Goal: Task Accomplishment & Management: Manage account settings

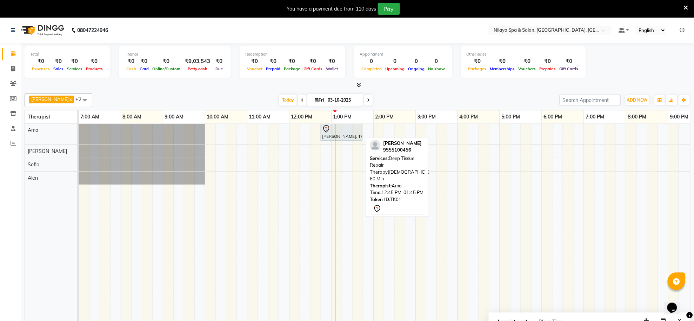
click at [347, 136] on div "[PERSON_NAME], TK01, 12:45 PM-01:45 PM, Deep Tissue Repair Therapy([DEMOGRAPHIC…" at bounding box center [342, 132] width 40 height 15
click at [344, 133] on div at bounding box center [341, 129] width 39 height 8
select select "7"
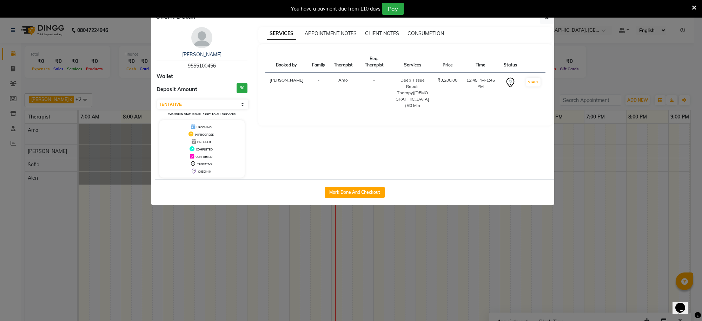
click at [485, 254] on ngb-modal-window "Client Detail [PERSON_NAME] 9555100456 Wallet Deposit Amount ₹0 Select IN SERVI…" at bounding box center [351, 160] width 702 height 321
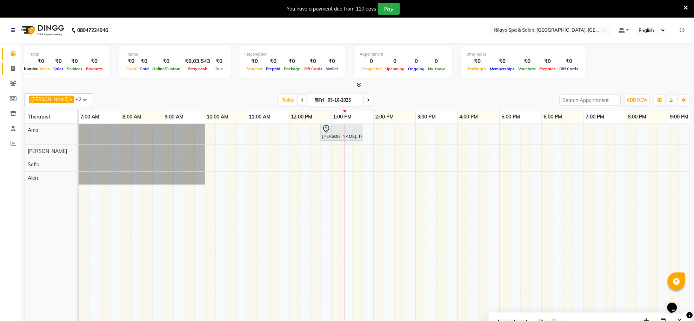
click at [14, 68] on icon at bounding box center [13, 68] width 4 height 5
select select "service"
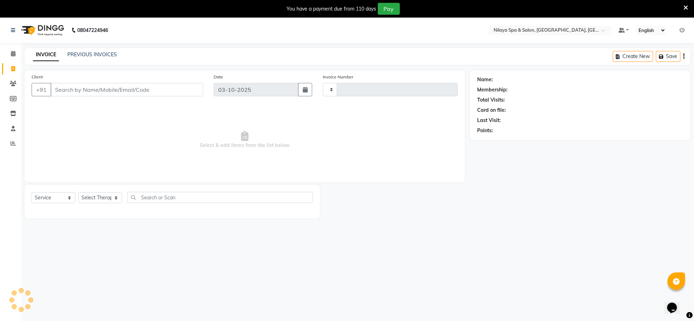
type input "1575"
select select "8283"
click at [112, 90] on input "Client" at bounding box center [127, 89] width 153 height 13
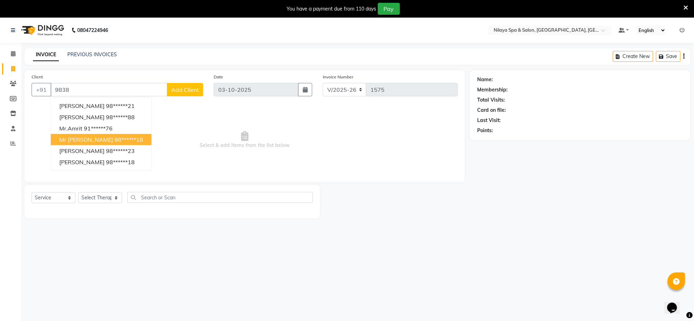
click at [126, 138] on ngb-highlight "98******18" at bounding box center [128, 139] width 29 height 7
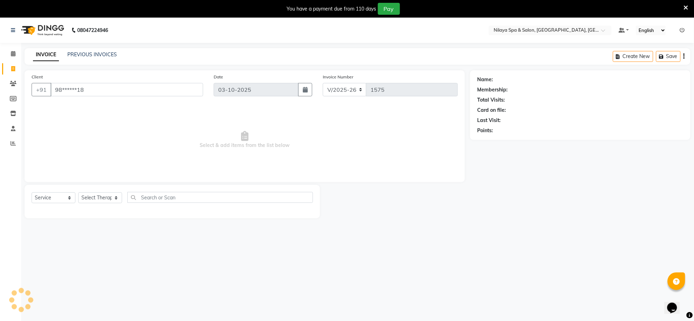
type input "98******18"
drag, startPoint x: 10, startPoint y: 57, endPoint x: 428, endPoint y: 50, distance: 417.8
click at [10, 56] on span at bounding box center [13, 54] width 12 height 8
click at [508, 228] on main "INVOICE PREVIOUS INVOICES Create New Save Client +91 98******18 Date [DATE] Inv…" at bounding box center [357, 138] width 673 height 180
click at [16, 54] on span at bounding box center [13, 54] width 12 height 8
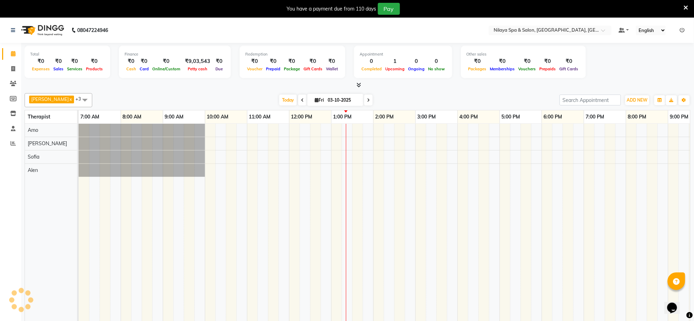
scroll to position [0, 104]
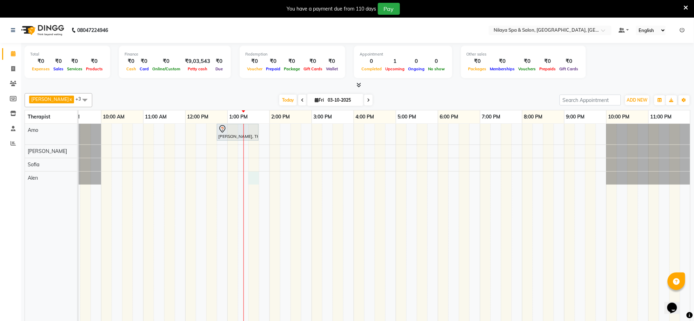
click at [250, 176] on div "[PERSON_NAME], TK01, 12:45 PM-01:45 PM, Deep Tissue Repair Therapy([DEMOGRAPHIC…" at bounding box center [333, 227] width 716 height 207
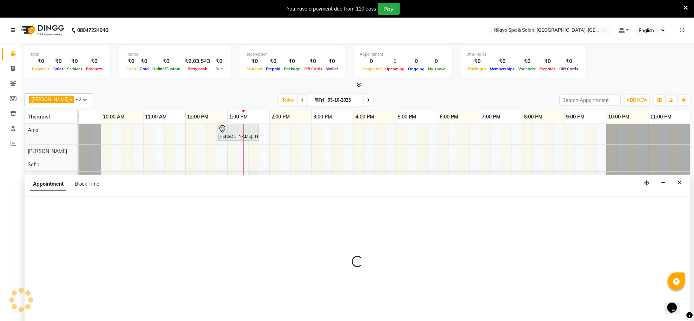
scroll to position [18, 0]
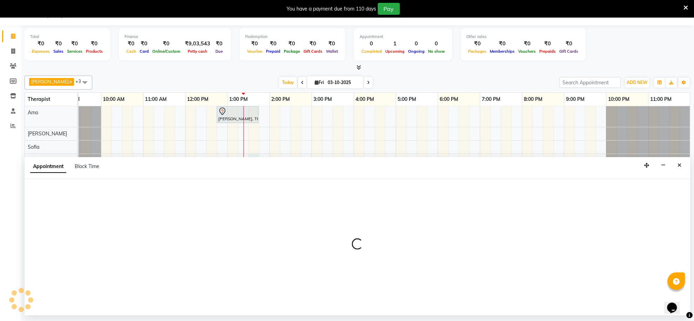
select select "84325"
select select "810"
select select "tentative"
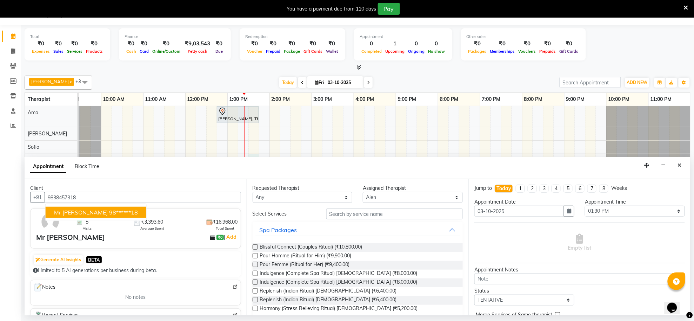
click at [112, 214] on ngb-highlight "98******18" at bounding box center [123, 212] width 29 height 7
type input "98******18"
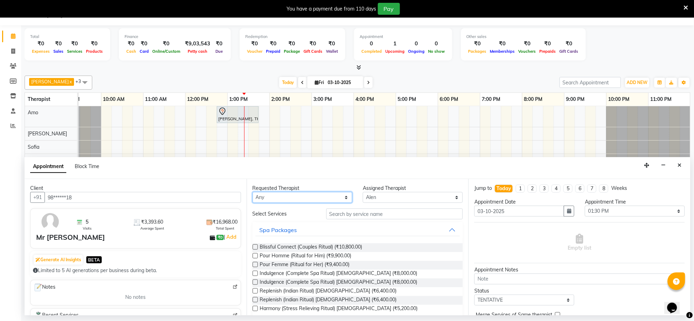
click at [344, 197] on select "Any [PERSON_NAME] [PERSON_NAME] [PERSON_NAME]" at bounding box center [303, 197] width 100 height 11
click at [410, 236] on div "Spa Packages" at bounding box center [358, 229] width 211 height 15
click at [451, 198] on select "Select [PERSON_NAME] [PERSON_NAME] [PERSON_NAME]" at bounding box center [413, 197] width 100 height 11
click at [363, 192] on select "Select [PERSON_NAME] [PERSON_NAME] [PERSON_NAME]" at bounding box center [413, 197] width 100 height 11
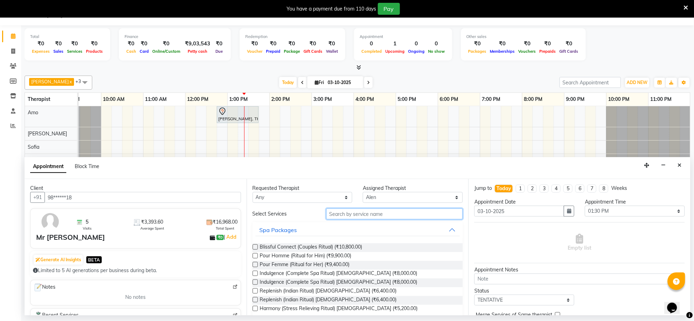
click at [396, 216] on input "text" at bounding box center [395, 213] width 137 height 11
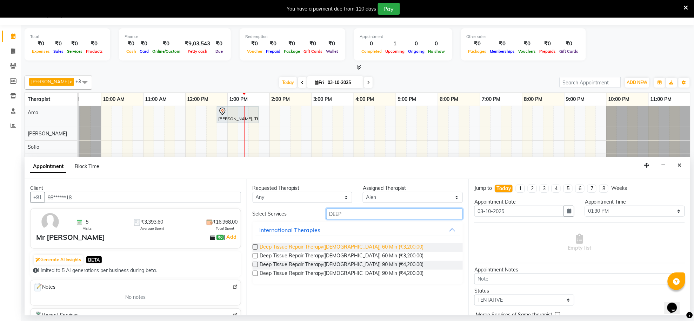
type input "DEEP"
click at [350, 245] on span "Deep Tissue Repair Therapy([DEMOGRAPHIC_DATA]) 60 Min (₹3,200.00)" at bounding box center [342, 247] width 164 height 9
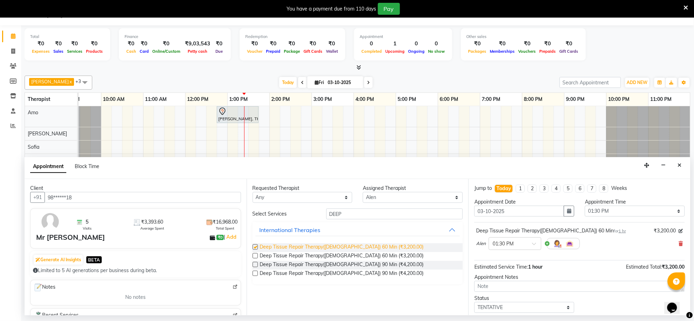
checkbox input "false"
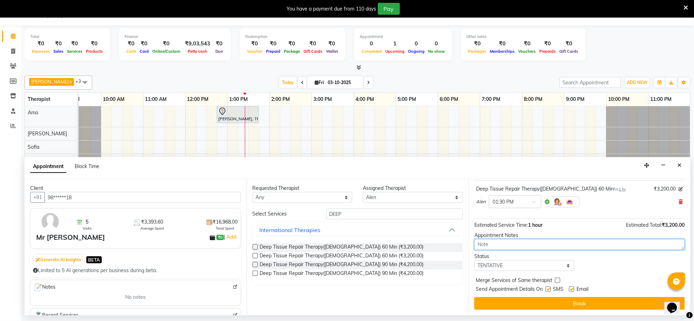
click at [501, 245] on textarea at bounding box center [580, 244] width 211 height 11
type textarea "S"
type textarea "M"
type textarea "[PERSON_NAME]"
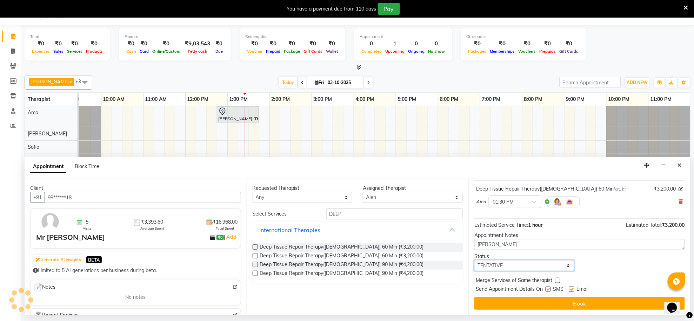
click at [566, 266] on select "Select TENTATIVE CONFIRM CHECK-IN UPCOMING" at bounding box center [525, 265] width 100 height 11
click at [622, 264] on div "Status Select TENTATIVE CONFIRM CHECK-IN UPCOMING" at bounding box center [579, 261] width 221 height 18
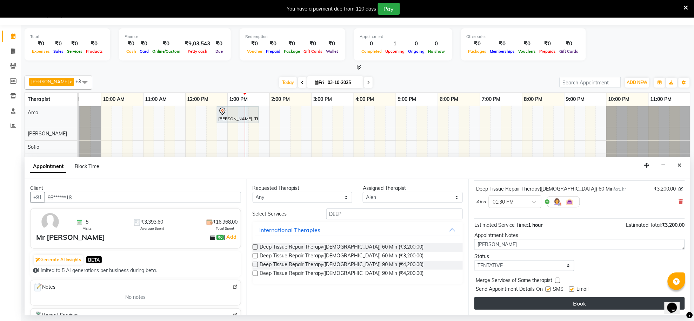
click at [584, 297] on button "Book" at bounding box center [580, 303] width 211 height 13
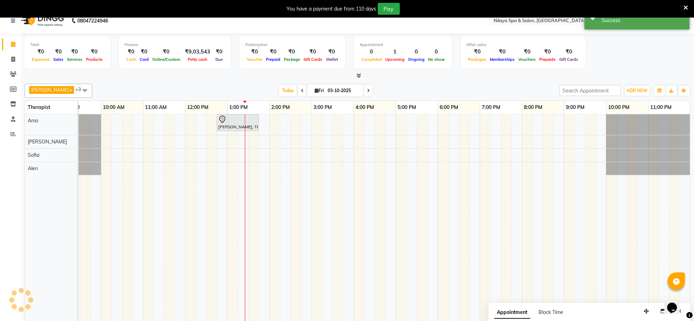
scroll to position [0, 0]
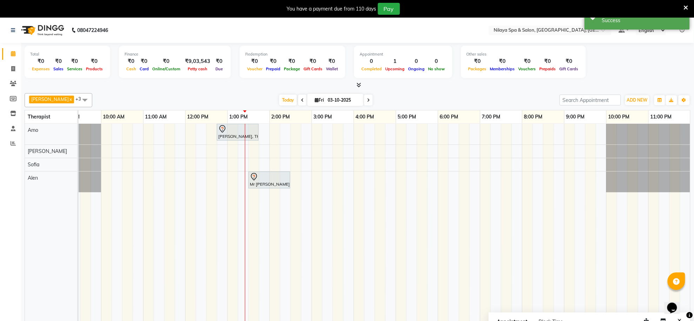
click at [362, 225] on td at bounding box center [359, 227] width 11 height 207
click at [415, 228] on td at bounding box center [412, 227] width 11 height 207
click at [224, 131] on icon at bounding box center [222, 128] width 6 height 7
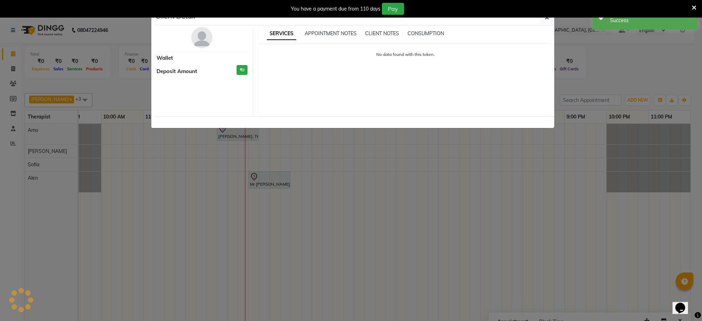
select select "7"
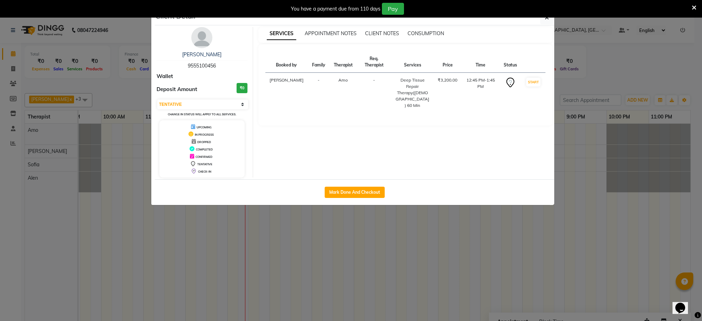
click at [457, 269] on ngb-modal-window "Client Detail [PERSON_NAME] 9555100456 Wallet Deposit Amount ₹0 Select IN SERVI…" at bounding box center [351, 160] width 702 height 321
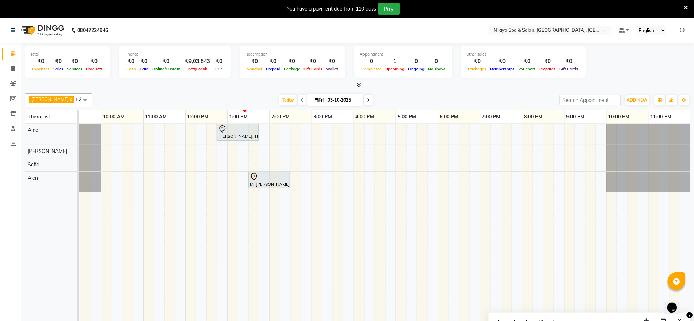
scroll to position [0, 97]
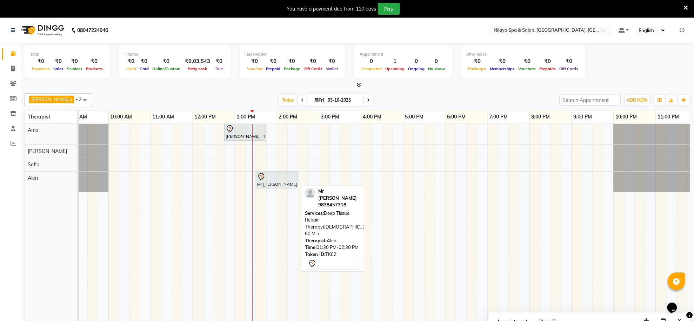
click at [278, 180] on div at bounding box center [276, 176] width 39 height 8
select select "7"
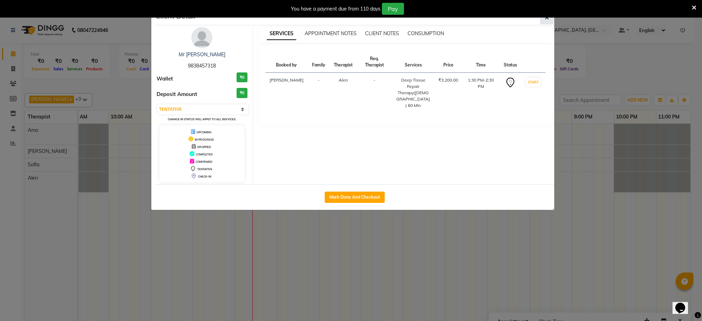
click at [549, 21] on button "button" at bounding box center [546, 17] width 13 height 13
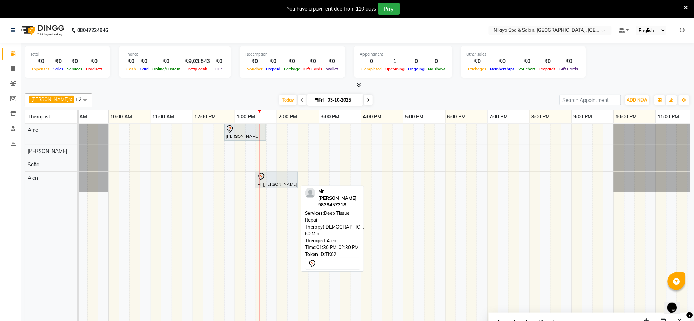
click at [292, 183] on div "Mr [PERSON_NAME], TK02, 01:30 PM-02:30 PM, Deep Tissue Repair Therapy([DEMOGRAP…" at bounding box center [277, 179] width 40 height 15
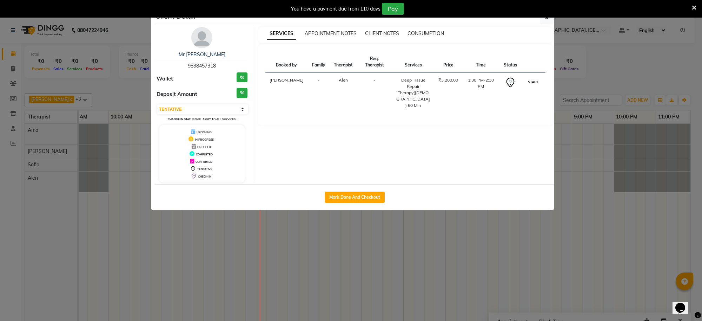
click at [532, 79] on button "START" at bounding box center [533, 82] width 14 height 9
select select "1"
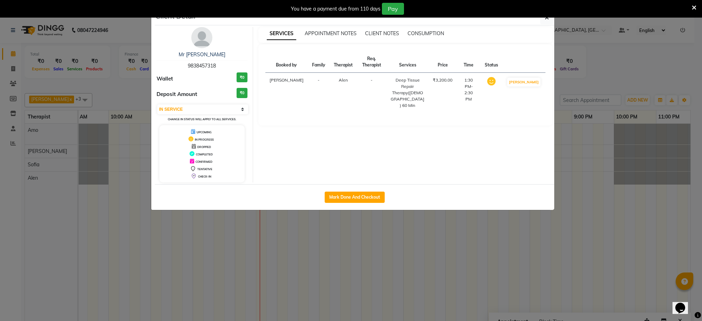
click at [508, 267] on ngb-modal-window "Client Detail Mr [PERSON_NAME] 9838457318 Wallet ₹0 Deposit Amount ₹0 Select IN…" at bounding box center [351, 160] width 702 height 321
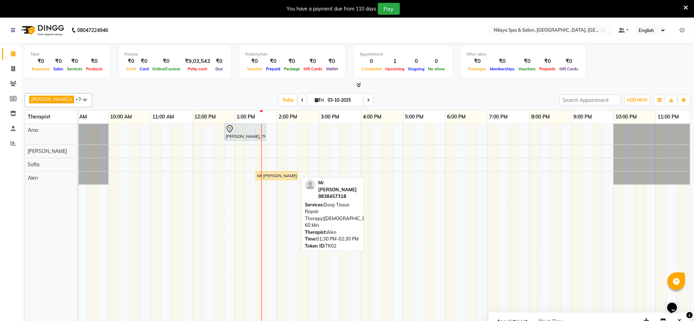
click at [284, 179] on div "Mr [PERSON_NAME], TK02, 01:30 PM-02:30 PM, Deep Tissue Repair Therapy([DEMOGRAP…" at bounding box center [277, 175] width 40 height 6
select select "1"
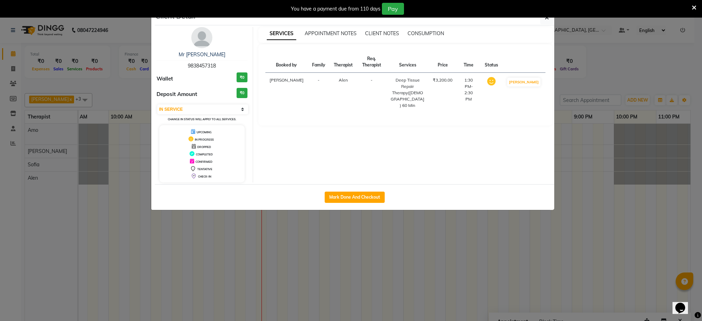
click at [306, 244] on ngb-modal-window "Client Detail Mr [PERSON_NAME] 9838457318 Wallet ₹0 Deposit Amount ₹0 Select IN…" at bounding box center [351, 160] width 702 height 321
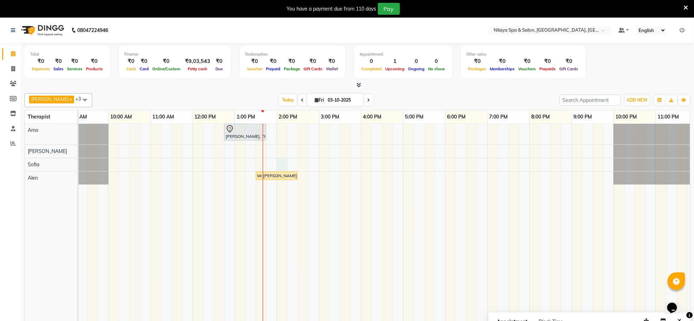
click at [282, 161] on div "[PERSON_NAME], TK01, 12:45 PM-01:45 PM, Deep Tissue Repair Therapy([DEMOGRAPHIC…" at bounding box center [340, 227] width 716 height 207
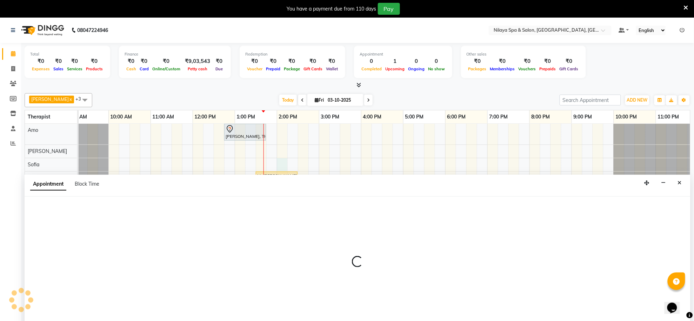
scroll to position [18, 0]
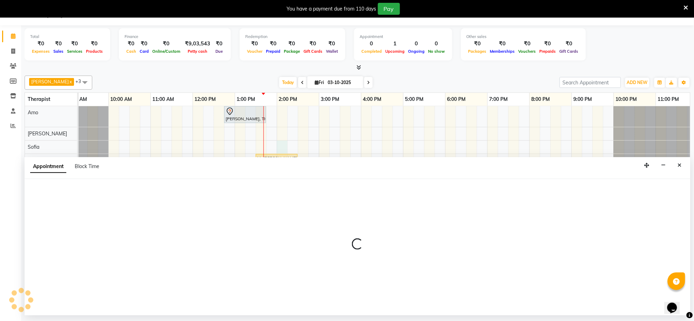
select select "84324"
select select "tentative"
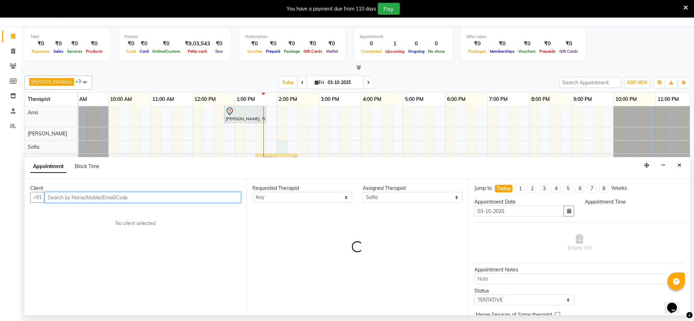
select select "840"
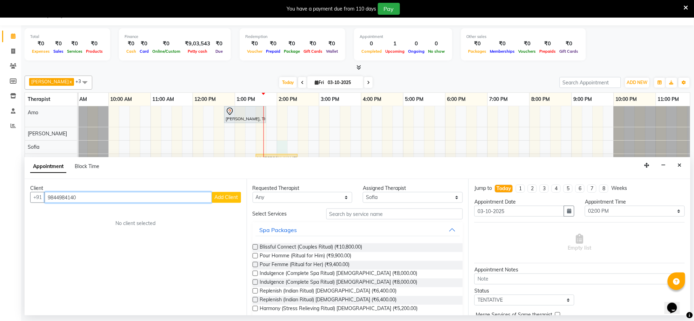
type input "9844984140"
click at [223, 197] on span "Add Client" at bounding box center [227, 197] width 24 height 6
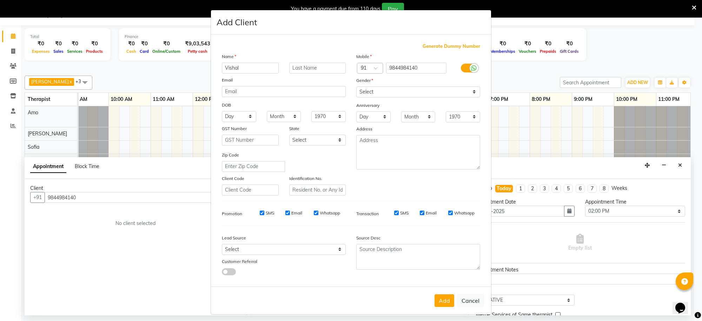
type input "Vishal"
click at [470, 92] on select "Select [DEMOGRAPHIC_DATA] [DEMOGRAPHIC_DATA] Other Prefer Not To Say" at bounding box center [418, 91] width 124 height 11
select select "[DEMOGRAPHIC_DATA]"
click at [356, 86] on select "Select [DEMOGRAPHIC_DATA] [DEMOGRAPHIC_DATA] Other Prefer Not To Say" at bounding box center [418, 91] width 124 height 11
click at [336, 248] on select "Select Walk-in Referral Internet Friend Word of Mouth Advertisement Facebook Ju…" at bounding box center [284, 249] width 124 height 11
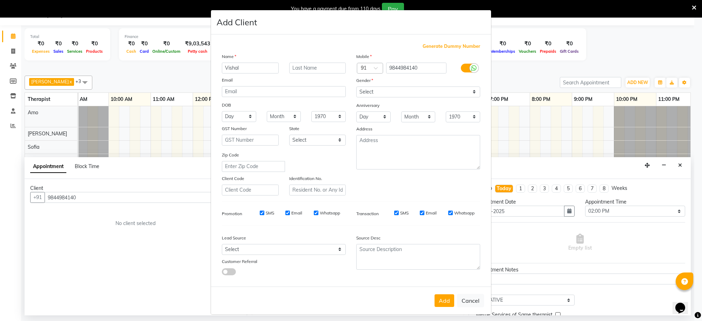
click at [335, 267] on div at bounding box center [284, 271] width 134 height 8
click at [443, 298] on button "Add" at bounding box center [445, 300] width 20 height 13
type input "98******40"
select select
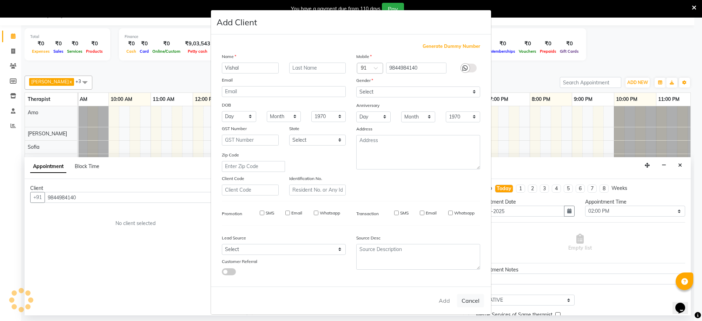
select select
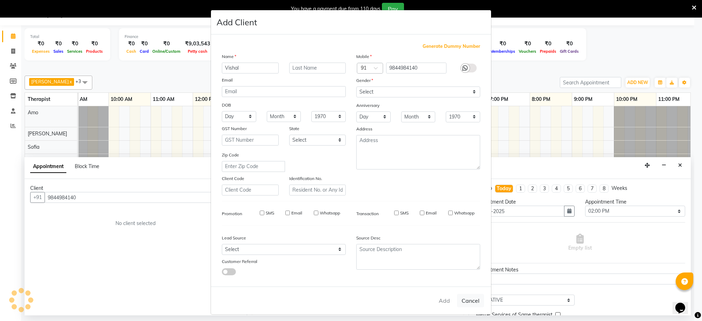
checkbox input "false"
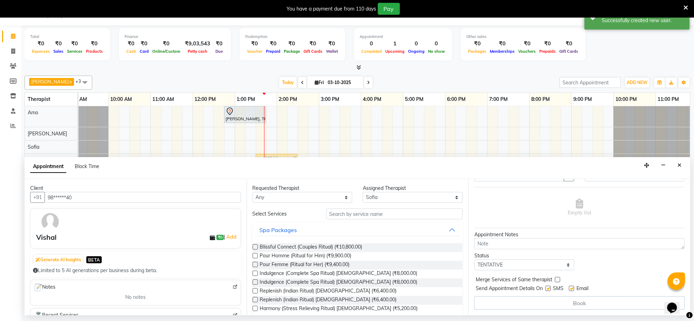
scroll to position [0, 0]
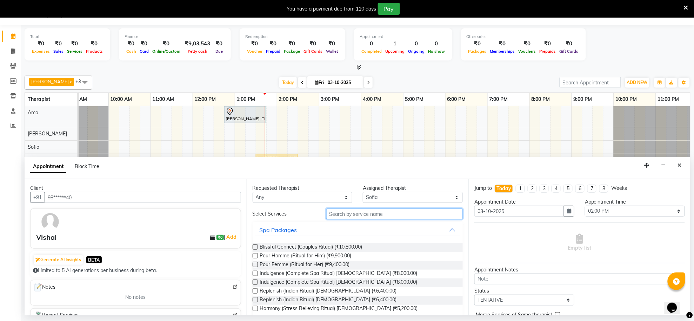
click at [445, 215] on input "text" at bounding box center [395, 213] width 137 height 11
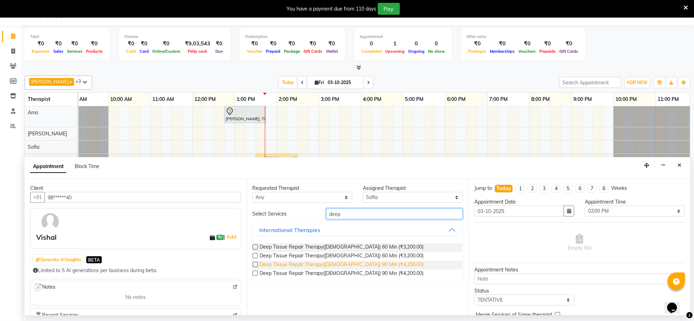
type input "deep"
click at [335, 268] on span "Deep Tissue Repair Therapy([DEMOGRAPHIC_DATA]) 90 Min (₹4,200.00)" at bounding box center [342, 265] width 164 height 9
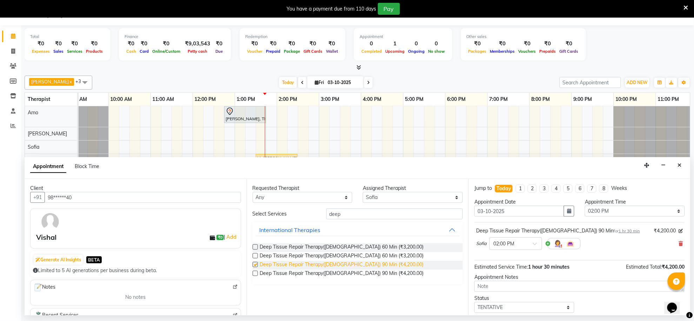
checkbox input "false"
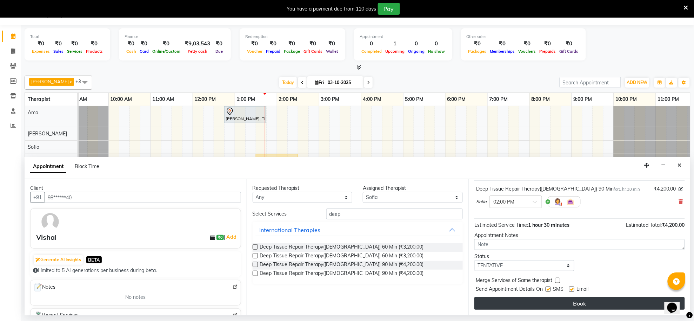
click at [585, 301] on button "Book" at bounding box center [580, 303] width 211 height 13
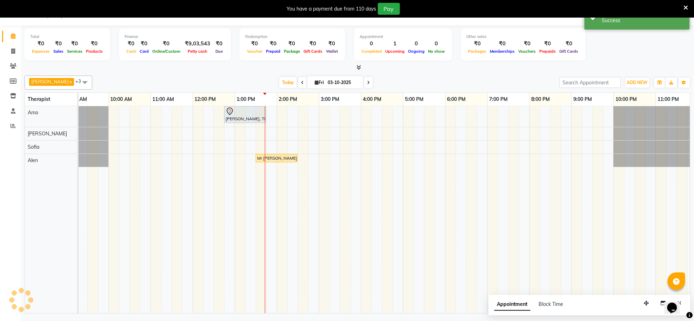
scroll to position [0, 0]
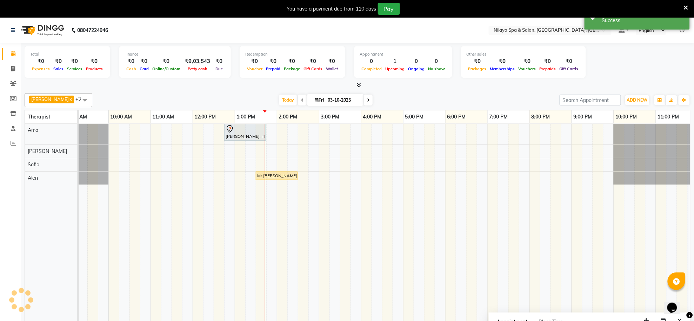
click at [341, 242] on td at bounding box center [345, 227] width 11 height 207
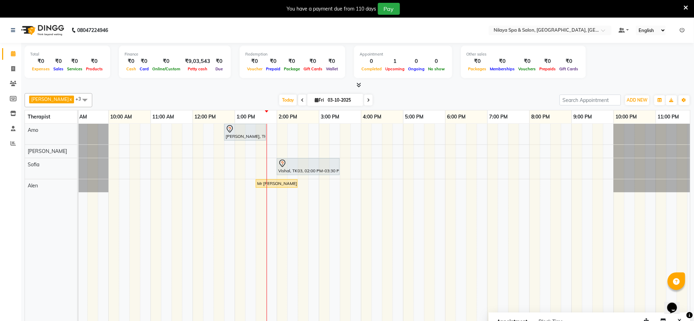
click at [32, 203] on div "[PERSON_NAME] [PERSON_NAME]" at bounding box center [55, 227] width 60 height 207
click at [78, 100] on span at bounding box center [85, 99] width 14 height 13
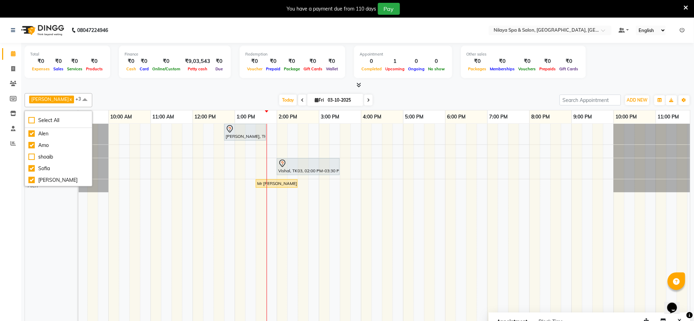
click at [117, 225] on td at bounding box center [113, 227] width 11 height 207
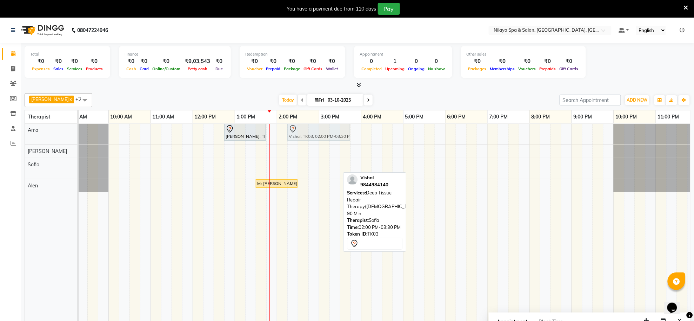
drag, startPoint x: 298, startPoint y: 167, endPoint x: 304, endPoint y: 128, distance: 39.1
click at [304, 128] on tbody "[PERSON_NAME], TK01, 12:45 PM-01:45 PM, Deep Tissue Repair Therapy([DEMOGRAPHIC…" at bounding box center [340, 158] width 716 height 68
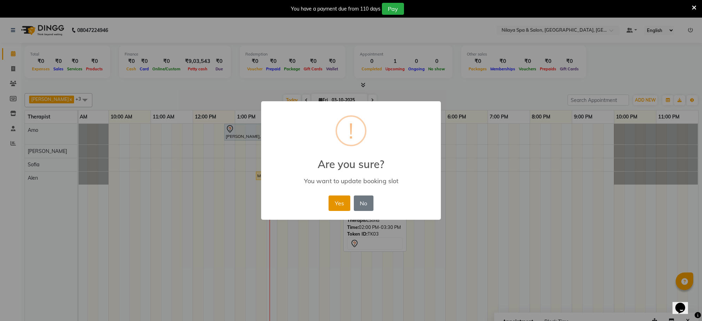
click at [338, 202] on button "Yes" at bounding box center [339, 202] width 21 height 15
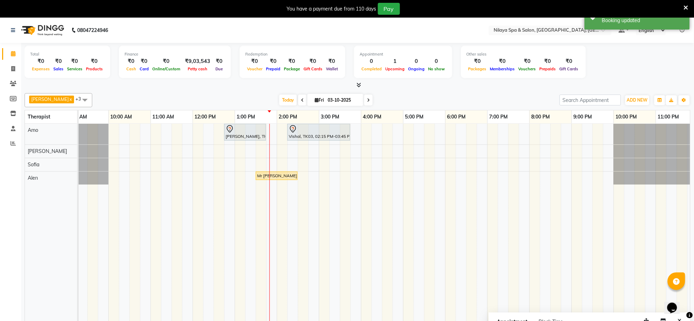
click at [270, 162] on div at bounding box center [270, 227] width 0 height 207
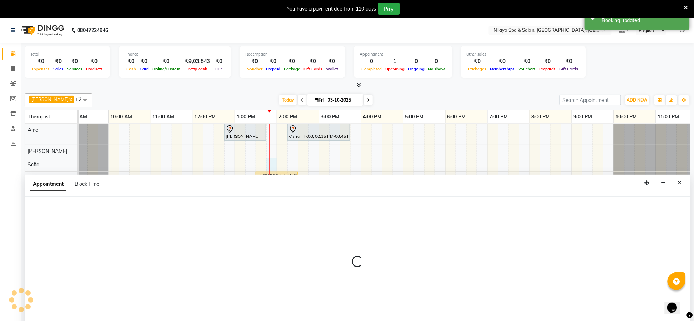
scroll to position [18, 0]
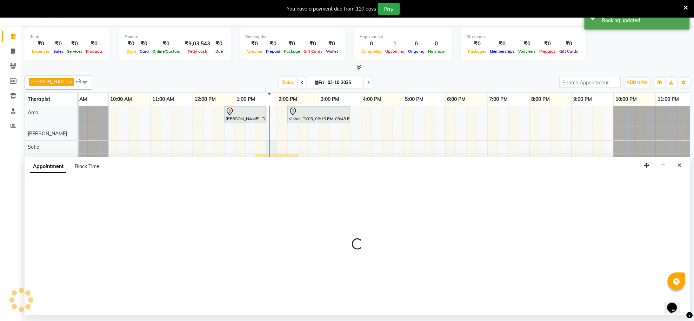
select select "84324"
select select "tentative"
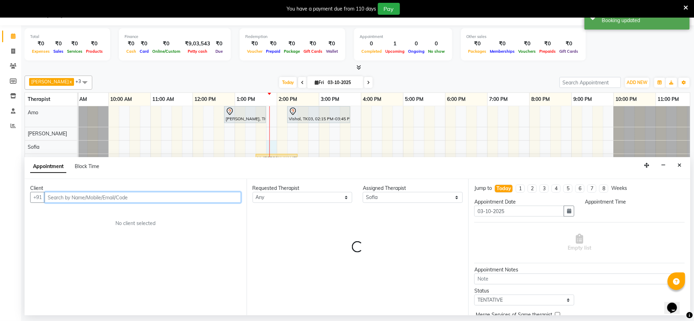
select select "825"
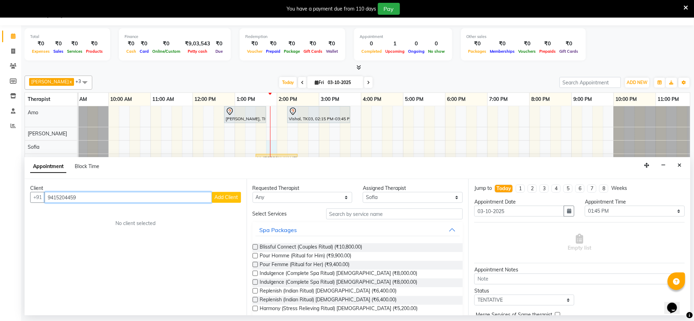
type input "9415204459"
click at [236, 199] on span "Add Client" at bounding box center [227, 197] width 24 height 6
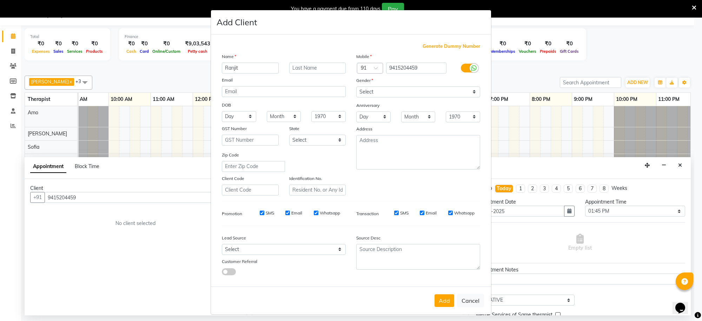
type input "Ranjit"
click at [470, 91] on select "Select [DEMOGRAPHIC_DATA] [DEMOGRAPHIC_DATA] Other Prefer Not To Say" at bounding box center [418, 91] width 124 height 11
select select "[DEMOGRAPHIC_DATA]"
click at [356, 86] on select "Select [DEMOGRAPHIC_DATA] [DEMOGRAPHIC_DATA] Other Prefer Not To Say" at bounding box center [418, 91] width 124 height 11
click at [440, 297] on button "Add" at bounding box center [445, 300] width 20 height 13
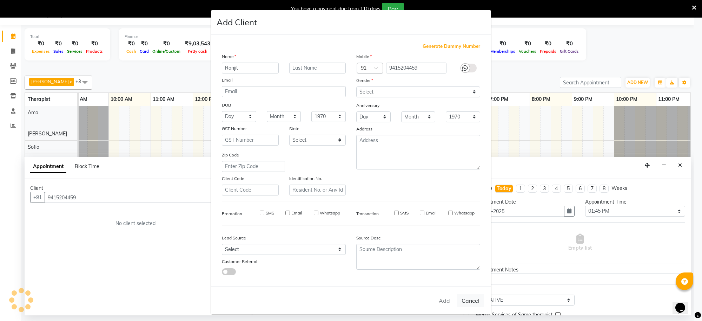
type input "94******59"
select select
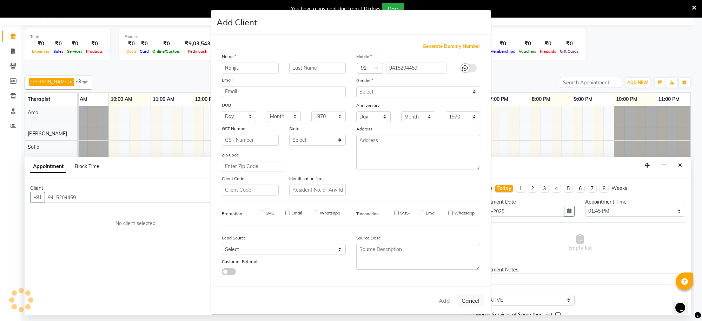
select select
checkbox input "false"
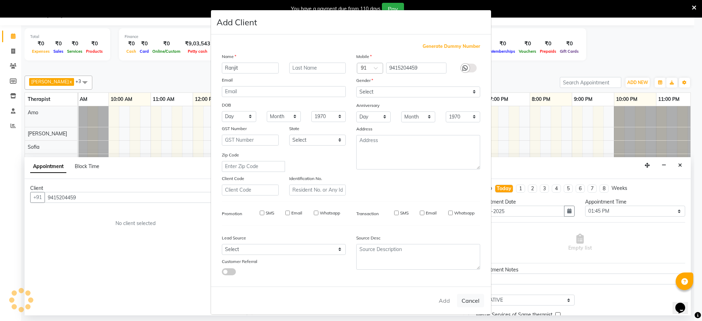
checkbox input "false"
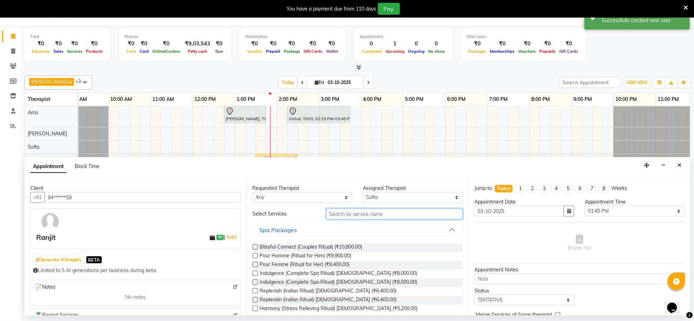
click at [395, 212] on input "text" at bounding box center [395, 213] width 137 height 11
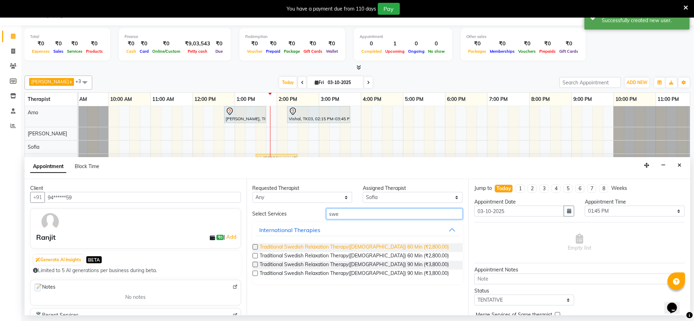
type input "swe"
click at [359, 246] on span "Traditional Swedish Relaxation Therapy([DEMOGRAPHIC_DATA]) 60 Min (₹2,800.00)" at bounding box center [354, 247] width 189 height 9
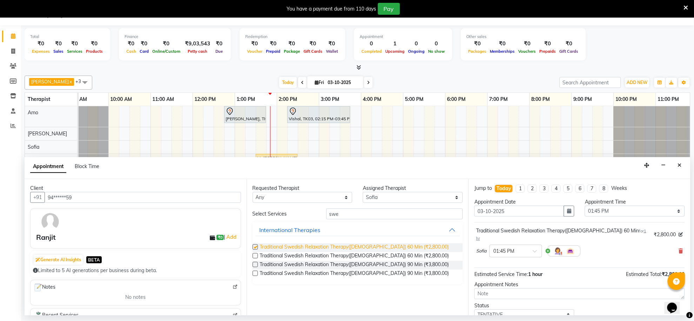
checkbox input "false"
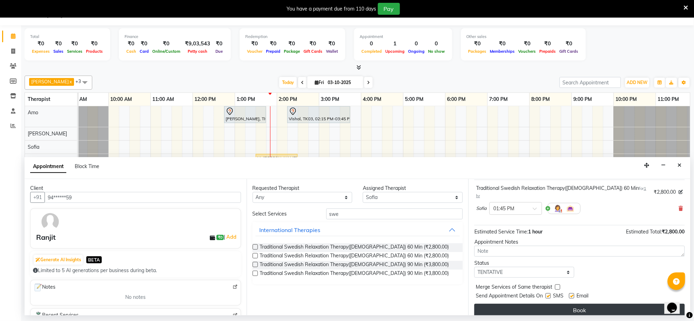
click at [576, 304] on button "Book" at bounding box center [580, 309] width 211 height 13
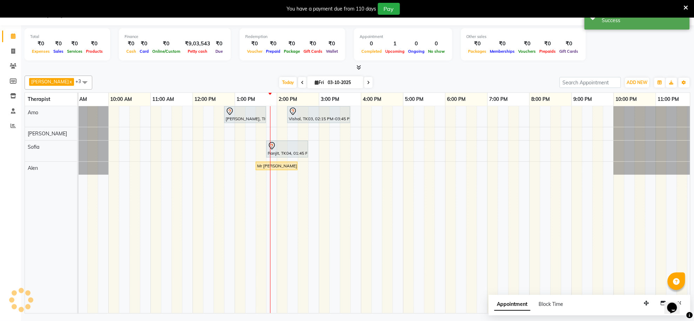
scroll to position [0, 0]
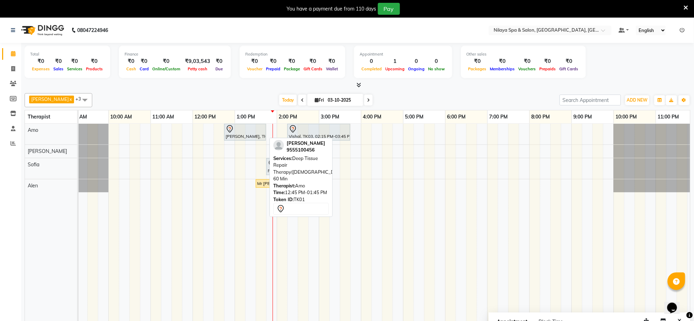
click at [245, 134] on div "[PERSON_NAME], TK01, 12:45 PM-01:45 PM, Deep Tissue Repair Therapy([DEMOGRAPHIC…" at bounding box center [245, 132] width 40 height 15
click at [250, 132] on div at bounding box center [245, 129] width 39 height 8
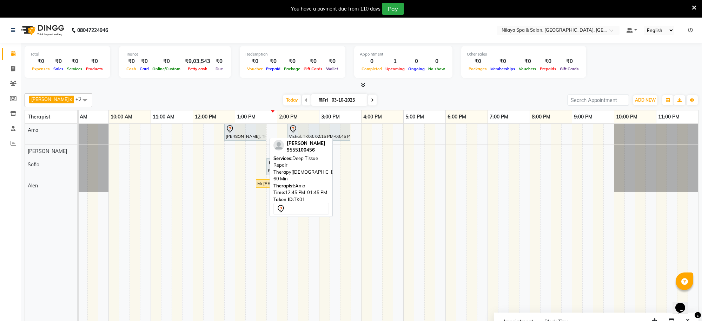
select select "7"
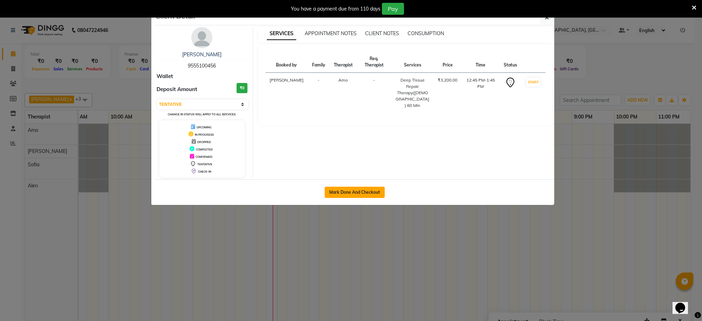
click at [346, 191] on button "Mark Done And Checkout" at bounding box center [355, 191] width 60 height 11
select select "service"
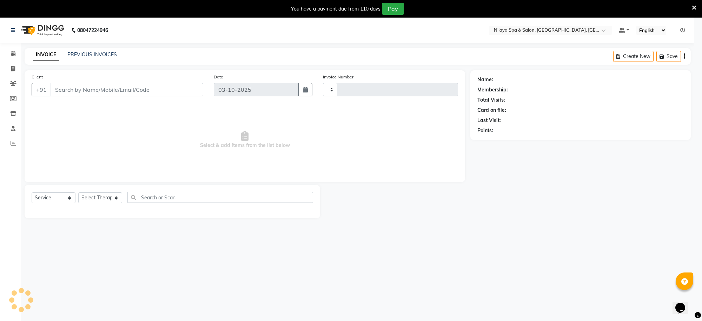
type input "1575"
select select "8283"
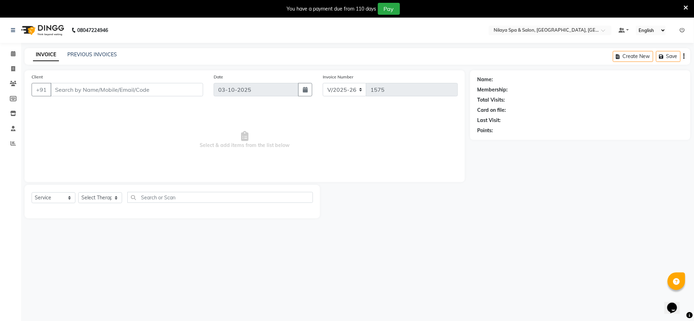
type input "95******56"
select select "80700"
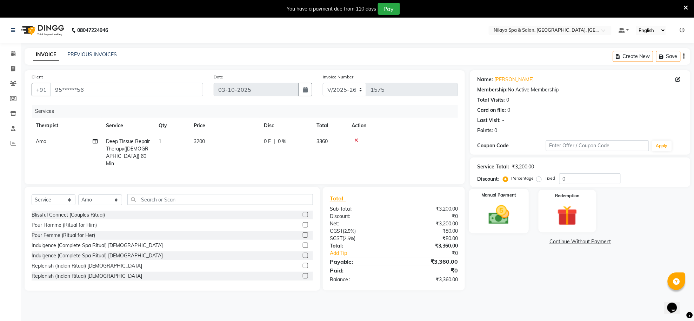
click at [503, 215] on img at bounding box center [499, 215] width 34 height 24
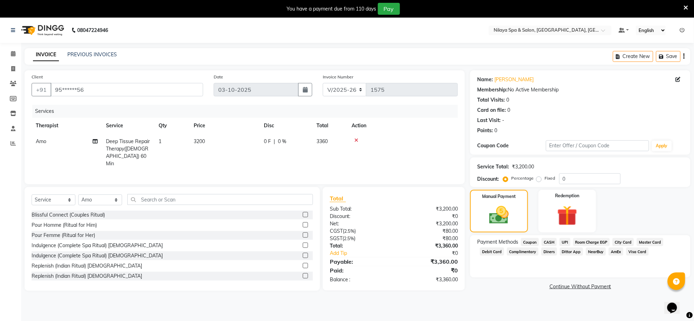
click at [567, 241] on span "UPI" at bounding box center [565, 242] width 11 height 8
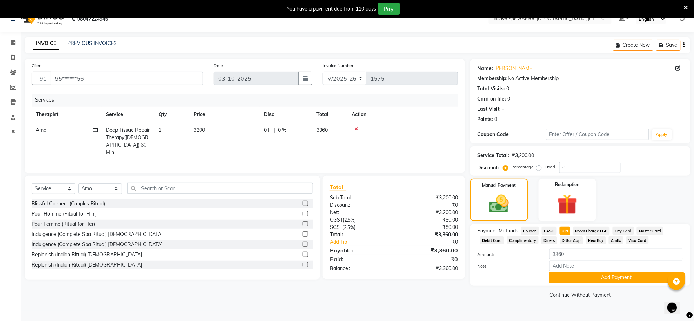
scroll to position [18, 0]
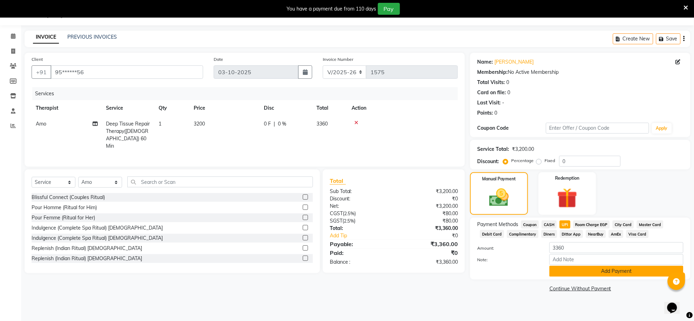
click at [585, 267] on button "Add Payment" at bounding box center [617, 270] width 134 height 11
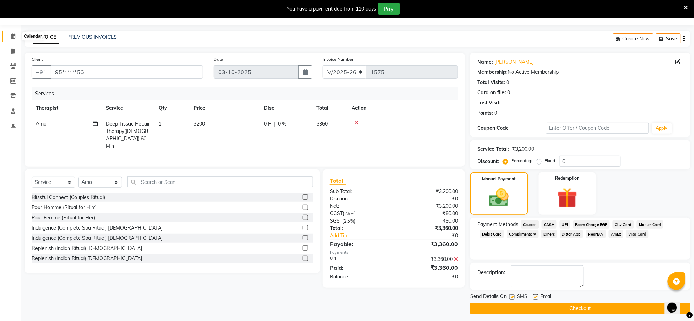
click at [13, 34] on icon at bounding box center [13, 35] width 5 height 5
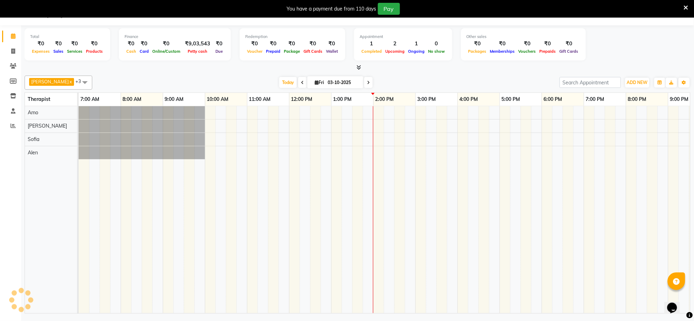
scroll to position [0, 104]
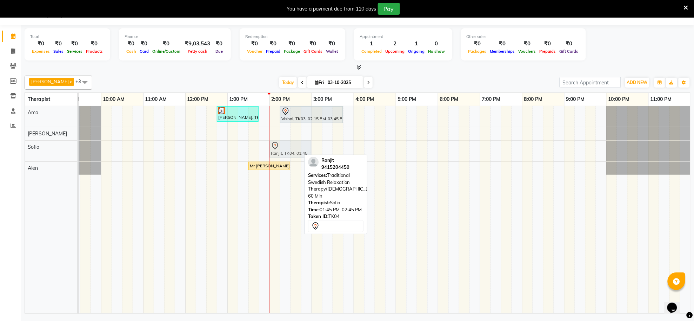
drag, startPoint x: 277, startPoint y: 148, endPoint x: 283, endPoint y: 148, distance: 6.0
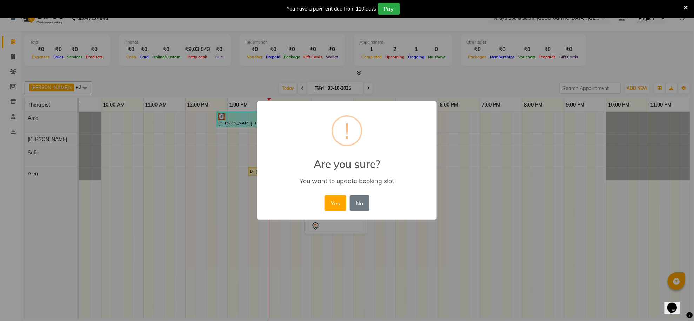
scroll to position [0, 97]
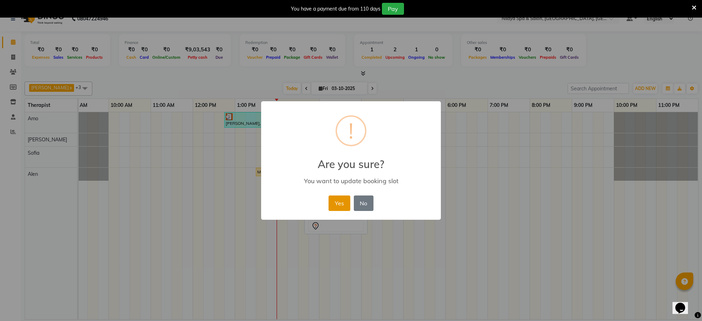
click at [341, 202] on button "Yes" at bounding box center [339, 202] width 21 height 15
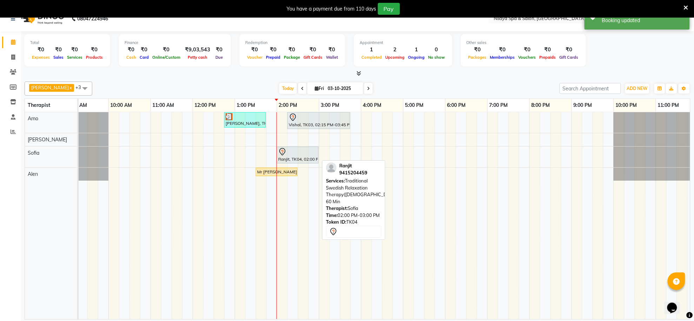
click at [294, 149] on div at bounding box center [297, 151] width 39 height 8
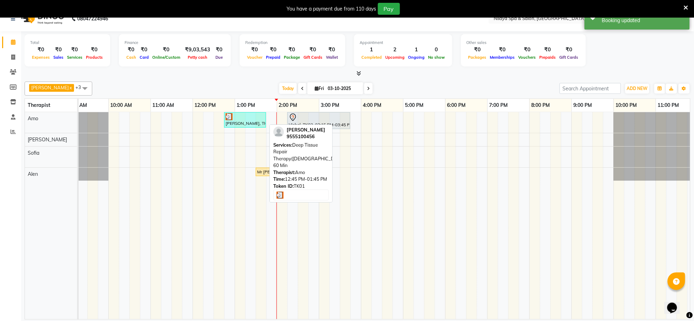
click at [236, 117] on div at bounding box center [245, 116] width 39 height 7
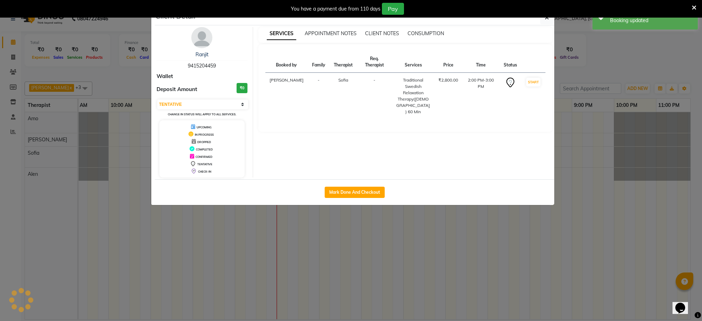
select select "3"
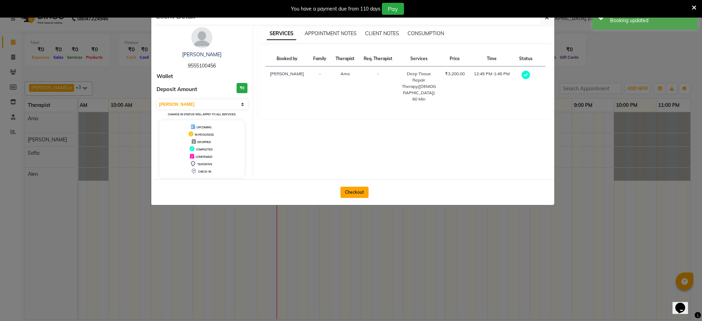
click at [357, 190] on button "Checkout" at bounding box center [355, 191] width 28 height 11
select select "service"
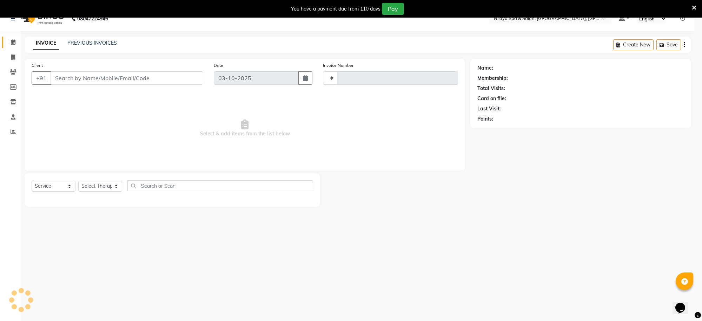
type input "1575"
select select "8283"
type input "95******56"
select select "80700"
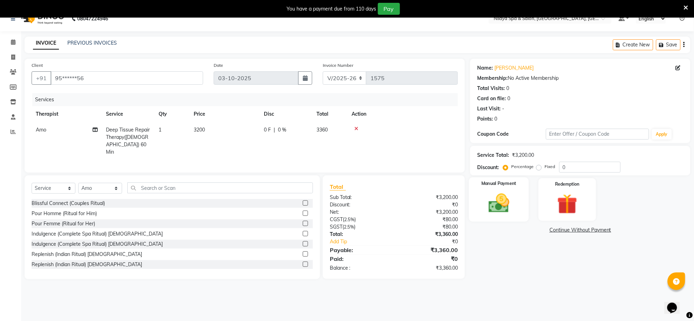
click at [500, 204] on img at bounding box center [499, 203] width 34 height 24
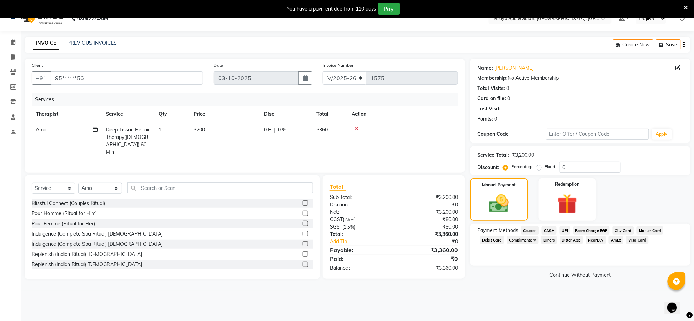
click at [566, 229] on span "UPI" at bounding box center [565, 230] width 11 height 8
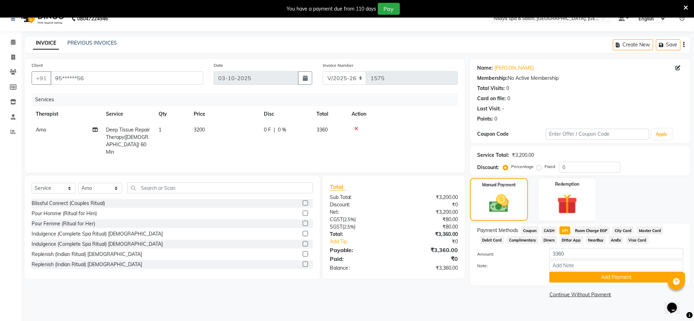
scroll to position [18, 0]
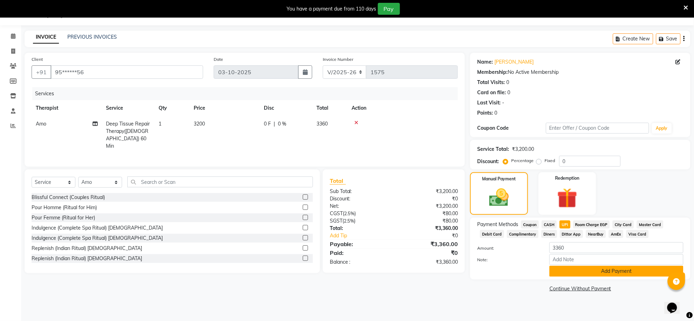
click at [593, 269] on button "Add Payment" at bounding box center [617, 270] width 134 height 11
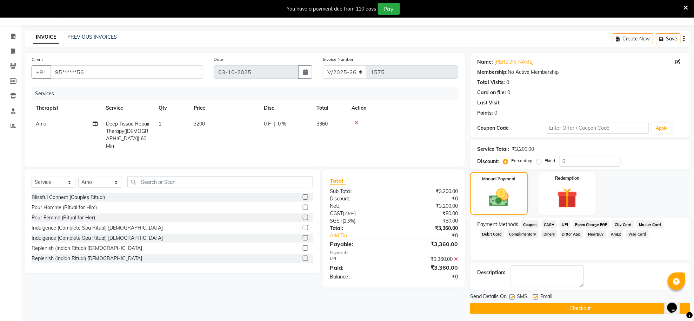
click at [591, 307] on button "Checkout" at bounding box center [580, 308] width 220 height 11
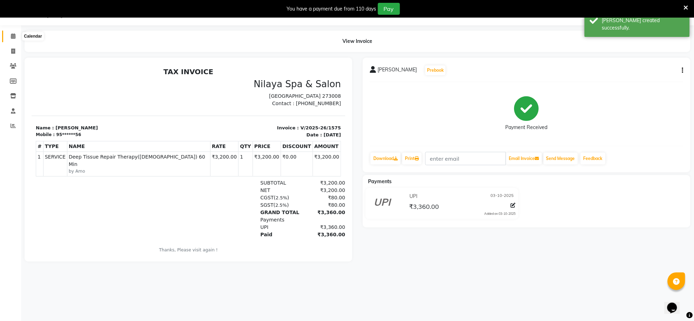
click at [11, 33] on span at bounding box center [13, 36] width 12 height 8
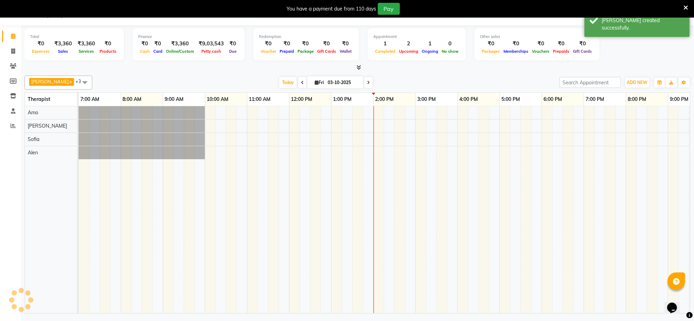
scroll to position [0, 104]
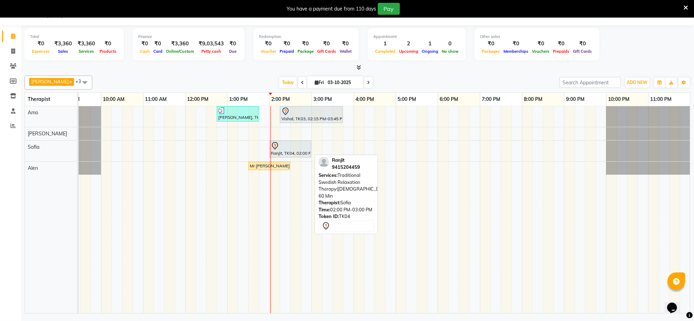
click at [294, 150] on div at bounding box center [290, 145] width 39 height 8
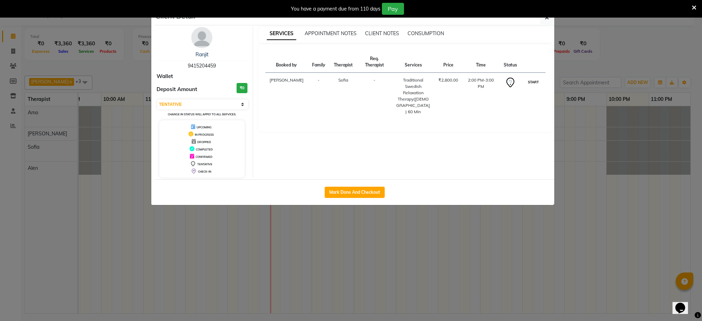
click at [533, 81] on button "START" at bounding box center [533, 82] width 14 height 9
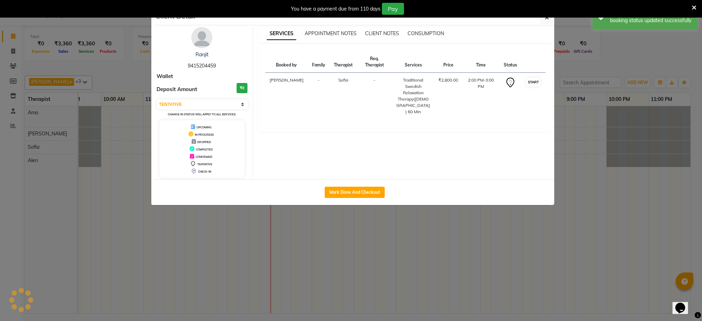
select select "1"
click at [546, 20] on icon "button" at bounding box center [547, 18] width 4 height 6
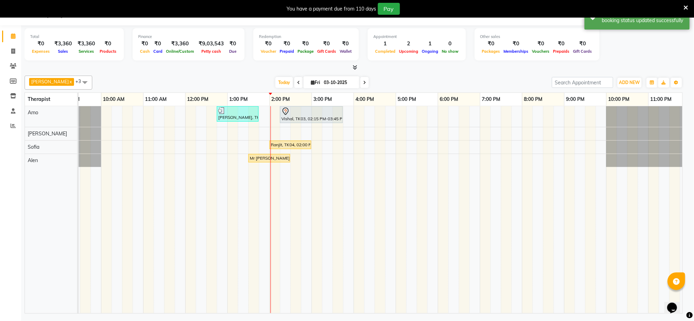
scroll to position [0, 97]
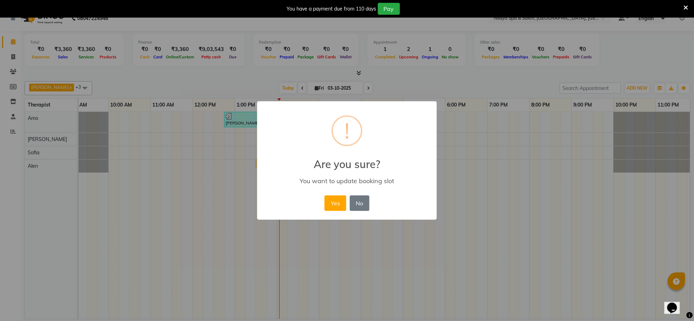
scroll to position [12, 0]
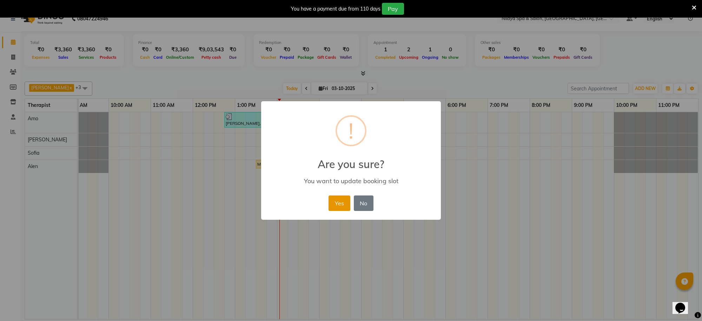
click at [338, 200] on button "Yes" at bounding box center [339, 202] width 21 height 15
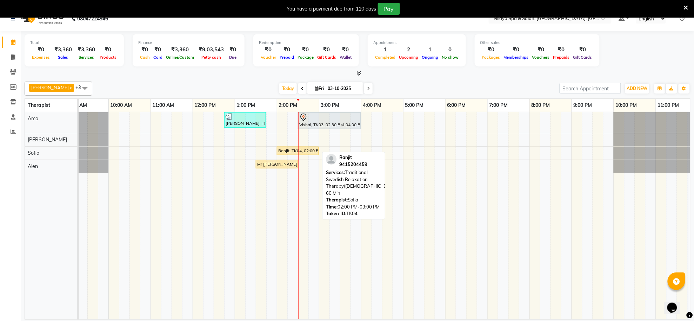
click at [293, 151] on div "Ranjit, TK04, 02:00 PM-03:00 PM, Traditional Swedish Relaxation Therapy([DEMOGR…" at bounding box center [298, 150] width 40 height 6
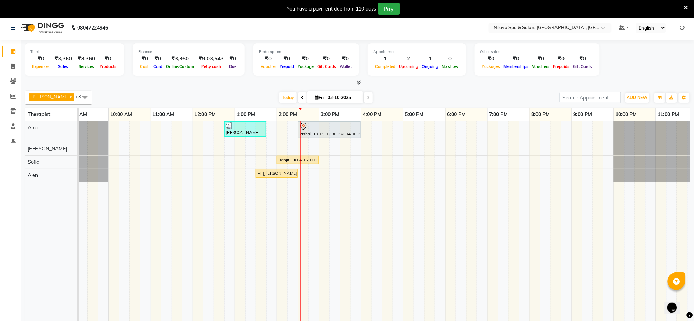
scroll to position [0, 0]
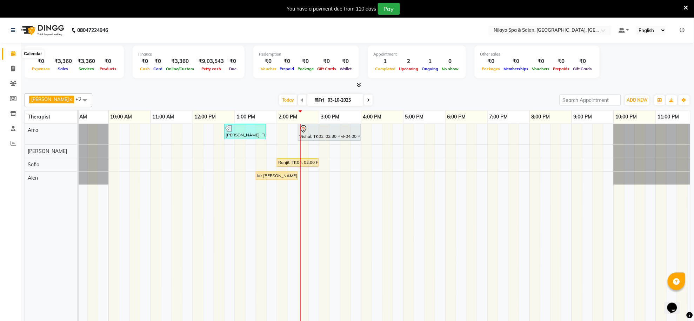
click at [11, 56] on icon at bounding box center [13, 53] width 5 height 5
click at [136, 200] on td at bounding box center [135, 227] width 11 height 207
click at [15, 55] on icon at bounding box center [13, 53] width 5 height 5
click at [11, 54] on icon at bounding box center [13, 53] width 5 height 5
drag, startPoint x: 11, startPoint y: 54, endPoint x: 184, endPoint y: 216, distance: 237.5
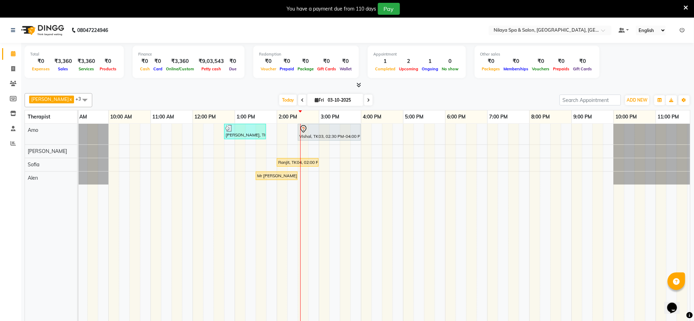
click at [184, 216] on td at bounding box center [187, 227] width 11 height 207
click at [13, 52] on icon at bounding box center [13, 53] width 5 height 5
click at [3, 55] on link "Calendar" at bounding box center [10, 54] width 17 height 12
click at [14, 53] on icon at bounding box center [13, 53] width 5 height 5
click at [14, 52] on icon at bounding box center [13, 53] width 5 height 5
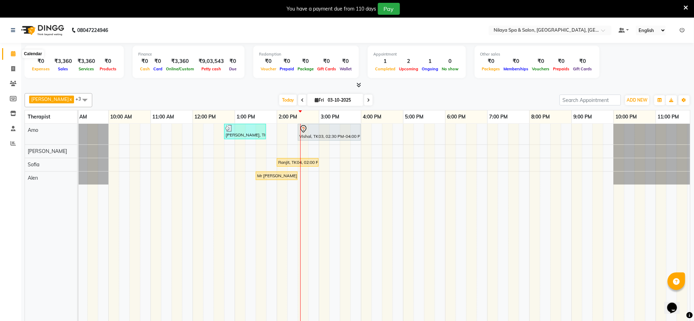
click at [14, 55] on icon at bounding box center [13, 53] width 5 height 5
click at [13, 55] on icon at bounding box center [13, 53] width 5 height 5
click at [10, 53] on span at bounding box center [13, 54] width 12 height 8
click at [12, 60] on li "Calendar" at bounding box center [10, 53] width 21 height 15
click at [14, 143] on icon at bounding box center [13, 142] width 5 height 5
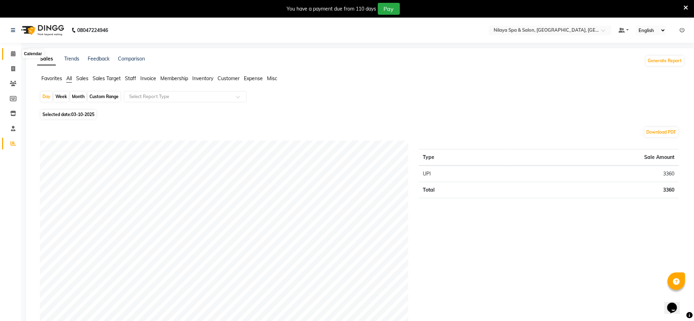
click at [11, 55] on icon at bounding box center [13, 53] width 5 height 5
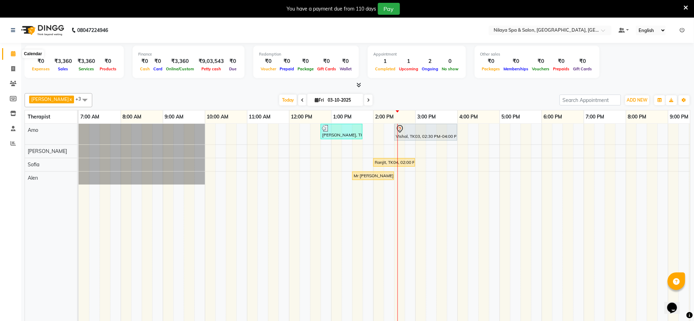
click at [14, 54] on icon at bounding box center [13, 53] width 5 height 5
click at [11, 54] on icon at bounding box center [13, 53] width 5 height 5
click at [11, 31] on icon at bounding box center [13, 30] width 4 height 5
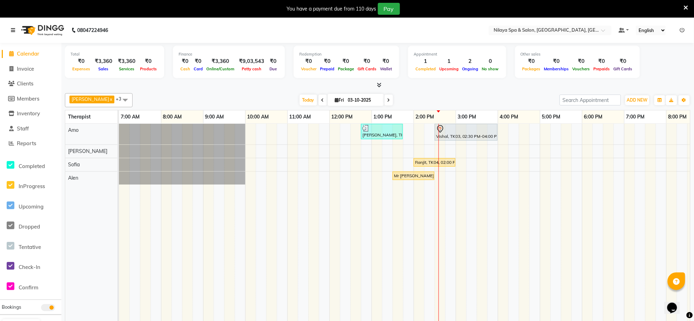
click at [187, 235] on td at bounding box center [187, 227] width 11 height 207
click at [118, 100] on span at bounding box center [125, 99] width 14 height 13
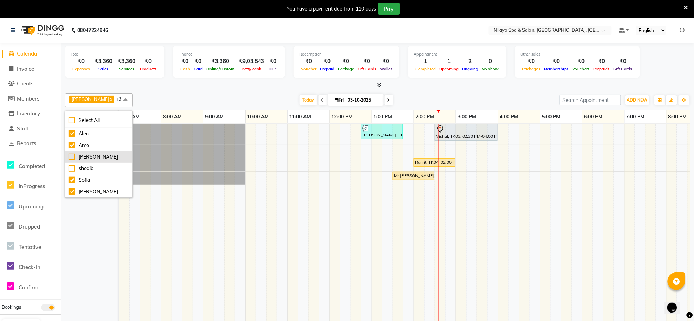
click at [72, 157] on div "[PERSON_NAME]" at bounding box center [99, 156] width 60 height 7
checkbox input "true"
click at [154, 227] on td at bounding box center [156, 227] width 11 height 207
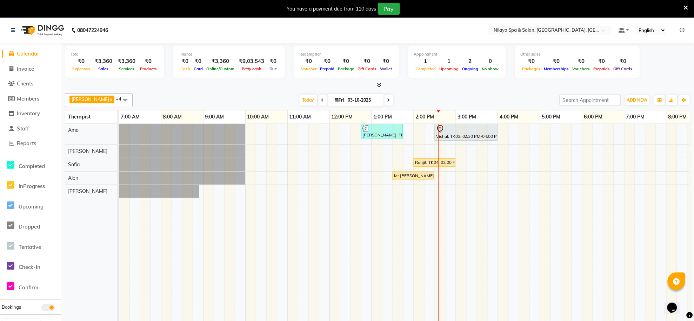
click at [118, 99] on span at bounding box center [125, 99] width 14 height 13
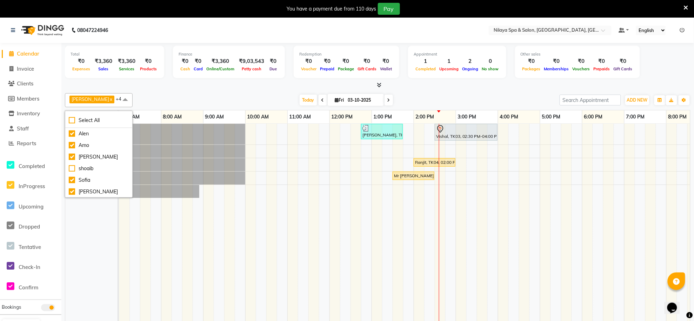
click at [191, 247] on td at bounding box center [187, 227] width 11 height 207
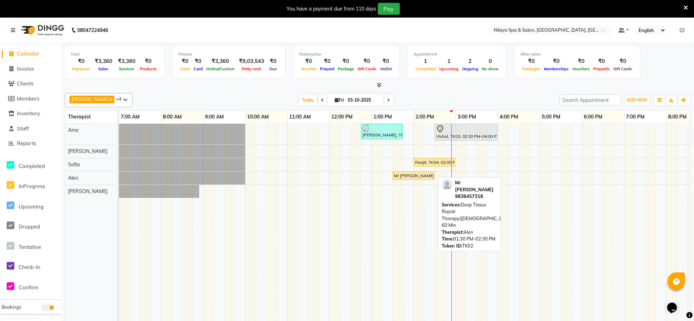
click at [414, 176] on div "Mr [PERSON_NAME], TK02, 01:30 PM-02:30 PM, Deep Tissue Repair Therapy([DEMOGRAP…" at bounding box center [414, 175] width 40 height 6
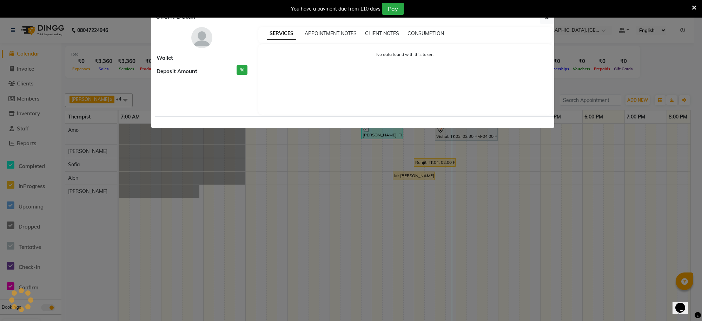
select select "1"
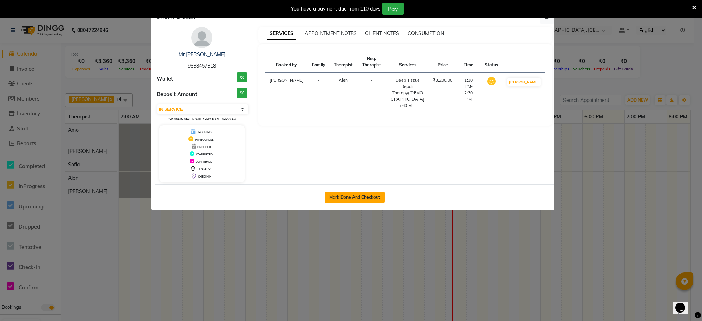
click at [349, 198] on button "Mark Done And Checkout" at bounding box center [355, 196] width 60 height 11
select select "service"
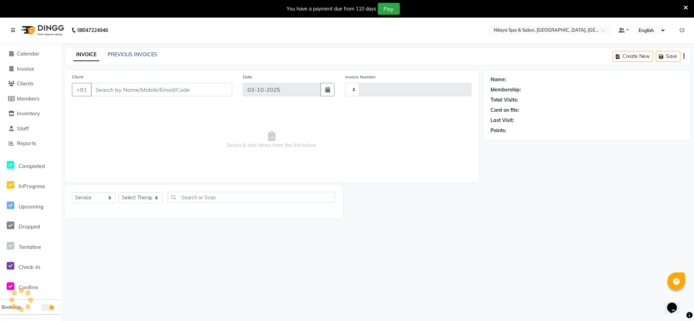
type input "1576"
select select "8283"
type input "98******18"
select select "84325"
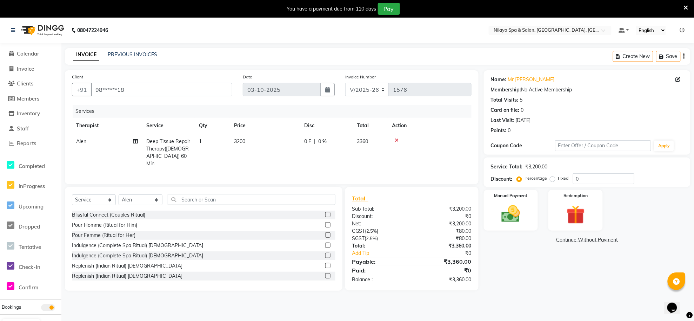
click at [683, 7] on div "You have a payment due from 110 days Pay" at bounding box center [343, 9] width 681 height 12
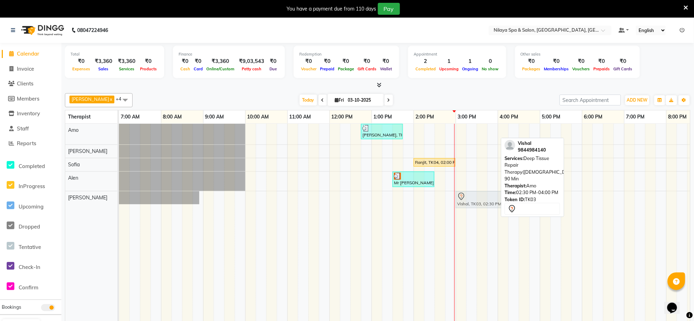
drag, startPoint x: 465, startPoint y: 133, endPoint x: 486, endPoint y: 193, distance: 63.3
click at [488, 195] on tbody "[PERSON_NAME], TK01, 12:45 PM-01:45 PM, Deep Tissue Repair Therapy([DEMOGRAPHIC…" at bounding box center [477, 164] width 716 height 80
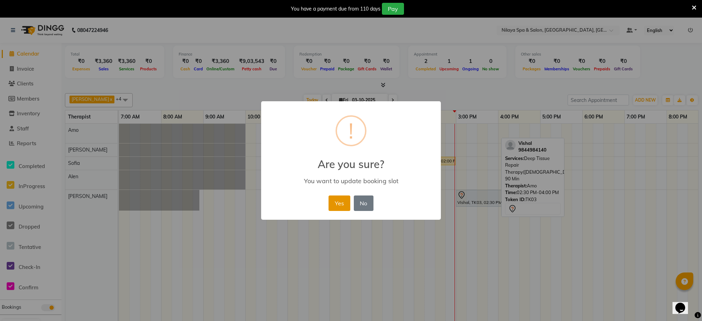
click at [342, 201] on button "Yes" at bounding box center [339, 202] width 21 height 15
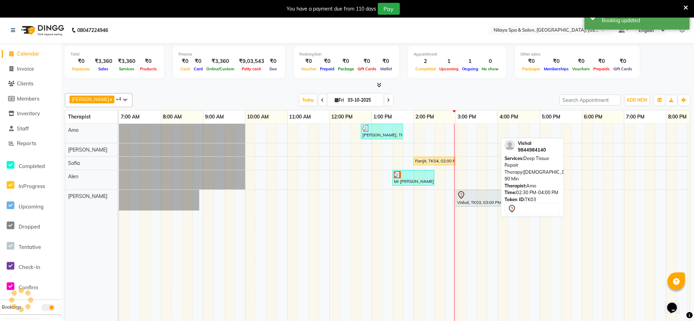
click at [506, 264] on td at bounding box center [503, 227] width 11 height 207
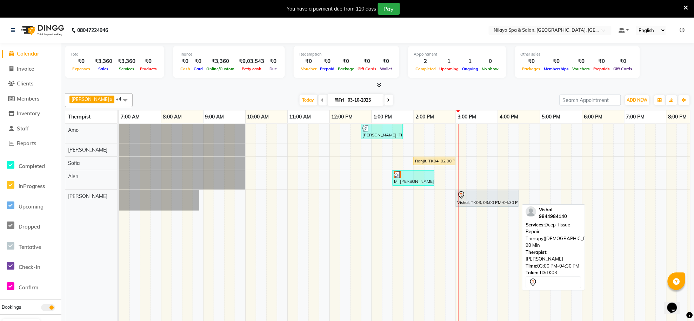
click at [507, 201] on div "Vishal, TK03, 03:00 PM-04:30 PM, Deep Tissue Repair Therapy([DEMOGRAPHIC_DATA])…" at bounding box center [487, 198] width 61 height 15
click at [479, 198] on div at bounding box center [487, 195] width 60 height 8
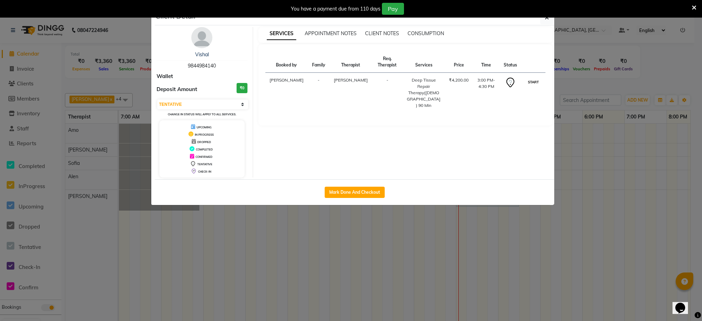
click at [529, 83] on button "START" at bounding box center [533, 82] width 14 height 9
select select "1"
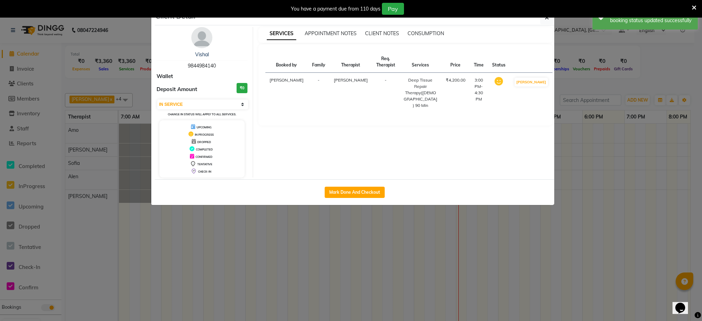
click at [511, 250] on ngb-modal-window "Client Detail Vishal 9844984140 Wallet Deposit Amount ₹0 Select IN SERVICE CONF…" at bounding box center [351, 160] width 702 height 321
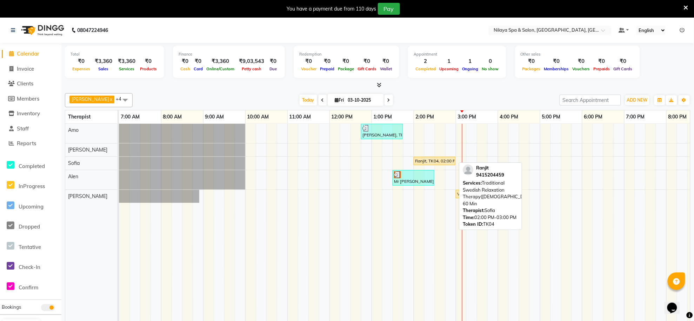
click at [433, 161] on div "Ranjit, TK04, 02:00 PM-03:00 PM, Traditional Swedish Relaxation Therapy([DEMOGR…" at bounding box center [435, 161] width 40 height 6
select select "1"
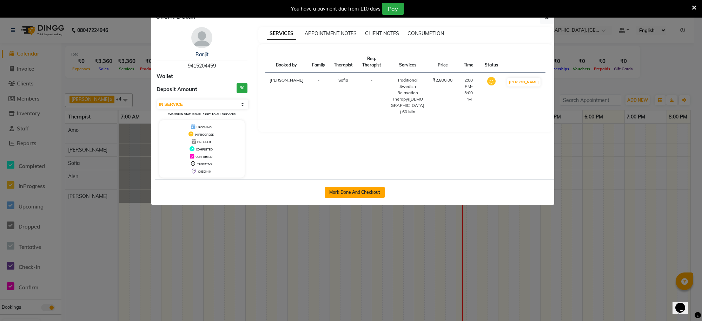
click at [357, 192] on button "Mark Done And Checkout" at bounding box center [355, 191] width 60 height 11
select select "service"
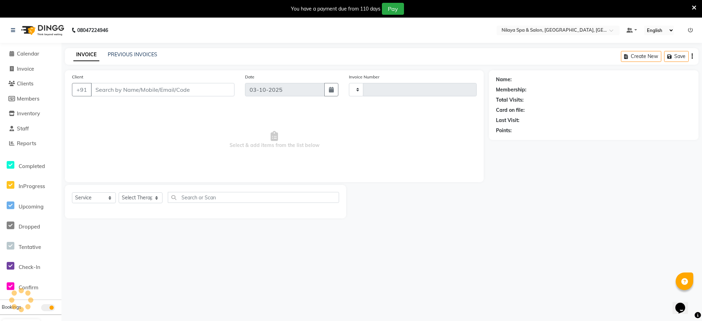
type input "1576"
select select "8283"
type input "94******59"
select select "84324"
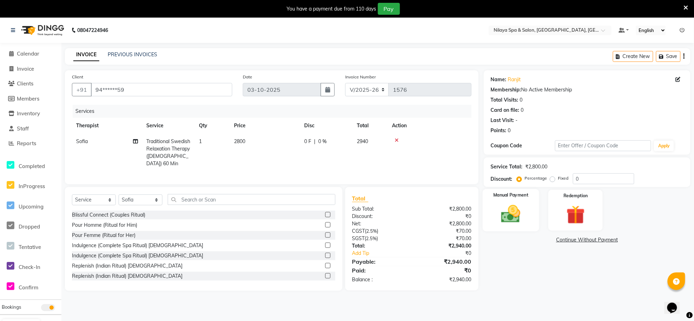
click at [513, 222] on img at bounding box center [511, 214] width 32 height 22
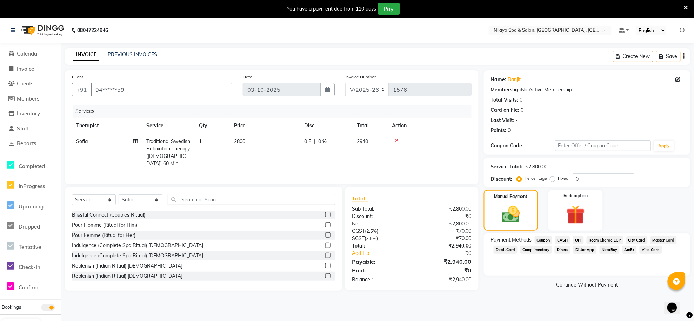
click at [579, 239] on span "UPI" at bounding box center [578, 240] width 11 height 8
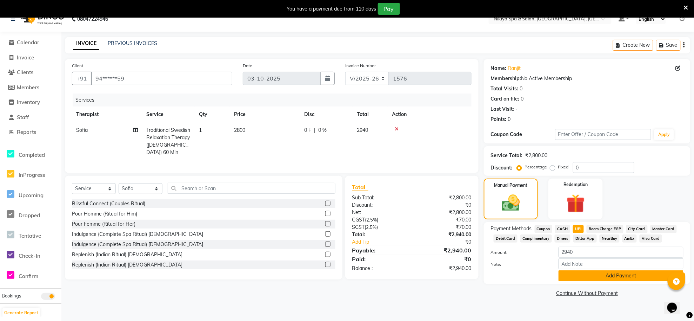
scroll to position [18, 0]
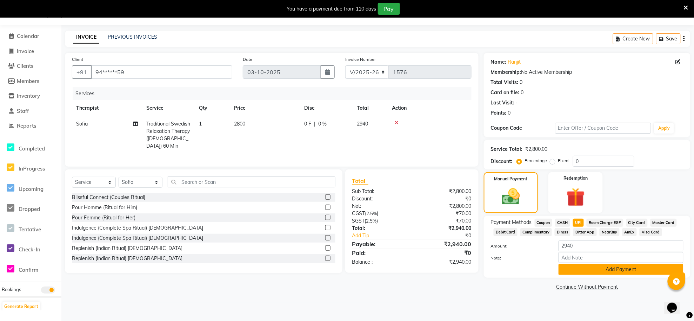
click at [634, 269] on button "Add Payment" at bounding box center [621, 269] width 125 height 11
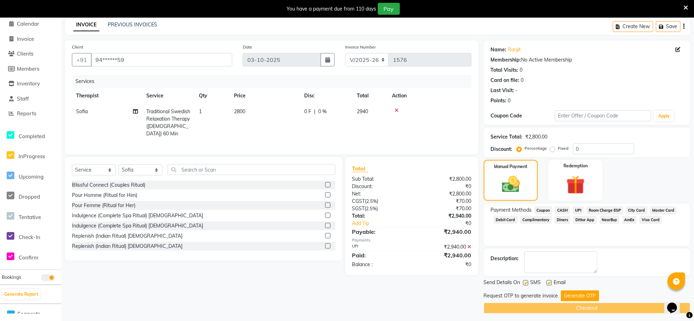
scroll to position [33, 0]
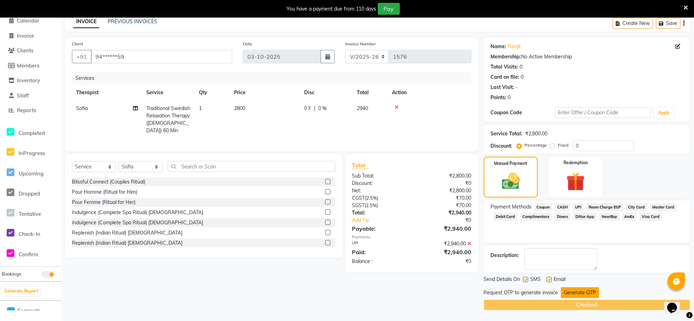
click at [580, 295] on button "Generate OTP" at bounding box center [580, 292] width 38 height 11
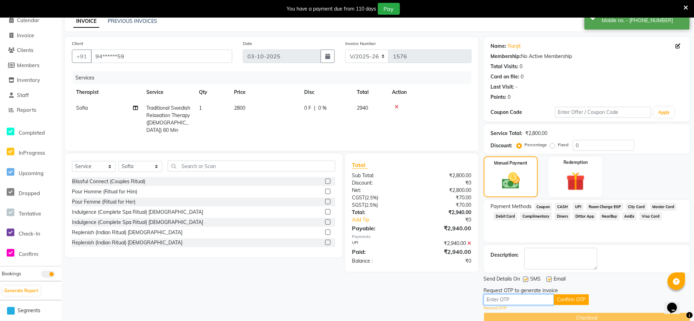
click at [519, 296] on input "text" at bounding box center [519, 299] width 70 height 11
click at [571, 297] on button "Confirm OTP" at bounding box center [571, 299] width 35 height 11
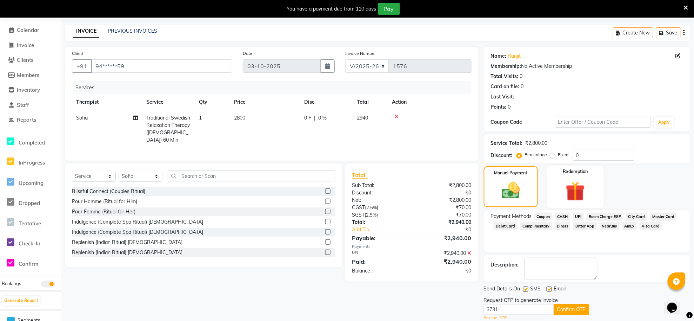
scroll to position [46, 0]
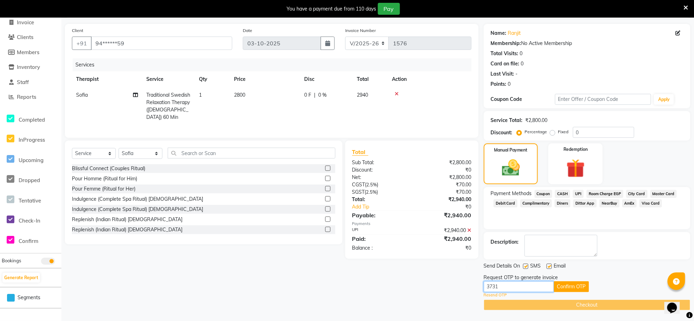
click at [502, 287] on input "3731" at bounding box center [519, 286] width 70 height 11
type input "3"
type input "4552"
click at [568, 288] on button "Confirm OTP" at bounding box center [571, 286] width 35 height 11
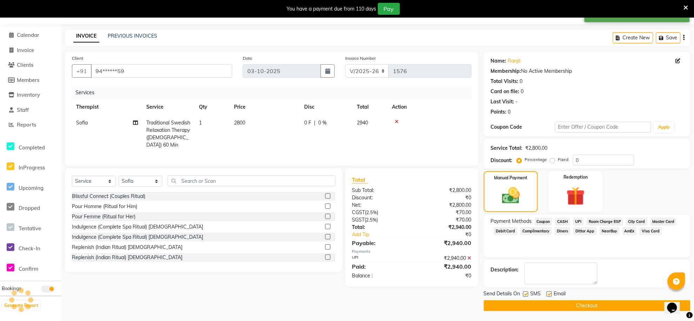
scroll to position [19, 0]
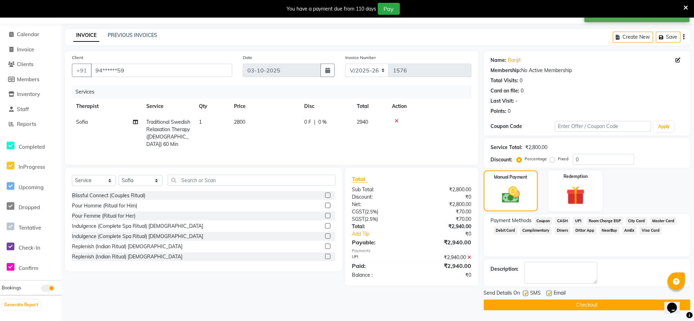
click at [580, 306] on button "Checkout" at bounding box center [587, 304] width 207 height 11
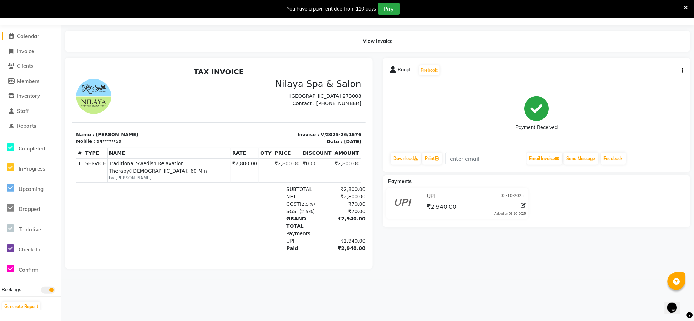
click at [15, 34] on span at bounding box center [11, 36] width 11 height 8
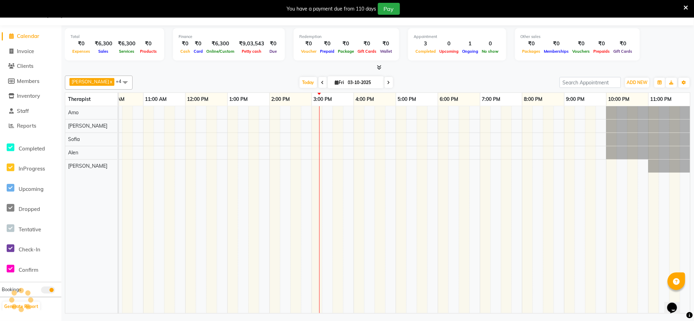
scroll to position [0, 144]
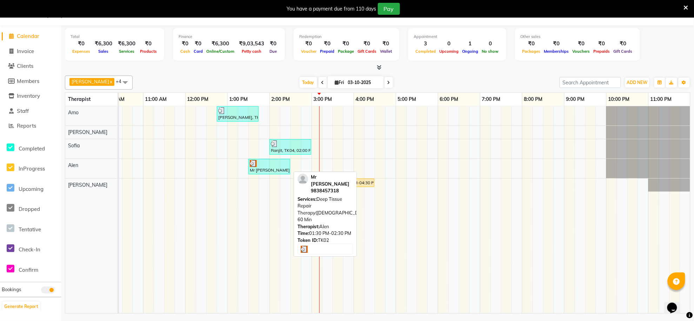
click at [265, 163] on div at bounding box center [269, 163] width 39 height 7
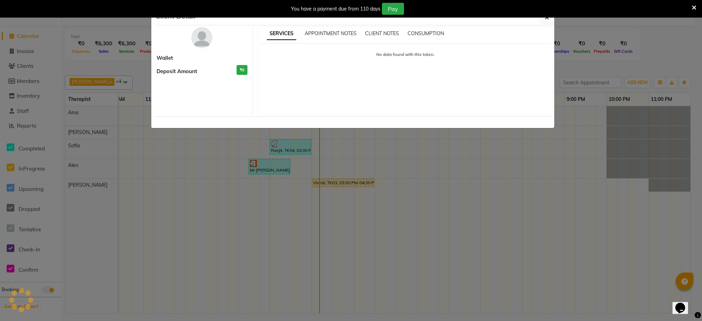
select select "3"
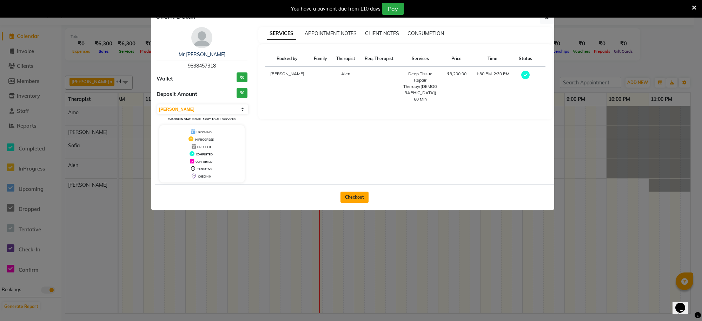
click at [352, 199] on button "Checkout" at bounding box center [355, 196] width 28 height 11
select select "service"
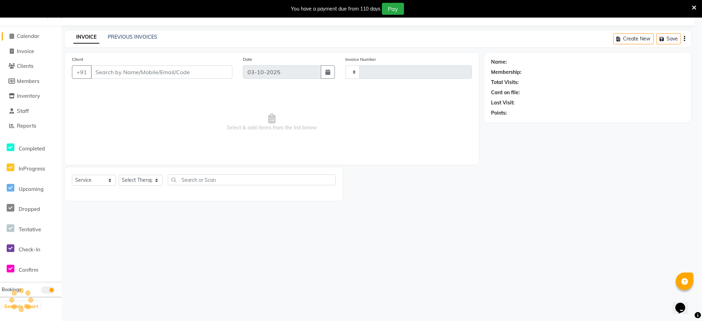
type input "1577"
select select "8283"
type input "98******18"
select select "84325"
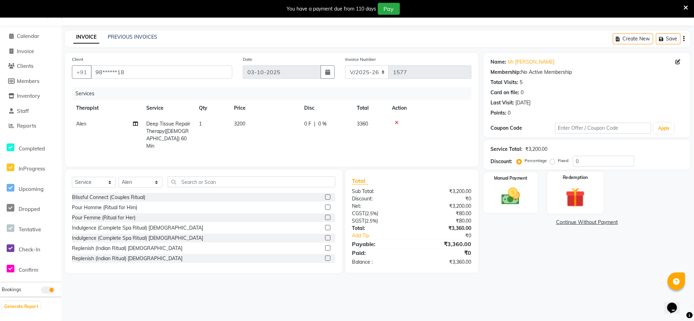
click at [577, 192] on img at bounding box center [576, 197] width 32 height 24
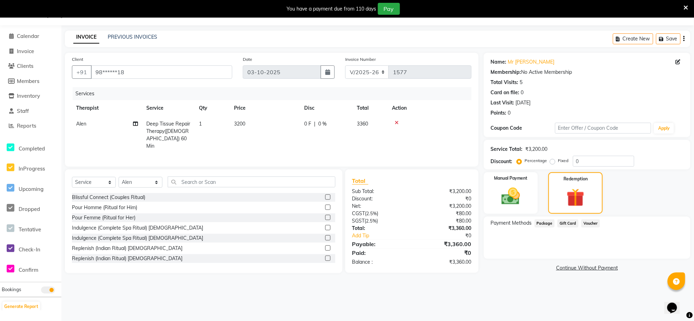
click at [544, 220] on span "Package" at bounding box center [545, 223] width 20 height 8
click at [126, 74] on input "98******18" at bounding box center [161, 71] width 141 height 13
type input "9"
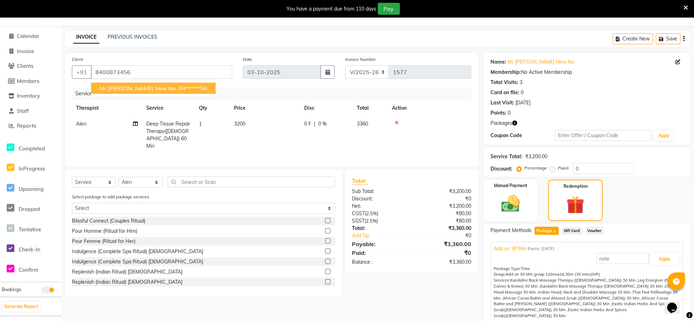
click at [128, 86] on span "Mr [PERSON_NAME] new No." at bounding box center [139, 88] width 78 height 7
type input "84******56"
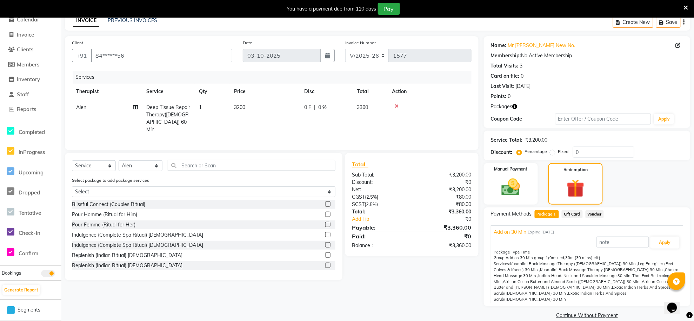
scroll to position [43, 0]
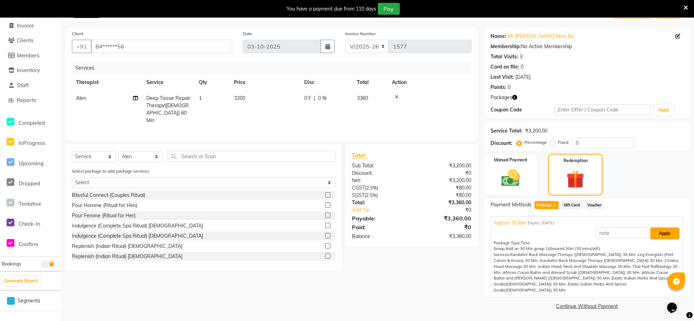
click at [655, 232] on button "Apply" at bounding box center [665, 233] width 29 height 12
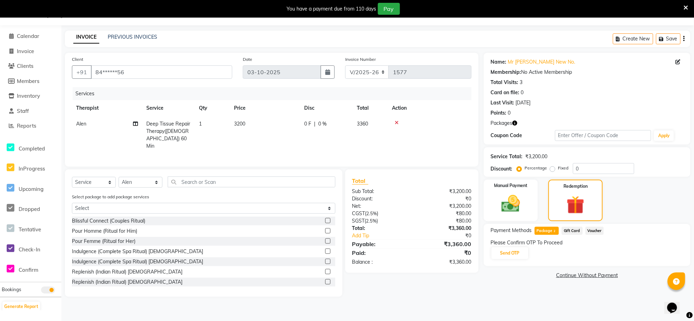
scroll to position [18, 0]
click at [511, 253] on button "Send OTP" at bounding box center [510, 253] width 37 height 12
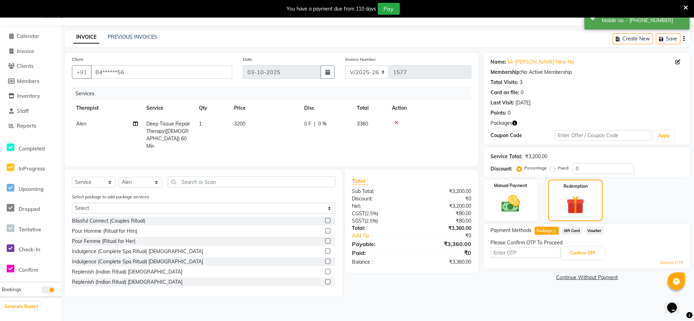
scroll to position [0, 0]
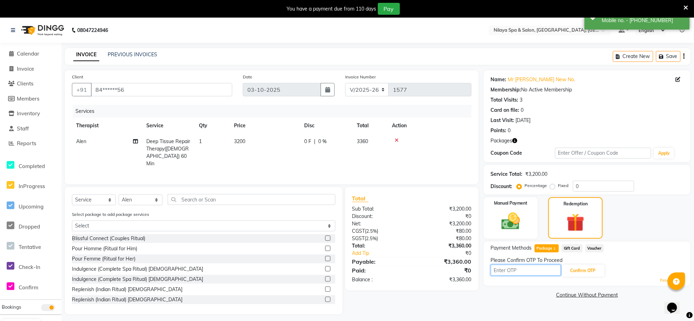
click at [523, 271] on input "text" at bounding box center [526, 269] width 70 height 11
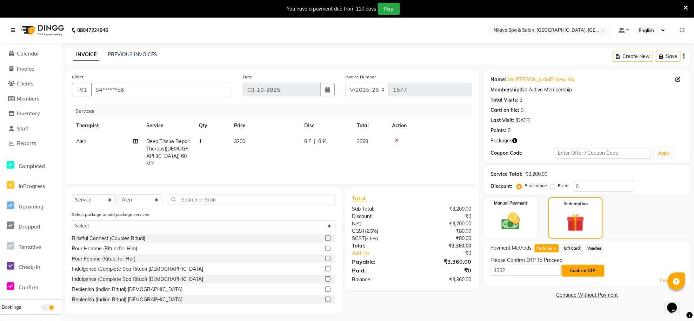
click at [577, 270] on button "Confirm OTP" at bounding box center [583, 270] width 43 height 12
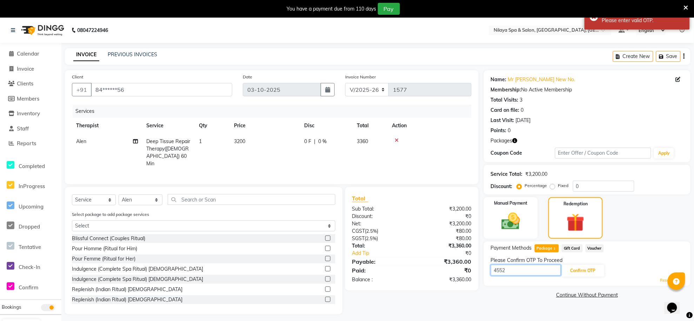
click at [527, 270] on input "4552" at bounding box center [526, 269] width 70 height 11
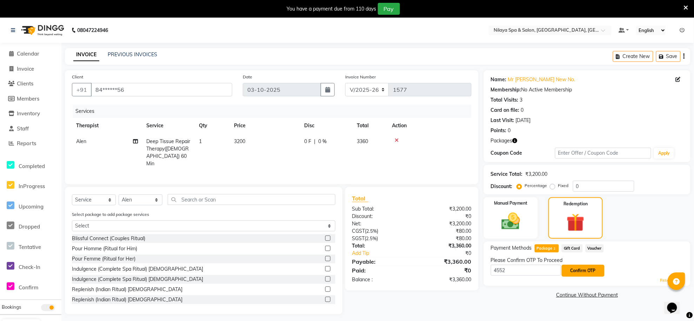
click at [579, 272] on button "Confirm OTP" at bounding box center [583, 270] width 43 height 12
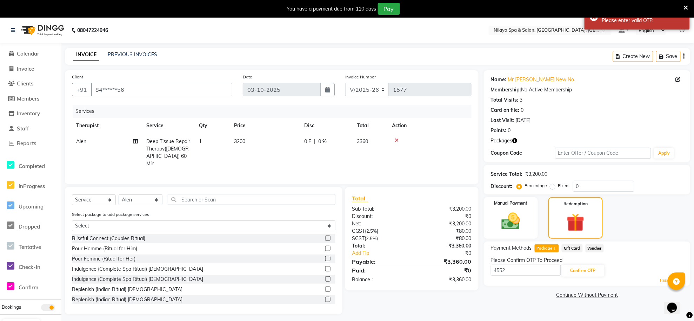
click at [528, 303] on div "Name: Mr [PERSON_NAME] New No. Membership: No Active Membership Total Visits: 3…" at bounding box center [590, 192] width 212 height 244
click at [515, 269] on input "4552" at bounding box center [526, 269] width 70 height 11
type input "4"
click at [13, 55] on icon at bounding box center [11, 53] width 5 height 5
click at [16, 51] on span at bounding box center [11, 54] width 11 height 8
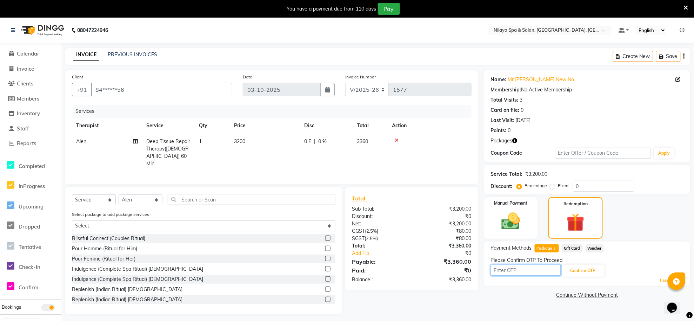
click at [518, 271] on input "text" at bounding box center [526, 269] width 70 height 11
type input "2686"
click at [584, 274] on button "Confirm OTP" at bounding box center [583, 270] width 43 height 12
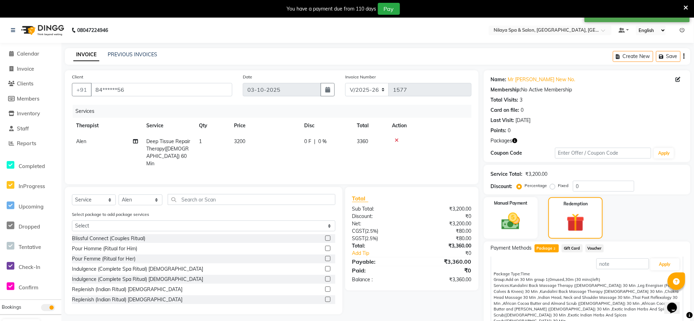
scroll to position [19, 0]
click at [660, 258] on button "Apply" at bounding box center [665, 258] width 29 height 12
type input "Add on 30 Min"
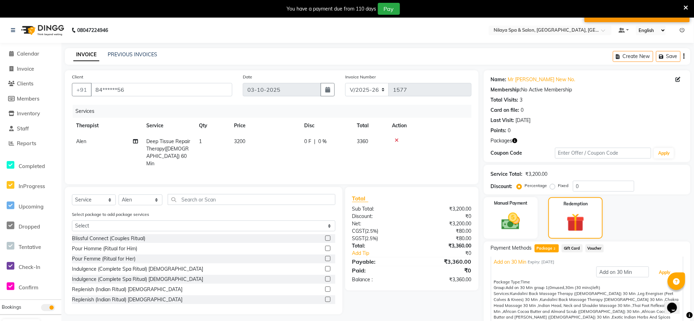
scroll to position [0, 0]
click at [633, 276] on input "Add on 30 Min" at bounding box center [623, 275] width 53 height 11
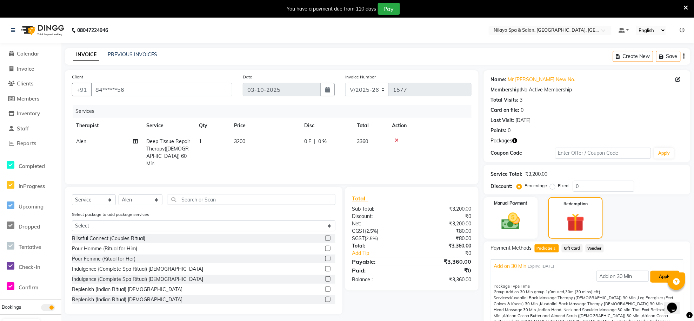
click at [666, 279] on button "Apply" at bounding box center [665, 276] width 29 height 12
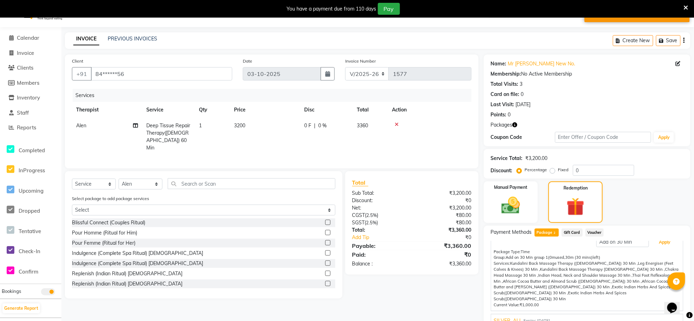
scroll to position [43, 0]
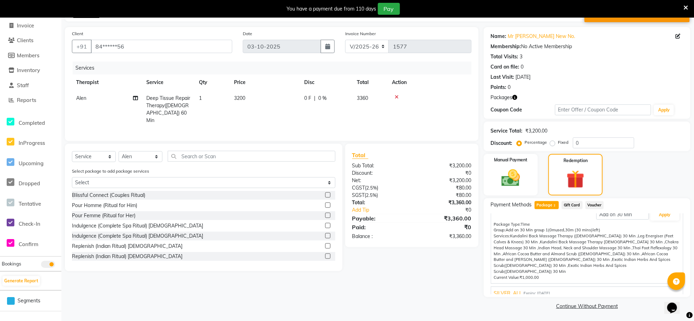
click at [533, 290] on span "Expiry: [DATE]" at bounding box center [537, 293] width 27 height 6
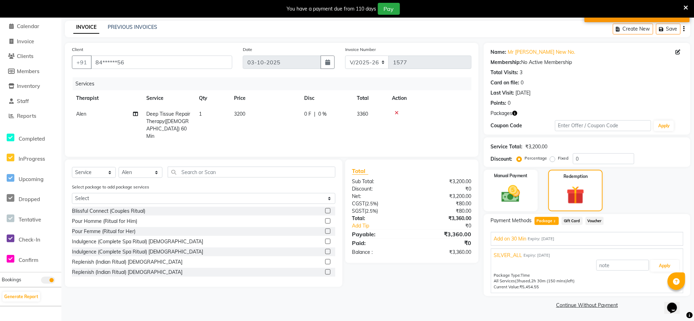
scroll to position [27, 0]
click at [664, 266] on button "Apply" at bounding box center [665, 266] width 29 height 12
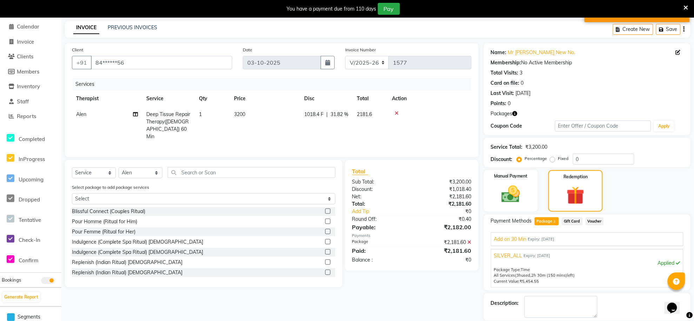
scroll to position [61, 0]
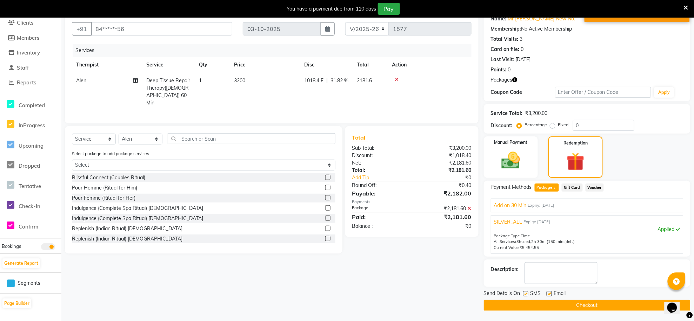
click at [585, 309] on button "Checkout" at bounding box center [587, 304] width 207 height 11
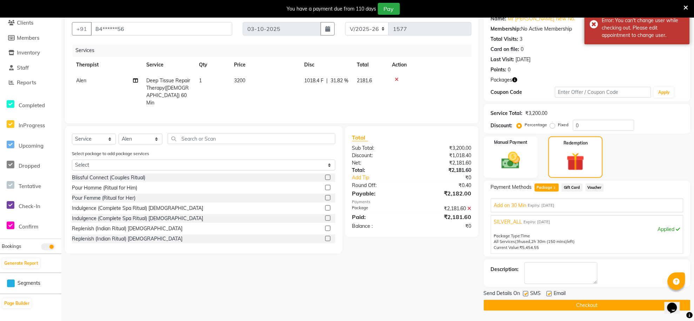
click at [583, 306] on button "Checkout" at bounding box center [587, 304] width 207 height 11
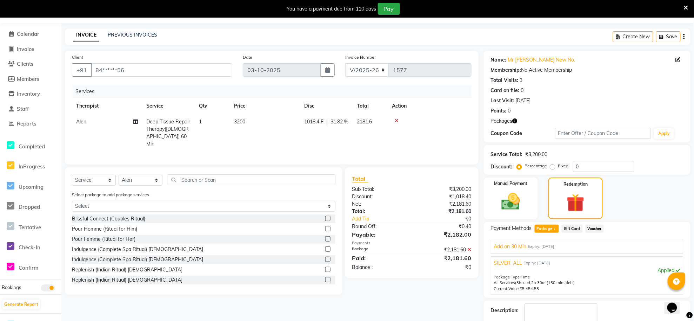
scroll to position [0, 0]
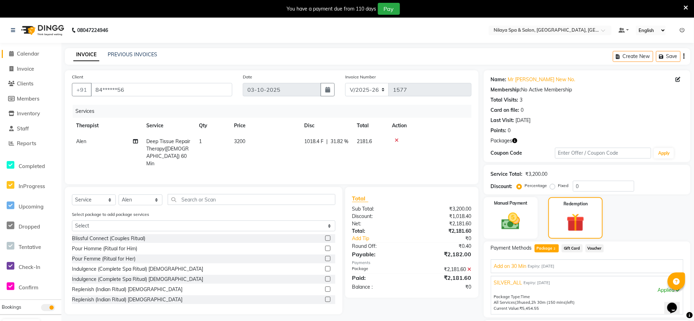
click at [30, 57] on span "Calendar" at bounding box center [28, 53] width 22 height 7
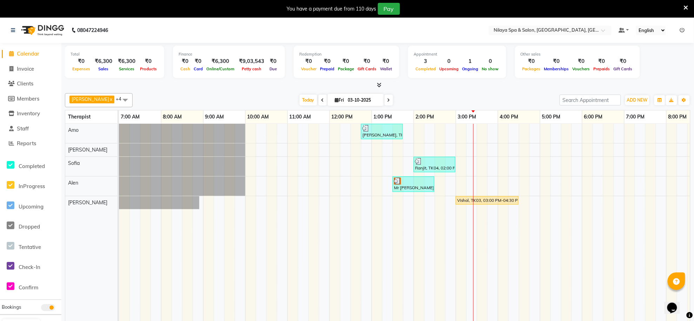
click at [421, 249] on td at bounding box center [419, 227] width 11 height 207
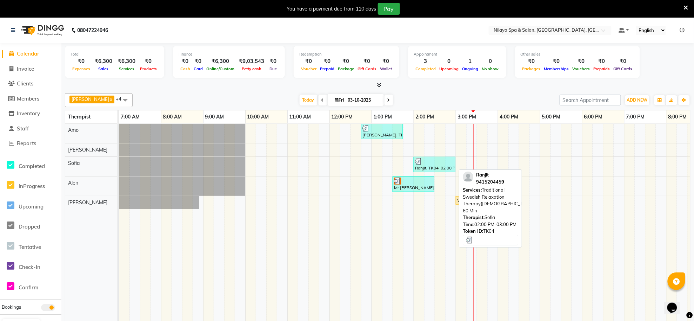
click at [433, 165] on div "Ranjit, TK04, 02:00 PM-03:00 PM, Traditional Swedish Relaxation Therapy([DEMOGR…" at bounding box center [435, 164] width 40 height 13
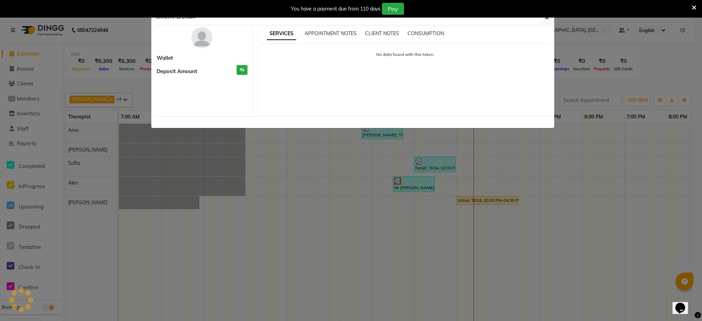
select select "3"
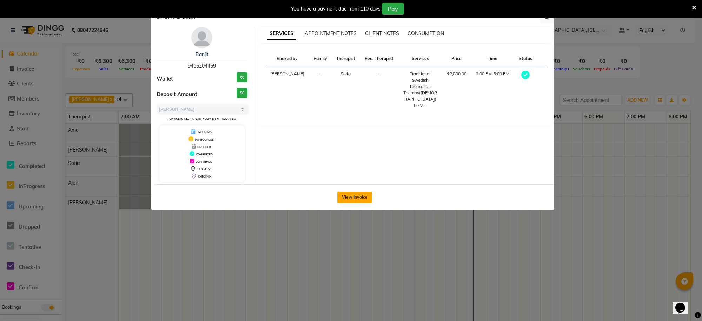
click at [355, 197] on button "View Invoice" at bounding box center [354, 196] width 35 height 11
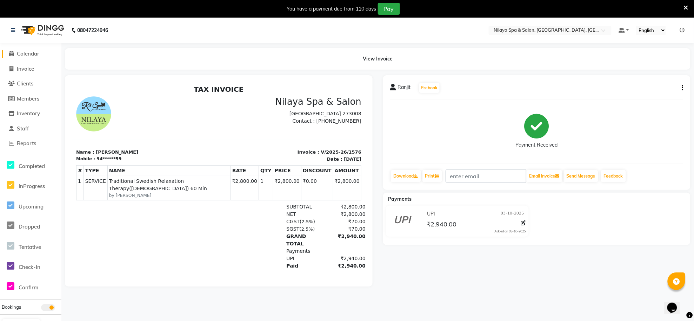
click at [35, 54] on span "Calendar" at bounding box center [28, 53] width 22 height 7
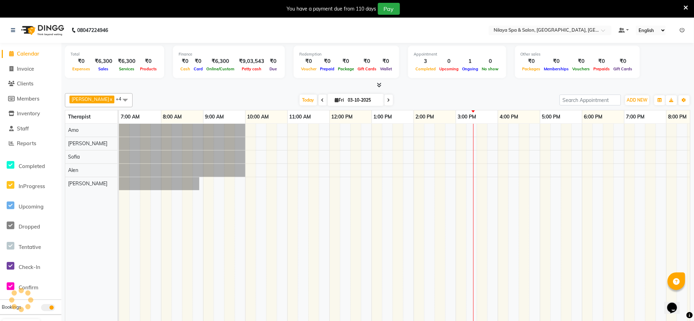
scroll to position [0, 144]
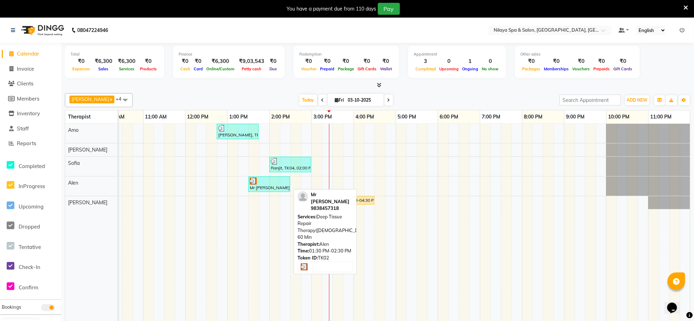
click at [269, 185] on div "Mr [PERSON_NAME], TK02, 01:30 PM-02:30 PM, Deep Tissue Repair Therapy([DEMOGRAP…" at bounding box center [269, 183] width 40 height 13
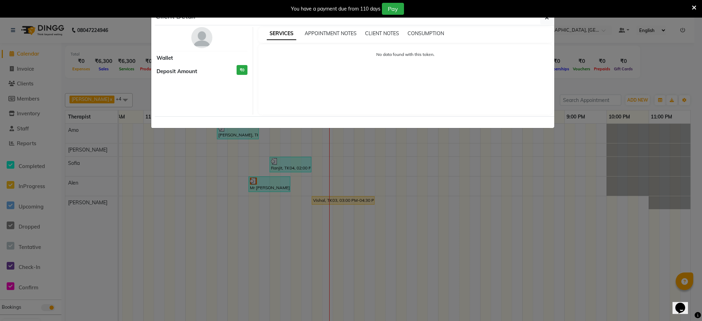
select select "3"
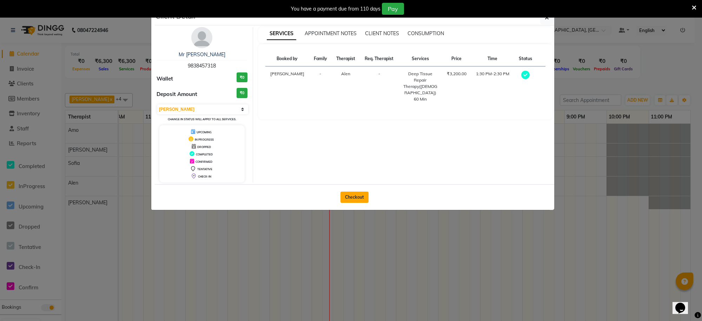
click at [357, 195] on button "Checkout" at bounding box center [355, 196] width 28 height 11
select select "service"
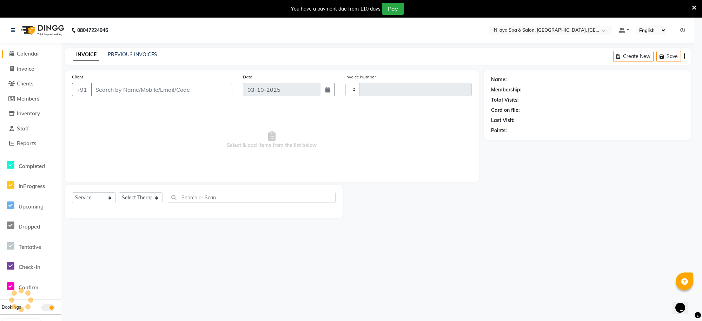
type input "1577"
select select "8283"
type input "98******18"
select select "84325"
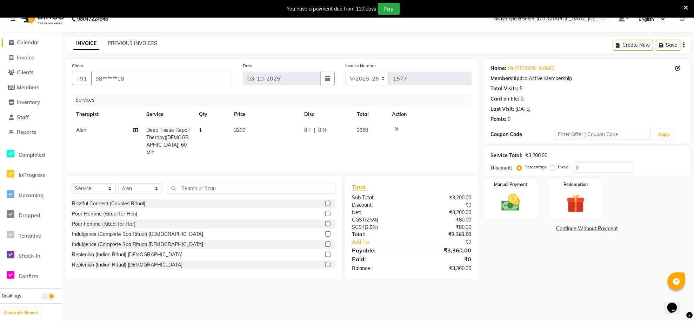
scroll to position [18, 0]
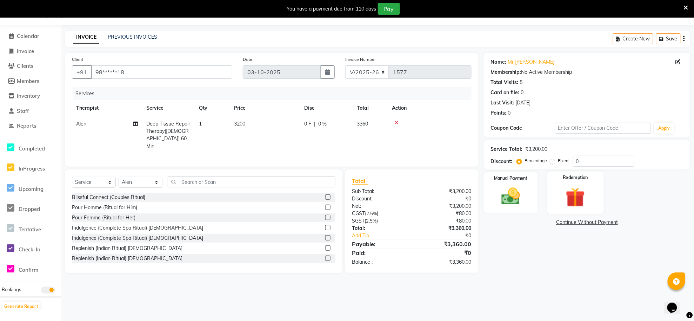
drag, startPoint x: 571, startPoint y: 193, endPoint x: 556, endPoint y: 202, distance: 17.5
click at [571, 192] on img at bounding box center [576, 197] width 32 height 24
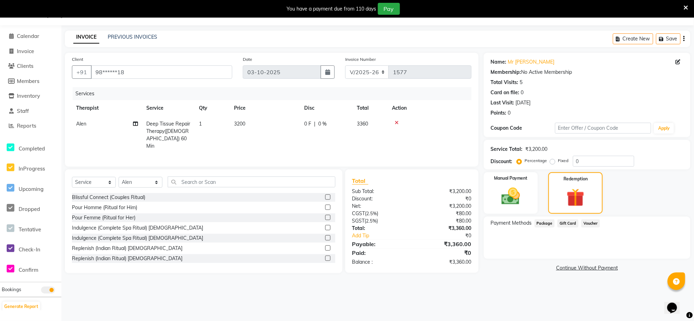
click at [545, 221] on span "Package" at bounding box center [545, 223] width 20 height 8
click at [585, 268] on link "Continue Without Payment" at bounding box center [588, 267] width 204 height 7
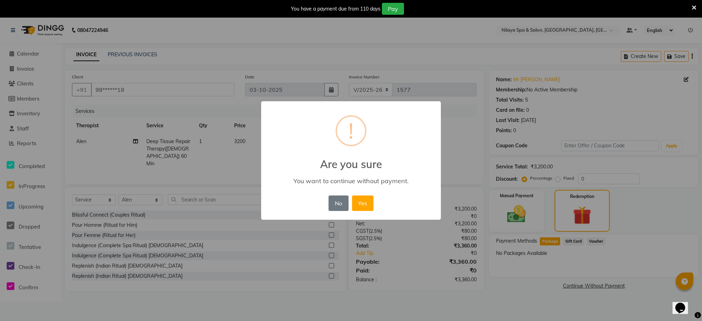
click at [448, 277] on div "× ! Are you sure You want to continue without payment. No No Yes" at bounding box center [351, 160] width 702 height 321
click at [339, 200] on button "No" at bounding box center [339, 202] width 20 height 15
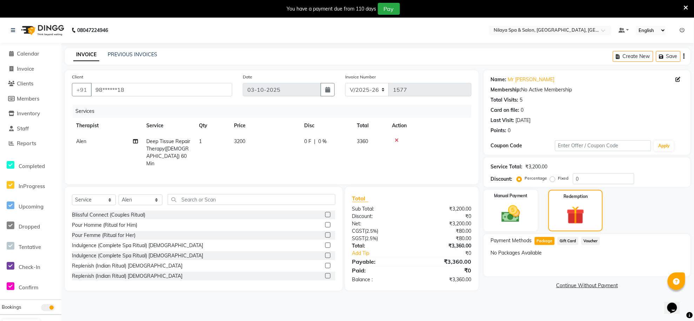
click at [539, 240] on span "Package" at bounding box center [545, 241] width 20 height 8
click at [143, 88] on input "98******18" at bounding box center [161, 89] width 141 height 13
type input "9"
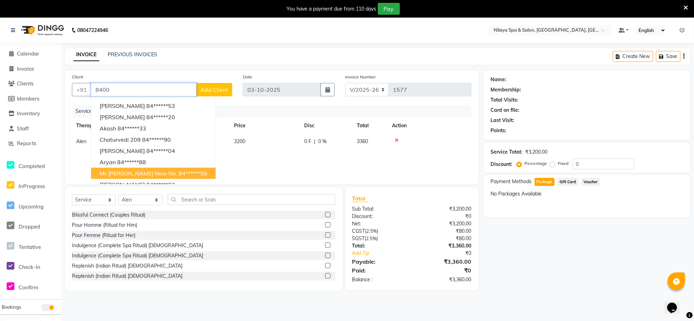
click at [143, 174] on span "Mr [PERSON_NAME] new No." at bounding box center [139, 173] width 78 height 7
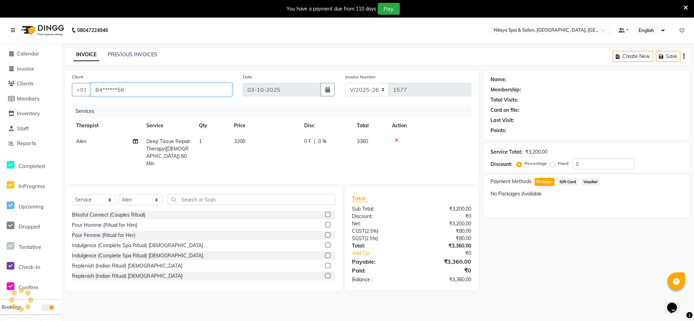
type input "84******56"
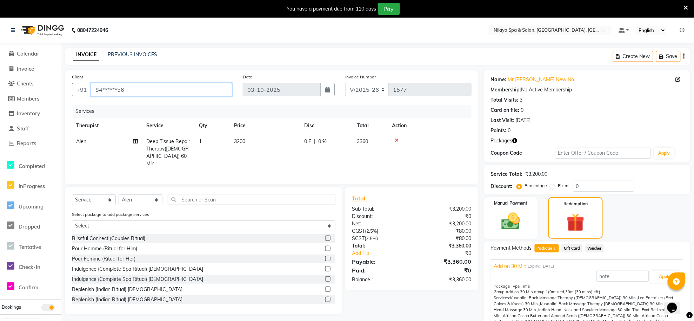
click at [148, 91] on input "84******56" at bounding box center [161, 89] width 141 height 13
click at [146, 103] on div "Client +91 84******56 Date [DATE] Invoice Number V/2025 V/[PHONE_NUMBER] Servic…" at bounding box center [272, 127] width 414 height 114
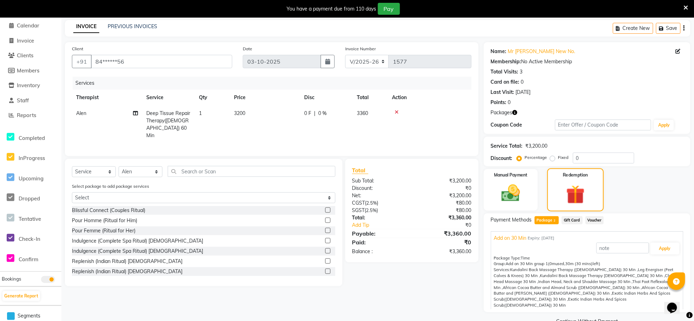
scroll to position [43, 0]
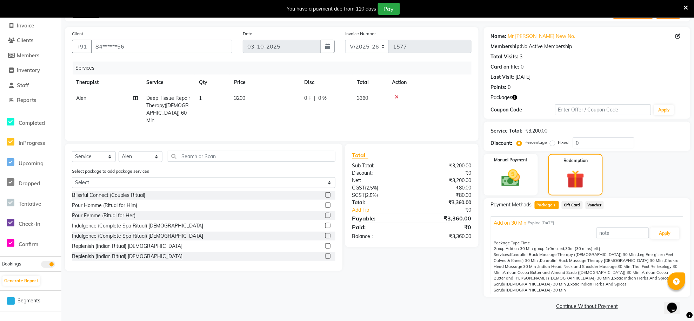
click at [547, 203] on span "Package 2" at bounding box center [547, 205] width 24 height 8
click at [654, 230] on button "Apply" at bounding box center [665, 233] width 29 height 12
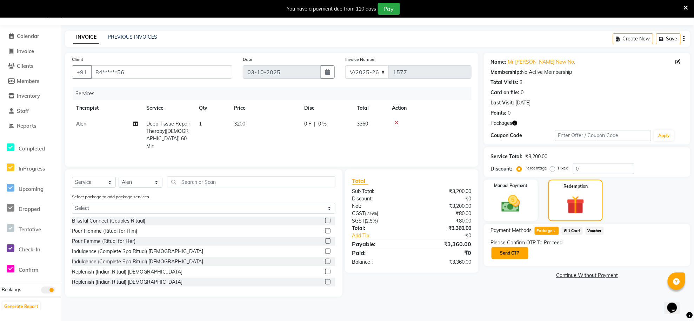
click at [506, 255] on button "Send OTP" at bounding box center [510, 253] width 37 height 12
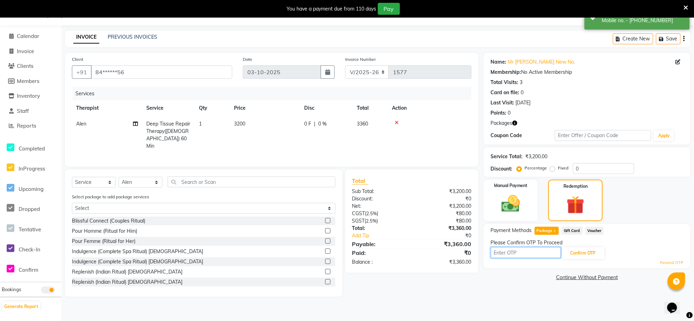
click at [503, 252] on input "text" at bounding box center [526, 252] width 70 height 11
click at [579, 256] on button "Confirm OTP" at bounding box center [583, 253] width 43 height 12
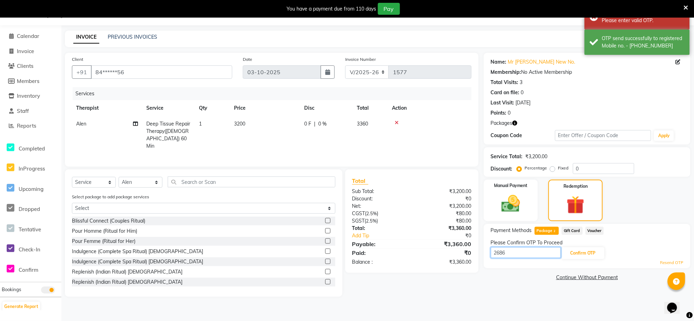
click at [519, 254] on input "2686" at bounding box center [526, 252] width 70 height 11
type input "2"
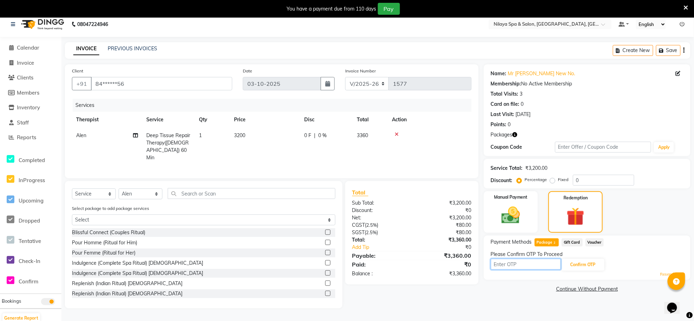
scroll to position [0, 0]
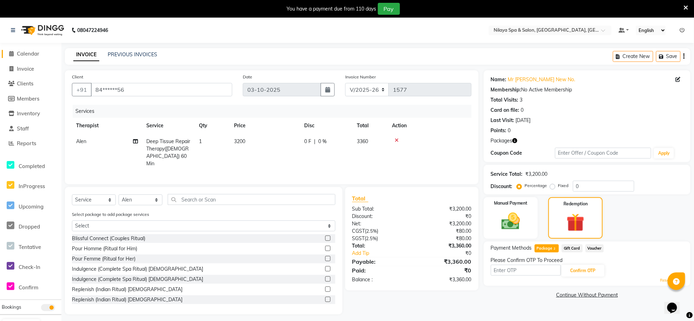
click at [26, 55] on span "Calendar" at bounding box center [28, 53] width 22 height 7
click at [515, 266] on input "text" at bounding box center [526, 269] width 70 height 11
type input "8223"
click at [590, 269] on button "Confirm OTP" at bounding box center [583, 270] width 43 height 12
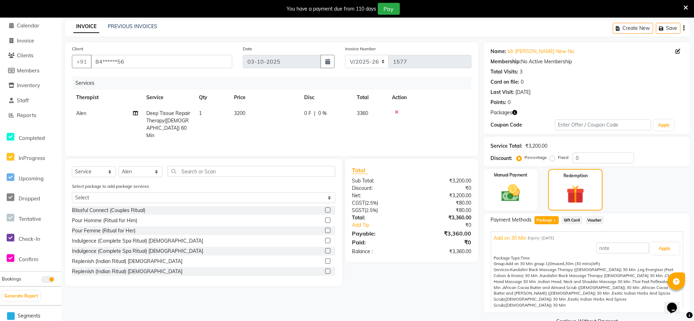
scroll to position [43, 0]
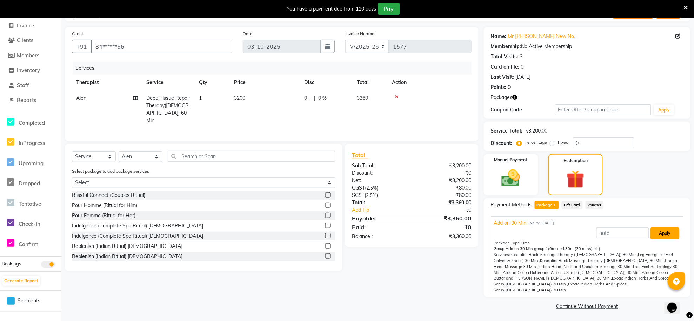
click at [658, 227] on button "Apply" at bounding box center [665, 233] width 29 height 12
type input "Add on 30 Min"
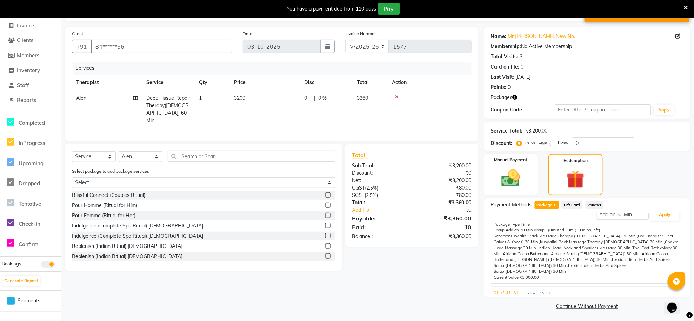
click at [546, 290] on span "Expiry: [DATE]" at bounding box center [537, 293] width 27 height 6
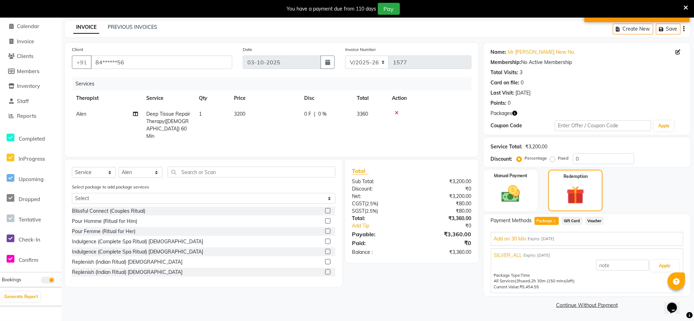
scroll to position [27, 0]
click at [661, 266] on button "Apply" at bounding box center [665, 266] width 29 height 12
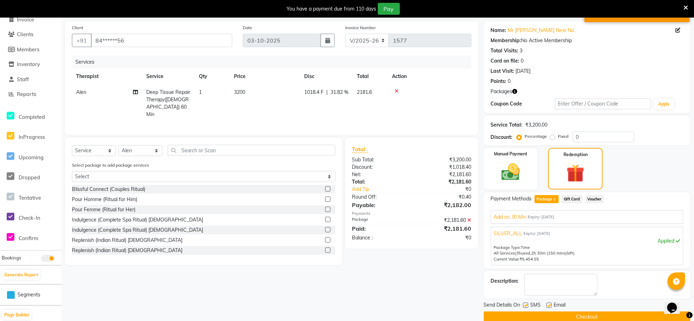
scroll to position [61, 0]
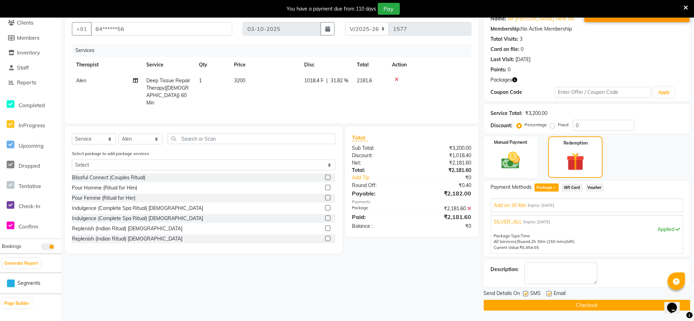
click at [631, 305] on button "Checkout" at bounding box center [587, 304] width 207 height 11
click at [605, 302] on button "Checkout" at bounding box center [587, 304] width 207 height 11
click at [525, 291] on label at bounding box center [525, 293] width 5 height 5
click at [525, 291] on input "checkbox" at bounding box center [525, 293] width 5 height 5
checkbox input "false"
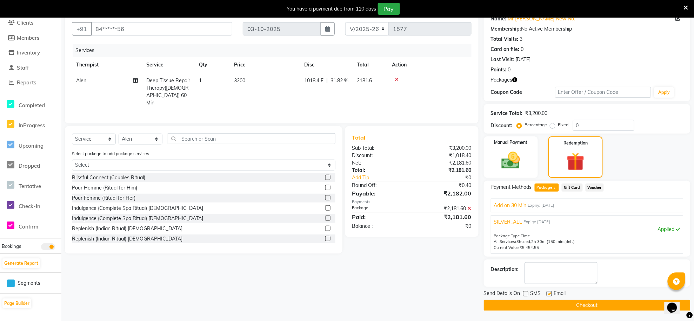
click at [533, 300] on button "Checkout" at bounding box center [587, 304] width 207 height 11
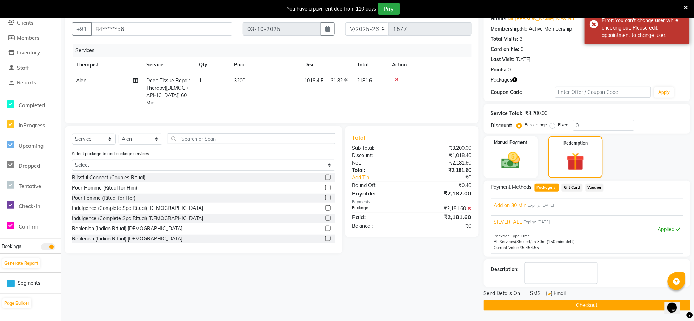
click at [533, 300] on button "Checkout" at bounding box center [587, 304] width 207 height 11
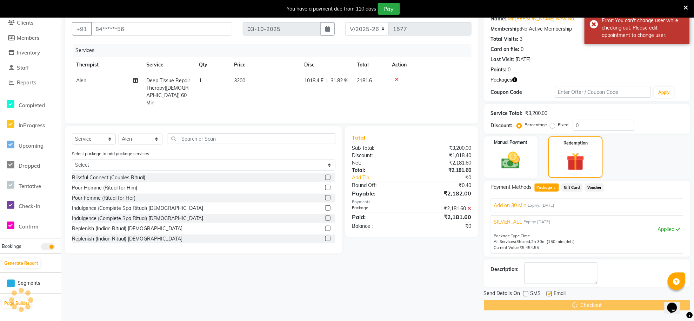
click at [533, 300] on div "Checkout" at bounding box center [587, 304] width 207 height 11
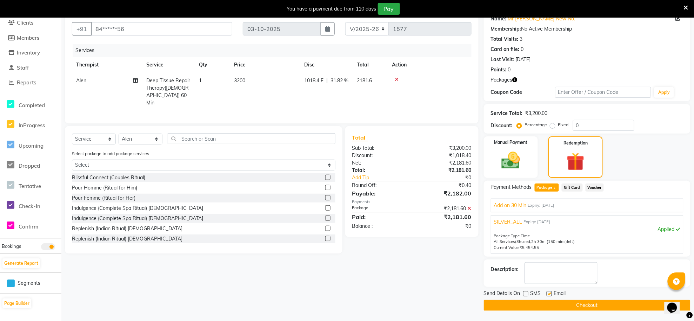
click at [605, 306] on button "Checkout" at bounding box center [587, 304] width 207 height 11
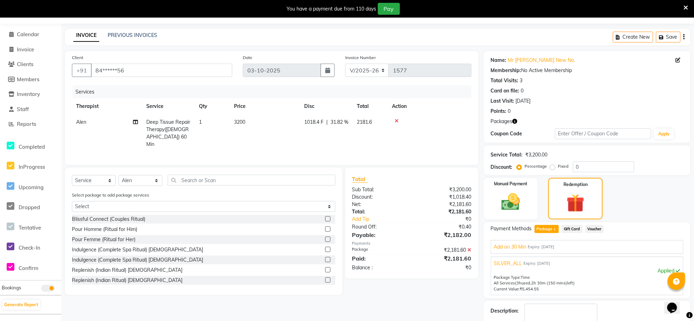
scroll to position [0, 0]
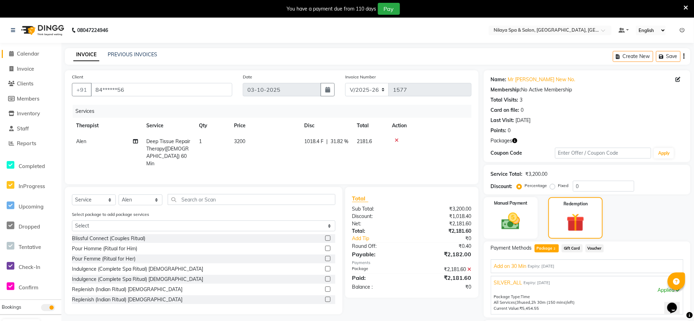
click at [25, 54] on span "Calendar" at bounding box center [28, 53] width 22 height 7
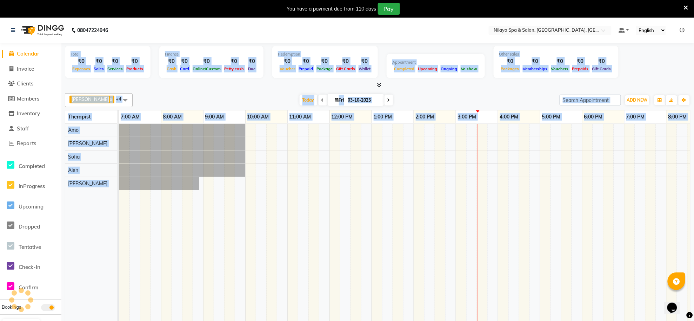
scroll to position [0, 144]
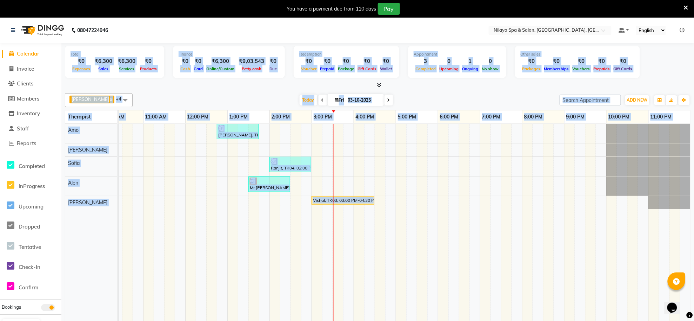
click at [237, 261] on td at bounding box center [233, 227] width 11 height 207
click at [163, 264] on td at bounding box center [159, 227] width 11 height 207
click at [29, 56] on span "Calendar" at bounding box center [28, 53] width 22 height 7
click at [25, 54] on span "Calendar" at bounding box center [28, 53] width 22 height 7
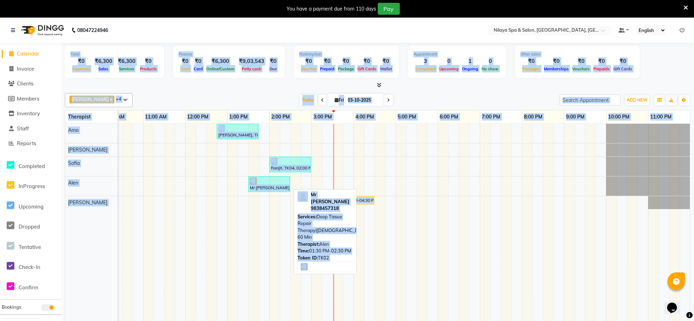
click at [268, 184] on div at bounding box center [269, 180] width 39 height 7
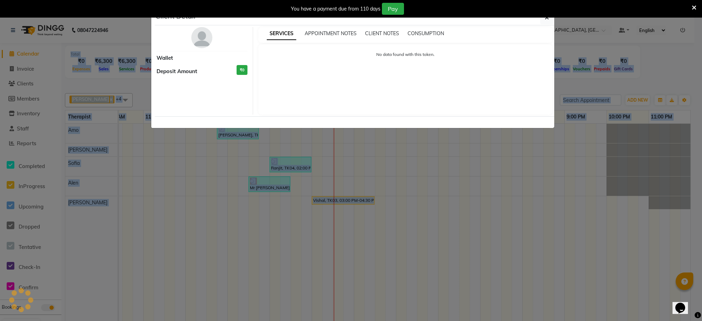
click at [268, 184] on ngb-modal-window "Client Detail Wallet Deposit Amount ₹0 SERVICES APPOINTMENT NOTES CLIENT NOTES …" at bounding box center [351, 160] width 702 height 321
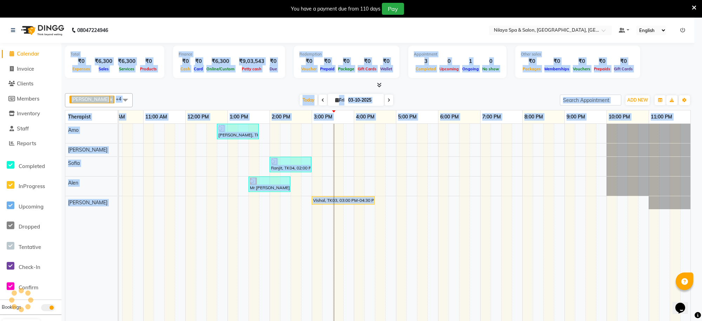
scroll to position [0, 137]
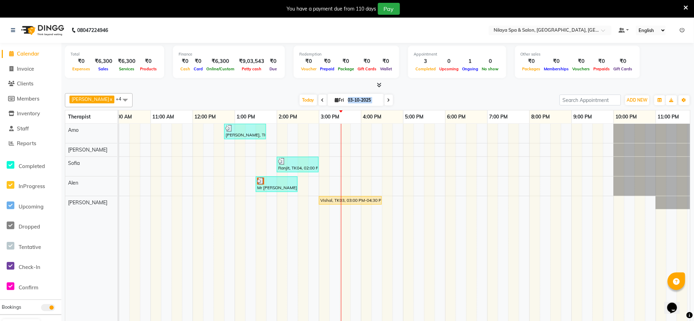
click at [302, 229] on td at bounding box center [303, 227] width 11 height 207
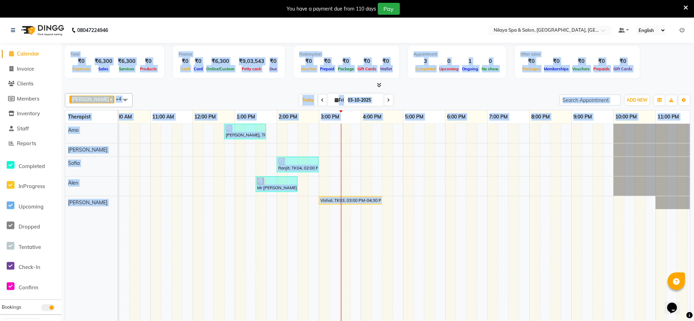
click at [302, 229] on td at bounding box center [303, 227] width 11 height 207
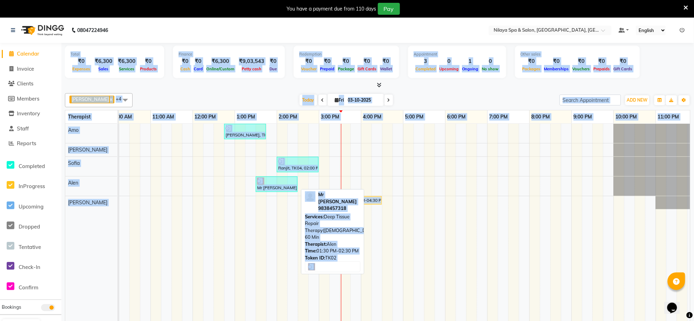
click at [282, 183] on div at bounding box center [276, 180] width 39 height 7
select select "3"
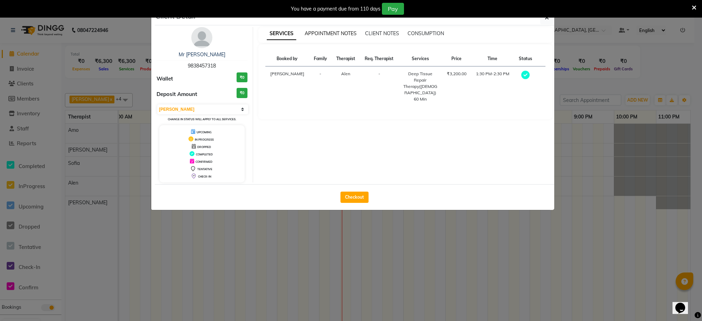
click at [342, 32] on span "APPOINTMENT NOTES" at bounding box center [331, 33] width 52 height 6
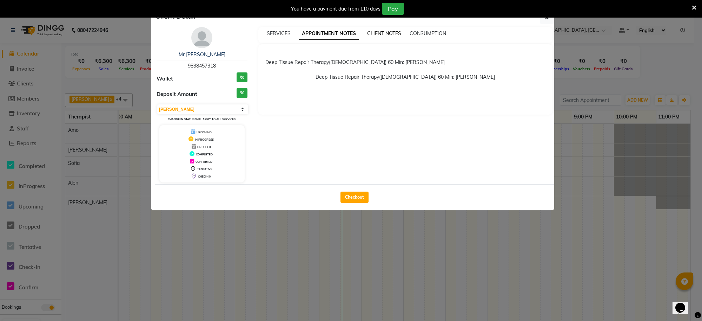
click at [385, 34] on span "CLIENT NOTES" at bounding box center [384, 33] width 34 height 6
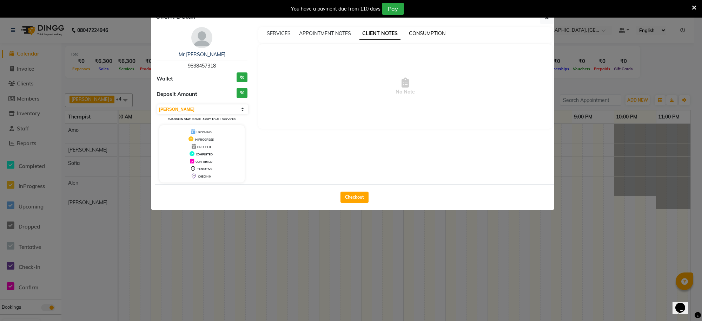
click at [420, 36] on span "CONSUMPTION" at bounding box center [427, 33] width 37 height 6
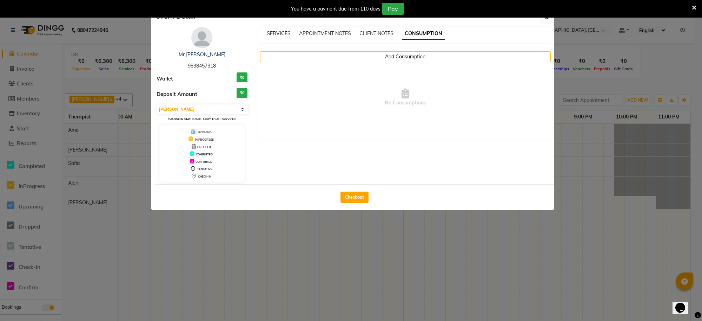
click at [277, 34] on span "SERVICES" at bounding box center [279, 33] width 24 height 6
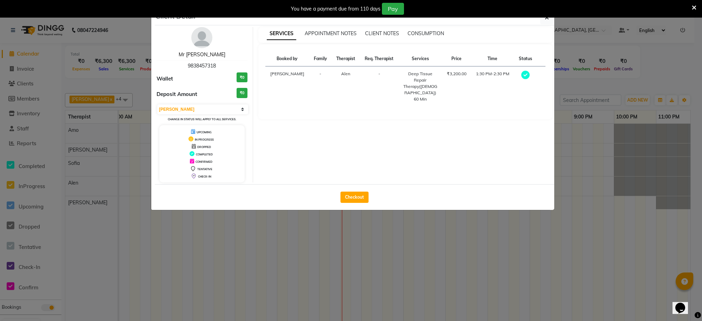
click at [206, 52] on link "Mr [PERSON_NAME]" at bounding box center [202, 54] width 47 height 6
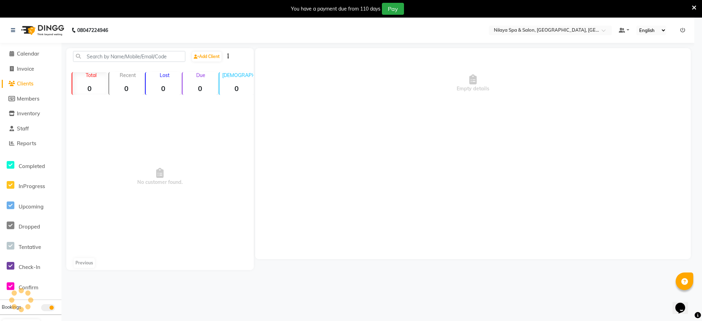
click at [206, 52] on div "Mr [PERSON_NAME] 9838457318 Wallet ₹0 Deposit Amount ₹0 Select MARK DONE UPCOMI…" at bounding box center [202, 69] width 102 height 155
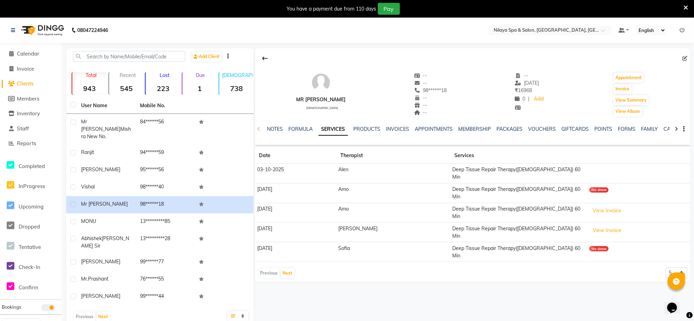
click at [453, 91] on div "Mr [PERSON_NAME][DEMOGRAPHIC_DATA] -- -- 98******18 -- -- -- -- [DATE] ₹ 16968 …" at bounding box center [473, 91] width 436 height 52
click at [689, 58] on span at bounding box center [687, 58] width 8 height 7
click at [685, 58] on icon at bounding box center [685, 58] width 5 height 5
select select "[DEMOGRAPHIC_DATA]"
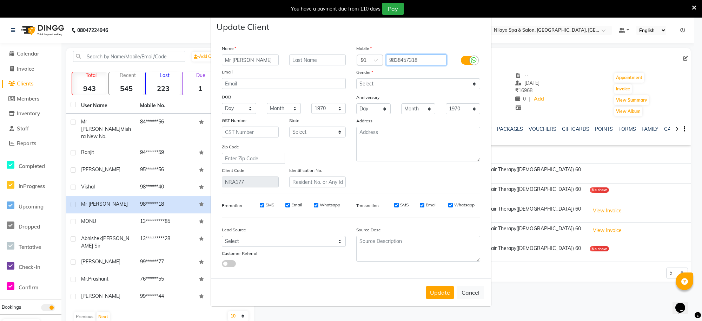
click at [421, 60] on input "9838457318" at bounding box center [416, 59] width 61 height 11
type input "9"
type input "8400873456"
click at [443, 290] on button "Update" at bounding box center [440, 292] width 28 height 13
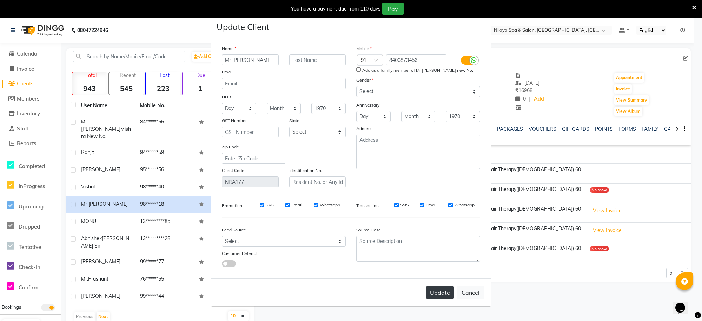
click at [437, 291] on button "Update" at bounding box center [440, 292] width 28 height 13
click at [439, 292] on button "Update" at bounding box center [440, 292] width 28 height 13
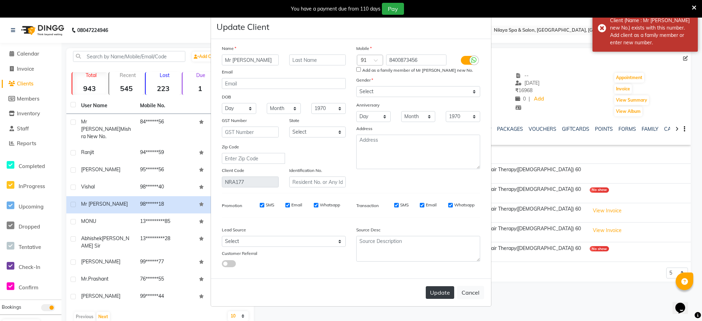
click at [439, 292] on button "Update" at bounding box center [440, 292] width 28 height 13
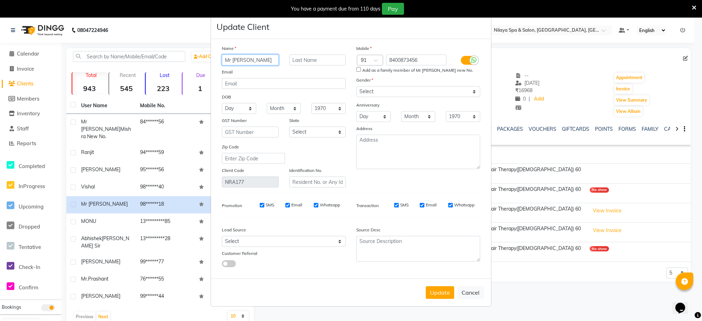
click at [258, 62] on input "Mr [PERSON_NAME]" at bounding box center [250, 59] width 57 height 11
type input "Mr [PERSON_NAME]"
click at [473, 93] on select "Select [DEMOGRAPHIC_DATA] [DEMOGRAPHIC_DATA] Other Prefer Not To Say" at bounding box center [418, 91] width 124 height 11
click at [356, 87] on select "Select [DEMOGRAPHIC_DATA] [DEMOGRAPHIC_DATA] Other Prefer Not To Say" at bounding box center [418, 91] width 124 height 11
click at [339, 240] on select "Select Walk-in Referral Internet Friend Word of Mouth Advertisement Facebook Ju…" at bounding box center [284, 241] width 124 height 11
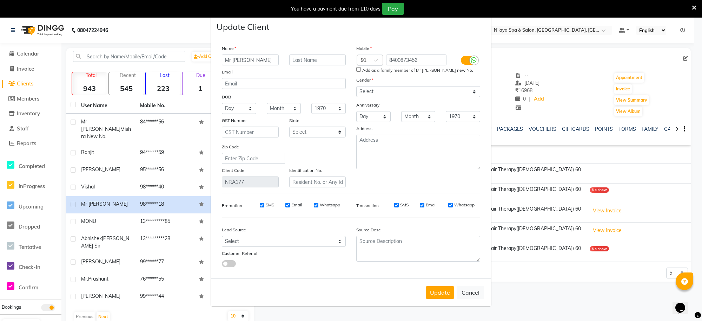
click at [373, 264] on div "Source Desc" at bounding box center [418, 245] width 134 height 44
click at [435, 289] on button "Update" at bounding box center [440, 292] width 28 height 13
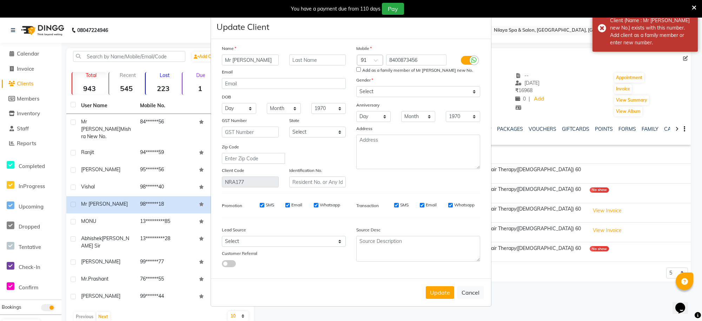
click at [32, 54] on ngb-modal-window "Update Client Name Mr [PERSON_NAME] Email DOB Day 01 02 03 04 05 06 07 08 09 10…" at bounding box center [351, 160] width 702 height 321
click at [32, 52] on ngb-modal-window "Update Client Name Mr [PERSON_NAME] Email DOB Day 01 02 03 04 05 06 07 08 09 10…" at bounding box center [351, 160] width 702 height 321
click at [694, 4] on span at bounding box center [694, 8] width 5 height 8
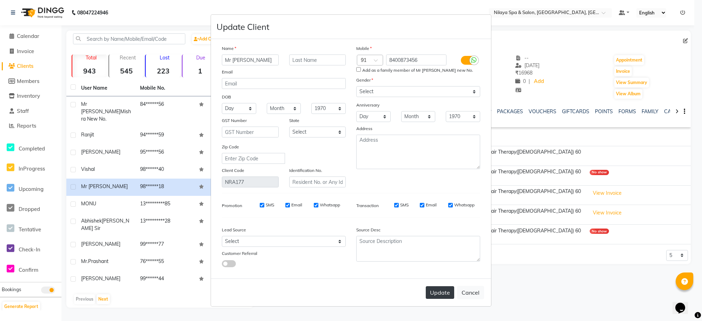
click at [440, 286] on button "Update" at bounding box center [440, 292] width 28 height 13
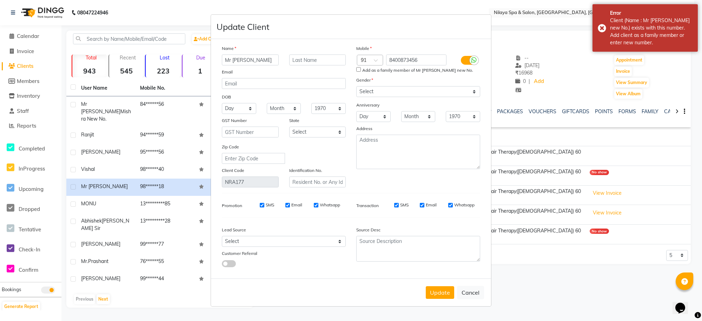
click at [669, 229] on ngb-modal-window "Update Client Name Mr [PERSON_NAME] Email DOB Day 01 02 03 04 05 06 07 08 09 10…" at bounding box center [351, 160] width 702 height 321
click at [631, 60] on ngb-modal-window "Update Client Name Mr [PERSON_NAME] Email DOB Day 01 02 03 04 05 06 07 08 09 10…" at bounding box center [351, 160] width 702 height 321
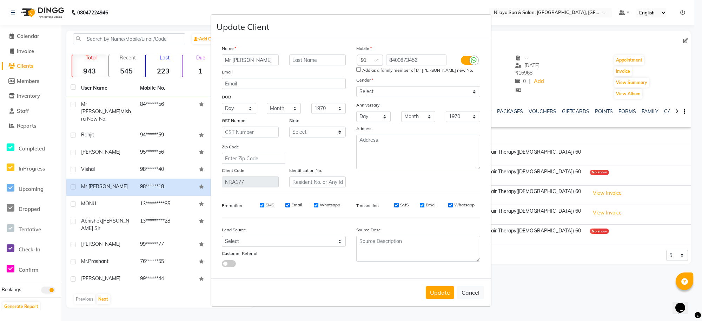
click at [687, 41] on ngb-modal-window "Update Client Name Mr [PERSON_NAME] Email DOB Day 01 02 03 04 05 06 07 08 09 10…" at bounding box center [351, 160] width 702 height 321
click at [686, 41] on ngb-modal-window "Update Client Name Mr [PERSON_NAME] Email DOB Day 01 02 03 04 05 06 07 08 09 10…" at bounding box center [351, 160] width 702 height 321
click at [30, 36] on ngb-modal-window "Update Client Name Mr [PERSON_NAME] Email DOB Day 01 02 03 04 05 06 07 08 09 10…" at bounding box center [351, 160] width 702 height 321
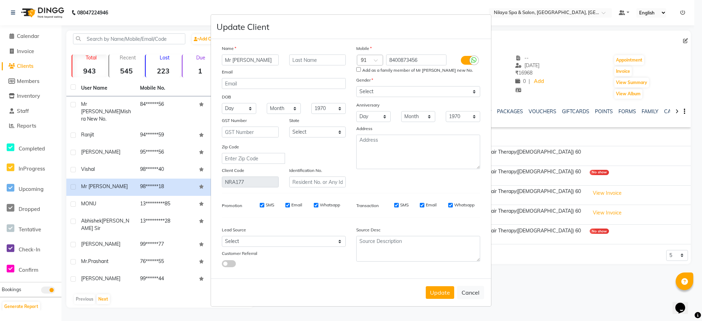
click at [27, 38] on ngb-modal-window "Update Client Name Mr [PERSON_NAME] Email DOB Day 01 02 03 04 05 06 07 08 09 10…" at bounding box center [351, 160] width 702 height 321
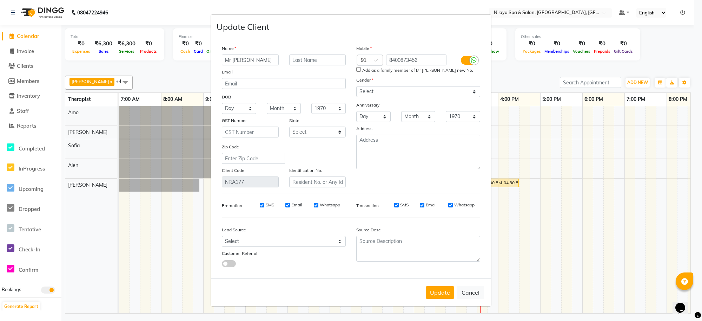
select select "service"
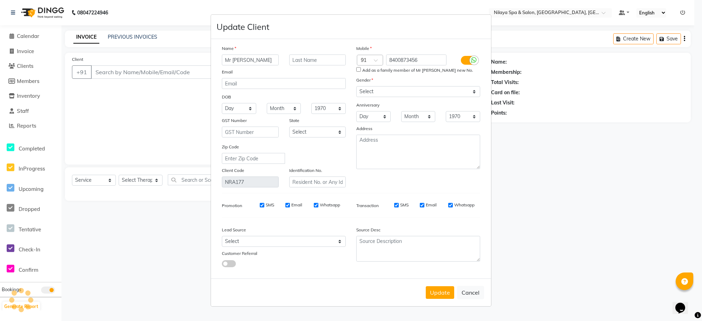
type input "1577"
select select "8283"
drag, startPoint x: 629, startPoint y: 226, endPoint x: 615, endPoint y: 219, distance: 15.4
click at [628, 226] on ngb-modal-window "Update Client Name Mr [PERSON_NAME] Email DOB Day 01 02 03 04 05 06 07 08 09 10…" at bounding box center [351, 160] width 702 height 321
type input "98******18"
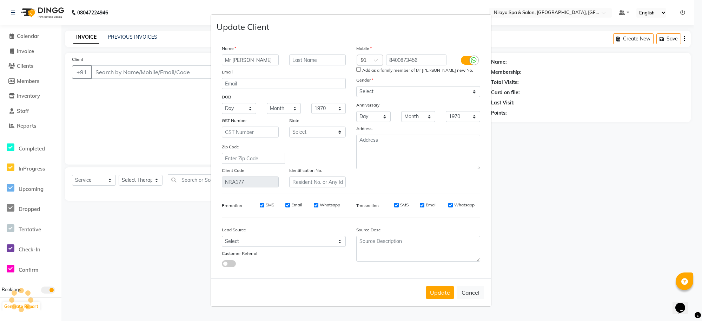
select select "84325"
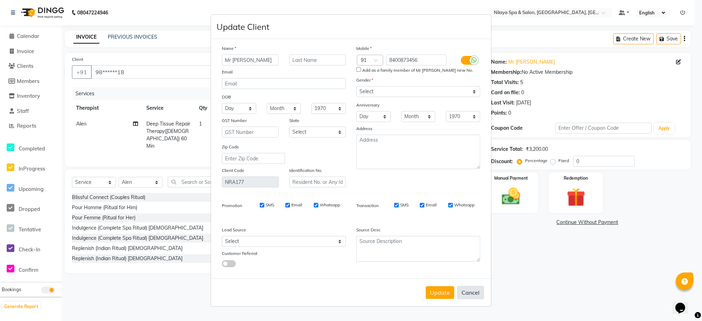
click at [475, 292] on button "Cancel" at bounding box center [470, 291] width 27 height 13
select select
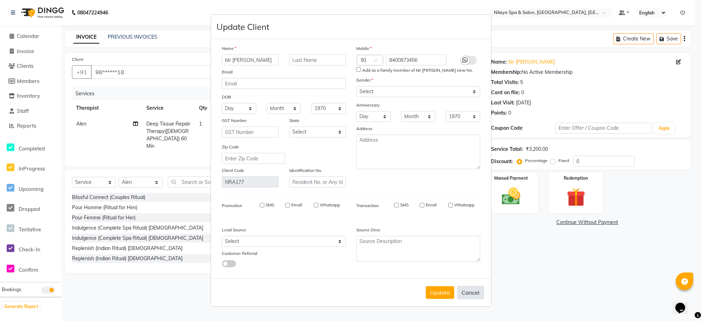
select select
checkbox input "false"
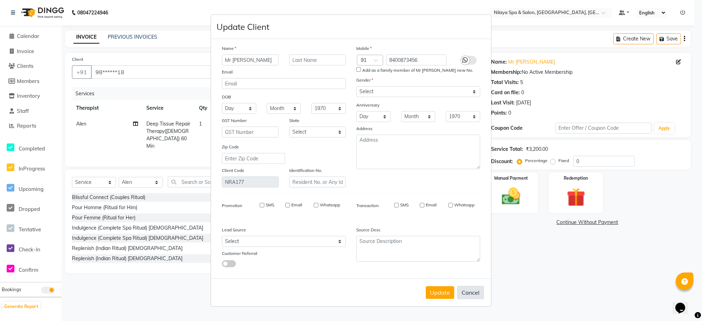
checkbox input "false"
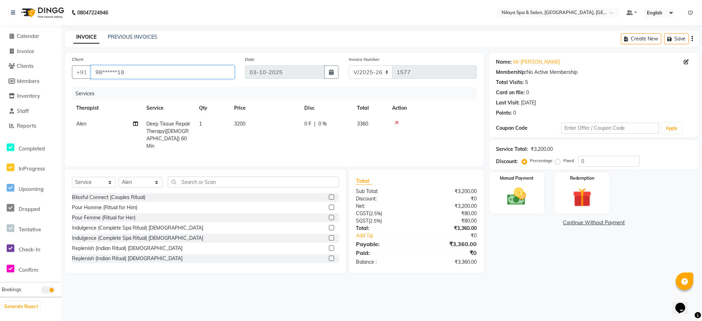
click at [149, 69] on input "98******18" at bounding box center [163, 71] width 144 height 13
click at [140, 34] on link "PREVIOUS INVOICES" at bounding box center [133, 37] width 50 height 6
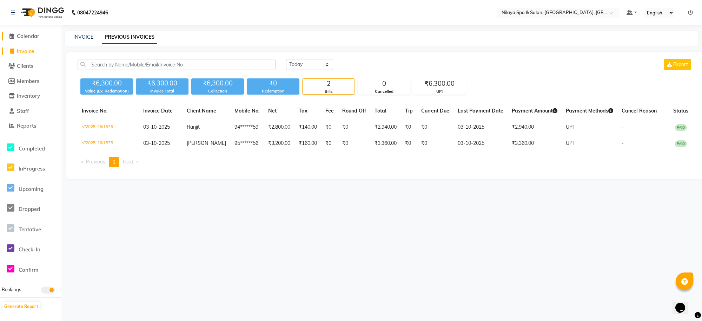
click at [30, 36] on span "Calendar" at bounding box center [28, 36] width 22 height 7
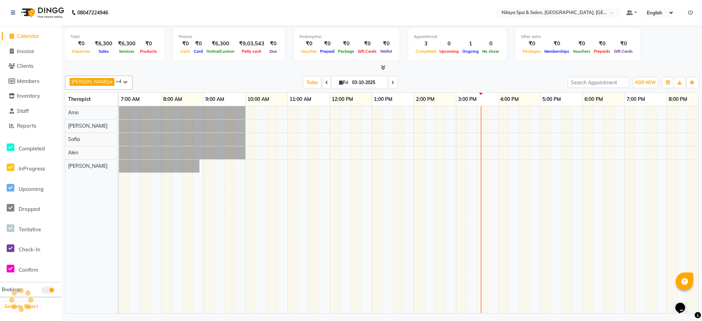
scroll to position [0, 137]
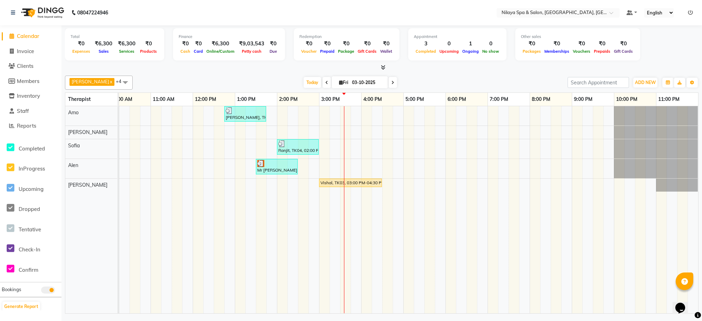
click at [427, 252] on td at bounding box center [429, 209] width 11 height 207
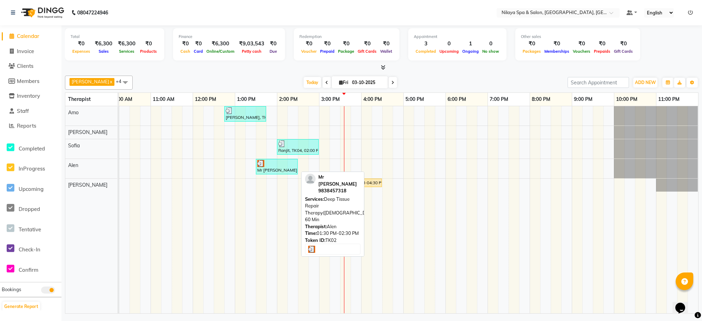
click at [276, 167] on div "Mr [PERSON_NAME], TK02, 01:30 PM-02:30 PM, Deep Tissue Repair Therapy([DEMOGRAP…" at bounding box center [277, 166] width 40 height 13
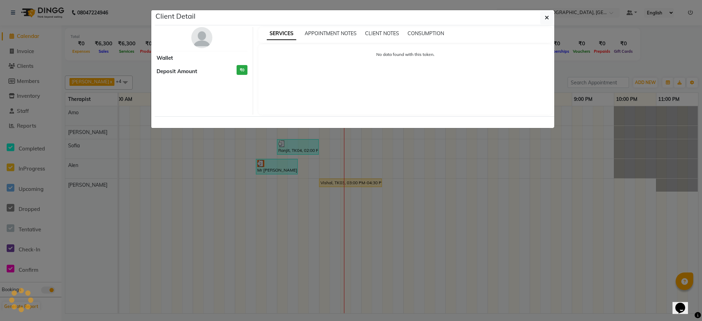
select select "3"
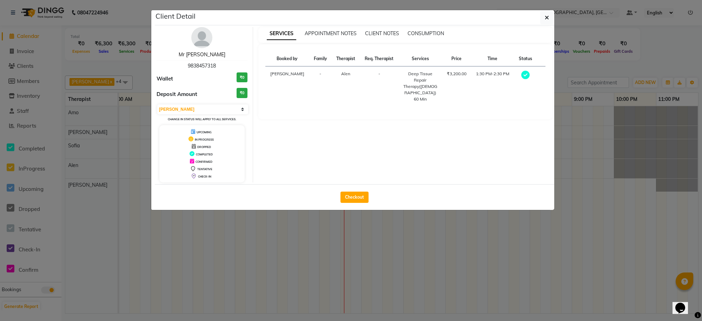
click at [209, 53] on link "Mr [PERSON_NAME]" at bounding box center [202, 54] width 47 height 6
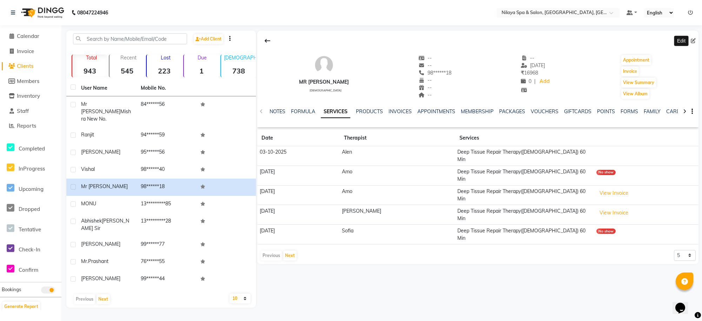
click at [694, 39] on icon at bounding box center [693, 40] width 5 height 5
select select "[DEMOGRAPHIC_DATA]"
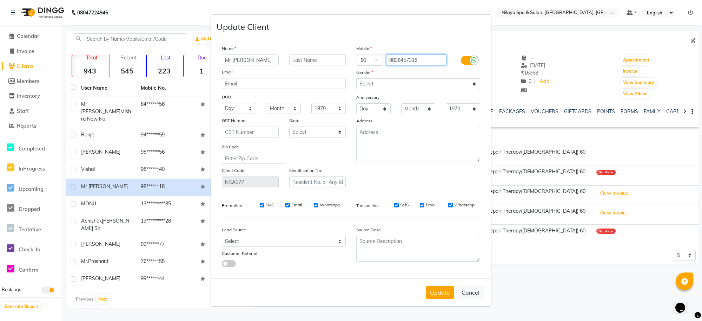
click at [424, 61] on input "9838457318" at bounding box center [416, 59] width 61 height 11
type input "9"
click at [441, 295] on button "Update" at bounding box center [440, 292] width 28 height 13
click at [413, 62] on input "text" at bounding box center [416, 59] width 61 height 11
click at [552, 256] on ngb-modal-window "Update Client Name Mr [PERSON_NAME] Email DOB Day 01 02 03 04 05 06 07 08 09 10…" at bounding box center [351, 160] width 702 height 321
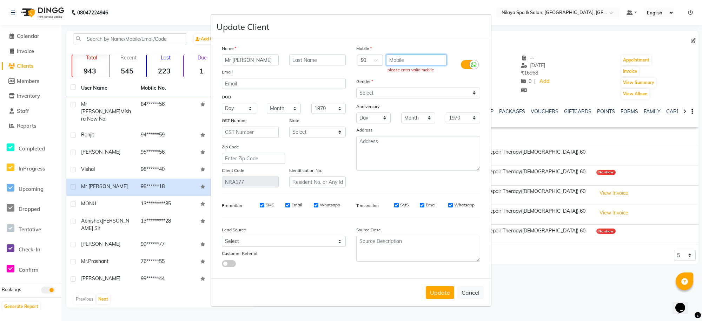
click at [409, 59] on input "text" at bounding box center [416, 59] width 61 height 11
type input "8400873456"
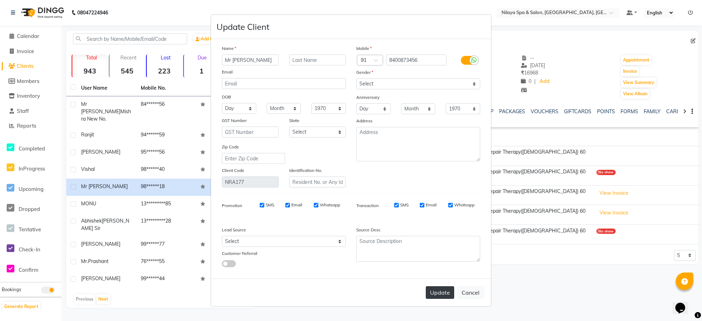
click at [446, 291] on button "Update" at bounding box center [440, 292] width 28 height 13
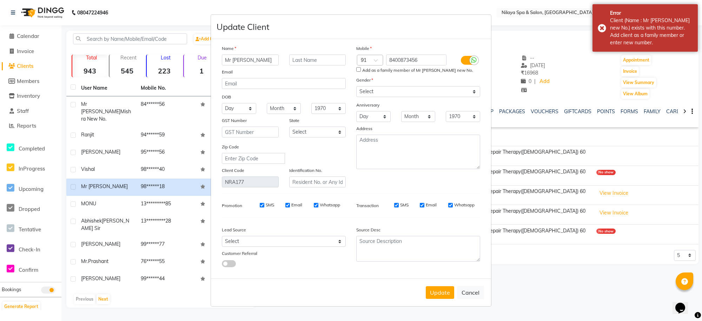
click at [509, 256] on ngb-modal-window "Update Client Name Mr [PERSON_NAME] Email DOB Day 01 02 03 04 05 06 07 08 09 10…" at bounding box center [351, 160] width 702 height 321
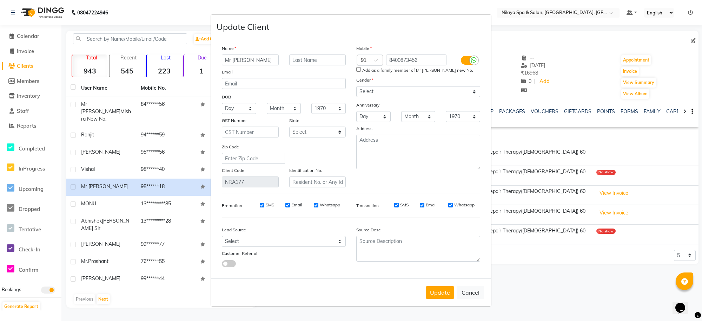
click at [34, 36] on ngb-modal-window "Update Client Name Mr [PERSON_NAME] Email DOB Day 01 02 03 04 05 06 07 08 09 10…" at bounding box center [351, 160] width 702 height 321
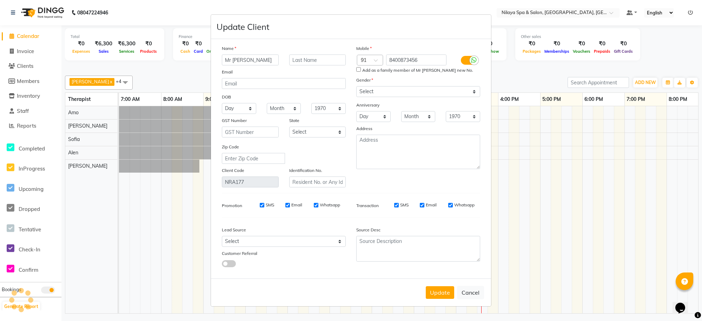
scroll to position [0, 137]
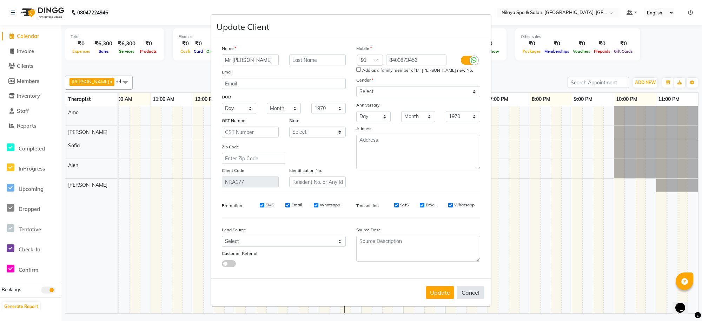
click at [475, 288] on button "Cancel" at bounding box center [470, 291] width 27 height 13
select select
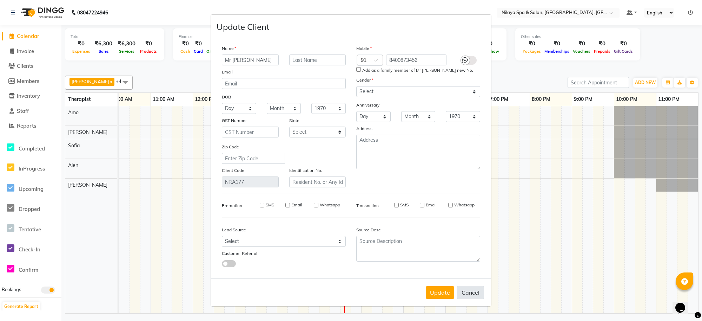
select select
checkbox input "false"
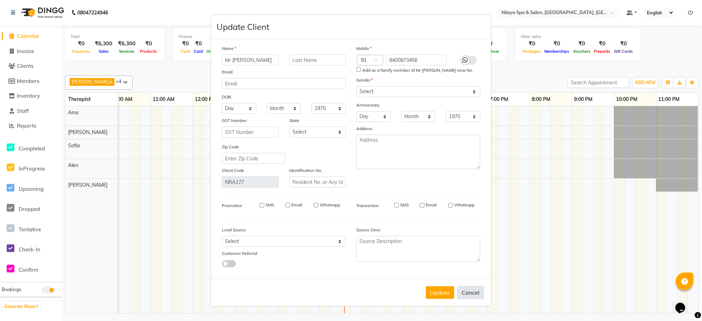
checkbox input "false"
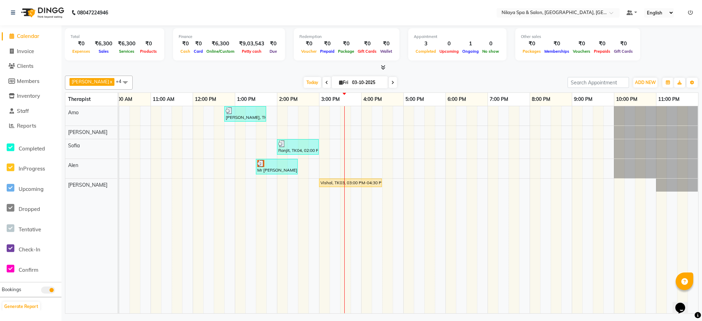
click at [460, 227] on td at bounding box center [461, 209] width 11 height 207
click at [285, 237] on td at bounding box center [282, 209] width 11 height 207
click at [666, 84] on icon "button" at bounding box center [668, 82] width 4 height 4
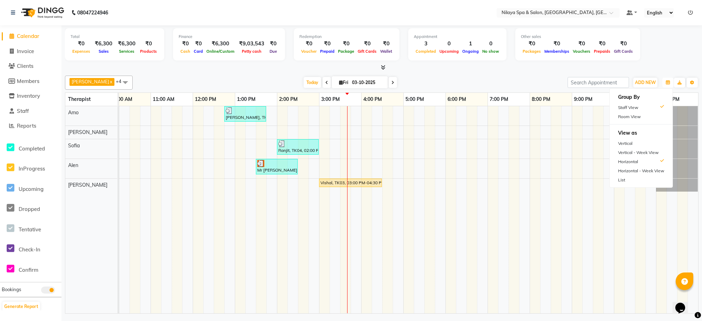
click at [539, 191] on div "[PERSON_NAME], TK01, 12:45 PM-01:45 PM, Deep Tissue Repair Therapy([DEMOGRAPHIC…" at bounding box center [340, 209] width 716 height 207
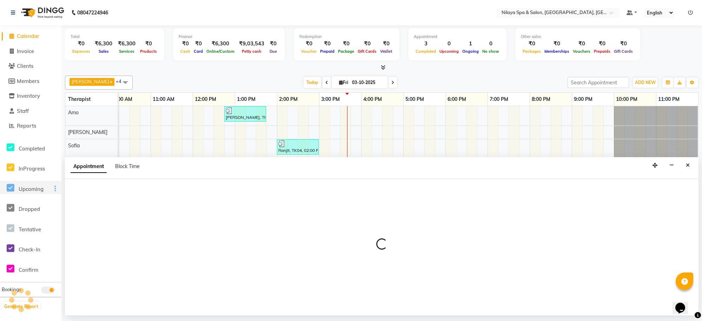
select select "93640"
select select "1200"
select select "tentative"
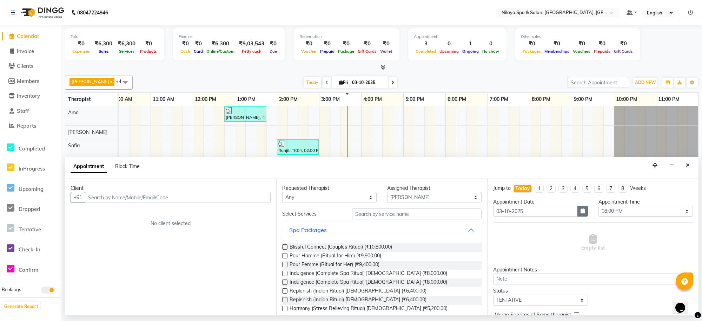
click at [580, 215] on button "button" at bounding box center [583, 210] width 11 height 11
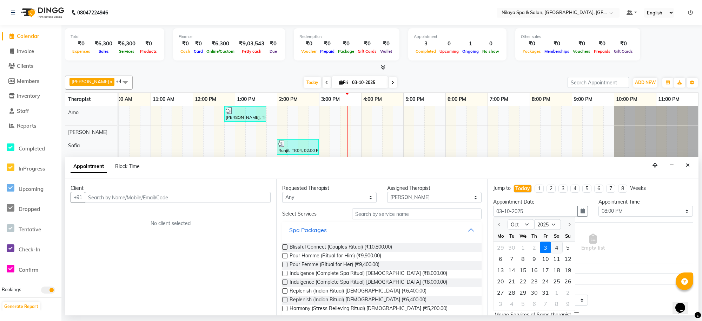
click at [557, 246] on div "4" at bounding box center [556, 247] width 11 height 11
type input "04-10-2025"
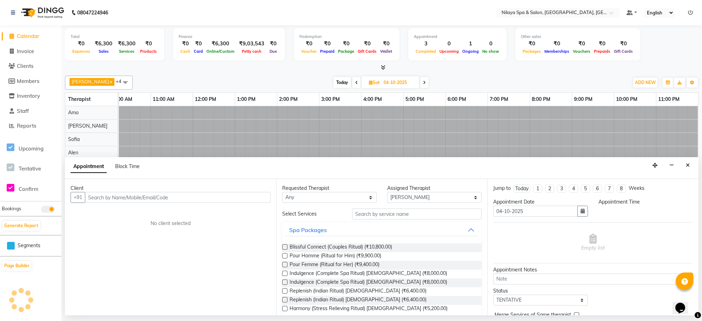
scroll to position [0, 0]
select select "1200"
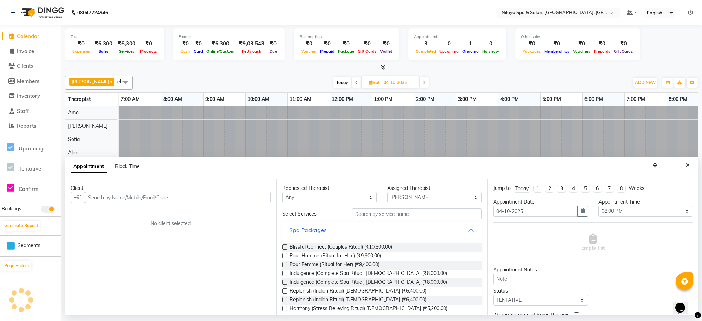
scroll to position [0, 137]
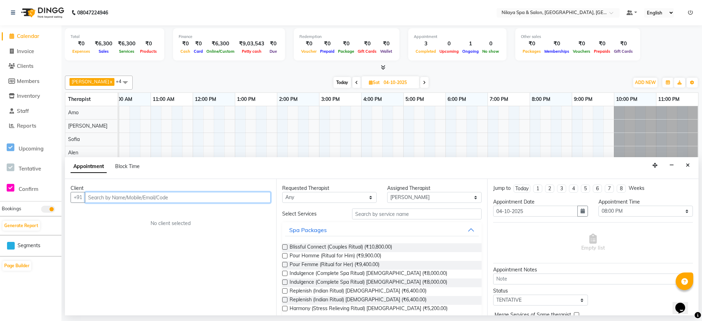
click at [137, 194] on input "text" at bounding box center [178, 197] width 186 height 11
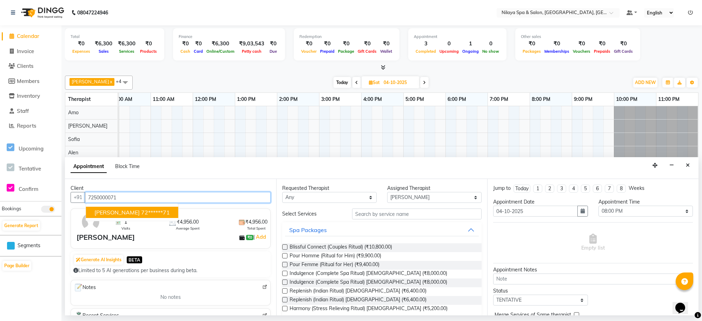
click at [141, 214] on ngb-highlight "72******71" at bounding box center [155, 212] width 29 height 7
type input "72******71"
click at [182, 131] on div at bounding box center [340, 209] width 716 height 207
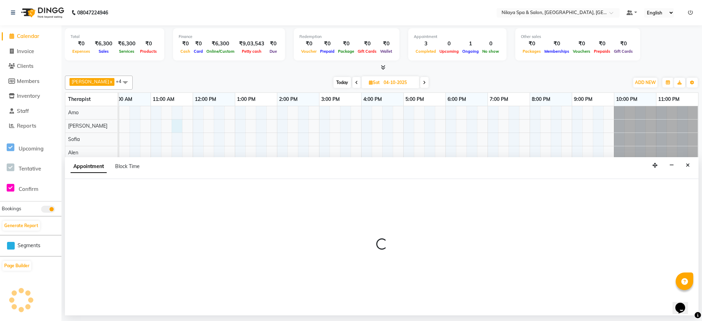
select select "80704"
select select "690"
select select "tentative"
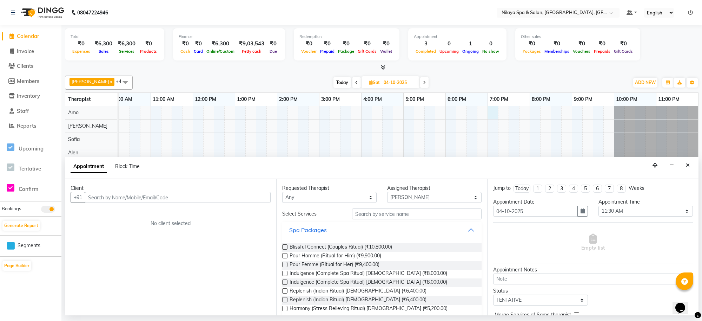
click at [490, 110] on div at bounding box center [340, 209] width 716 height 207
click at [690, 164] on button "Close" at bounding box center [688, 165] width 10 height 11
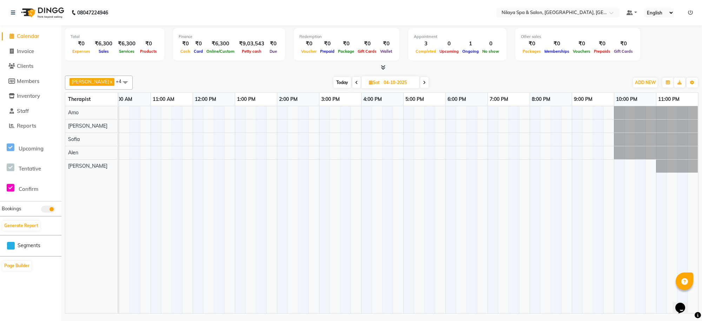
click at [490, 113] on div at bounding box center [340, 209] width 716 height 207
select select "80700"
select select "tentative"
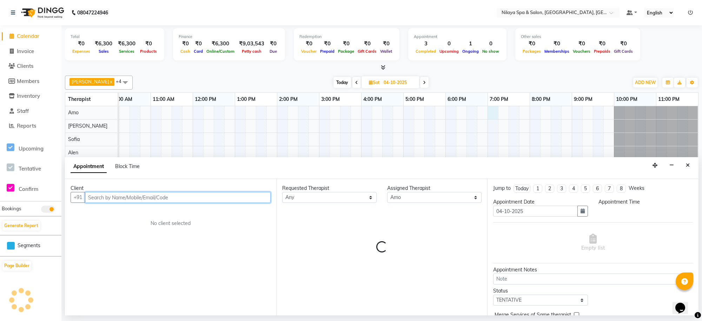
select select "1140"
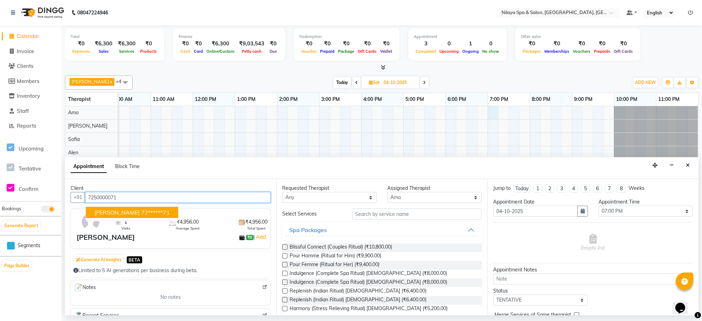
click at [141, 212] on ngb-highlight "72******71" at bounding box center [155, 212] width 29 height 7
type input "72******71"
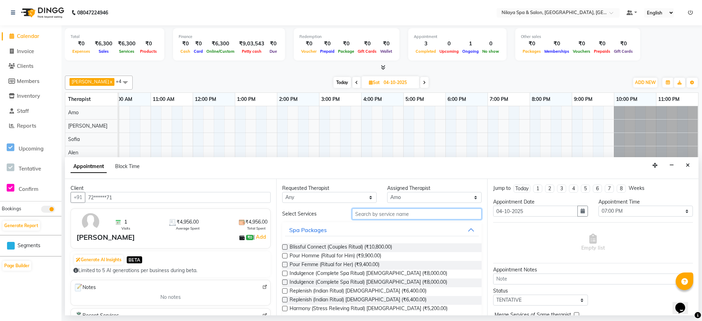
click at [423, 215] on input "text" at bounding box center [417, 213] width 130 height 11
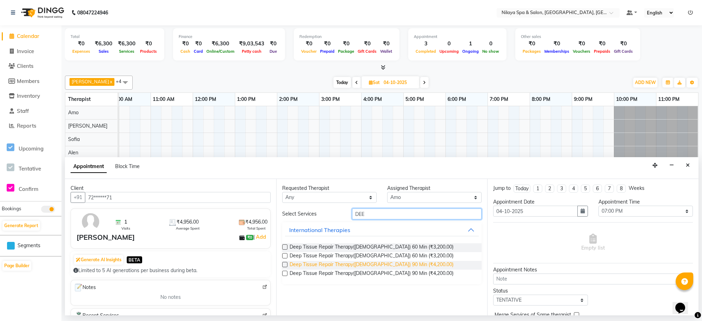
type input "DEE"
click at [364, 262] on span "Deep Tissue Repair Therapy([DEMOGRAPHIC_DATA]) 90 Min (₹4,200.00)" at bounding box center [372, 265] width 164 height 9
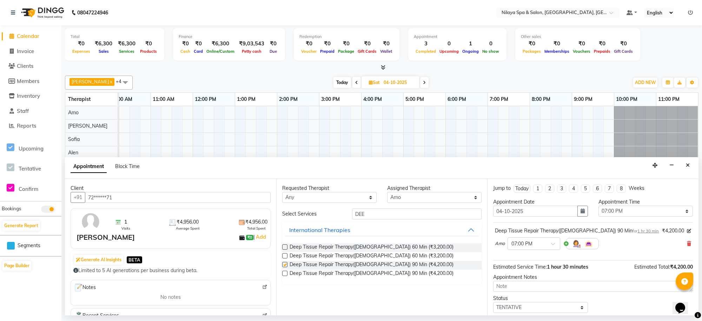
checkbox input "false"
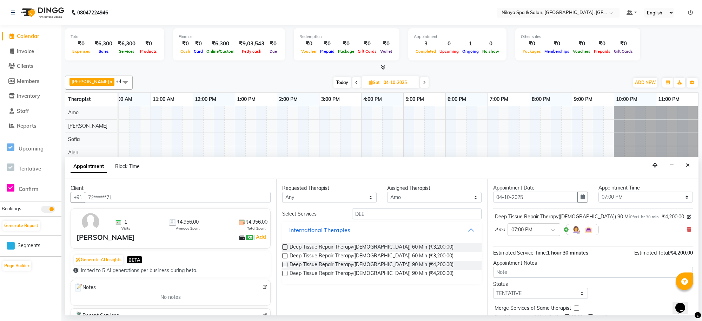
scroll to position [0, 0]
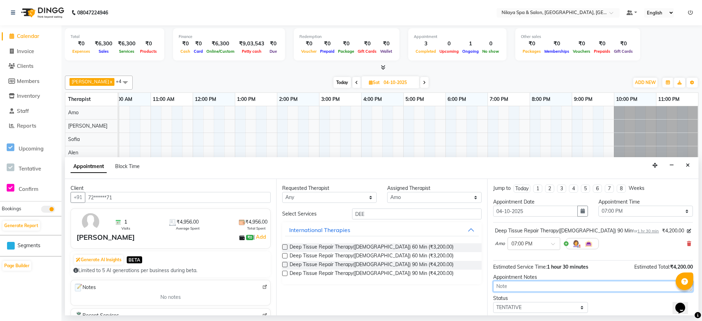
click at [519, 287] on textarea at bounding box center [593, 286] width 200 height 11
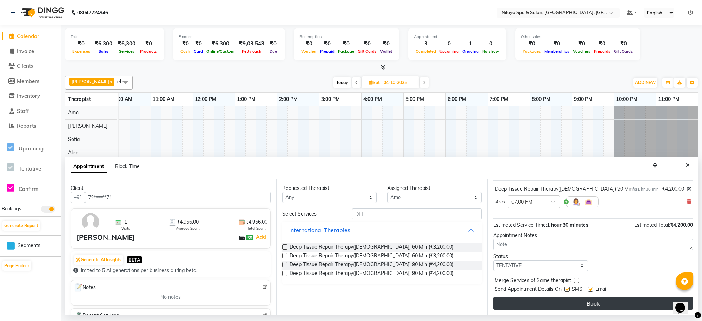
click at [607, 303] on button "Book" at bounding box center [593, 303] width 200 height 13
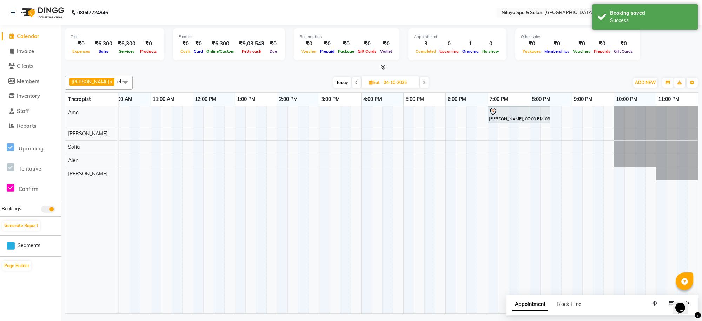
click at [501, 223] on td at bounding box center [503, 209] width 11 height 207
click at [355, 83] on icon at bounding box center [356, 82] width 3 height 4
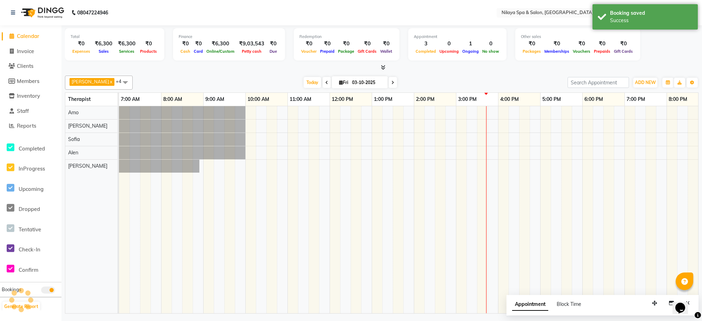
scroll to position [0, 137]
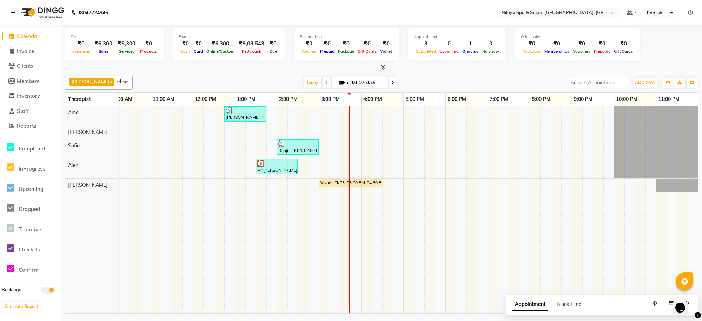
click at [389, 82] on span at bounding box center [393, 82] width 8 height 11
type input "04-10-2025"
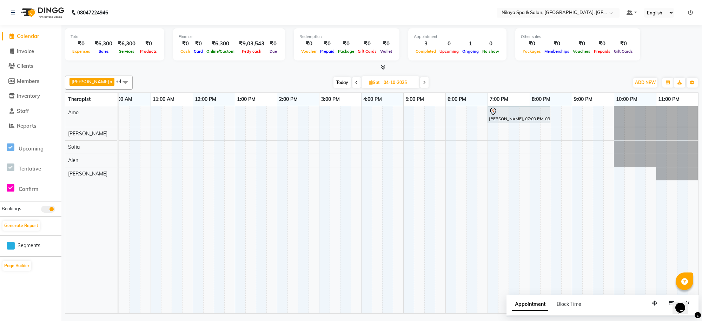
click at [257, 134] on div "[PERSON_NAME], 07:00 PM-08:30 PM, Deep Tissue Repair Therapy([DEMOGRAPHIC_DATA]…" at bounding box center [340, 209] width 716 height 207
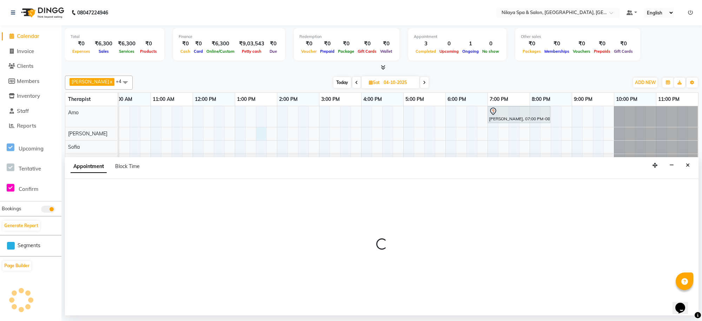
select select "80704"
select select "810"
select select "tentative"
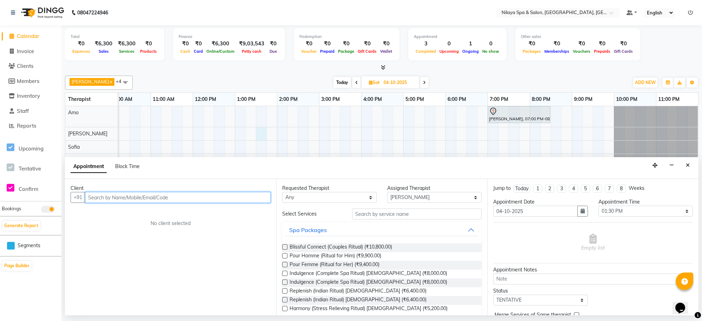
click at [160, 118] on div "[PERSON_NAME], 07:00 PM-08:30 PM, Deep Tissue Repair Therapy([DEMOGRAPHIC_DATA]…" at bounding box center [340, 209] width 716 height 207
click at [399, 117] on div "[PERSON_NAME], 07:00 PM-08:30 PM, Deep Tissue Repair Therapy([DEMOGRAPHIC_DATA]…" at bounding box center [340, 209] width 716 height 207
click at [352, 81] on span at bounding box center [356, 82] width 8 height 11
type input "03-10-2025"
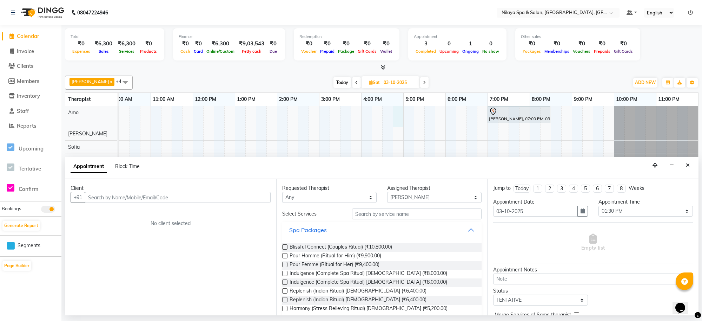
scroll to position [0, 0]
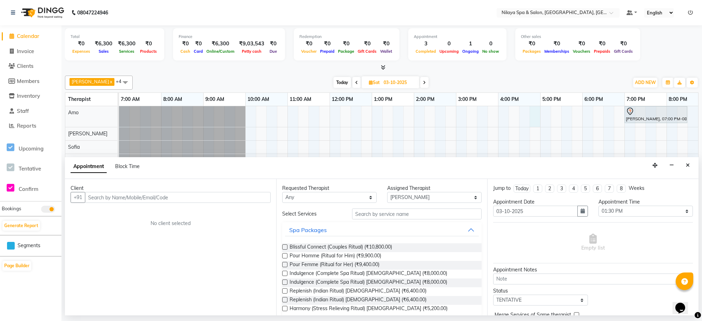
select select "810"
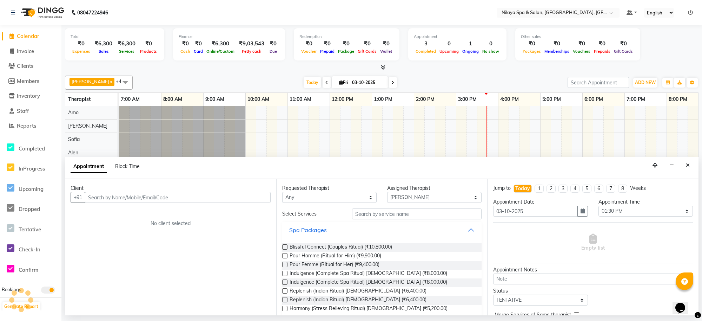
scroll to position [0, 137]
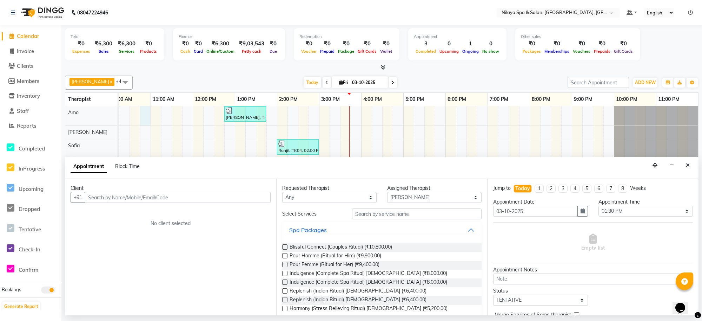
click at [150, 114] on div "[PERSON_NAME], TK01, 12:45 PM-01:45 PM, Deep Tissue Repair Therapy([DEMOGRAPHIC…" at bounding box center [340, 209] width 716 height 207
click at [32, 53] on span "Invoice" at bounding box center [25, 51] width 17 height 7
select select "service"
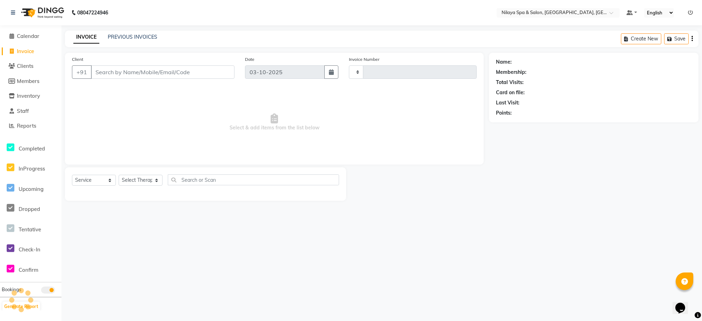
type input "1577"
select select "8283"
click at [34, 34] on span "Calendar" at bounding box center [28, 36] width 22 height 7
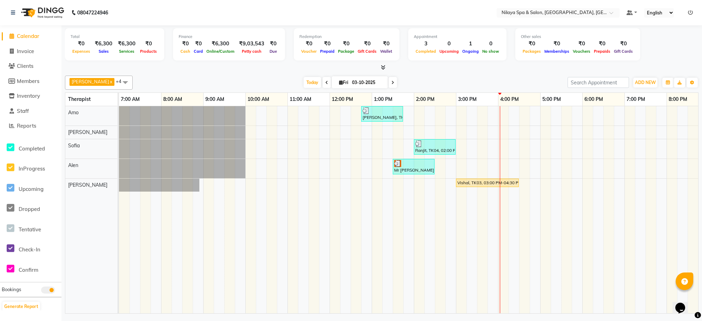
click at [582, 143] on div "[PERSON_NAME], TK01, 12:45 PM-01:45 PM, Deep Tissue Repair Therapy([DEMOGRAPHIC…" at bounding box center [477, 209] width 716 height 207
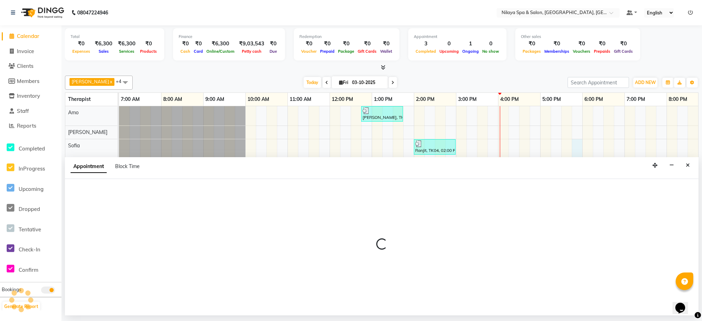
select select "84324"
select select "1065"
select select "tentative"
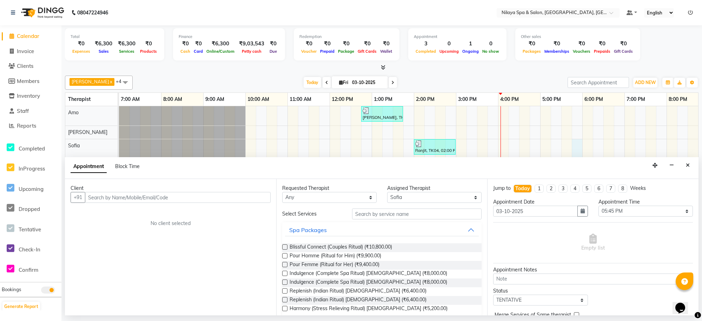
click at [235, 195] on input "text" at bounding box center [178, 197] width 186 height 11
type input "S"
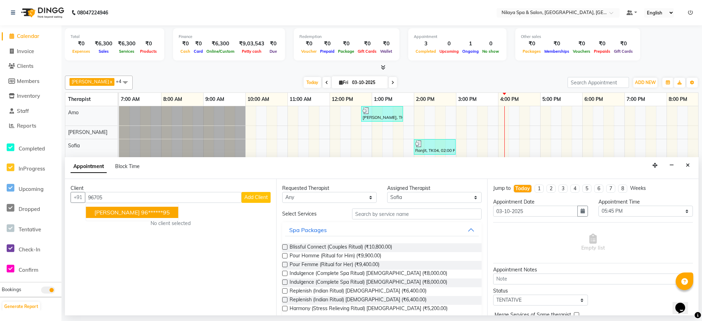
click at [141, 211] on ngb-highlight "96******95" at bounding box center [155, 212] width 29 height 7
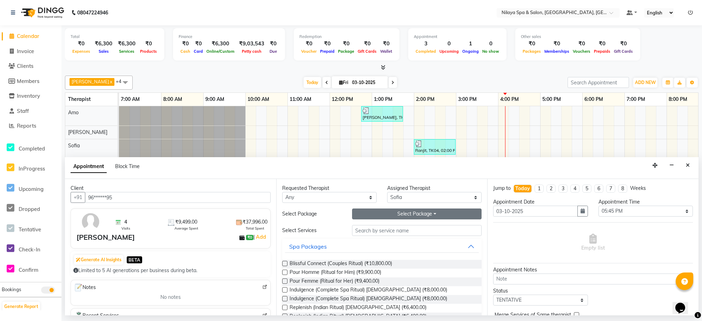
type input "96******95"
click at [369, 218] on button "Select Package Toggle Dropdown" at bounding box center [417, 213] width 130 height 11
click at [369, 228] on li "Gold_All" at bounding box center [379, 228] width 55 height 10
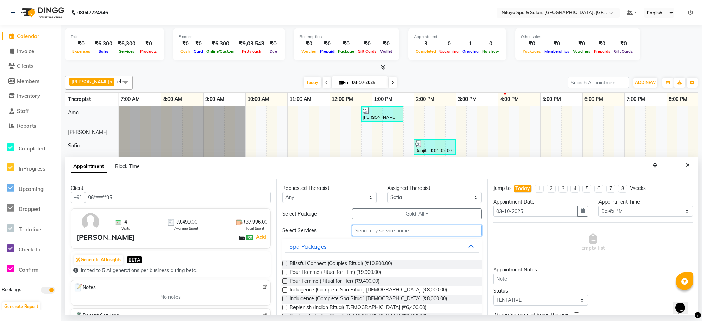
click at [374, 231] on input "text" at bounding box center [417, 230] width 130 height 11
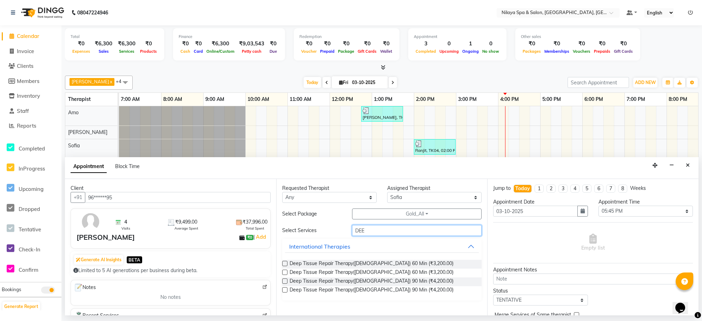
type input "DEE"
click at [284, 263] on label at bounding box center [284, 263] width 5 height 5
click at [284, 263] on input "checkbox" at bounding box center [284, 264] width 5 height 5
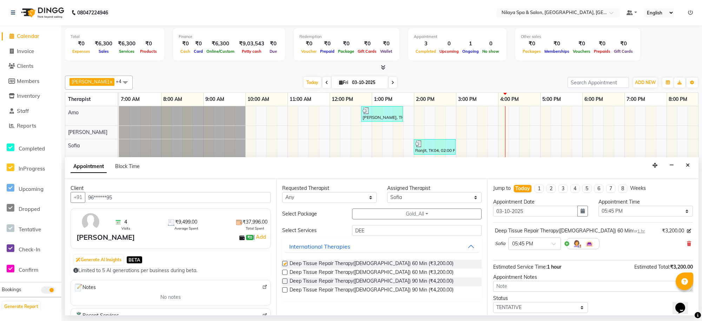
checkbox input "false"
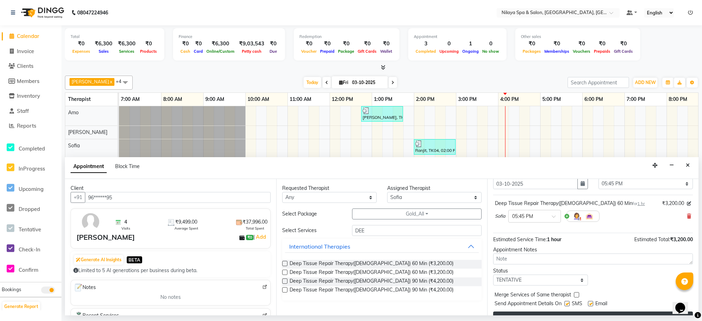
scroll to position [42, 0]
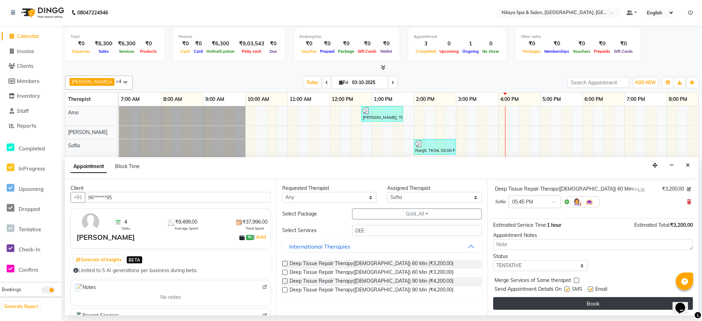
click at [534, 308] on button "Book" at bounding box center [593, 303] width 200 height 13
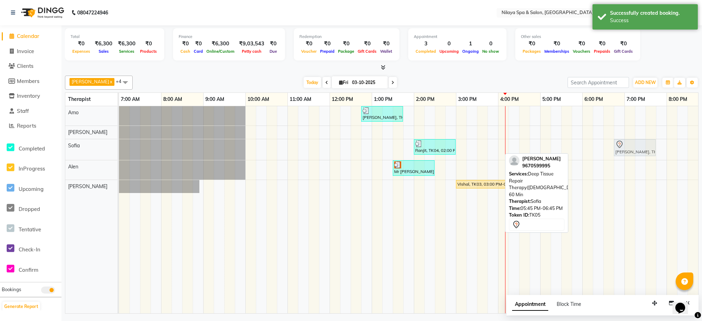
drag, startPoint x: 599, startPoint y: 150, endPoint x: 638, endPoint y: 149, distance: 39.0
click at [119, 149] on div "Ranjit, TK04, 02:00 PM-03:00 PM, Traditional Swedish Relaxation Therapy([DEMOGR…" at bounding box center [119, 149] width 0 height 21
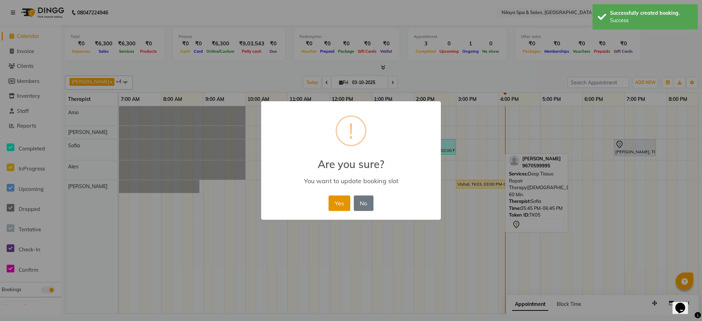
click at [336, 202] on button "Yes" at bounding box center [339, 202] width 21 height 15
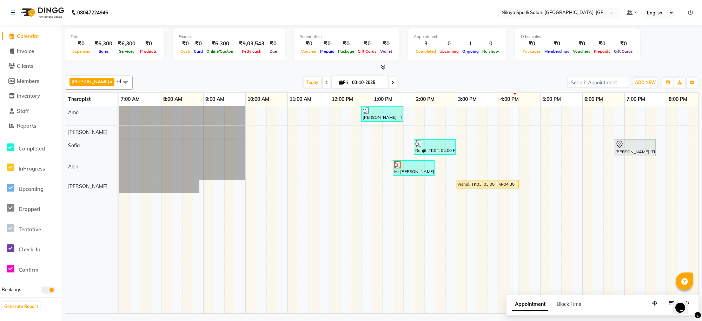
click at [566, 185] on div "[PERSON_NAME], TK01, 12:45 PM-01:45 PM, Deep Tissue Repair Therapy([DEMOGRAPHIC…" at bounding box center [477, 209] width 716 height 207
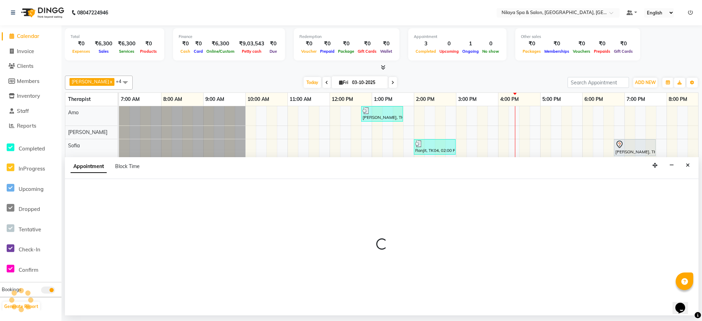
select select "93640"
select select "1050"
select select "tentative"
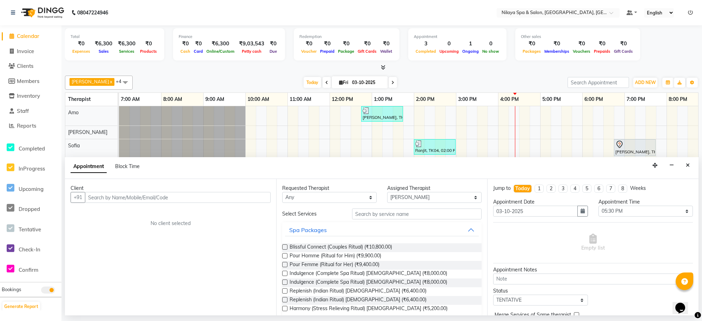
click at [235, 196] on input "text" at bounding box center [178, 197] width 186 height 11
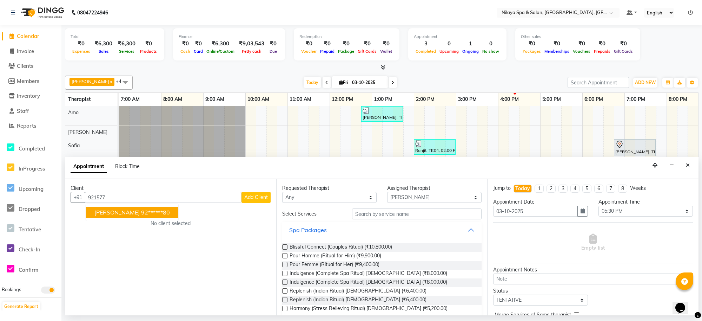
click at [163, 213] on ngb-highlight "92******80" at bounding box center [155, 212] width 29 height 7
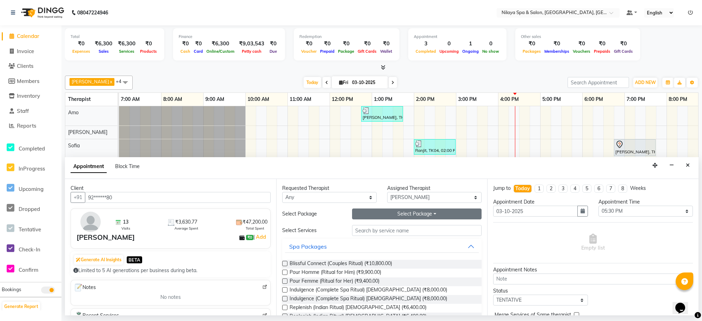
type input "92******80"
click at [378, 215] on button "Select Package Toggle Dropdown" at bounding box center [417, 213] width 130 height 11
click at [364, 228] on li "Gold_All" at bounding box center [379, 228] width 55 height 10
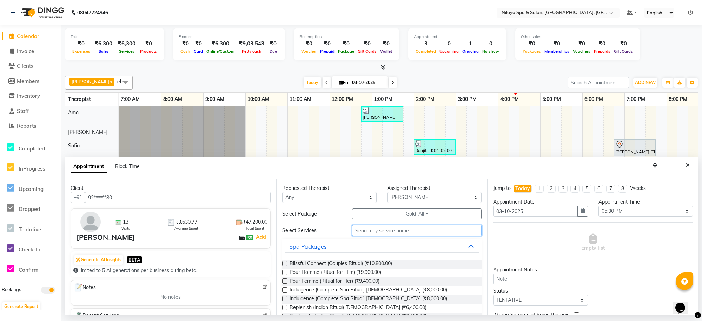
click at [369, 229] on input "text" at bounding box center [417, 230] width 130 height 11
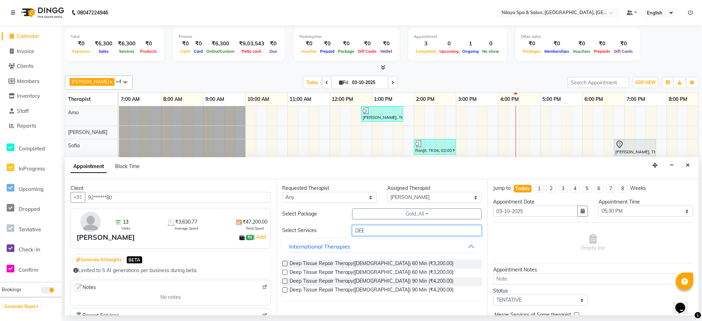
type input "DEE"
click at [285, 264] on label at bounding box center [284, 263] width 5 height 5
click at [285, 264] on input "checkbox" at bounding box center [284, 264] width 5 height 5
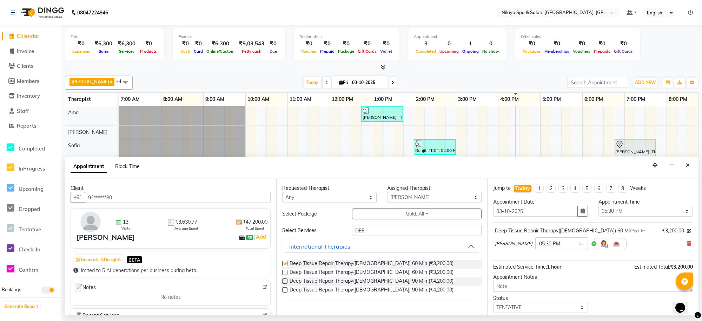
checkbox input "false"
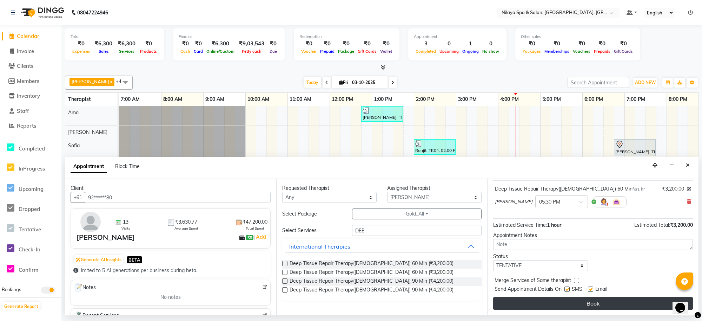
click at [550, 301] on button "Book" at bounding box center [593, 303] width 200 height 13
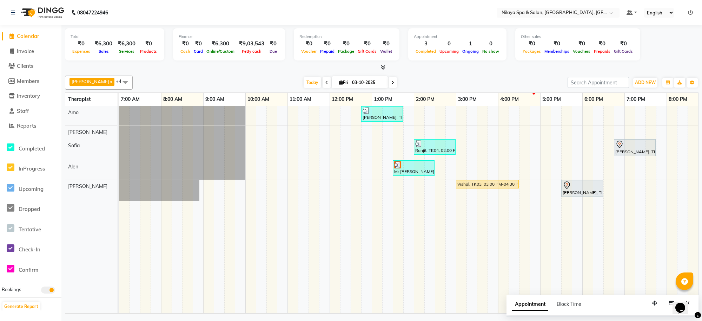
click at [325, 84] on icon at bounding box center [326, 82] width 3 height 4
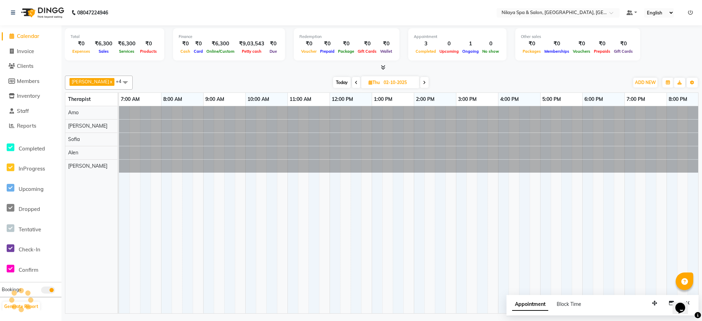
click at [318, 84] on div "Today Thu 02-10-2025" at bounding box center [380, 82] width 489 height 11
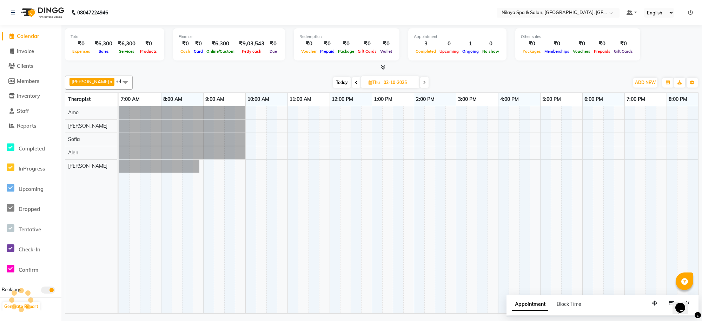
scroll to position [0, 137]
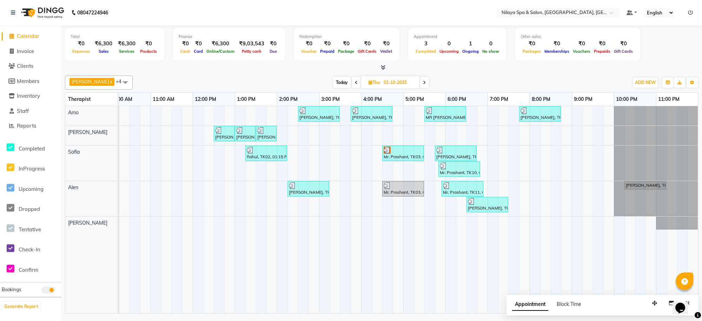
click at [352, 85] on span at bounding box center [356, 82] width 8 height 11
type input "01-10-2025"
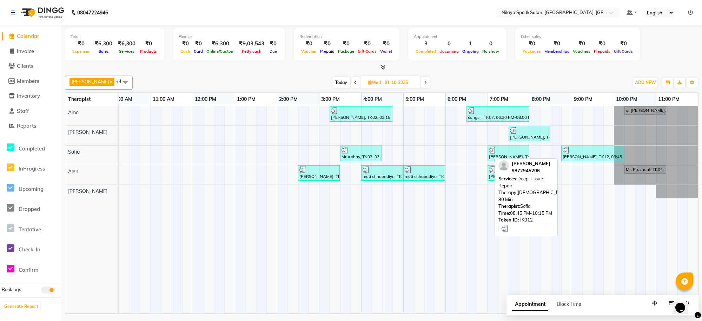
click at [589, 152] on div at bounding box center [593, 149] width 60 height 7
click at [581, 153] on div at bounding box center [593, 149] width 60 height 7
select select "3"
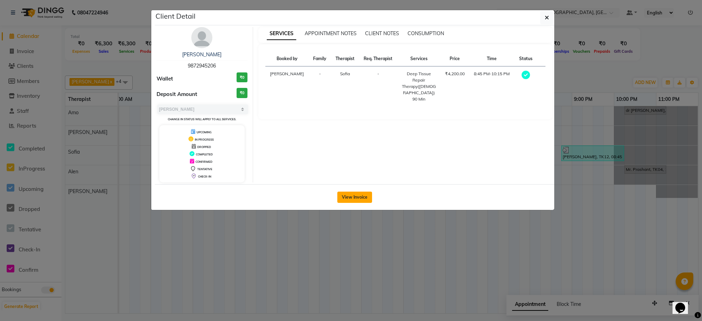
click at [350, 192] on button "View Invoice" at bounding box center [354, 196] width 35 height 11
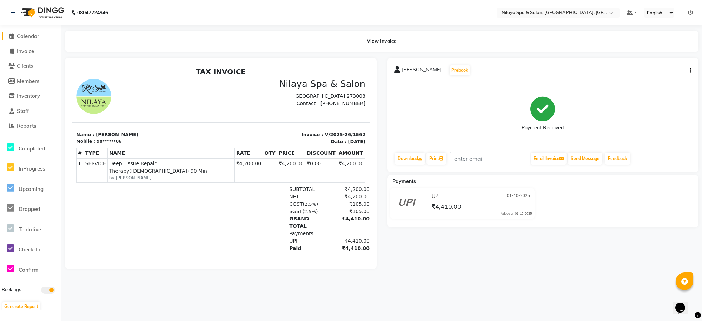
click at [32, 37] on span "Calendar" at bounding box center [28, 36] width 22 height 7
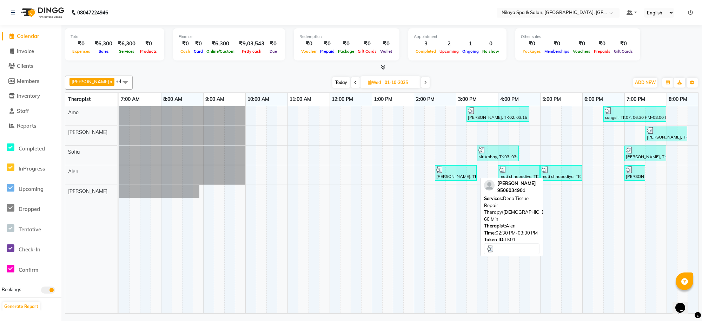
click at [466, 173] on div at bounding box center [455, 169] width 39 height 7
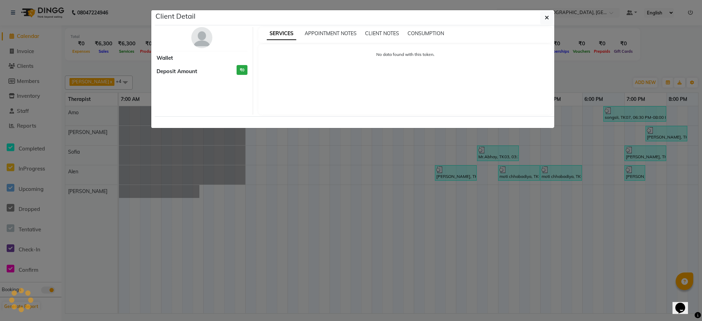
select select "3"
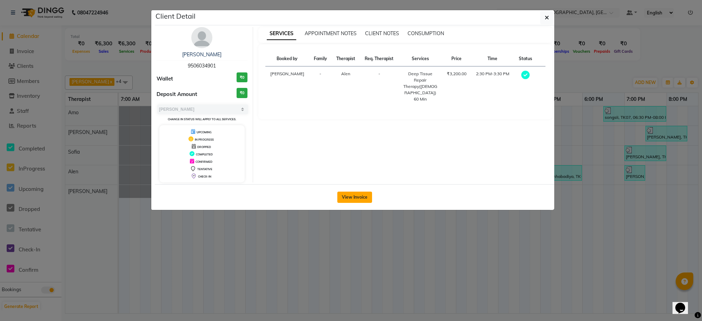
click at [353, 192] on button "View Invoice" at bounding box center [354, 196] width 35 height 11
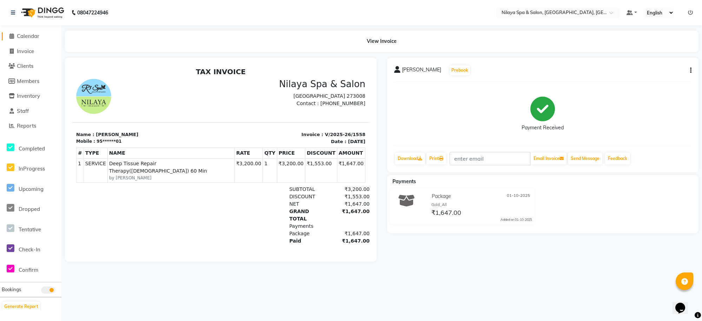
click at [32, 36] on span "Calendar" at bounding box center [28, 36] width 22 height 7
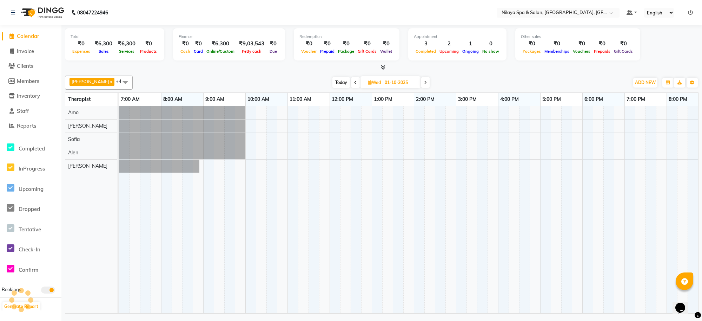
scroll to position [0, 137]
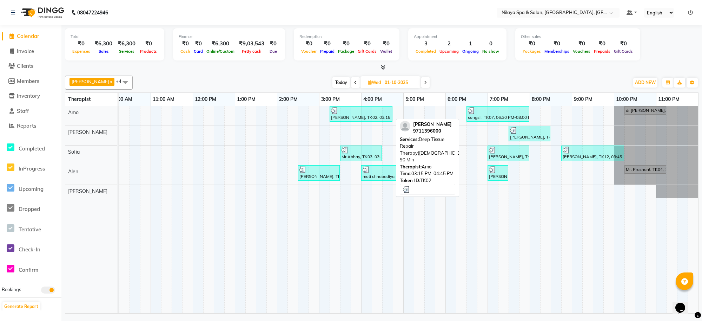
click at [356, 114] on div at bounding box center [361, 110] width 60 height 7
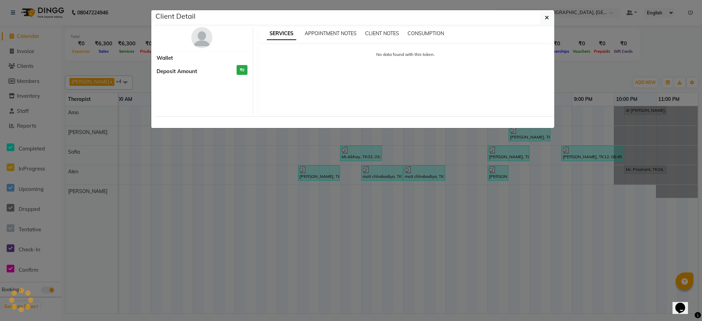
select select "3"
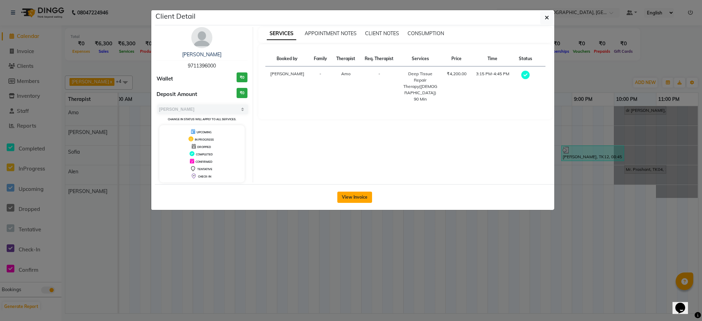
click at [362, 195] on button "View Invoice" at bounding box center [354, 196] width 35 height 11
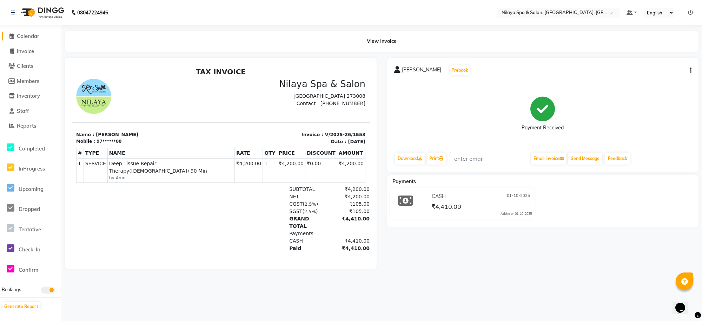
click at [27, 34] on span "Calendar" at bounding box center [28, 36] width 22 height 7
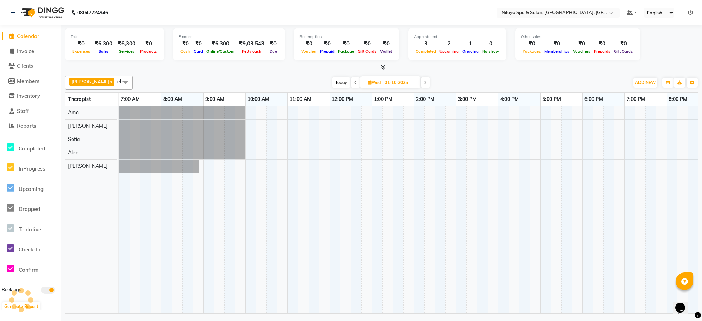
scroll to position [0, 137]
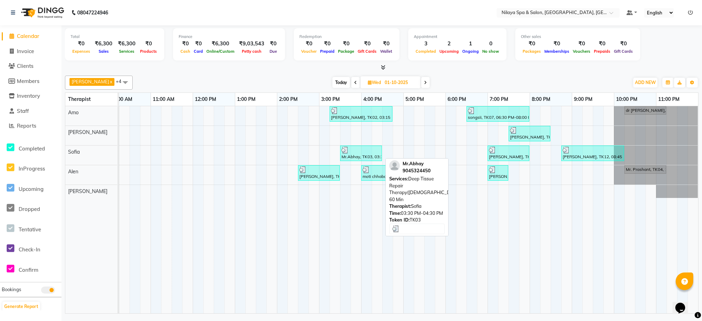
click at [362, 153] on div at bounding box center [361, 149] width 39 height 7
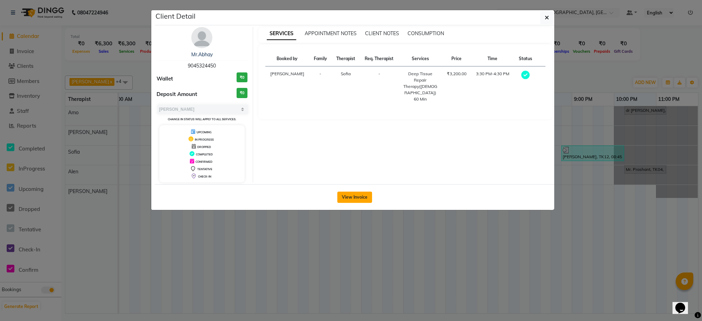
click at [357, 198] on button "View Invoice" at bounding box center [354, 196] width 35 height 11
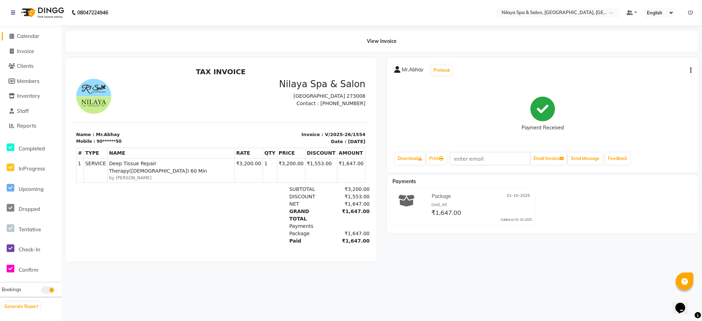
click at [23, 34] on span "Calendar" at bounding box center [28, 36] width 22 height 7
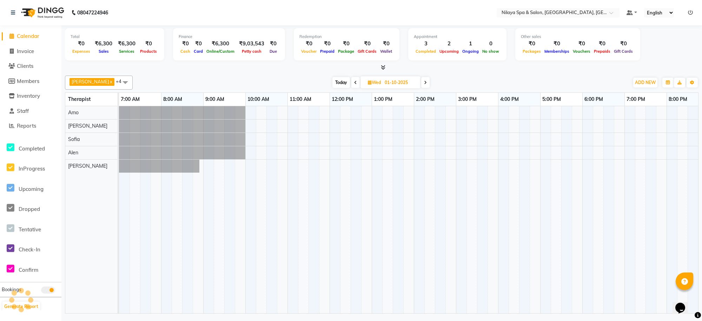
scroll to position [0, 137]
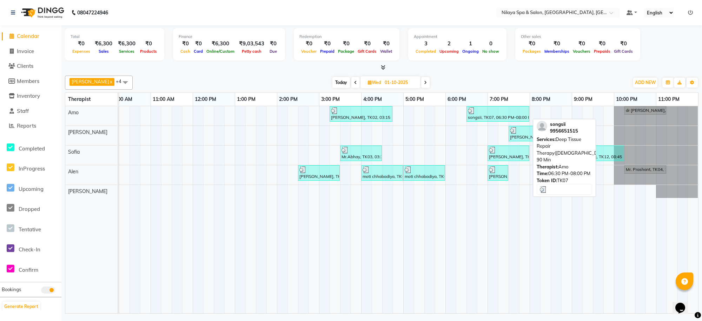
click at [492, 118] on div "songsii, TK07, 06:30 PM-08:00 PM, Deep Tissue Repair Therapy([DEMOGRAPHIC_DATA]…" at bounding box center [497, 113] width 61 height 13
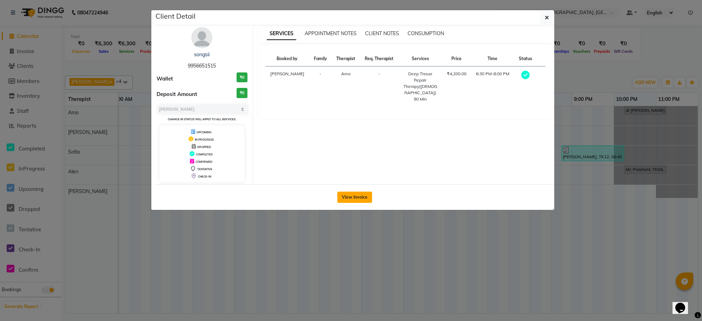
click at [360, 196] on button "View Invoice" at bounding box center [354, 196] width 35 height 11
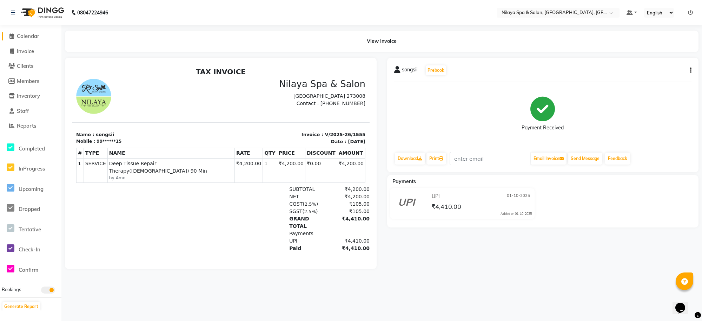
click at [30, 35] on span "Calendar" at bounding box center [28, 36] width 22 height 7
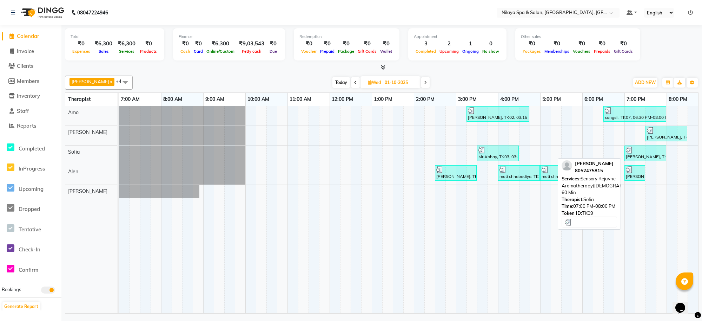
click at [640, 154] on div "[PERSON_NAME], TK09, 07:00 PM-08:00 PM, Sensory Rejuvne Aromatherapy([DEMOGRAPH…" at bounding box center [645, 152] width 40 height 13
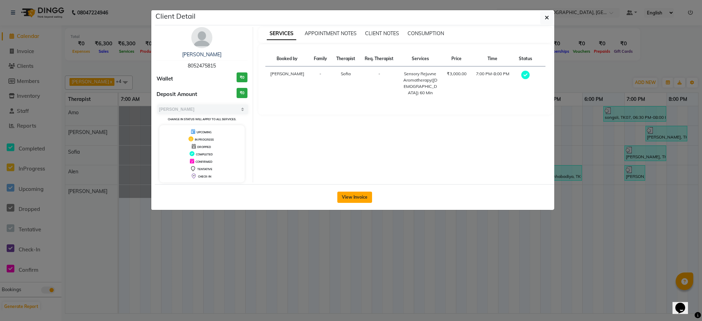
click at [367, 198] on button "View Invoice" at bounding box center [354, 196] width 35 height 11
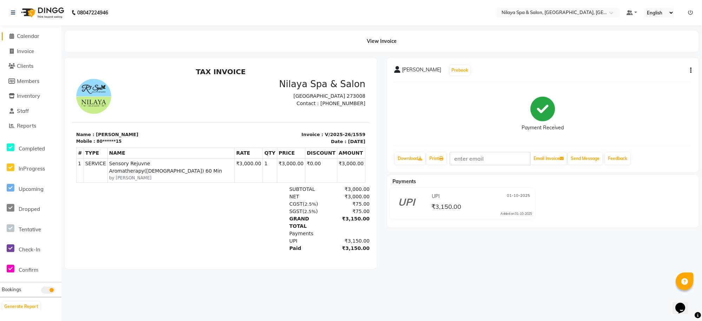
click at [23, 38] on span "Calendar" at bounding box center [28, 36] width 22 height 7
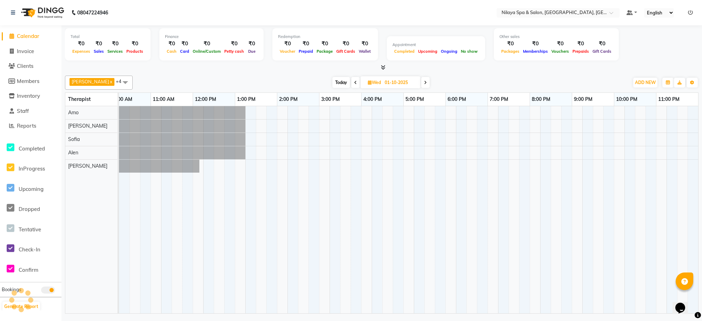
scroll to position [0, 137]
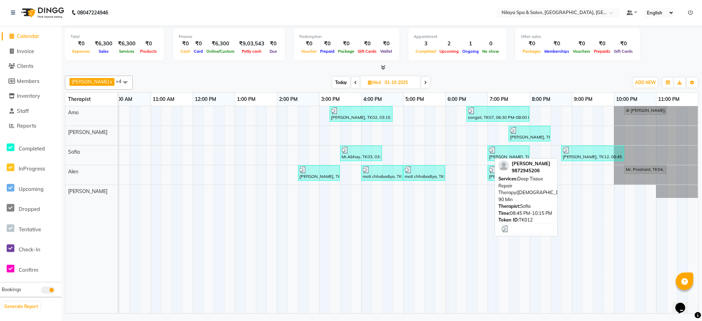
click at [592, 159] on div "[PERSON_NAME], TK12, 08:45 PM-10:15 PM, Deep Tissue Repair Therapy([DEMOGRAPHIC…" at bounding box center [592, 152] width 61 height 13
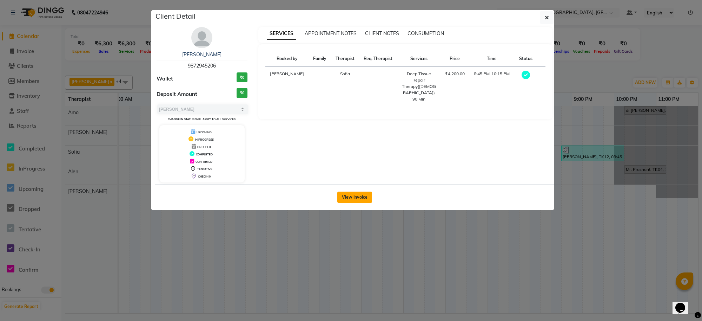
click at [368, 200] on button "View Invoice" at bounding box center [354, 196] width 35 height 11
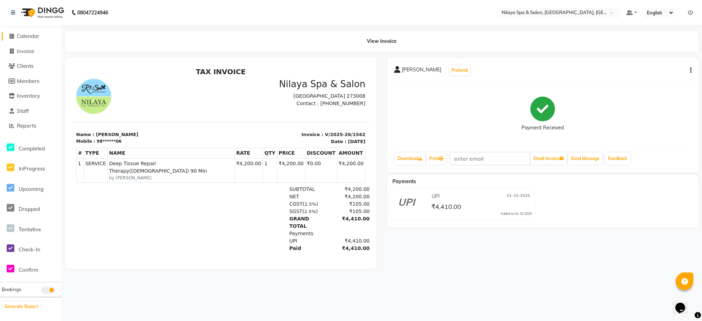
click at [32, 36] on span "Calendar" at bounding box center [28, 36] width 22 height 7
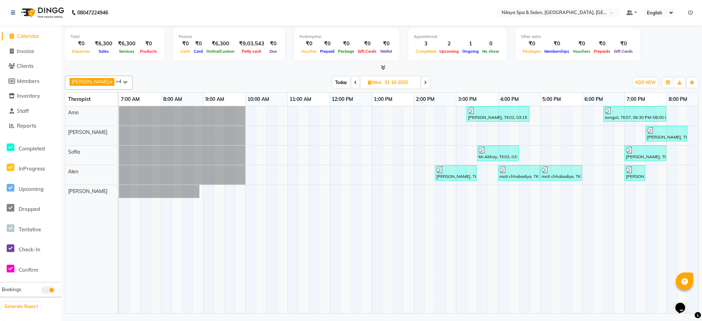
click at [424, 80] on icon at bounding box center [425, 82] width 3 height 4
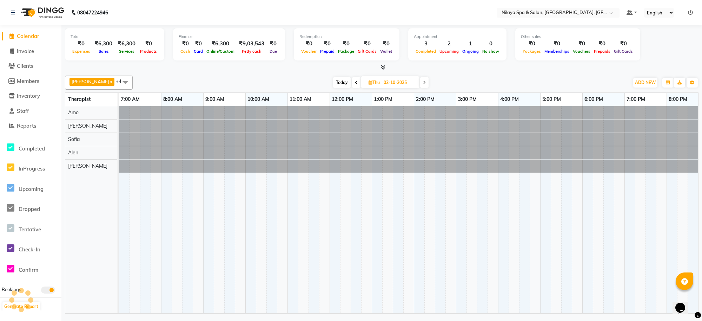
scroll to position [0, 137]
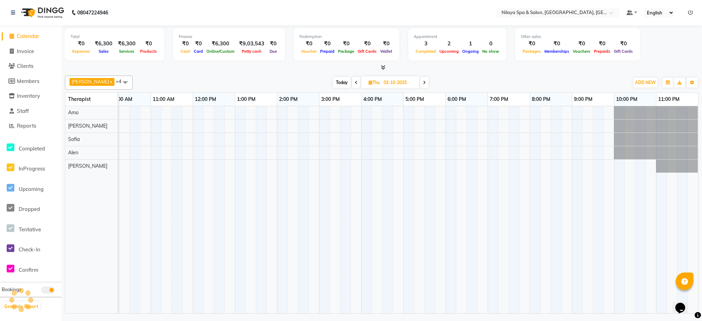
click at [420, 80] on span at bounding box center [424, 82] width 8 height 11
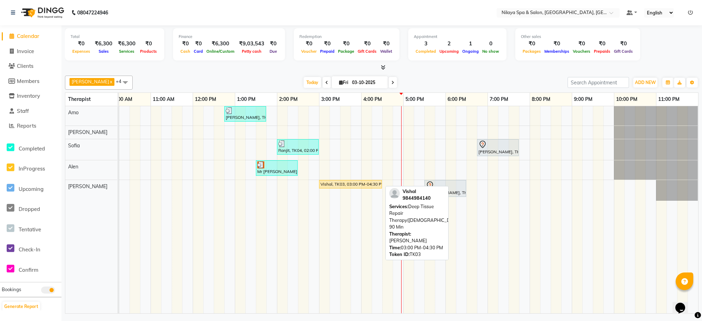
click at [351, 185] on div "Vishal, TK03, 03:00 PM-04:30 PM, Deep Tissue Repair Therapy([DEMOGRAPHIC_DATA])…" at bounding box center [350, 184] width 61 height 6
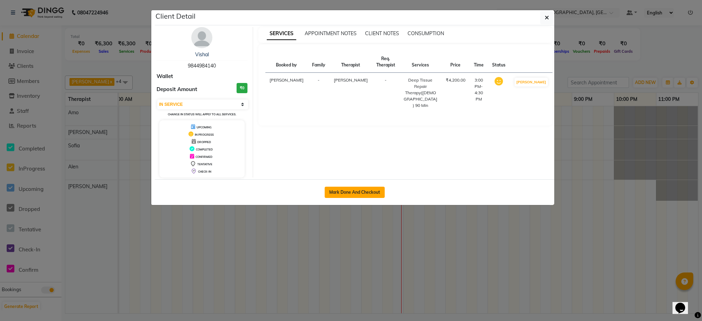
click at [358, 186] on button "Mark Done And Checkout" at bounding box center [355, 191] width 60 height 11
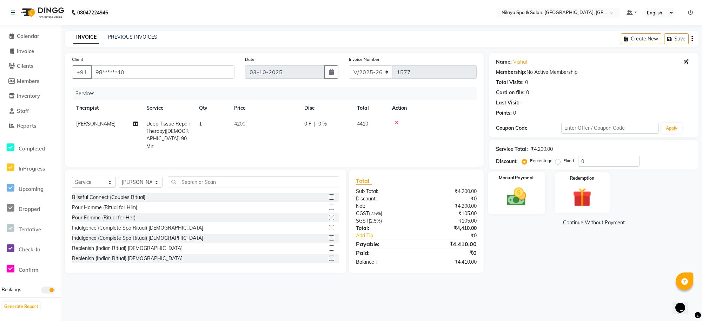
click at [526, 191] on img at bounding box center [517, 196] width 32 height 23
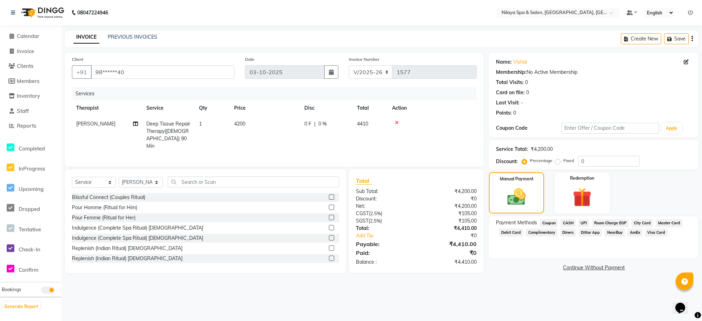
click at [654, 233] on span "Visa Card" at bounding box center [656, 232] width 22 height 8
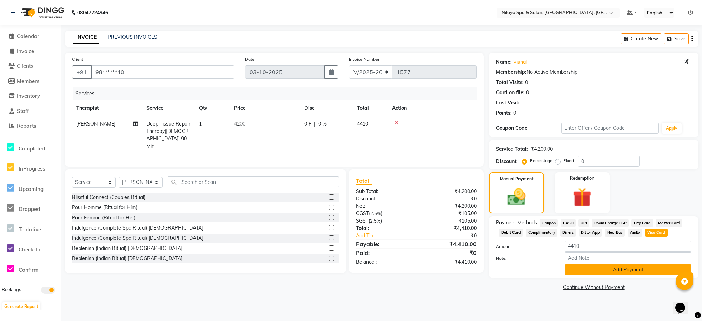
click at [608, 268] on button "Add Payment" at bounding box center [628, 269] width 127 height 11
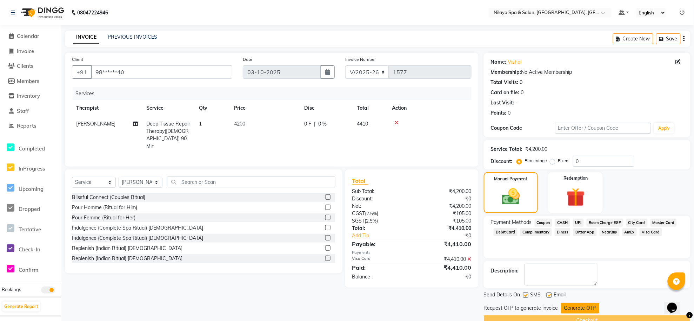
click at [579, 308] on button "Generate OTP" at bounding box center [580, 307] width 38 height 11
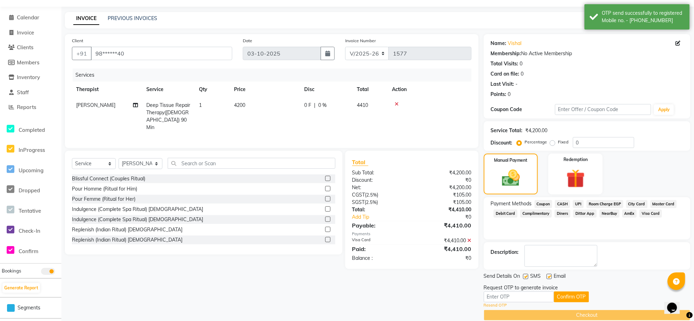
scroll to position [29, 0]
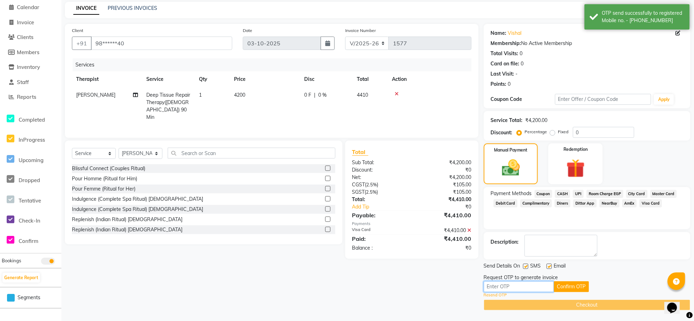
click at [505, 285] on input "text" at bounding box center [519, 286] width 70 height 11
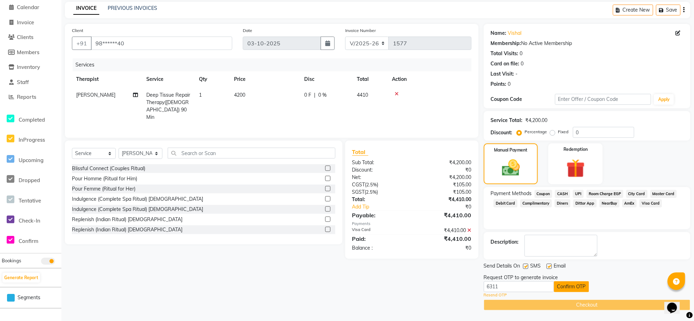
click at [564, 284] on button "Confirm OTP" at bounding box center [571, 286] width 35 height 11
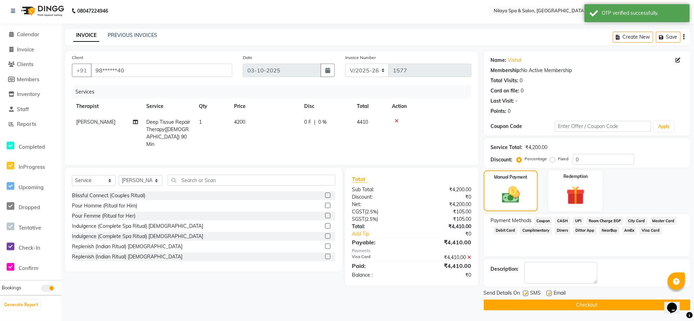
scroll to position [2, 0]
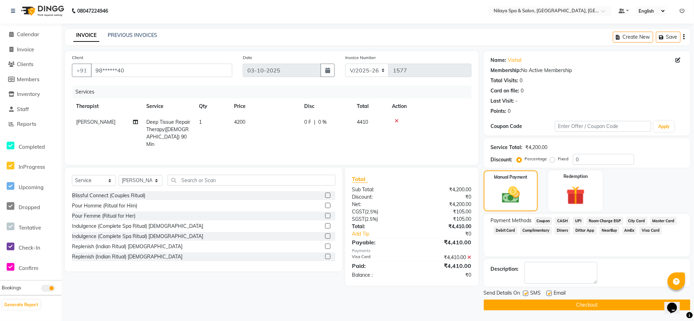
click at [594, 302] on button "Checkout" at bounding box center [587, 304] width 207 height 11
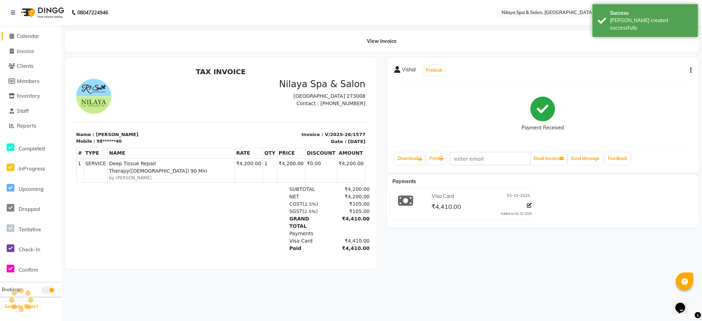
click at [36, 35] on span "Calendar" at bounding box center [28, 36] width 22 height 7
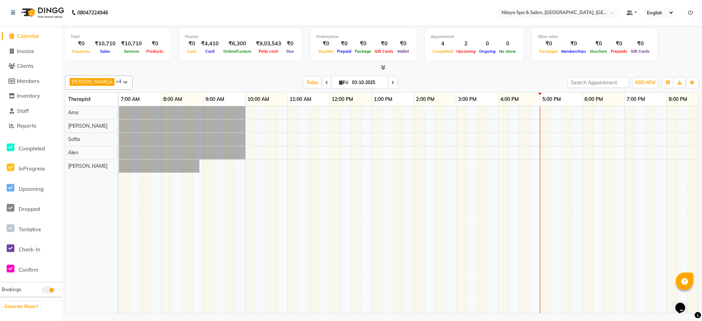
scroll to position [0, 137]
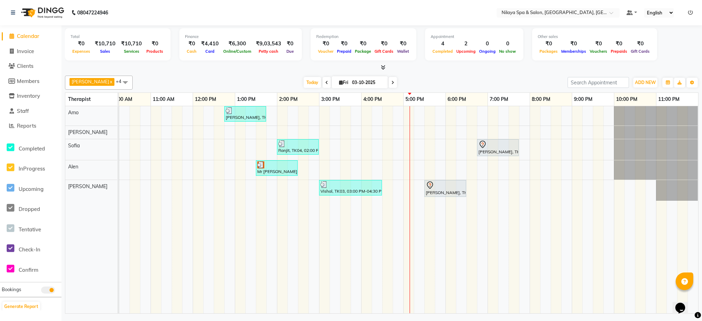
click at [323, 82] on span at bounding box center [327, 82] width 8 height 11
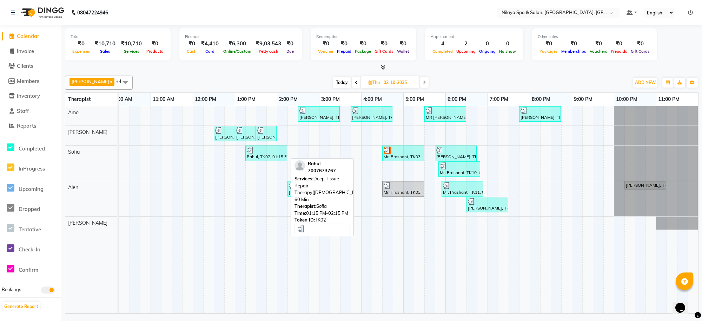
click at [271, 153] on div at bounding box center [266, 149] width 39 height 7
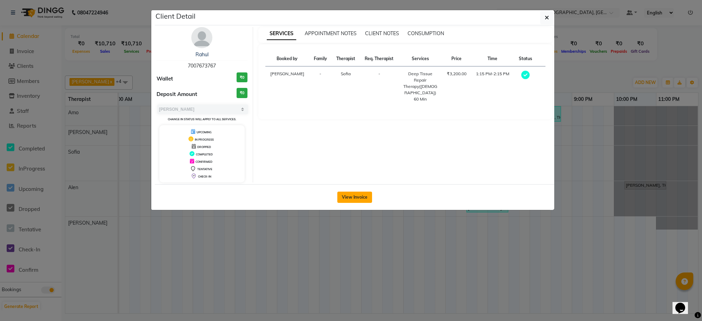
click at [346, 196] on button "View Invoice" at bounding box center [354, 196] width 35 height 11
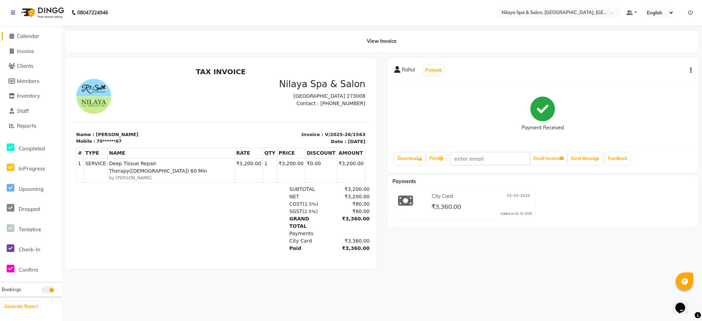
click at [28, 32] on link "Calendar" at bounding box center [31, 36] width 58 height 8
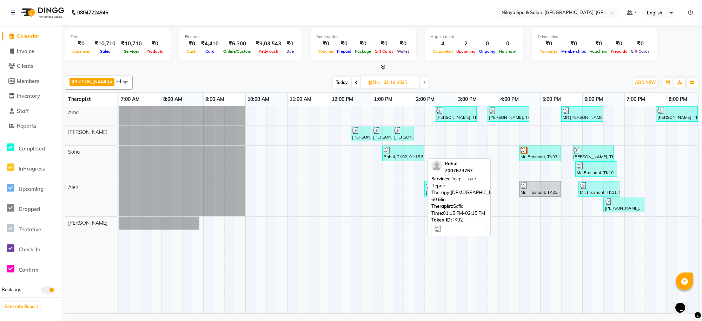
click at [395, 155] on div "Rahul, TK02, 01:15 PM-02:15 PM, Deep Tissue Repair Therapy([DEMOGRAPHIC_DATA]) …" at bounding box center [403, 152] width 40 height 13
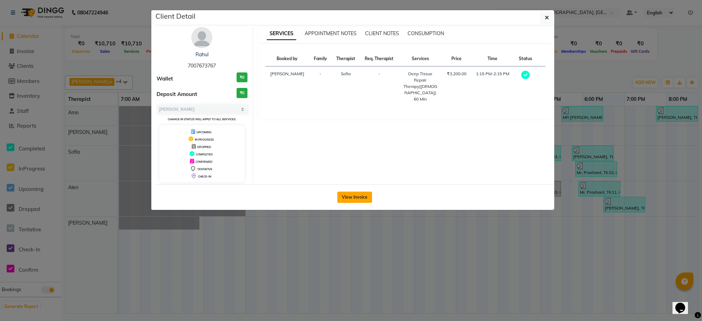
click at [350, 197] on button "View Invoice" at bounding box center [354, 196] width 35 height 11
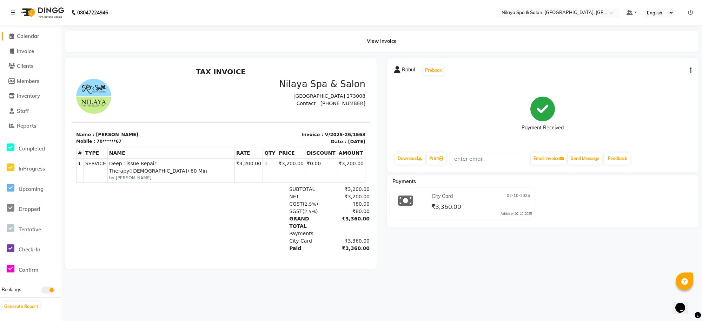
click at [18, 34] on span "Calendar" at bounding box center [28, 36] width 22 height 7
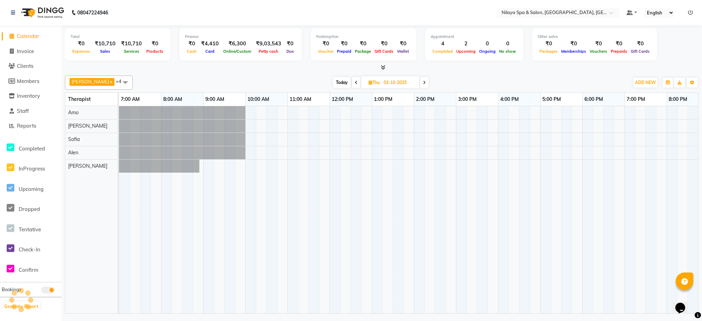
scroll to position [0, 137]
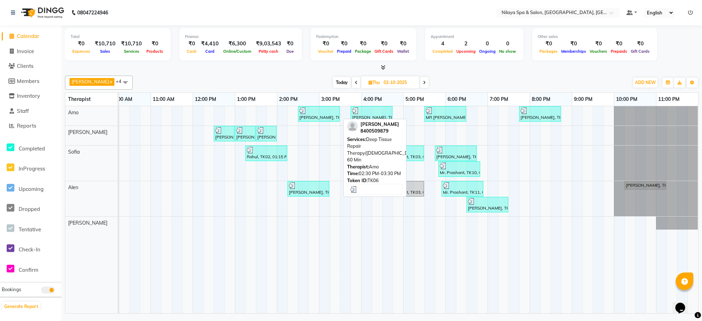
click at [316, 118] on div "[PERSON_NAME], TK06, 02:30 PM-03:30 PM, Deep Tissue Repair Therapy([DEMOGRAPHIC…" at bounding box center [319, 113] width 40 height 13
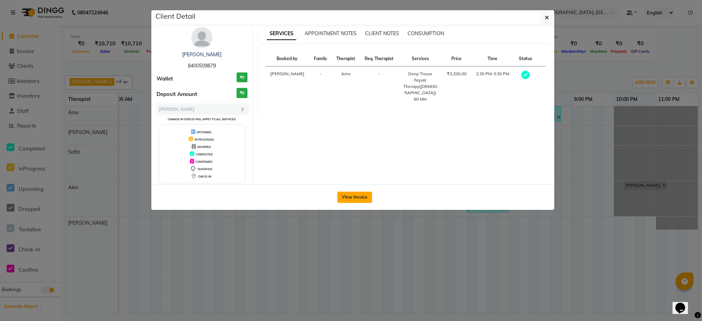
click at [357, 192] on button "View Invoice" at bounding box center [354, 196] width 35 height 11
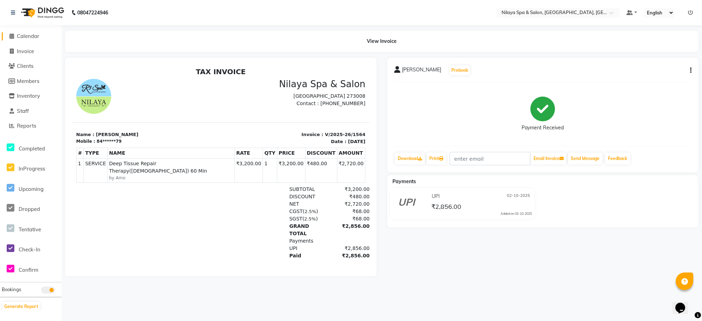
click at [24, 37] on span "Calendar" at bounding box center [28, 36] width 22 height 7
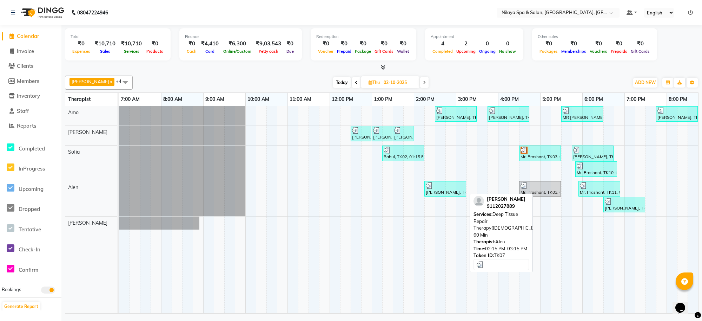
click at [442, 191] on div "[PERSON_NAME], TK07, 02:15 PM-03:15 PM, Deep Tissue Repair Therapy([DEMOGRAPHIC…" at bounding box center [445, 188] width 40 height 13
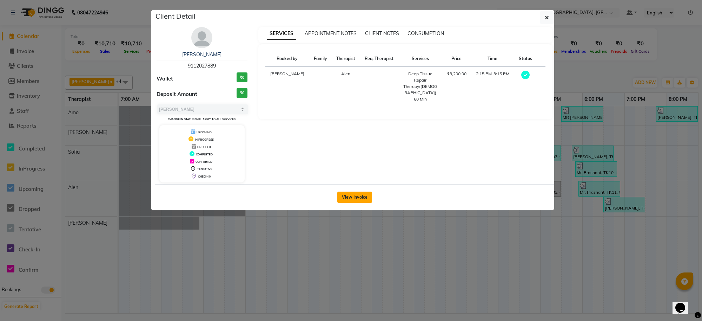
click at [361, 198] on button "View Invoice" at bounding box center [354, 196] width 35 height 11
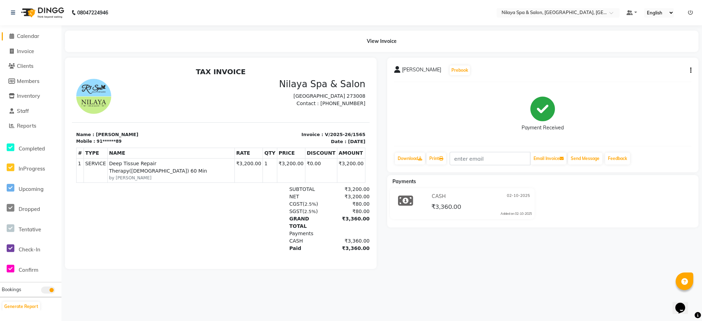
click at [32, 36] on span "Calendar" at bounding box center [28, 36] width 22 height 7
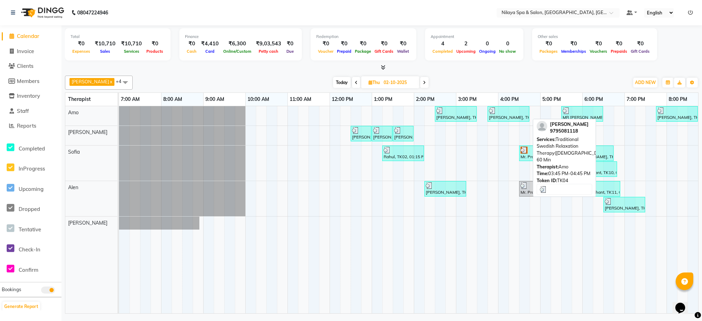
click at [508, 118] on div "[PERSON_NAME], TK04, 03:45 PM-04:45 PM, Traditional Swedish Relaxation Therapy(…" at bounding box center [508, 113] width 40 height 13
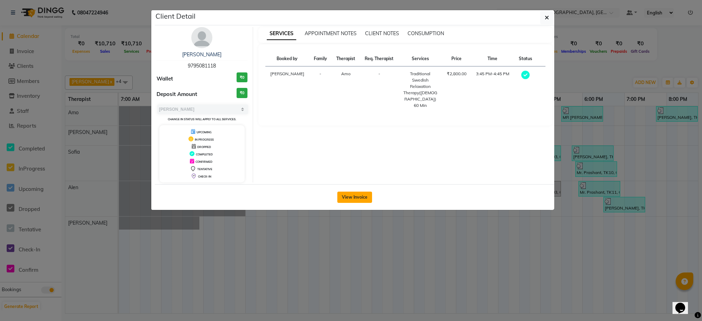
click at [356, 197] on button "View Invoice" at bounding box center [354, 196] width 35 height 11
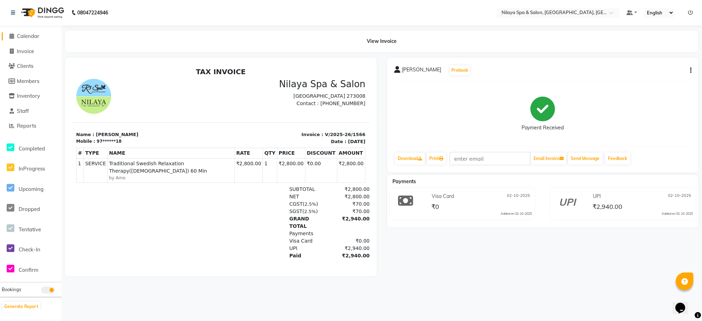
click at [27, 34] on span "Calendar" at bounding box center [28, 36] width 22 height 7
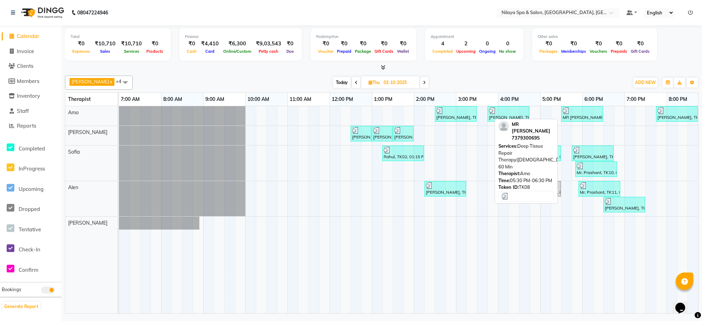
click at [580, 117] on div "MR [PERSON_NAME], TK08, 05:30 PM-06:30 PM, Deep Tissue Repair Therapy([DEMOGRAP…" at bounding box center [582, 113] width 40 height 13
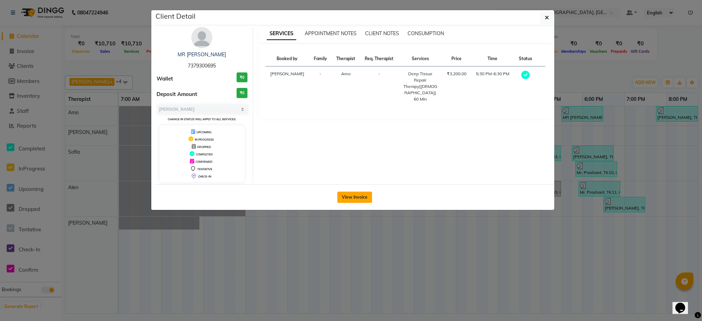
click at [341, 200] on button "View Invoice" at bounding box center [354, 196] width 35 height 11
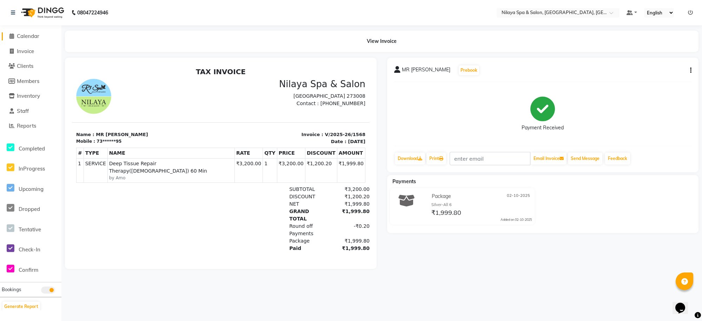
click at [33, 34] on span "Calendar" at bounding box center [28, 36] width 22 height 7
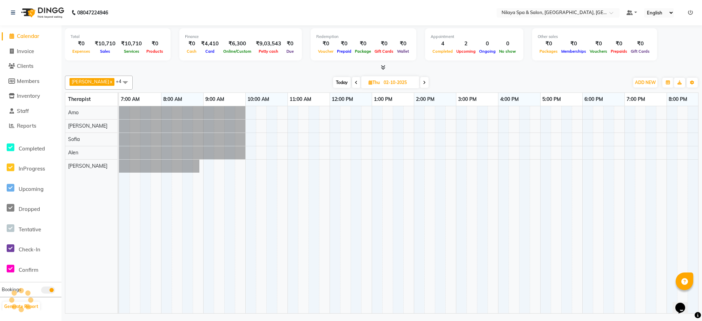
scroll to position [0, 137]
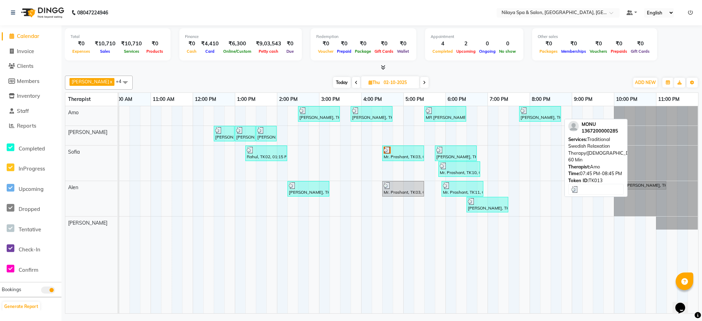
click at [541, 120] on div "[PERSON_NAME], TK13, 07:45 PM-08:45 PM, Traditional Swedish Relaxation Therapy(…" at bounding box center [540, 113] width 40 height 13
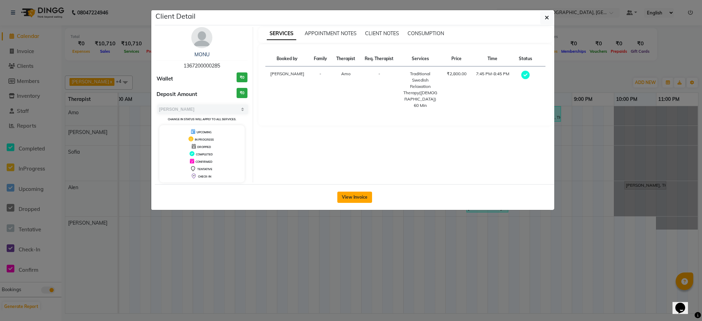
click at [363, 193] on button "View Invoice" at bounding box center [354, 196] width 35 height 11
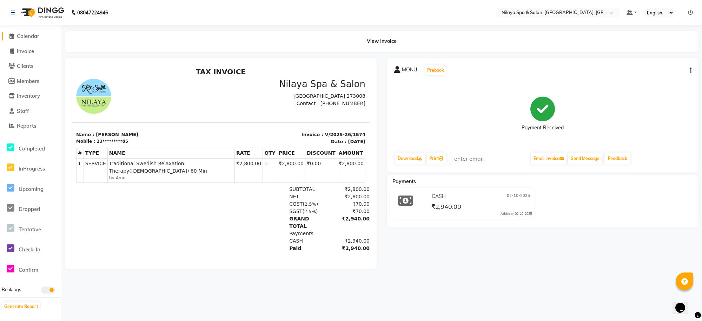
click at [33, 35] on span "Calendar" at bounding box center [28, 36] width 22 height 7
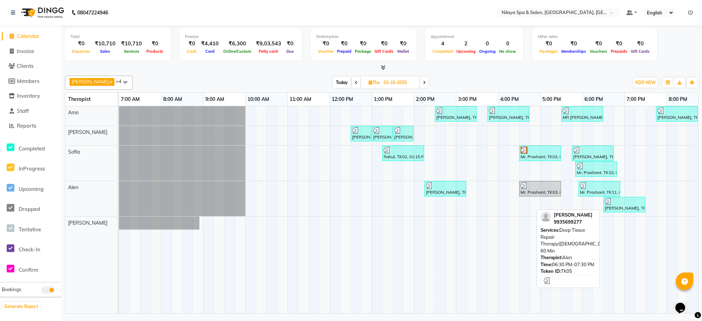
click at [628, 204] on div at bounding box center [624, 201] width 39 height 7
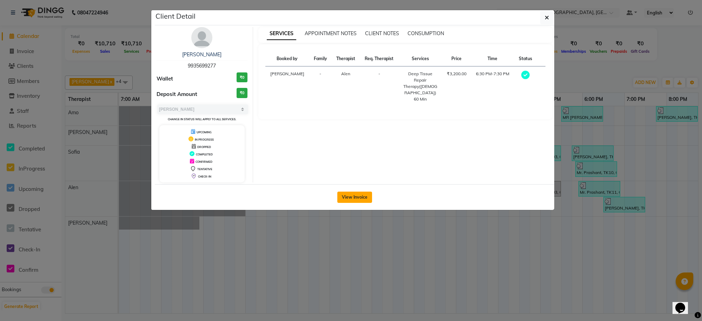
click at [361, 197] on button "View Invoice" at bounding box center [354, 196] width 35 height 11
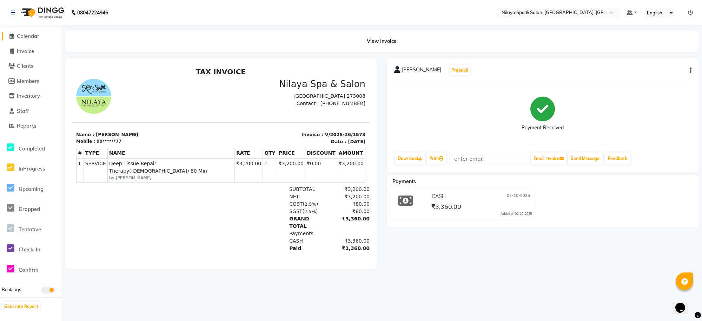
click at [26, 35] on span "Calendar" at bounding box center [28, 36] width 22 height 7
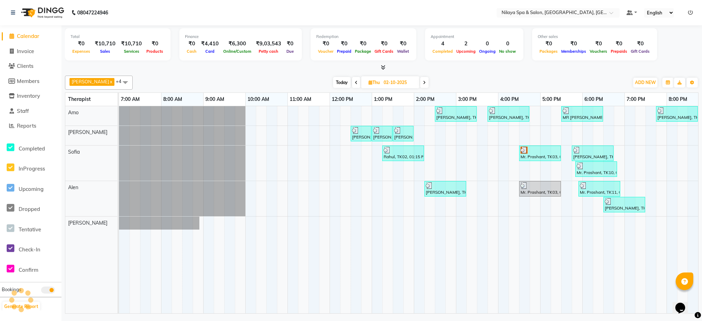
click at [423, 83] on icon at bounding box center [424, 82] width 3 height 4
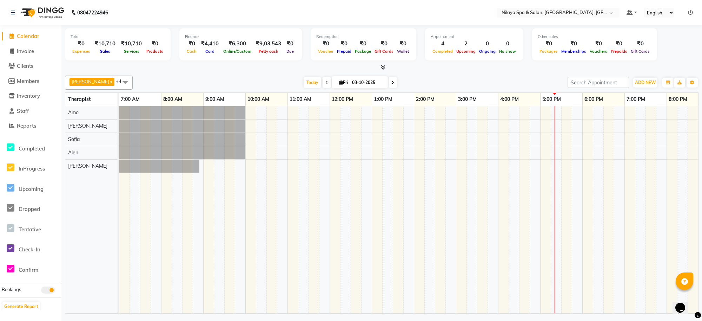
scroll to position [0, 137]
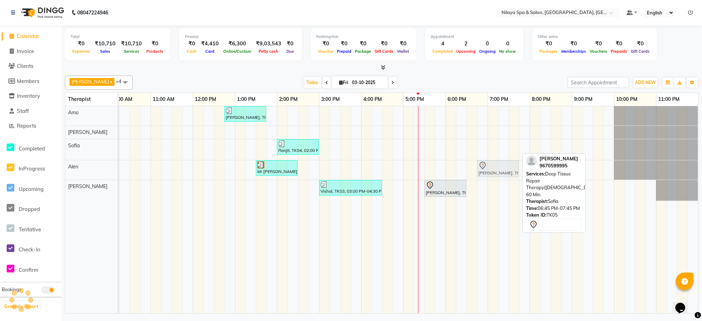
drag, startPoint x: 496, startPoint y: 146, endPoint x: 494, endPoint y: 160, distance: 13.9
click at [493, 161] on tbody "[PERSON_NAME], TK01, 12:45 PM-01:45 PM, Deep Tissue Repair Therapy([DEMOGRAPHIC…" at bounding box center [340, 153] width 716 height 94
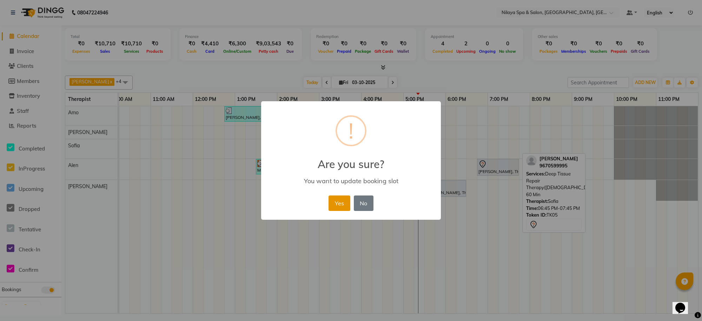
click at [338, 198] on button "Yes" at bounding box center [339, 202] width 21 height 15
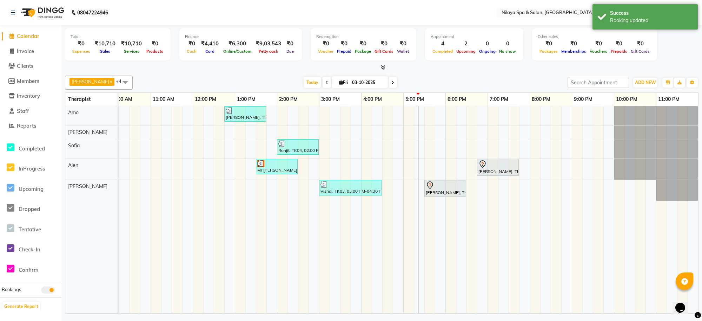
click at [453, 143] on div "[PERSON_NAME], TK01, 12:45 PM-01:45 PM, Deep Tissue Repair Therapy([DEMOGRAPHIC…" at bounding box center [340, 209] width 716 height 207
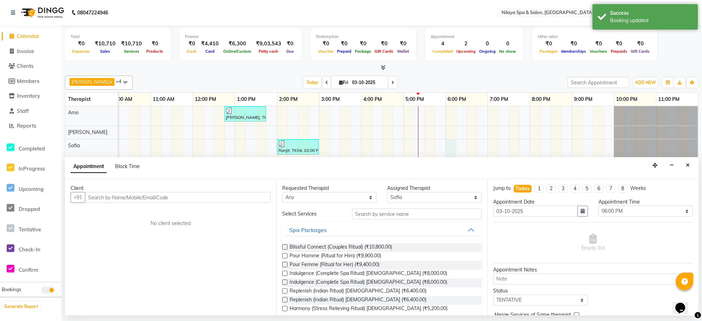
click at [174, 197] on input "text" at bounding box center [178, 197] width 186 height 11
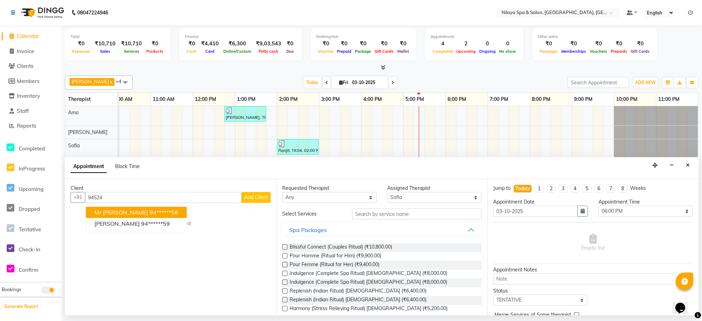
click at [164, 215] on ngb-highlight "94******56" at bounding box center [164, 212] width 29 height 7
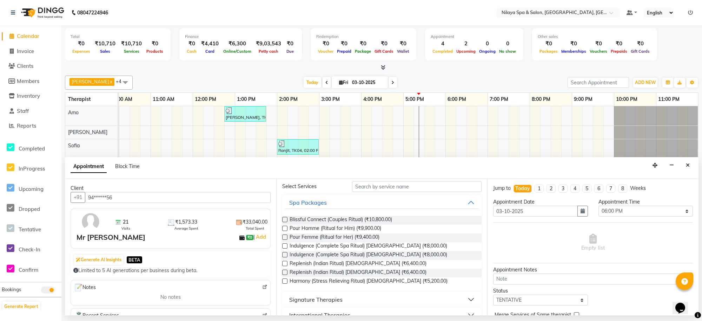
scroll to position [0, 0]
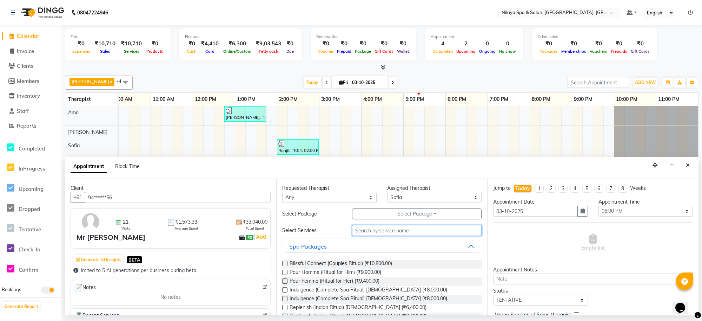
click at [378, 231] on input "text" at bounding box center [417, 230] width 130 height 11
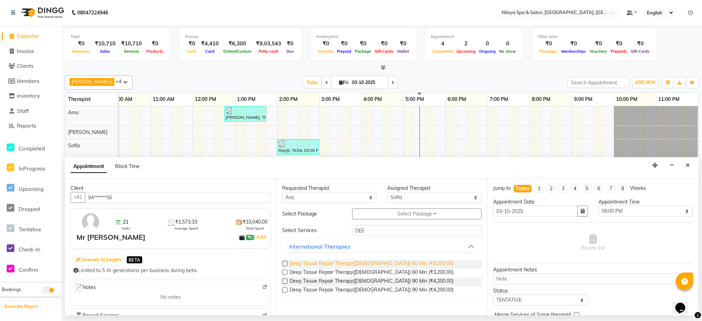
click at [367, 263] on span "Deep Tissue Repair Therapy([DEMOGRAPHIC_DATA]) 60 Min (₹3,200.00)" at bounding box center [372, 263] width 164 height 9
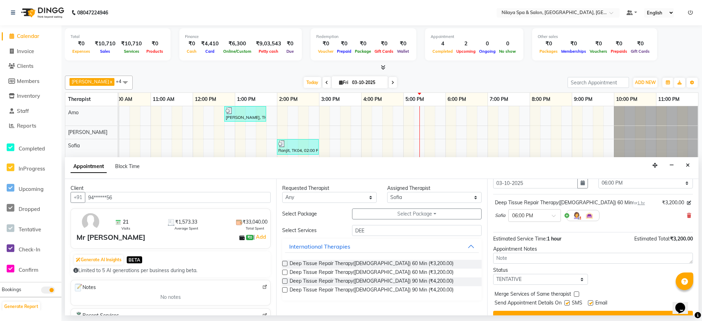
scroll to position [42, 0]
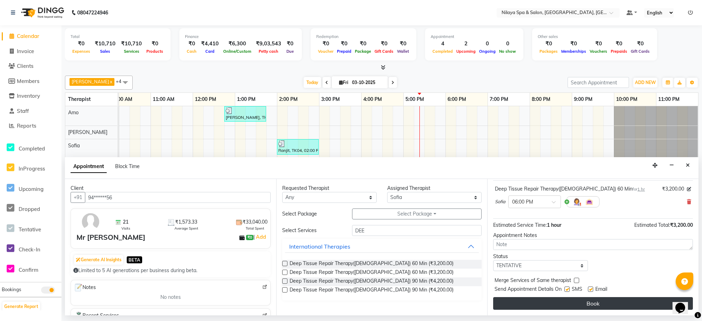
click at [589, 303] on button "Book" at bounding box center [593, 303] width 200 height 13
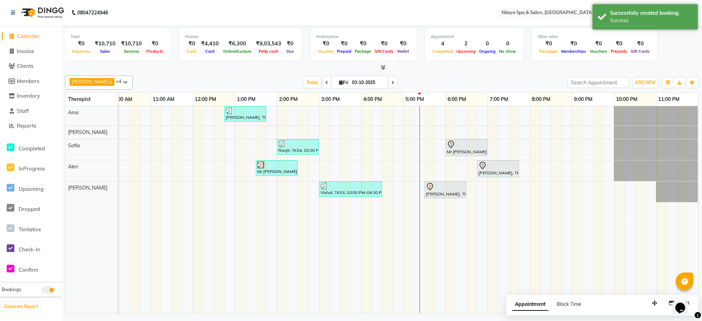
click at [499, 246] on td at bounding box center [503, 209] width 11 height 207
click at [446, 195] on div "[PERSON_NAME], TK06, 05:30 PM-06:30 PM, Deep Tissue Repair Therapy([DEMOGRAPHIC…" at bounding box center [445, 189] width 40 height 15
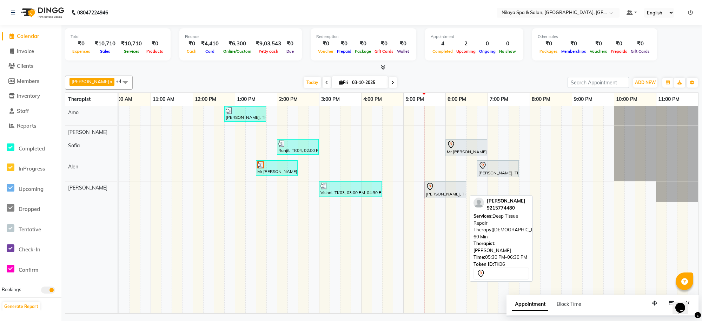
click at [449, 192] on div "[PERSON_NAME], TK06, 05:30 PM-06:30 PM, Deep Tissue Repair Therapy([DEMOGRAPHIC…" at bounding box center [445, 189] width 40 height 15
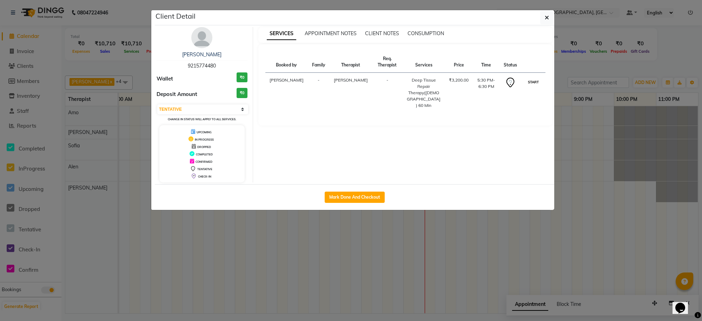
click at [534, 83] on button "START" at bounding box center [533, 82] width 14 height 9
click at [592, 210] on ngb-modal-window "Client Detail [PERSON_NAME] 9215774480 Wallet ₹0 Deposit Amount ₹0 Select IN SE…" at bounding box center [351, 160] width 702 height 321
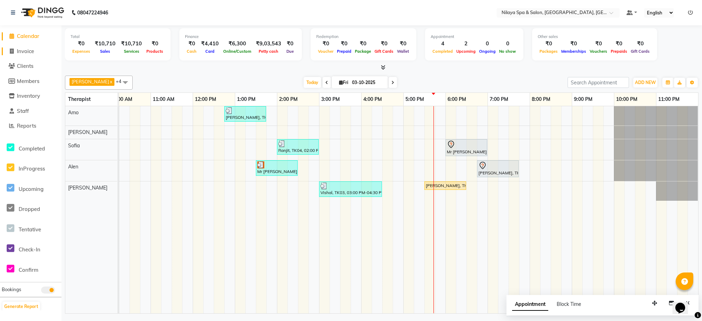
click at [32, 52] on span "Invoice" at bounding box center [25, 51] width 17 height 7
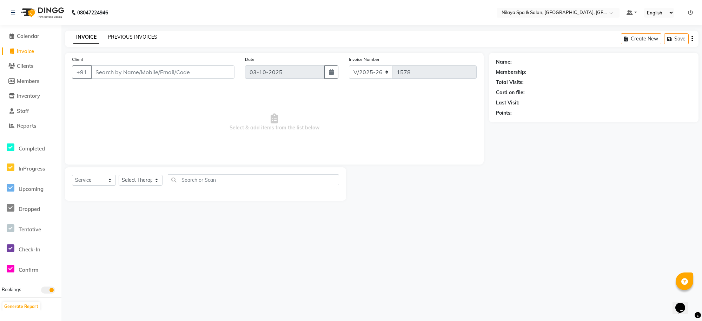
click at [140, 36] on link "PREVIOUS INVOICES" at bounding box center [133, 37] width 50 height 6
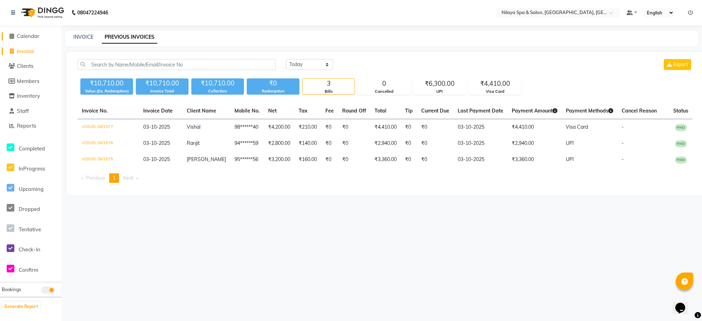
click at [33, 36] on span "Calendar" at bounding box center [28, 36] width 22 height 7
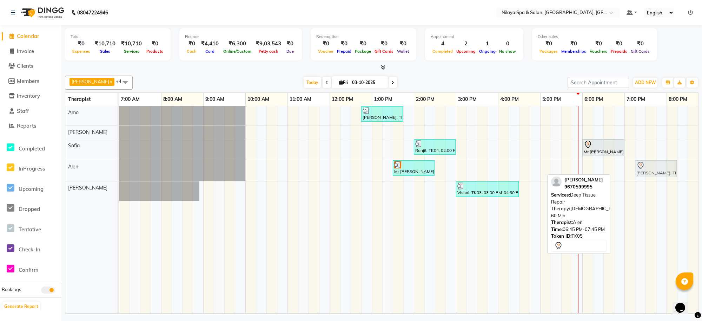
drag, startPoint x: 640, startPoint y: 169, endPoint x: 658, endPoint y: 170, distance: 18.7
click at [119, 170] on div "Mr [PERSON_NAME], TK02, 01:30 PM-02:30 PM, Deep Tissue Repair Therapy([DEMOGRAP…" at bounding box center [119, 170] width 0 height 21
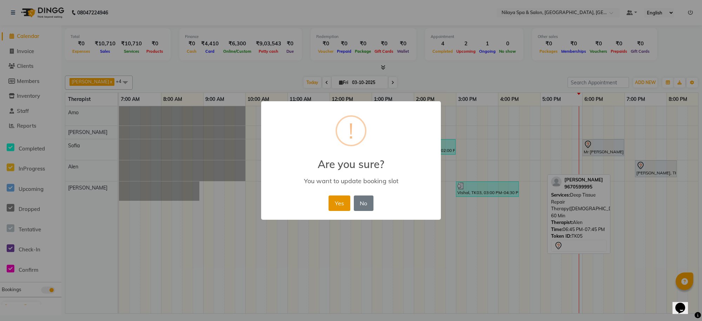
click at [344, 201] on button "Yes" at bounding box center [339, 202] width 21 height 15
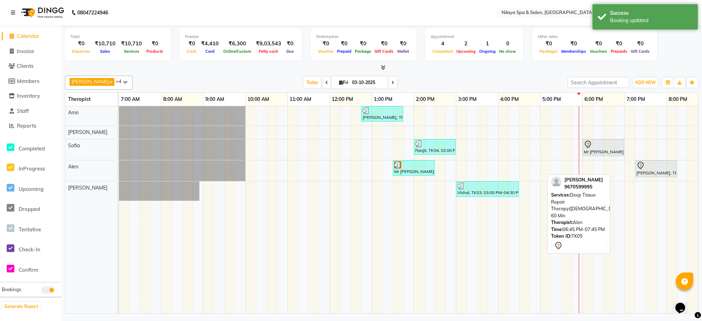
click at [649, 232] on td at bounding box center [651, 209] width 11 height 207
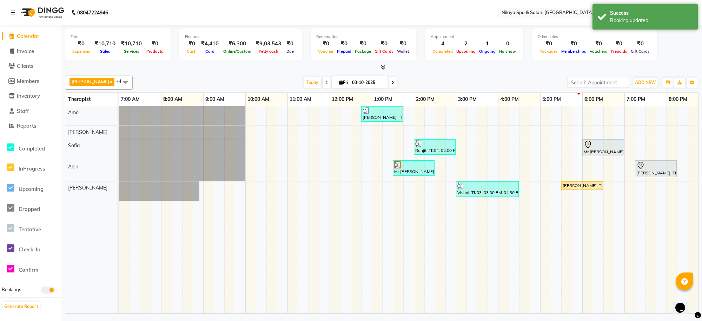
click at [597, 167] on div "[PERSON_NAME], TK01, 12:45 PM-01:45 PM, Deep Tissue Repair Therapy([DEMOGRAPHIC…" at bounding box center [477, 209] width 716 height 207
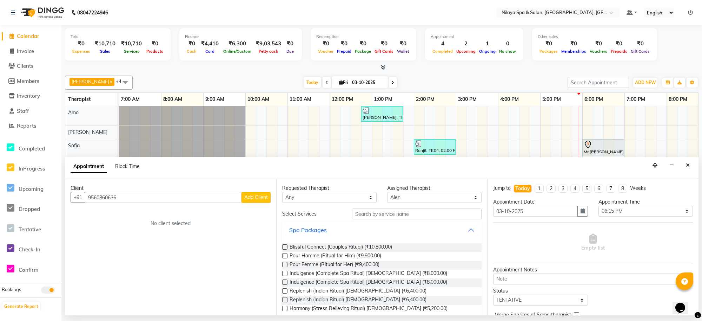
click at [255, 199] on span "Add Client" at bounding box center [256, 197] width 24 height 6
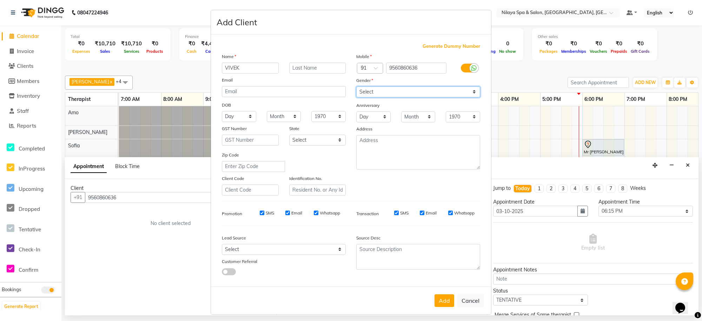
click at [470, 92] on select "Select [DEMOGRAPHIC_DATA] [DEMOGRAPHIC_DATA] Other Prefer Not To Say" at bounding box center [418, 91] width 124 height 11
click at [356, 86] on select "Select [DEMOGRAPHIC_DATA] [DEMOGRAPHIC_DATA] Other Prefer Not To Say" at bounding box center [418, 91] width 124 height 11
click at [336, 246] on select "Select Walk-in Referral Internet Friend Word of Mouth Advertisement Facebook Ju…" at bounding box center [284, 249] width 124 height 11
click at [380, 283] on div "Generate Dummy Number Name [PERSON_NAME] Email DOB Day 01 02 03 04 05 06 07 08 …" at bounding box center [351, 160] width 280 height 252
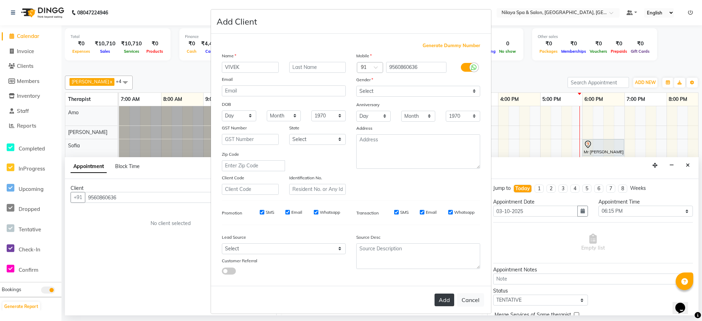
click at [441, 296] on button "Add" at bounding box center [445, 299] width 20 height 13
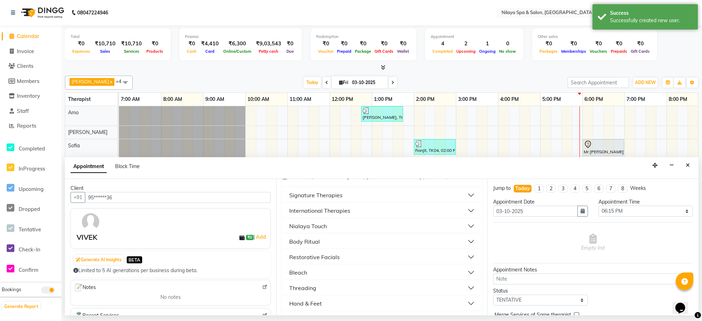
scroll to position [0, 0]
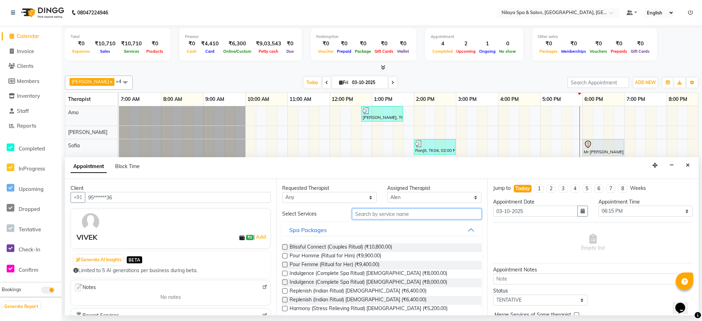
click at [408, 213] on input "text" at bounding box center [417, 213] width 130 height 11
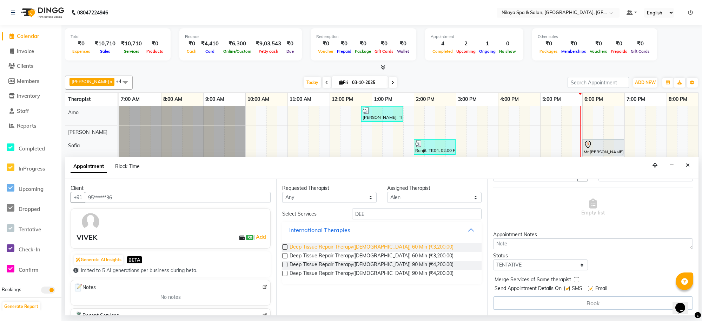
click at [367, 245] on span "Deep Tissue Repair Therapy([DEMOGRAPHIC_DATA]) 60 Min (₹3,200.00)" at bounding box center [372, 247] width 164 height 9
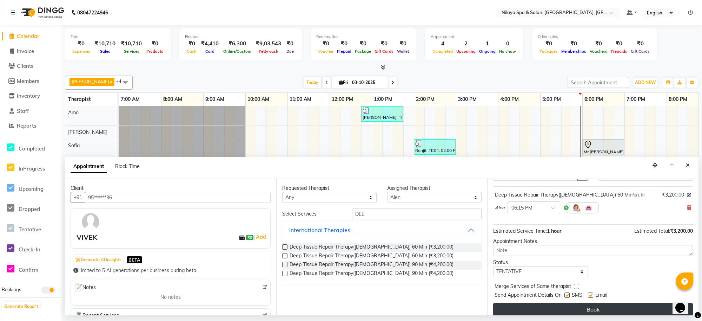
click at [562, 305] on button "Book" at bounding box center [593, 309] width 200 height 13
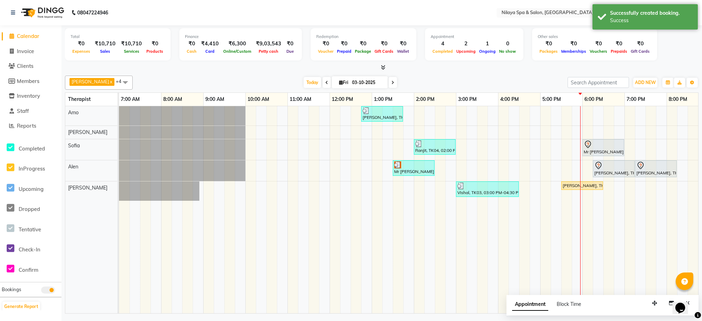
click at [473, 255] on td at bounding box center [472, 209] width 11 height 207
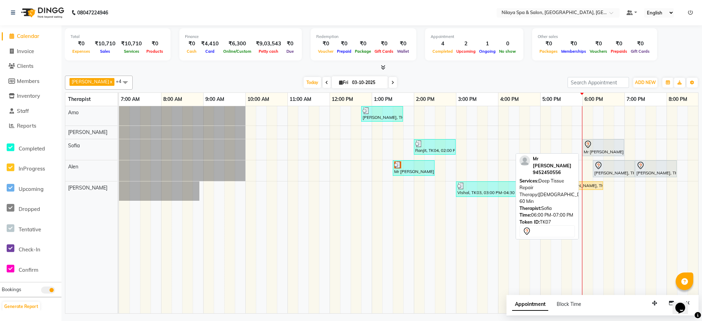
click at [610, 146] on div at bounding box center [603, 144] width 39 height 8
drag, startPoint x: 596, startPoint y: 146, endPoint x: 609, endPoint y: 145, distance: 13.4
click at [119, 145] on div "Ranjit, TK04, 02:00 PM-03:00 PM, Traditional Swedish Relaxation Therapy([DEMOGR…" at bounding box center [119, 149] width 0 height 21
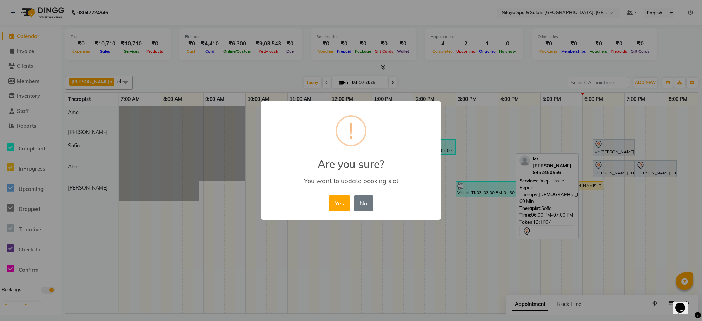
drag, startPoint x: 332, startPoint y: 205, endPoint x: 338, endPoint y: 204, distance: 6.0
click at [332, 204] on button "Yes" at bounding box center [339, 202] width 21 height 15
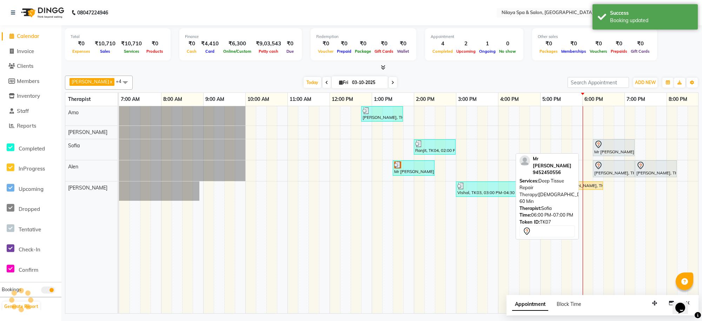
click at [411, 259] on td at bounding box center [408, 209] width 11 height 207
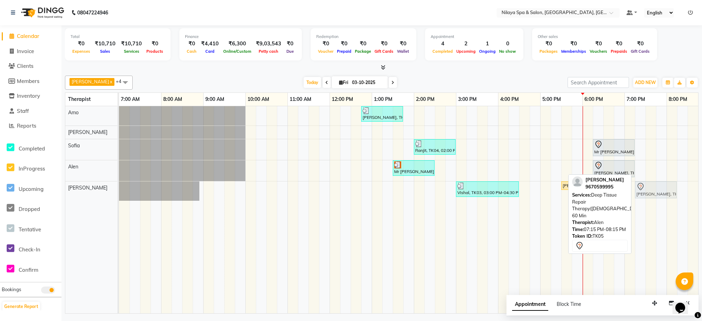
drag, startPoint x: 657, startPoint y: 173, endPoint x: 656, endPoint y: 188, distance: 15.1
click at [656, 188] on tbody "[PERSON_NAME], TK01, 12:45 PM-01:45 PM, Deep Tissue Repair Therapy([DEMOGRAPHIC…" at bounding box center [477, 153] width 716 height 94
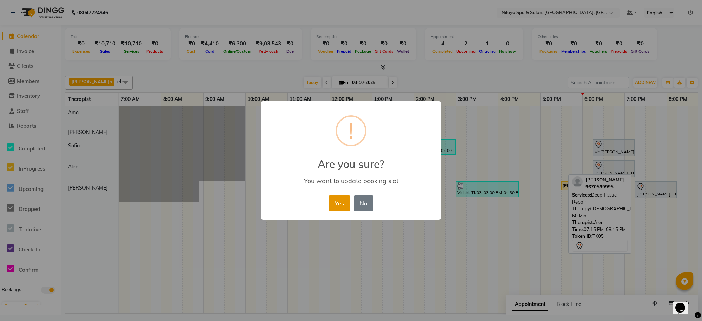
click at [330, 201] on button "Yes" at bounding box center [339, 202] width 21 height 15
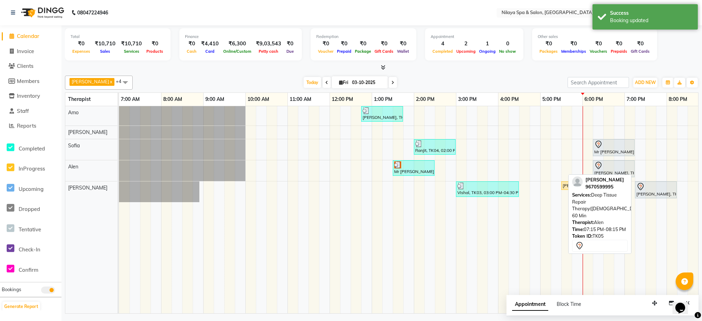
click at [537, 229] on td at bounding box center [535, 209] width 11 height 207
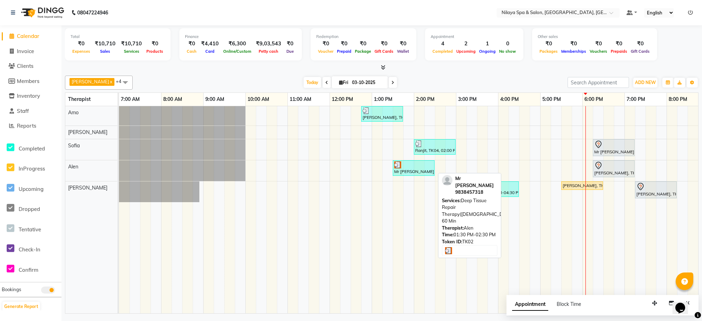
click at [403, 165] on div at bounding box center [413, 164] width 39 height 7
click at [420, 169] on div "Mr [PERSON_NAME], TK02, 01:30 PM-02:30 PM, Deep Tissue Repair Therapy([DEMOGRAP…" at bounding box center [414, 167] width 40 height 13
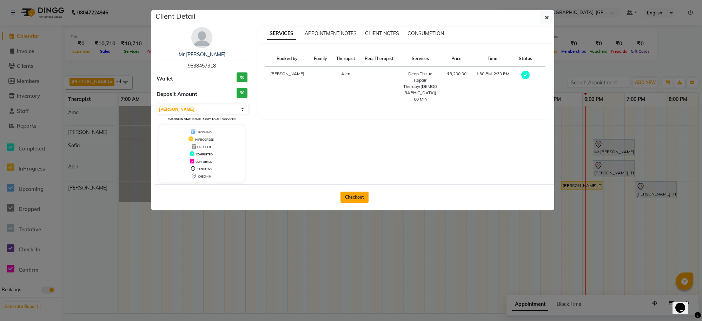
click at [352, 195] on button "Checkout" at bounding box center [355, 196] width 28 height 11
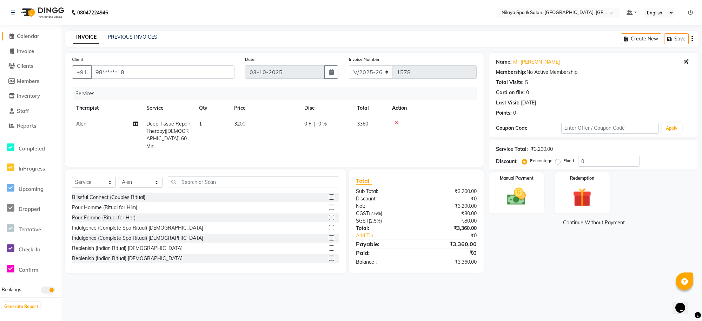
click at [27, 35] on span "Calendar" at bounding box center [28, 36] width 22 height 7
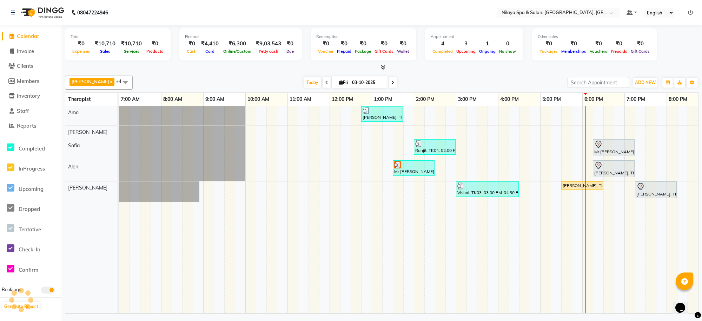
scroll to position [0, 137]
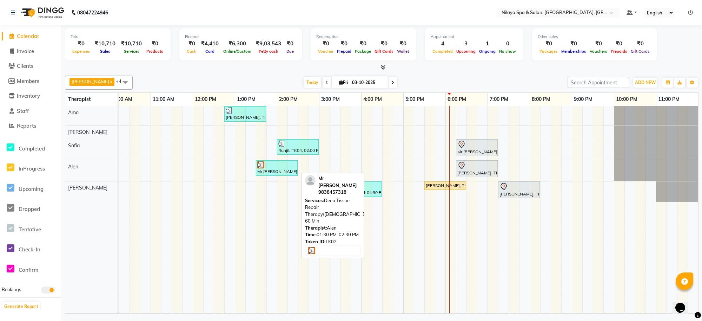
click at [280, 167] on div at bounding box center [276, 164] width 39 height 7
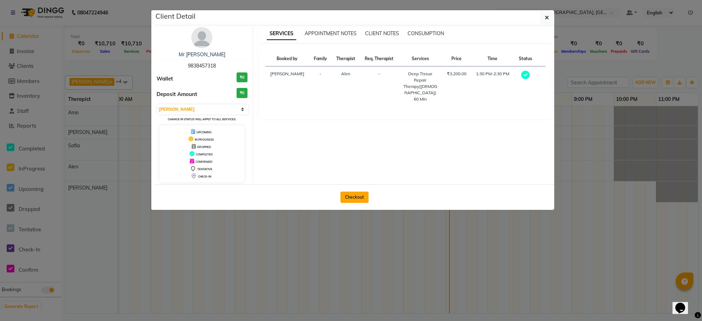
click at [344, 197] on button "Checkout" at bounding box center [355, 196] width 28 height 11
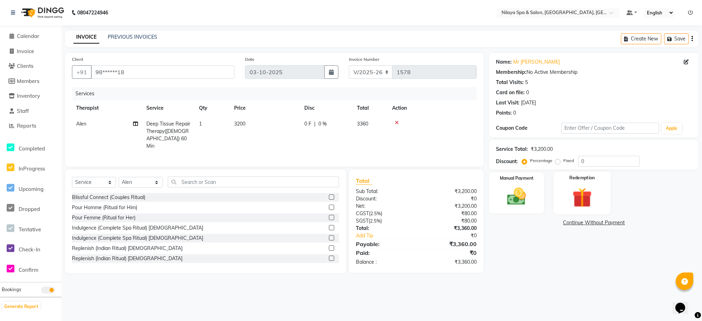
click at [572, 188] on img at bounding box center [582, 197] width 32 height 25
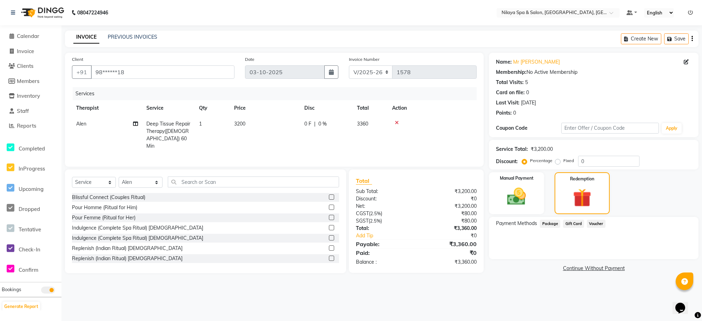
click at [593, 268] on link "Continue Without Payment" at bounding box center [593, 267] width 207 height 7
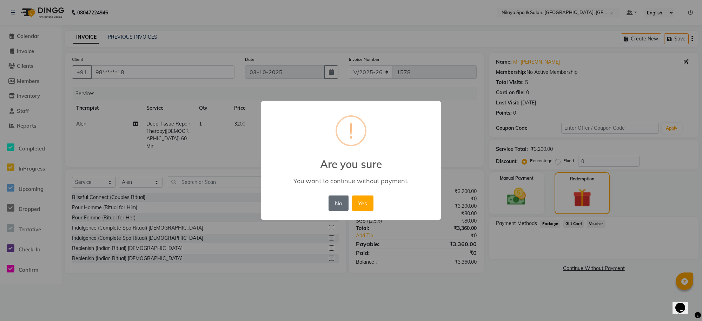
click at [336, 205] on button "No" at bounding box center [339, 202] width 20 height 15
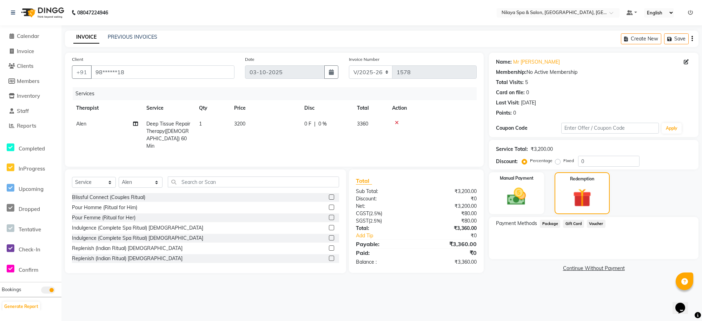
click at [548, 224] on span "Package" at bounding box center [550, 223] width 20 height 8
click at [37, 36] on span "Calendar" at bounding box center [28, 36] width 22 height 7
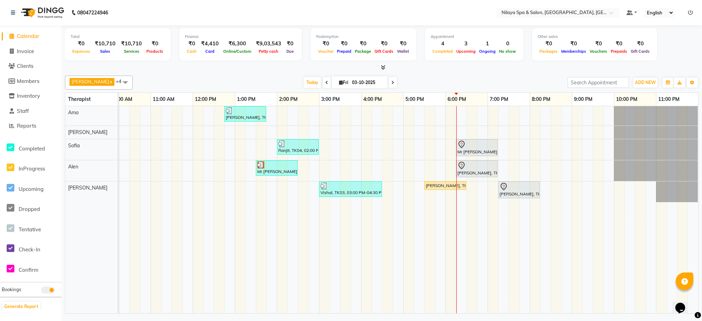
click at [389, 82] on span at bounding box center [393, 82] width 8 height 11
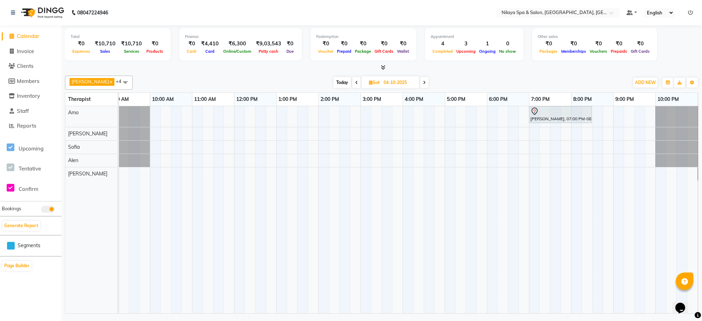
scroll to position [0, 75]
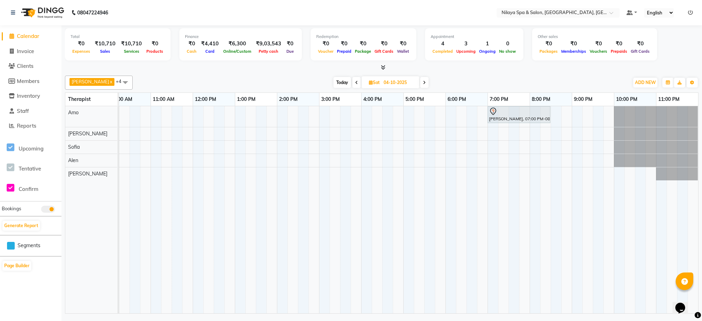
click at [353, 317] on div "08047224946 Select Location × Nilaya Spa & Salon, [GEOGRAPHIC_DATA], Gorakhpur …" at bounding box center [351, 160] width 702 height 321
click at [352, 85] on span at bounding box center [356, 82] width 8 height 11
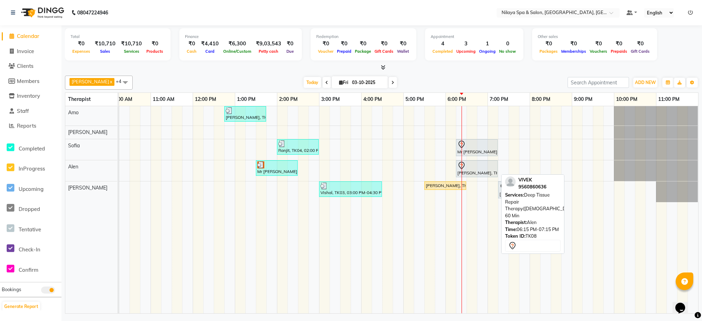
click at [480, 170] on div "[PERSON_NAME], TK08, 06:15 PM-07:15 PM, Deep Tissue Repair Therapy([DEMOGRAPHIC…" at bounding box center [477, 168] width 40 height 15
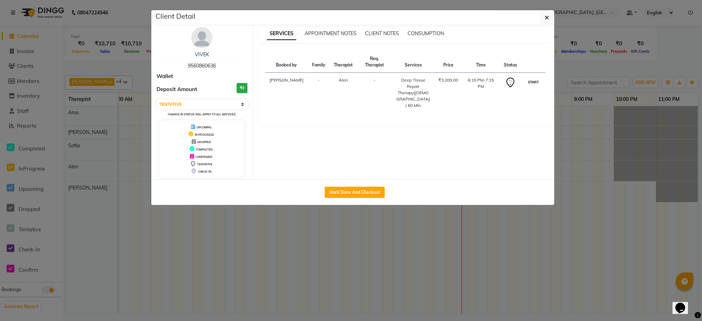
click at [535, 84] on button "START" at bounding box center [533, 82] width 14 height 9
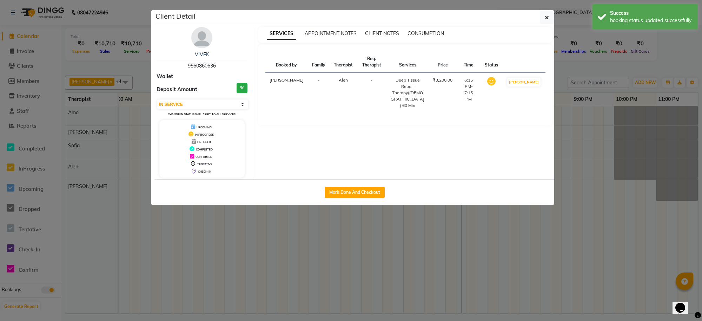
click at [427, 233] on ngb-modal-window "Client Detail [PERSON_NAME] 9560860636 Wallet Deposit Amount ₹0 Select IN SERVI…" at bounding box center [351, 160] width 702 height 321
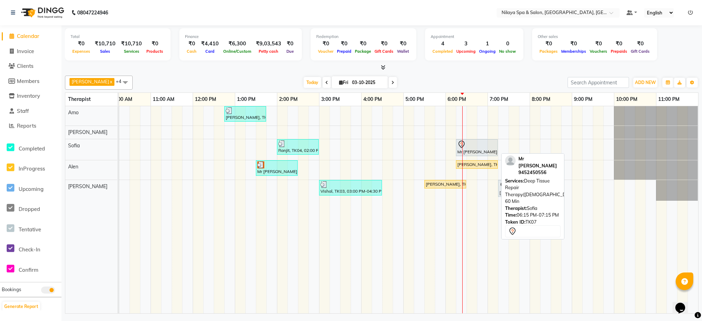
click at [480, 149] on div "Mr [PERSON_NAME], TK07, 06:15 PM-07:15 PM, Deep Tissue Repair Therapy([DEMOGRAP…" at bounding box center [477, 147] width 40 height 15
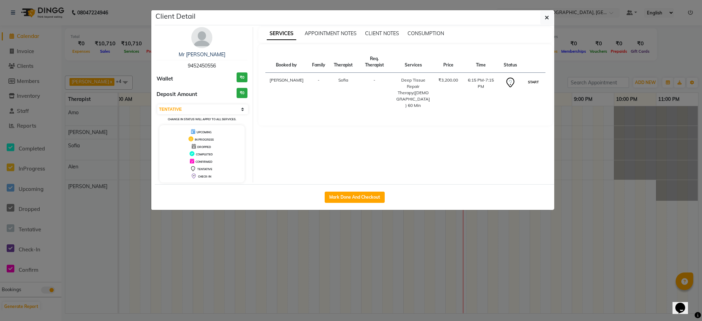
click at [531, 81] on button "START" at bounding box center [533, 82] width 14 height 9
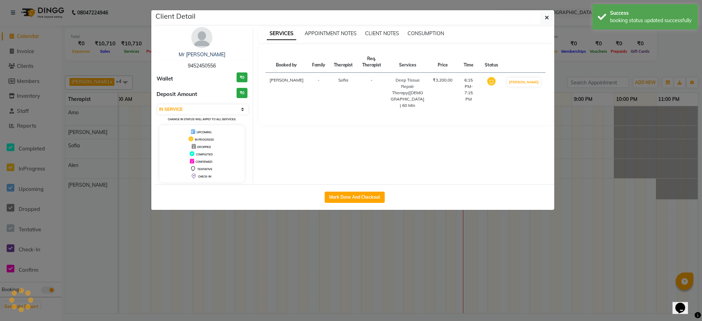
click at [442, 251] on ngb-modal-window "Client Detail Mr [PERSON_NAME] 9452450556 Wallet ₹0 Deposit Amount ₹0 Select IN…" at bounding box center [351, 160] width 702 height 321
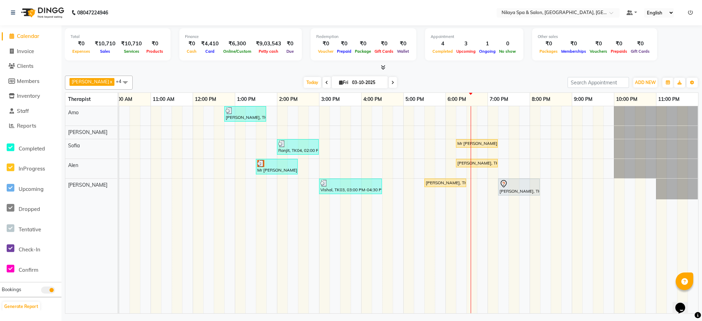
click at [389, 80] on span at bounding box center [393, 82] width 8 height 11
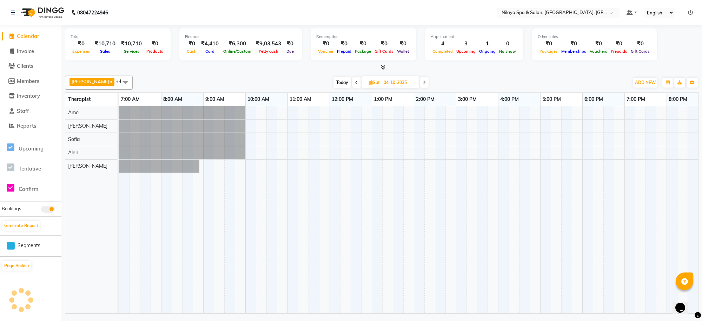
scroll to position [0, 137]
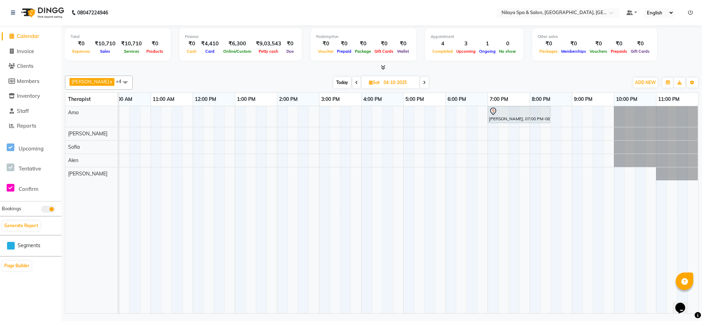
click at [423, 84] on icon at bounding box center [424, 82] width 3 height 4
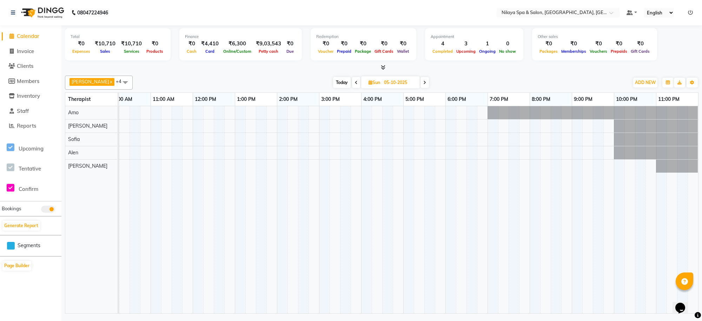
click at [240, 161] on div at bounding box center [340, 209] width 716 height 207
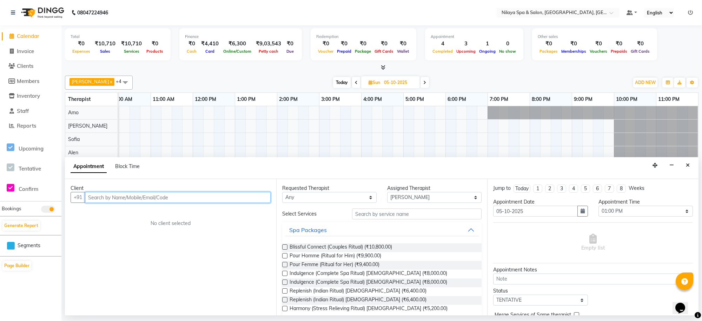
click at [164, 195] on input "text" at bounding box center [178, 197] width 186 height 11
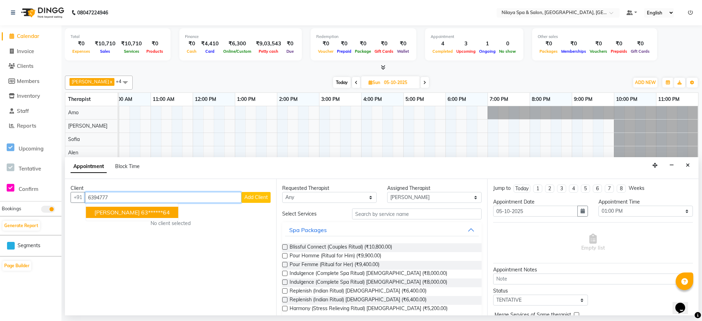
click at [159, 217] on button "[PERSON_NAME] 63******64" at bounding box center [132, 211] width 92 height 11
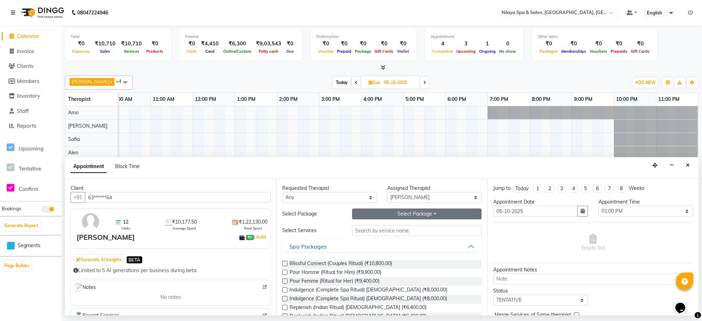
click at [369, 211] on button "Select Package Toggle Dropdown" at bounding box center [417, 213] width 130 height 11
click at [369, 229] on li "PALLADIUM_ALL" at bounding box center [380, 228] width 57 height 10
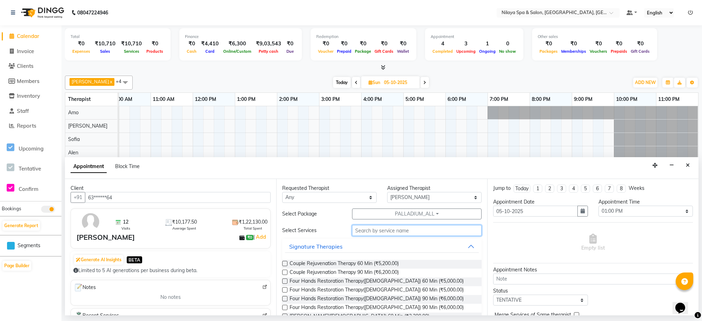
click at [369, 229] on input "text" at bounding box center [417, 230] width 130 height 11
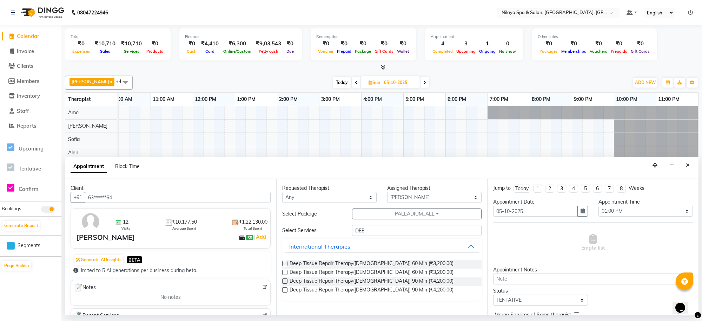
click at [285, 264] on label at bounding box center [284, 263] width 5 height 5
click at [285, 264] on input "checkbox" at bounding box center [284, 264] width 5 height 5
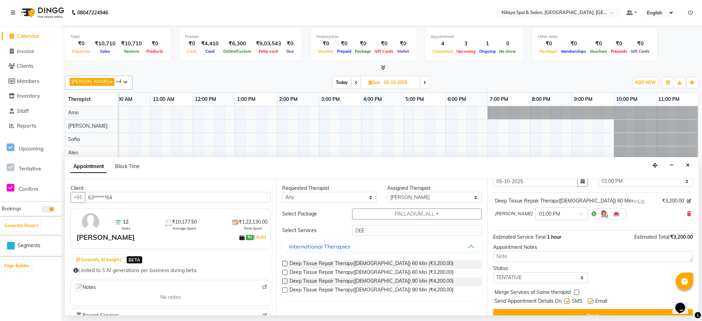
scroll to position [42, 0]
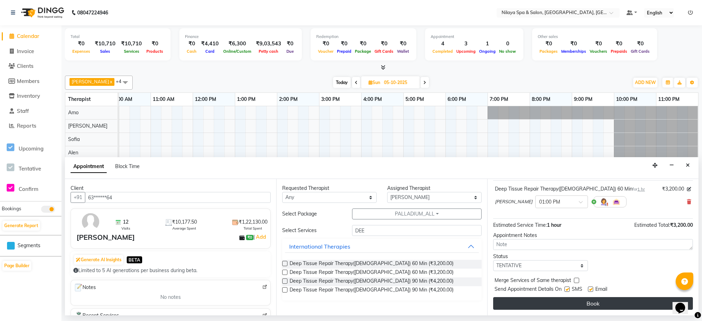
click at [573, 301] on button "Book" at bounding box center [593, 303] width 200 height 13
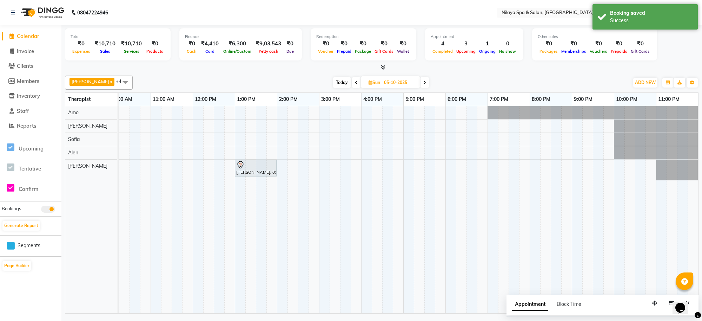
click at [355, 83] on icon at bounding box center [356, 82] width 3 height 4
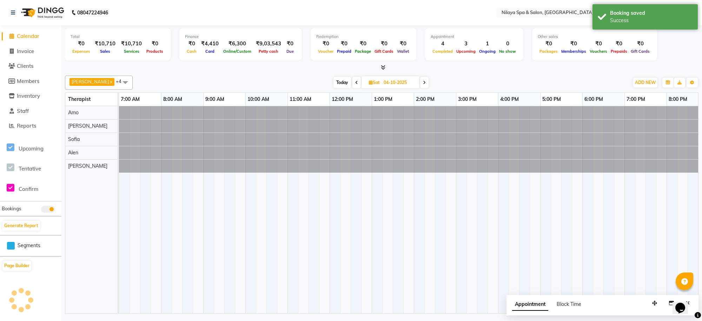
scroll to position [0, 137]
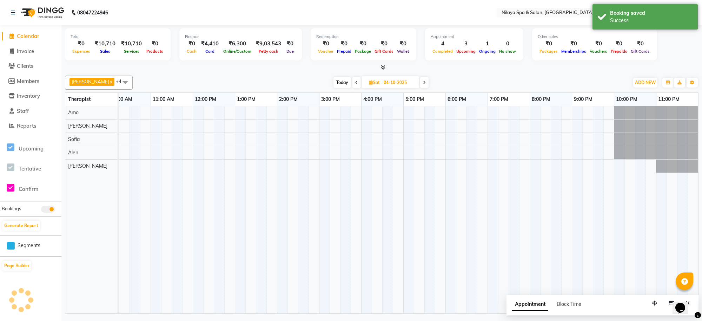
click at [355, 83] on icon at bounding box center [356, 82] width 3 height 4
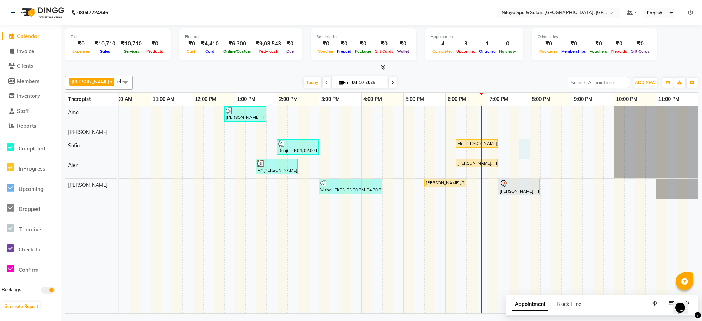
click at [520, 143] on div "[PERSON_NAME], TK01, 12:45 PM-01:45 PM, Deep Tissue Repair Therapy([DEMOGRAPHIC…" at bounding box center [340, 209] width 716 height 207
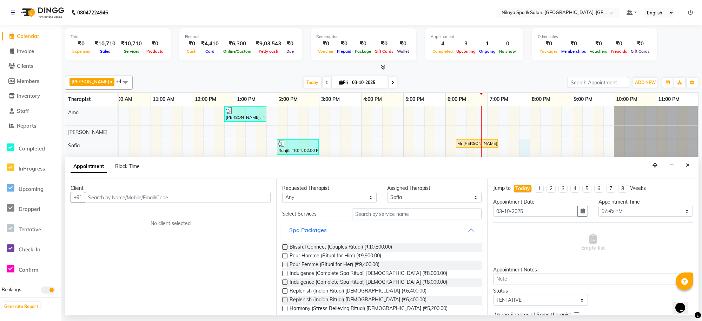
click at [232, 197] on input "text" at bounding box center [178, 197] width 186 height 11
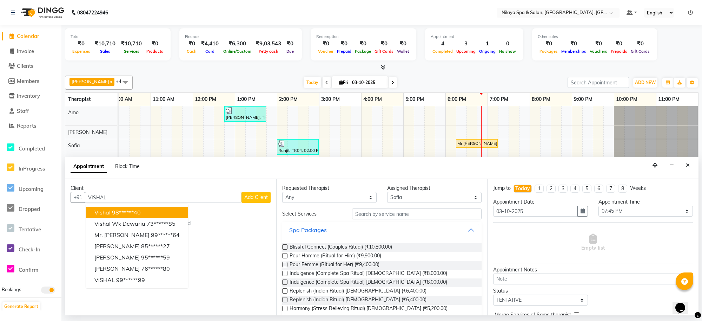
click at [260, 197] on span "Add Client" at bounding box center [256, 197] width 24 height 6
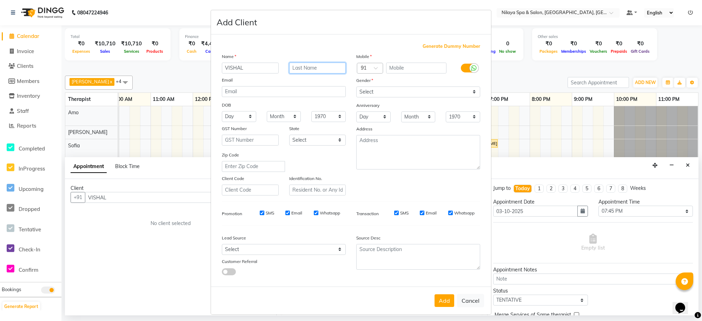
click at [318, 68] on input "text" at bounding box center [317, 67] width 57 height 11
click at [432, 46] on span "Generate Dummy Number" at bounding box center [452, 46] width 58 height 7
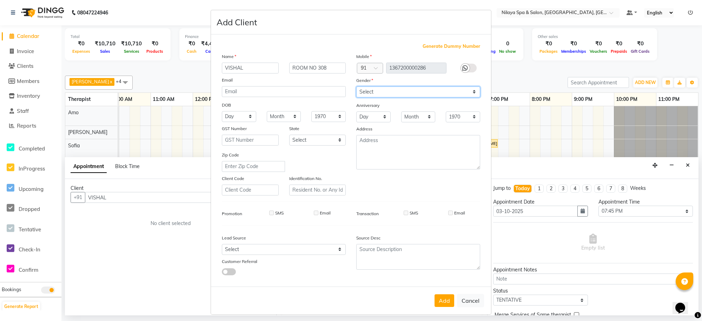
click at [424, 92] on select "Select [DEMOGRAPHIC_DATA] [DEMOGRAPHIC_DATA] Other Prefer Not To Say" at bounding box center [418, 91] width 124 height 11
click at [356, 86] on select "Select [DEMOGRAPHIC_DATA] [DEMOGRAPHIC_DATA] Other Prefer Not To Say" at bounding box center [418, 91] width 124 height 11
click at [444, 294] on button "Add" at bounding box center [445, 300] width 20 height 13
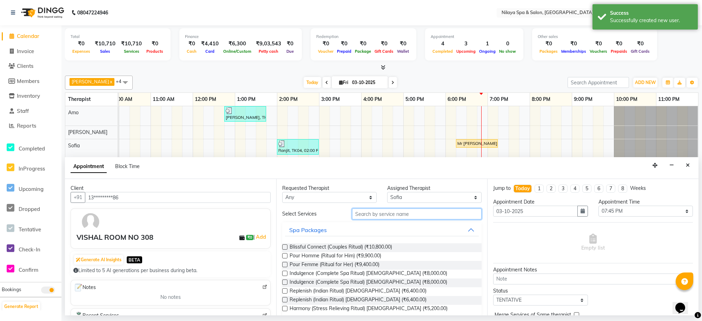
click at [391, 213] on input "text" at bounding box center [417, 213] width 130 height 11
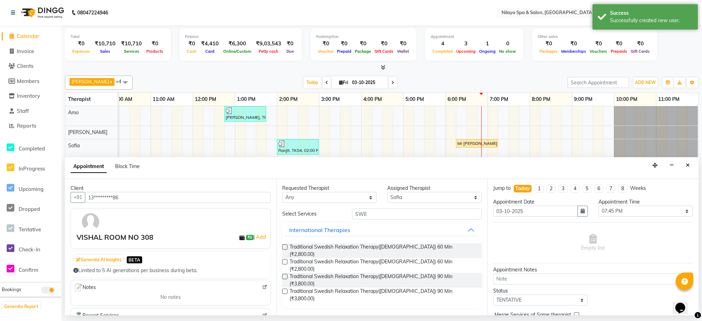
click at [285, 246] on label at bounding box center [284, 246] width 5 height 5
click at [285, 246] on input "checkbox" at bounding box center [284, 247] width 5 height 5
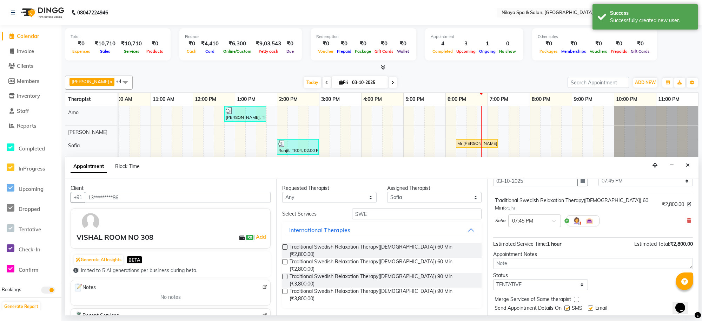
scroll to position [42, 0]
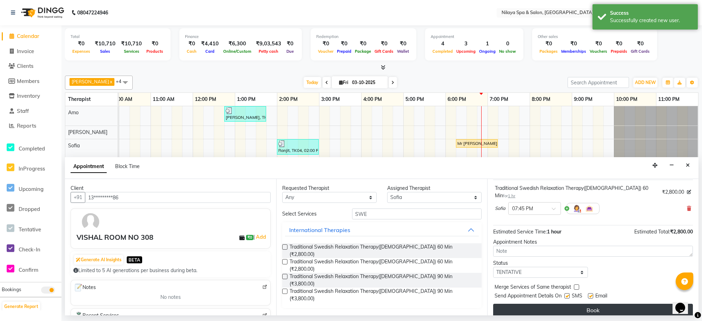
click at [594, 303] on button "Book" at bounding box center [593, 309] width 200 height 13
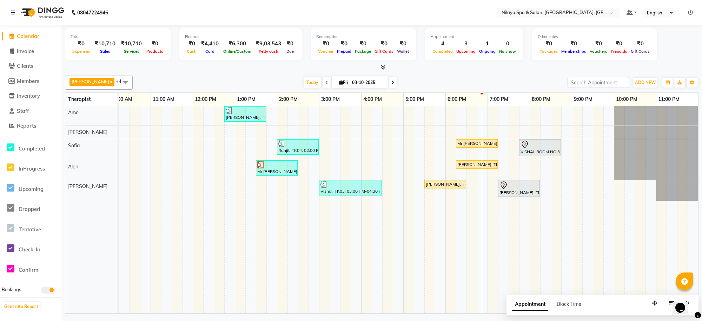
click at [520, 163] on div "[PERSON_NAME], TK01, 12:45 PM-01:45 PM, Deep Tissue Repair Therapy([DEMOGRAPHIC…" at bounding box center [340, 209] width 716 height 207
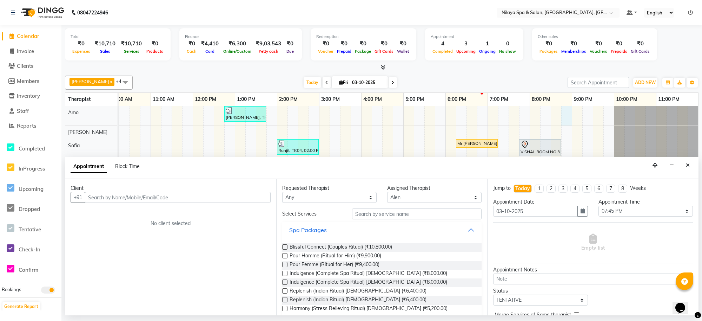
click at [566, 111] on div "[PERSON_NAME], TK01, 12:45 PM-01:45 PM, Deep Tissue Repair Therapy([DEMOGRAPHIC…" at bounding box center [340, 209] width 716 height 207
click at [561, 132] on div "[PERSON_NAME], TK01, 12:45 PM-01:45 PM, Deep Tissue Repair Therapy([DEMOGRAPHIC…" at bounding box center [340, 209] width 716 height 207
click at [686, 164] on icon "Close" at bounding box center [688, 165] width 4 height 5
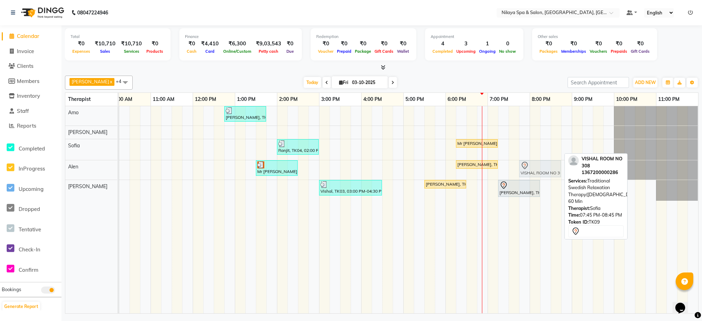
drag, startPoint x: 532, startPoint y: 149, endPoint x: 532, endPoint y: 166, distance: 16.5
click at [532, 166] on tbody "[PERSON_NAME], TK01, 12:45 PM-01:45 PM, Deep Tissue Repair Therapy([DEMOGRAPHIC…" at bounding box center [340, 153] width 716 height 94
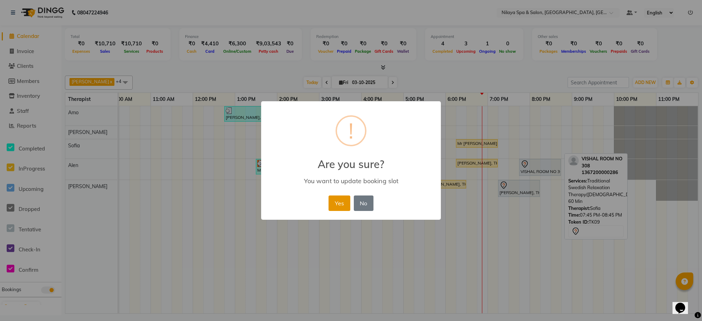
click at [336, 203] on button "Yes" at bounding box center [339, 202] width 21 height 15
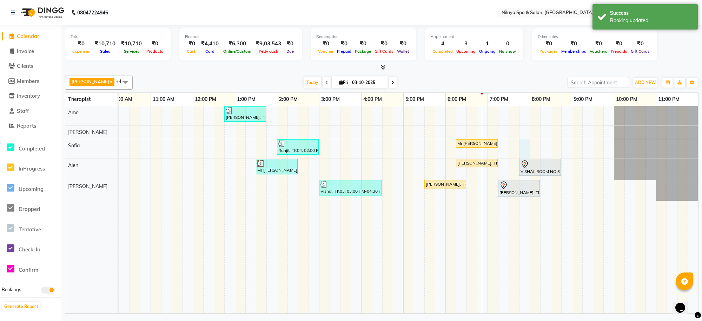
click at [520, 143] on div "[PERSON_NAME], TK01, 12:45 PM-01:45 PM, Deep Tissue Repair Therapy([DEMOGRAPHIC…" at bounding box center [340, 209] width 716 height 207
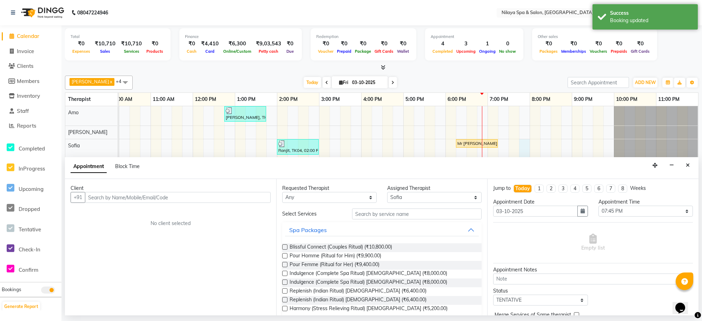
click at [233, 197] on input "text" at bounding box center [178, 197] width 186 height 11
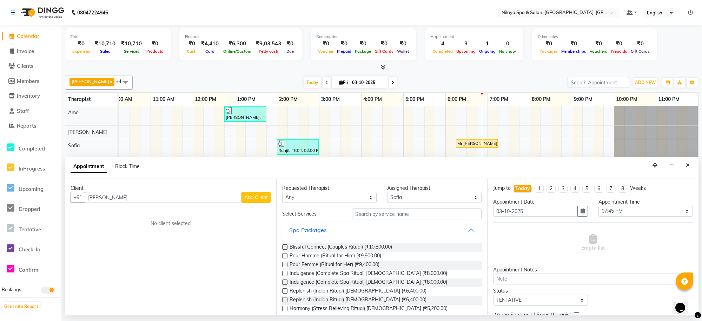
click at [262, 196] on span "Add Client" at bounding box center [256, 197] width 24 height 6
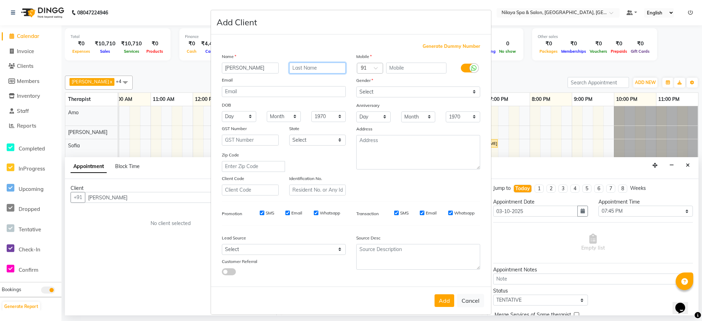
click at [314, 64] on input "text" at bounding box center [317, 67] width 57 height 11
click at [441, 50] on div "Generate Dummy Number Name [PERSON_NAME] ROOM NO 404 Email DOB Day 01 02 03 04 …" at bounding box center [351, 162] width 269 height 238
click at [448, 45] on span "Generate Dummy Number" at bounding box center [452, 46] width 58 height 7
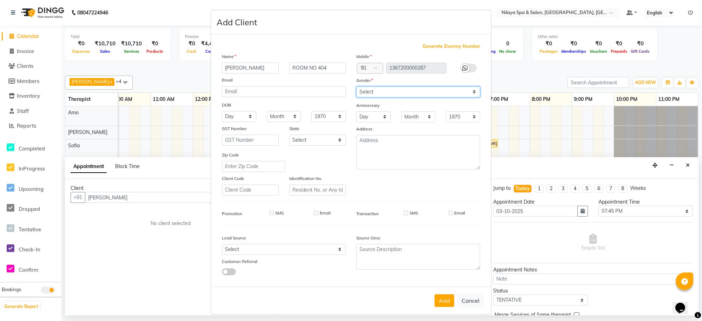
click at [433, 92] on select "Select [DEMOGRAPHIC_DATA] [DEMOGRAPHIC_DATA] Other Prefer Not To Say" at bounding box center [418, 91] width 124 height 11
click at [356, 86] on select "Select [DEMOGRAPHIC_DATA] [DEMOGRAPHIC_DATA] Other Prefer Not To Say" at bounding box center [418, 91] width 124 height 11
click at [442, 301] on button "Add" at bounding box center [445, 300] width 20 height 13
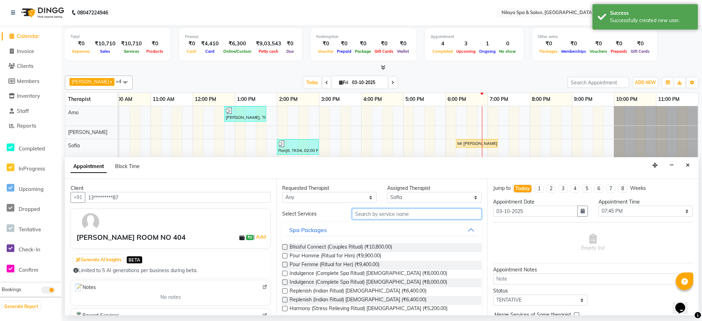
click at [374, 218] on input "text" at bounding box center [417, 213] width 130 height 11
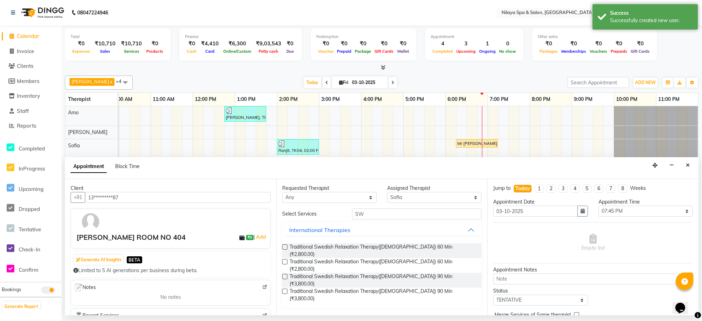
click at [286, 246] on label at bounding box center [284, 246] width 5 height 5
click at [286, 246] on input "checkbox" at bounding box center [284, 247] width 5 height 5
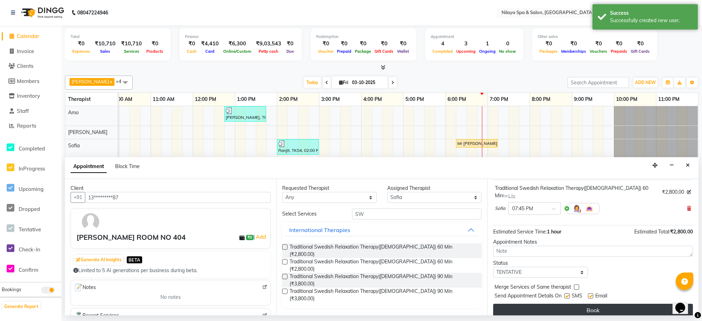
click at [616, 303] on button "Book" at bounding box center [593, 309] width 200 height 13
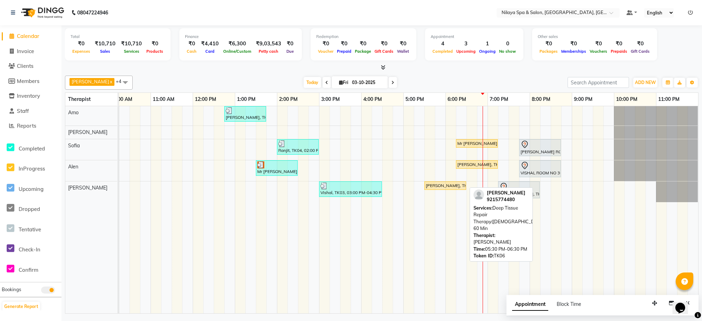
click at [449, 187] on div "[PERSON_NAME], TK06, 05:30 PM-06:30 PM, Deep Tissue Repair Therapy([DEMOGRAPHIC…" at bounding box center [445, 185] width 40 height 6
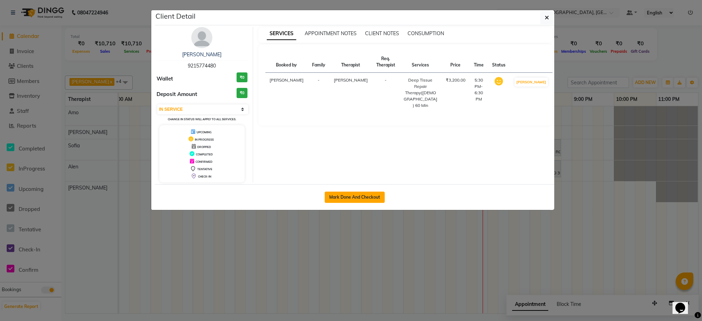
click at [358, 197] on button "Mark Done And Checkout" at bounding box center [355, 196] width 60 height 11
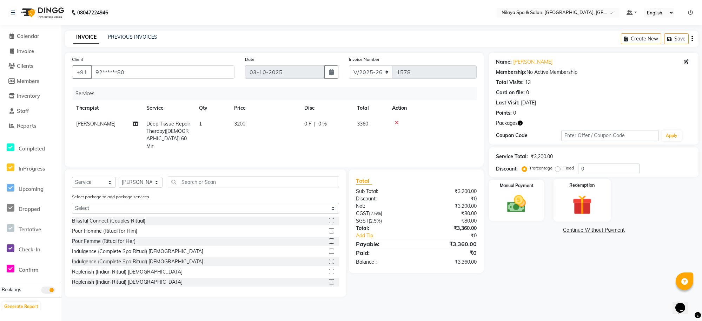
click at [584, 206] on img at bounding box center [582, 204] width 32 height 25
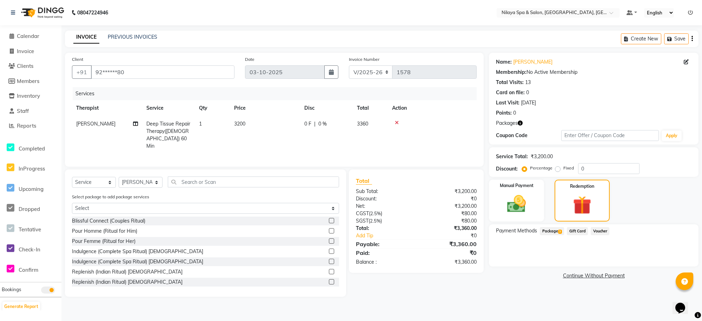
click at [545, 229] on span "Package 3" at bounding box center [552, 231] width 24 height 8
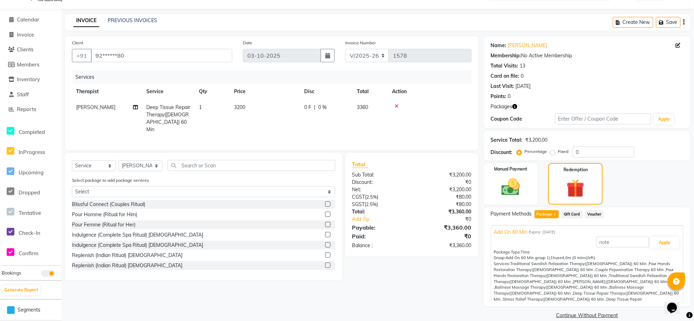
scroll to position [26, 0]
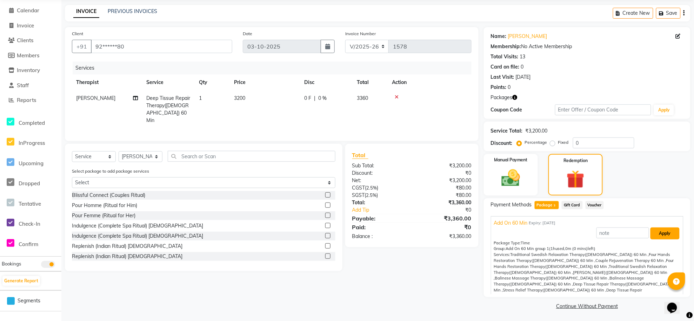
click at [654, 233] on button "Apply" at bounding box center [665, 233] width 29 height 12
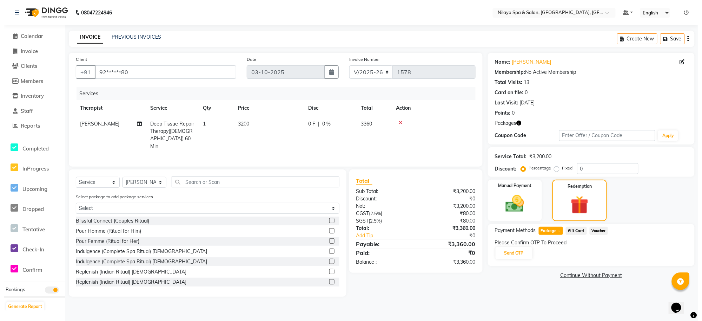
scroll to position [0, 0]
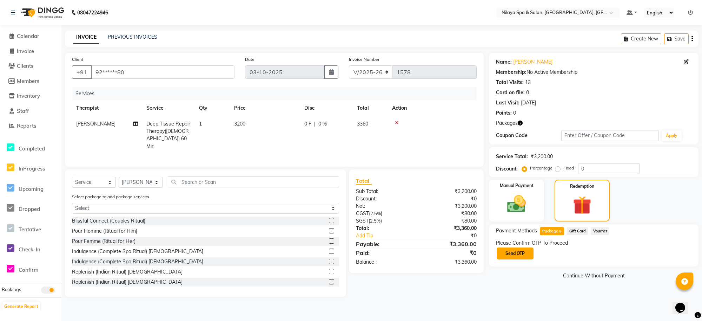
click at [519, 251] on button "Send OTP" at bounding box center [515, 253] width 37 height 12
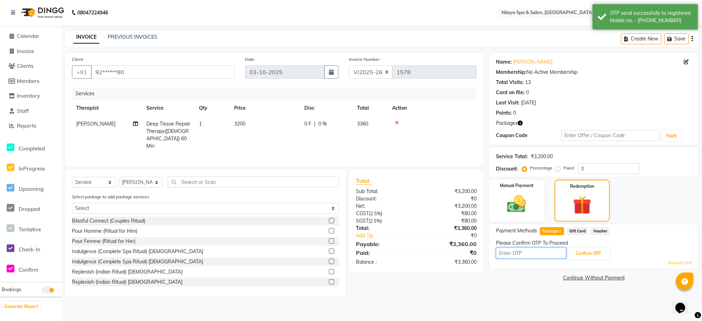
click at [519, 251] on input "text" at bounding box center [531, 252] width 70 height 11
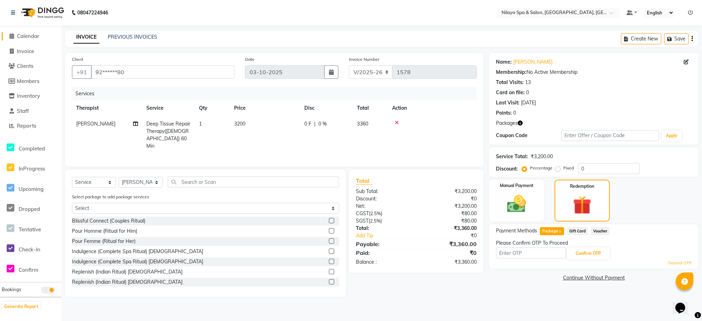
click at [13, 36] on icon at bounding box center [11, 35] width 5 height 5
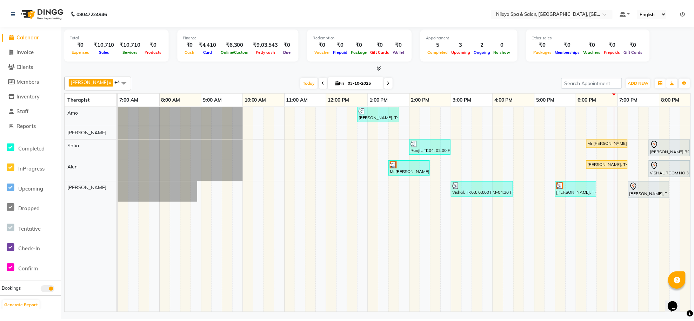
scroll to position [0, 137]
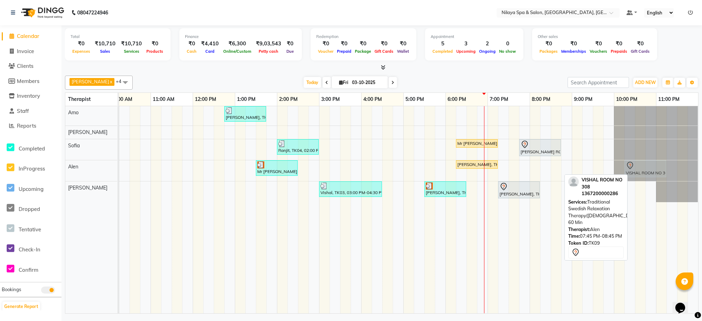
drag, startPoint x: 543, startPoint y: 171, endPoint x: 651, endPoint y: 167, distance: 107.1
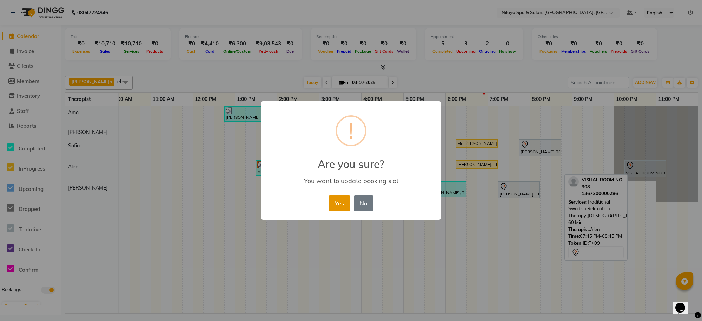
click at [332, 202] on button "Yes" at bounding box center [339, 202] width 21 height 15
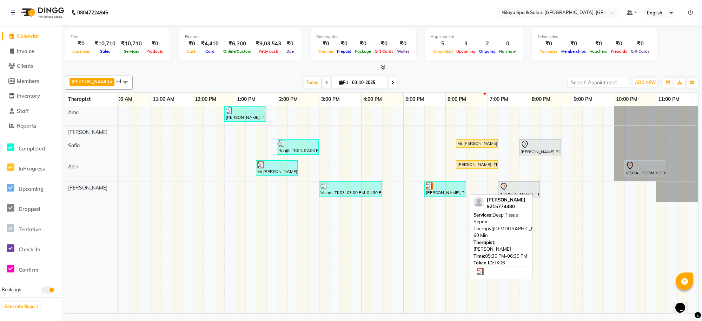
click at [450, 193] on div "[PERSON_NAME], TK06, 05:30 PM-06:30 PM, Deep Tissue Repair Therapy([DEMOGRAPHIC…" at bounding box center [445, 188] width 40 height 13
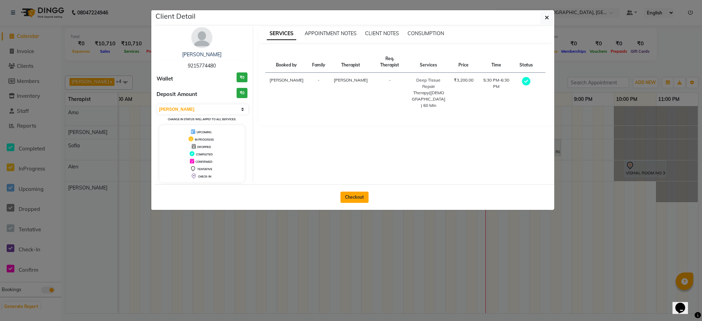
click at [364, 196] on button "Checkout" at bounding box center [355, 196] width 28 height 11
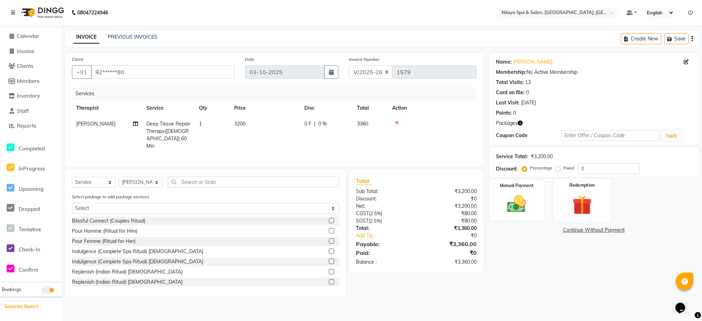
click at [581, 205] on img at bounding box center [582, 204] width 32 height 25
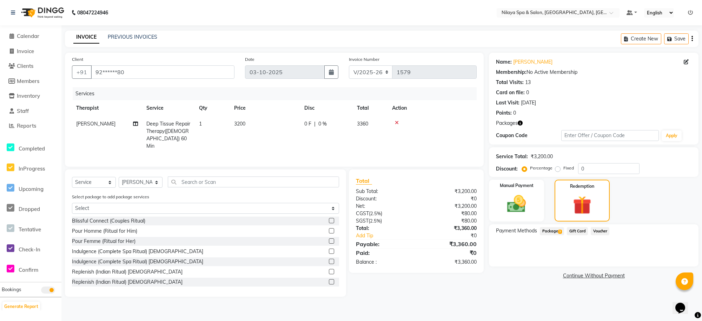
click at [557, 228] on span "Package 3" at bounding box center [552, 231] width 24 height 8
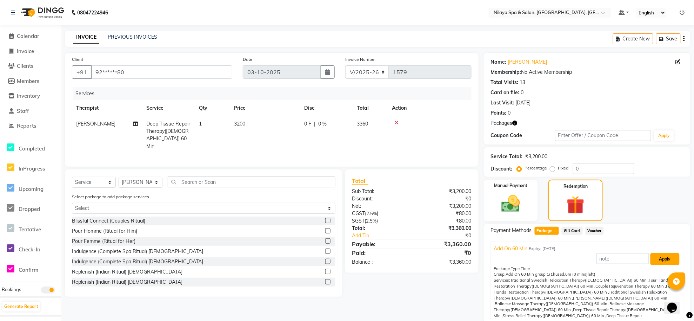
click at [664, 259] on button "Apply" at bounding box center [665, 259] width 29 height 12
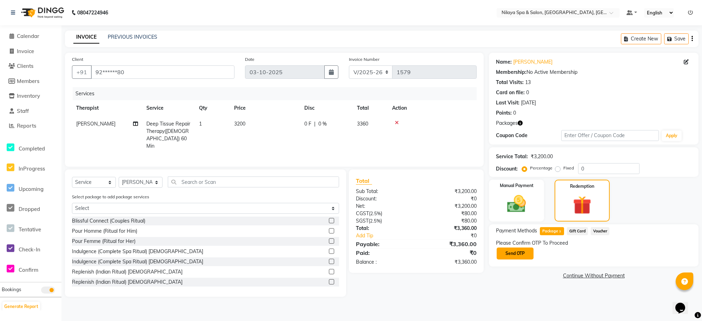
click at [505, 254] on button "Send OTP" at bounding box center [515, 253] width 37 height 12
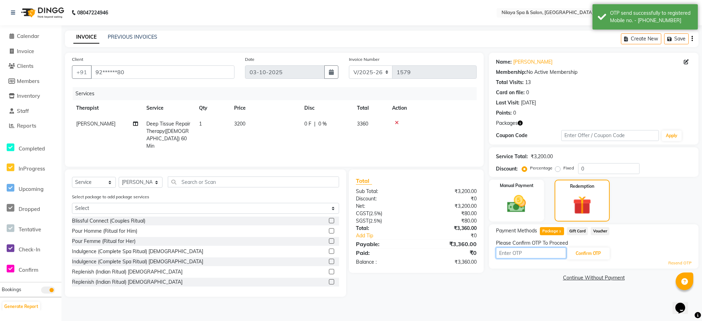
click at [516, 250] on input "text" at bounding box center [531, 252] width 70 height 11
click at [584, 256] on button "Confirm OTP" at bounding box center [588, 253] width 43 height 12
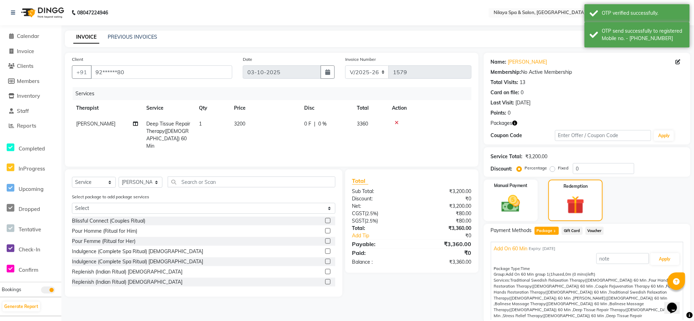
scroll to position [41, 0]
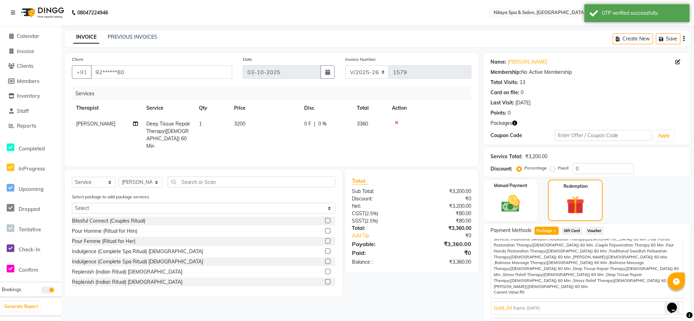
click at [550, 320] on span "Expiry: [DATE]" at bounding box center [542, 324] width 27 height 6
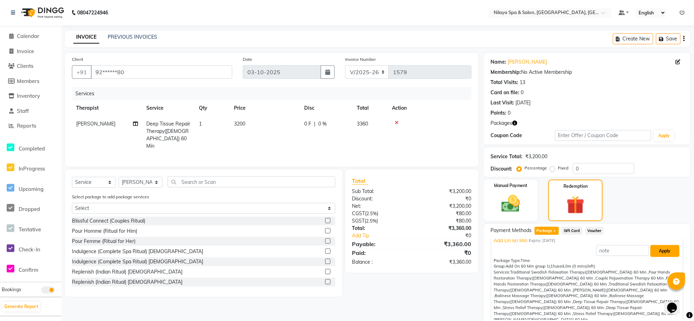
click at [651, 251] on button "Apply" at bounding box center [665, 251] width 29 height 12
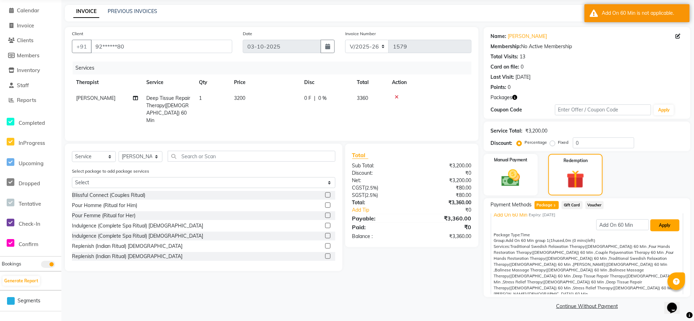
scroll to position [0, 0]
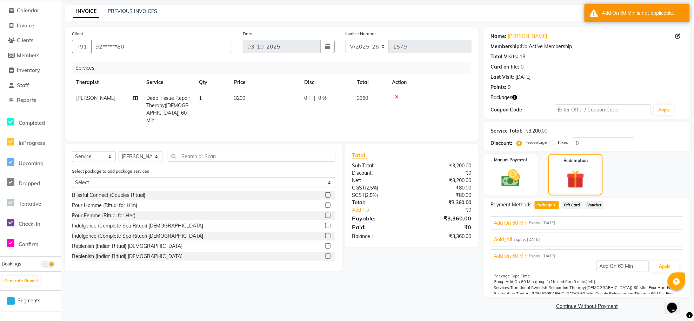
click at [556, 222] on span "Expiry: [DATE]" at bounding box center [542, 223] width 27 height 6
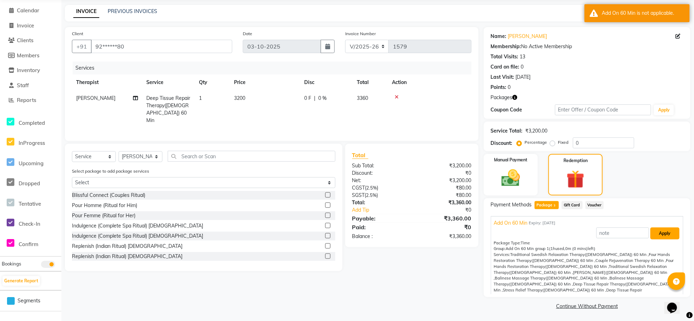
click at [651, 231] on button "Apply" at bounding box center [665, 233] width 29 height 12
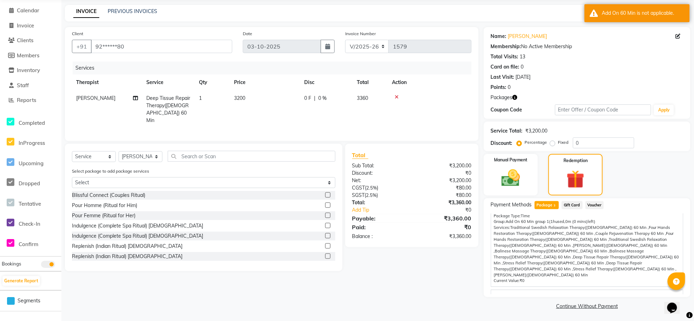
scroll to position [41, 0]
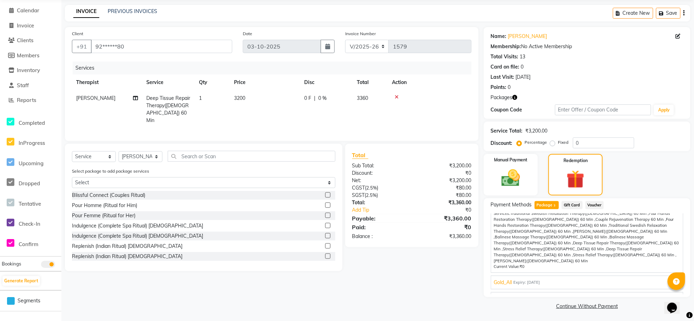
click at [500, 278] on span "Gold_All" at bounding box center [503, 281] width 18 height 7
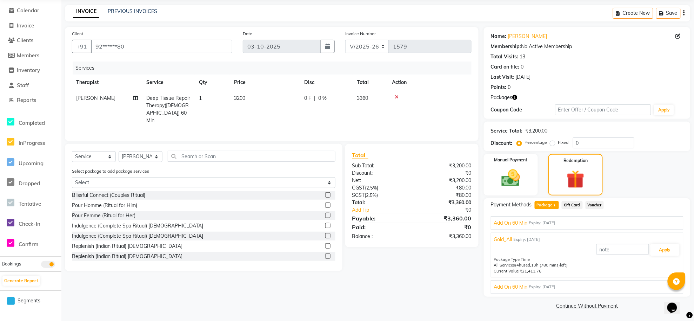
scroll to position [0, 0]
click at [659, 251] on button "Apply" at bounding box center [665, 250] width 29 height 12
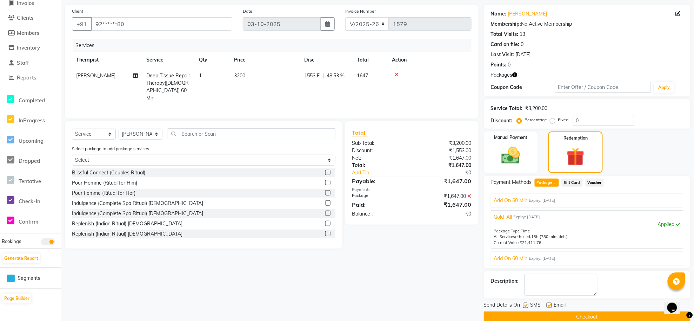
scroll to position [60, 0]
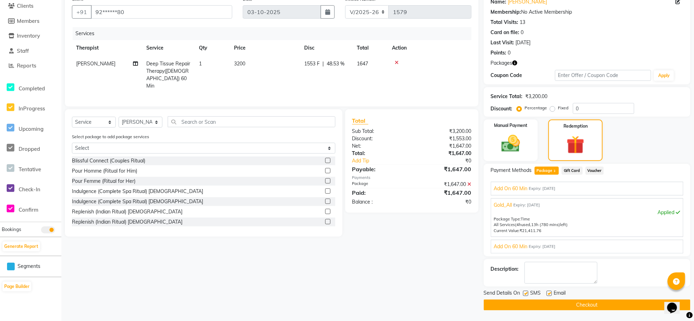
click at [619, 306] on button "Checkout" at bounding box center [587, 304] width 207 height 11
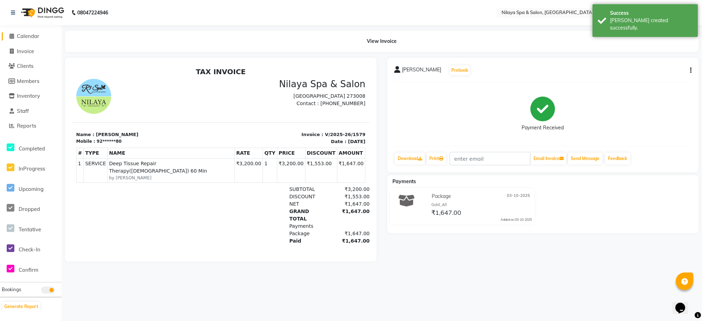
click at [11, 38] on icon at bounding box center [11, 35] width 5 height 5
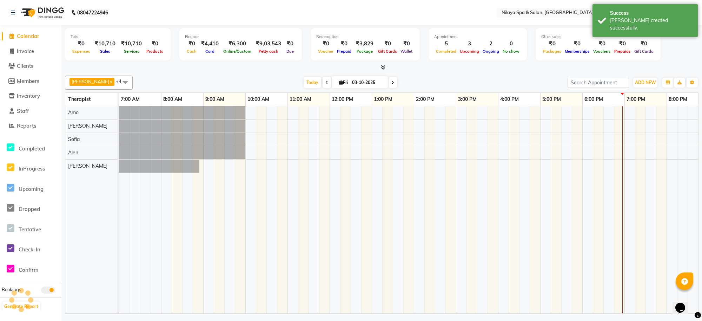
scroll to position [0, 137]
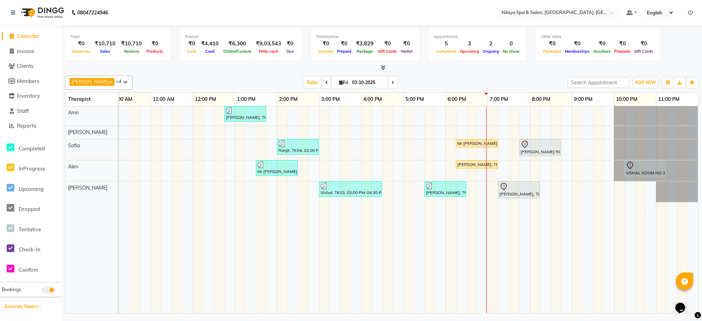
click at [391, 81] on icon at bounding box center [392, 82] width 3 height 4
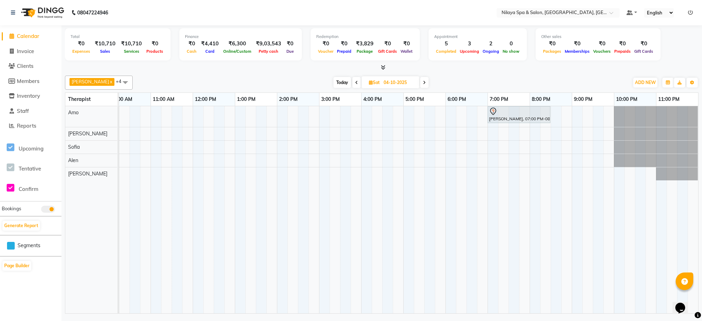
click at [489, 145] on div "[PERSON_NAME], 07:00 PM-08:30 PM, Deep Tissue Repair Therapy([DEMOGRAPHIC_DATA]…" at bounding box center [340, 209] width 716 height 207
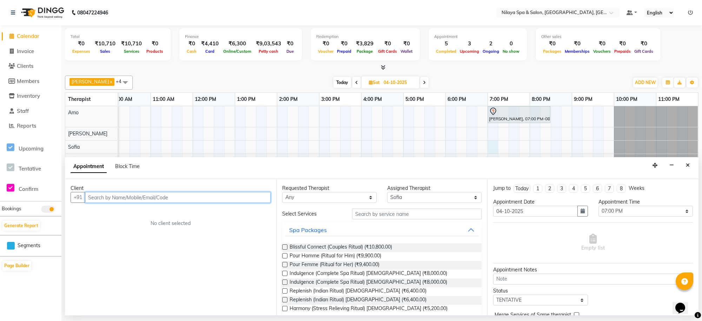
click at [158, 195] on input "text" at bounding box center [178, 197] width 186 height 11
click at [254, 194] on span "Add Client" at bounding box center [256, 197] width 24 height 6
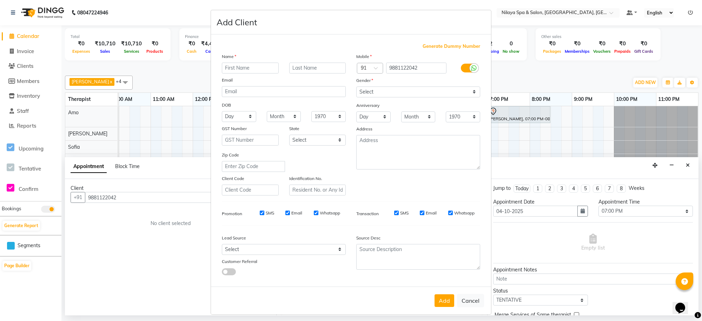
click at [264, 69] on input "text" at bounding box center [250, 67] width 57 height 11
click at [438, 91] on select "Select [DEMOGRAPHIC_DATA] [DEMOGRAPHIC_DATA] Other Prefer Not To Say" at bounding box center [418, 91] width 124 height 11
click at [356, 86] on select "Select [DEMOGRAPHIC_DATA] [DEMOGRAPHIC_DATA] Other Prefer Not To Say" at bounding box center [418, 91] width 124 height 11
click at [445, 299] on button "Add" at bounding box center [445, 300] width 20 height 13
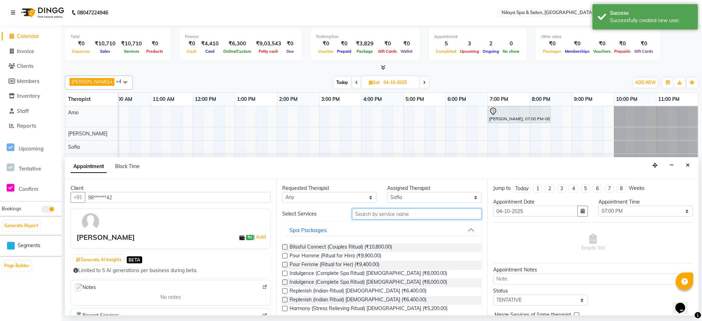
click at [370, 212] on input "text" at bounding box center [417, 213] width 130 height 11
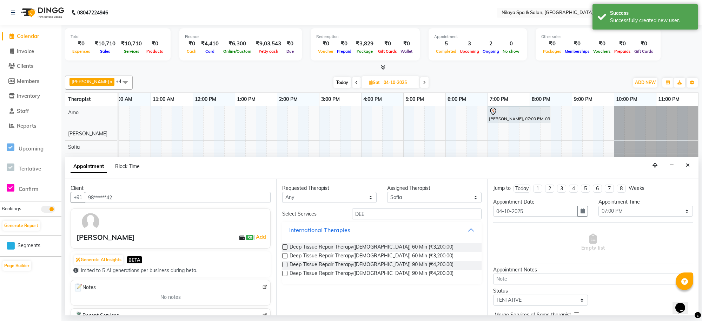
click at [286, 250] on div at bounding box center [284, 247] width 5 height 7
click at [283, 263] on label at bounding box center [284, 264] width 5 height 5
click at [283, 263] on input "checkbox" at bounding box center [284, 265] width 5 height 5
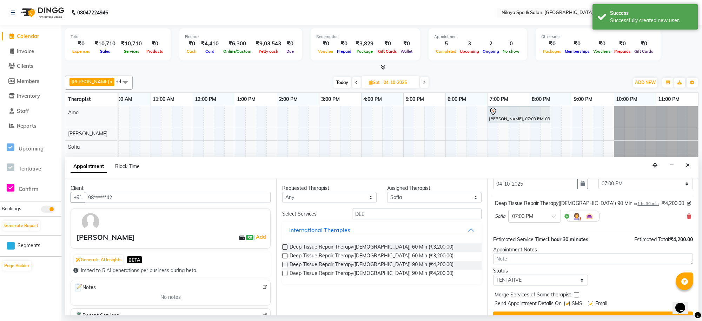
scroll to position [42, 0]
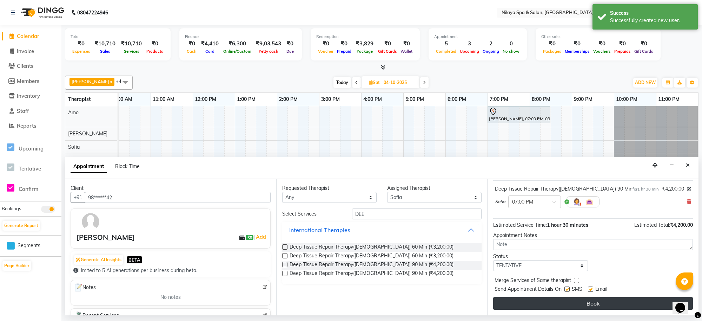
click at [552, 301] on button "Book" at bounding box center [593, 303] width 200 height 13
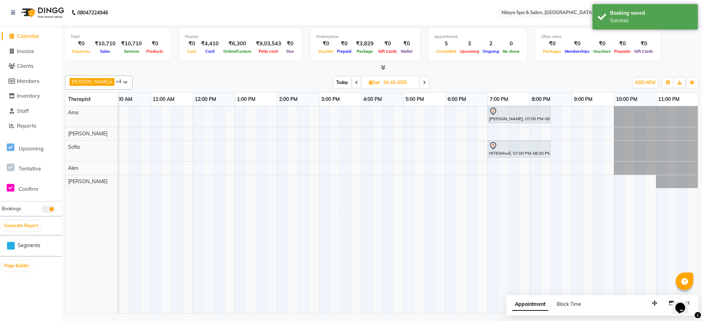
click at [355, 83] on icon at bounding box center [356, 82] width 3 height 4
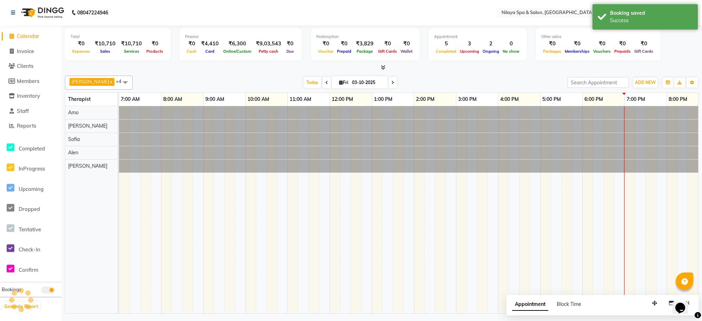
scroll to position [0, 137]
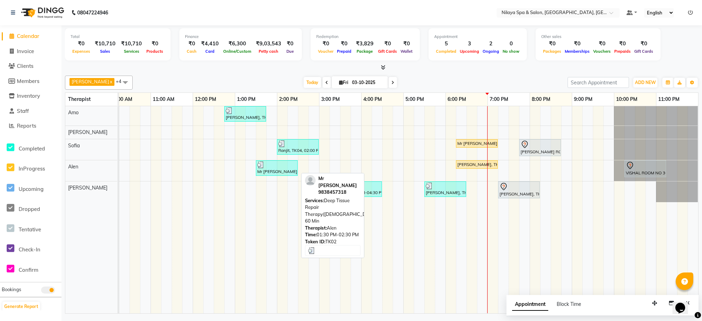
click at [289, 163] on div at bounding box center [276, 164] width 39 height 7
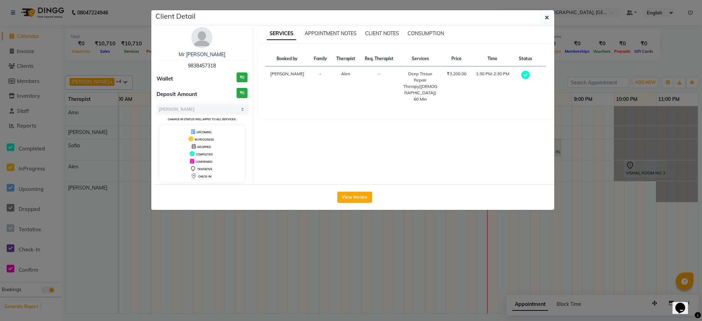
click at [355, 190] on div "View Invoice" at bounding box center [355, 197] width 400 height 26
click at [355, 195] on button "View Invoice" at bounding box center [354, 196] width 35 height 11
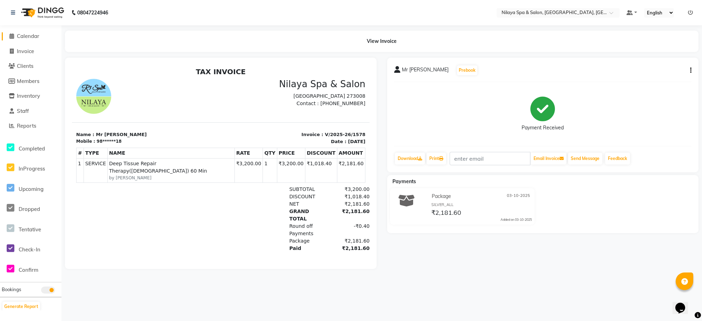
click at [14, 36] on span at bounding box center [11, 36] width 11 height 8
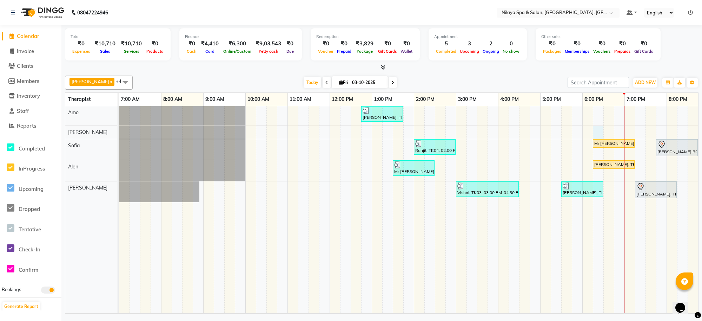
click at [593, 131] on div "[PERSON_NAME], TK01, 12:45 PM-01:45 PM, Deep Tissue Repair Therapy([DEMOGRAPHIC…" at bounding box center [477, 209] width 716 height 207
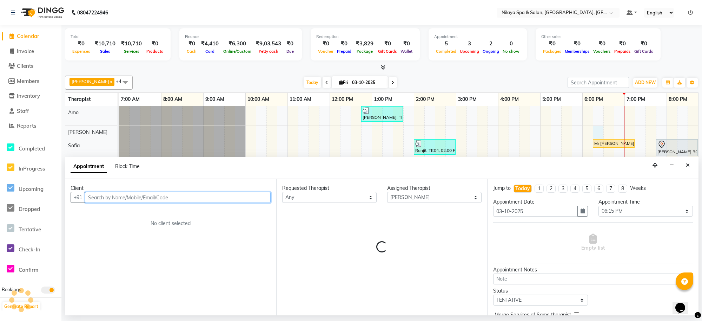
click at [195, 197] on input "text" at bounding box center [178, 197] width 186 height 11
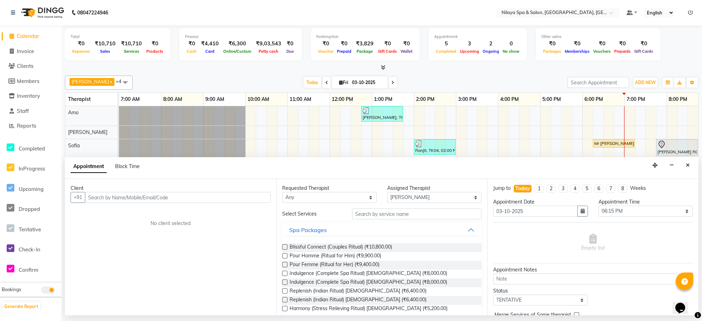
click at [10, 37] on icon at bounding box center [11, 35] width 5 height 5
click at [689, 164] on icon "Close" at bounding box center [688, 165] width 4 height 5
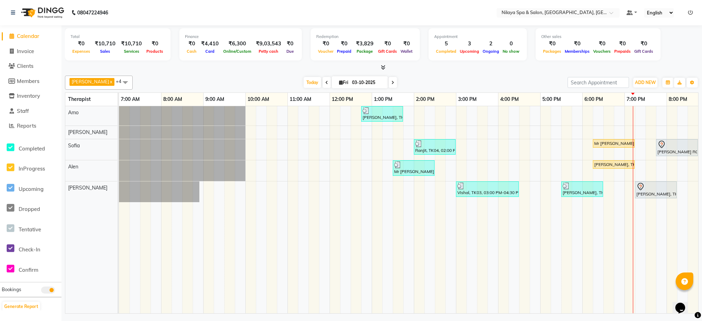
click at [325, 84] on icon at bounding box center [326, 82] width 3 height 4
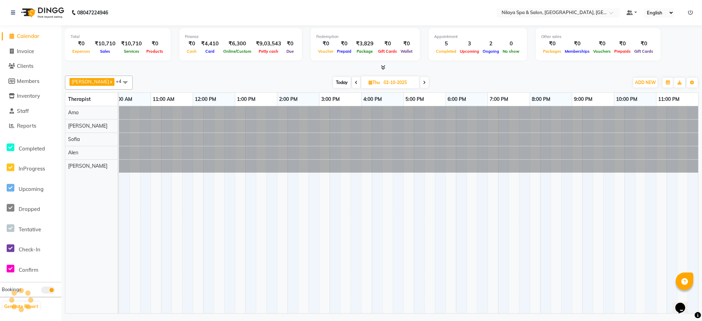
scroll to position [0, 137]
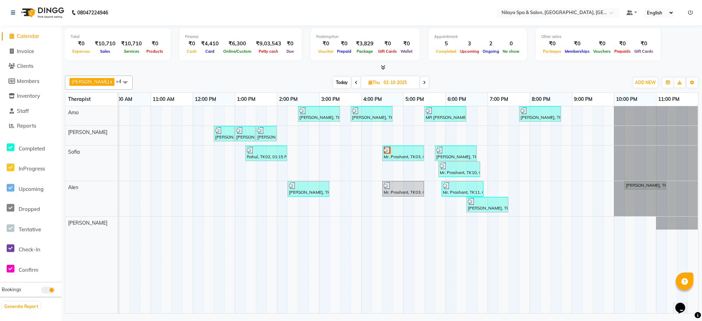
click at [355, 83] on icon at bounding box center [356, 82] width 3 height 4
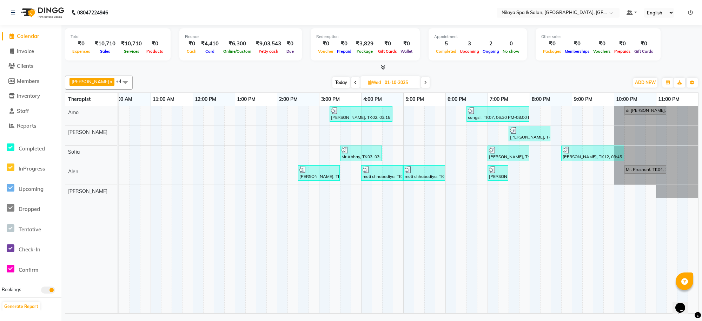
click at [336, 84] on span "Today" at bounding box center [341, 82] width 18 height 11
click at [366, 84] on span "Wed" at bounding box center [374, 82] width 17 height 5
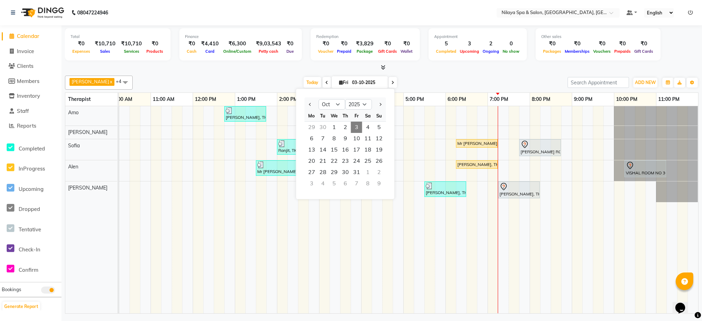
click at [391, 83] on icon at bounding box center [392, 82] width 3 height 4
click at [385, 83] on input "03-10-2025" at bounding box center [367, 82] width 35 height 11
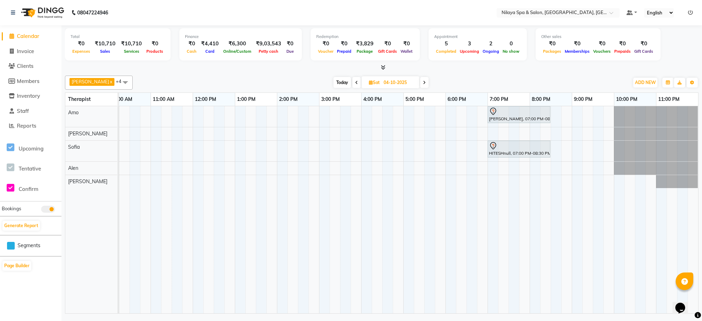
click at [355, 83] on icon at bounding box center [356, 82] width 3 height 4
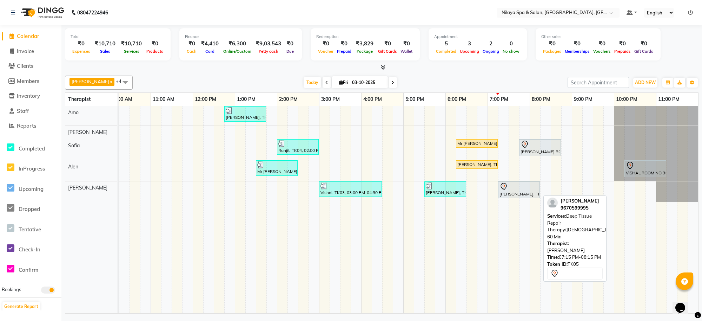
click at [513, 187] on div at bounding box center [519, 186] width 39 height 8
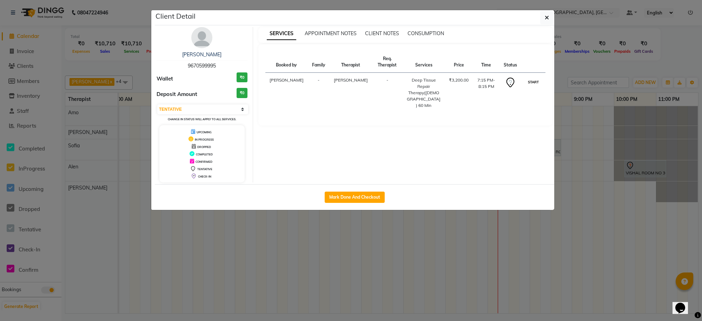
click at [534, 83] on button "START" at bounding box center [533, 82] width 14 height 9
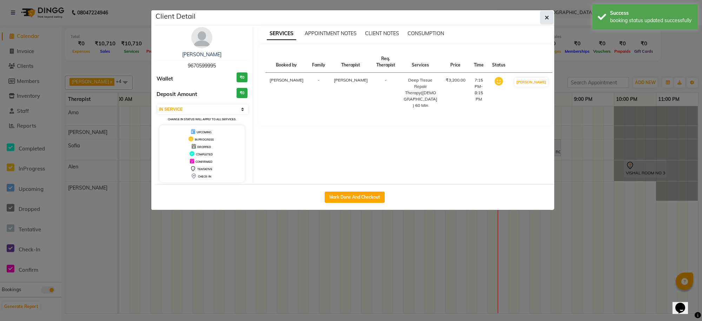
click at [545, 15] on icon "button" at bounding box center [547, 18] width 4 height 6
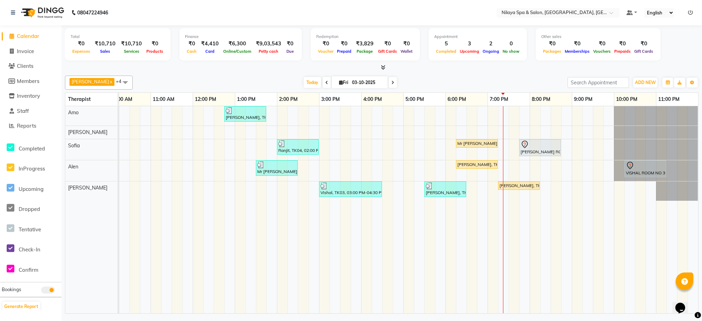
click at [477, 130] on div "[PERSON_NAME], TK01, 12:45 PM-01:45 PM, Deep Tissue Repair Therapy([DEMOGRAPHIC…" at bounding box center [340, 209] width 716 height 207
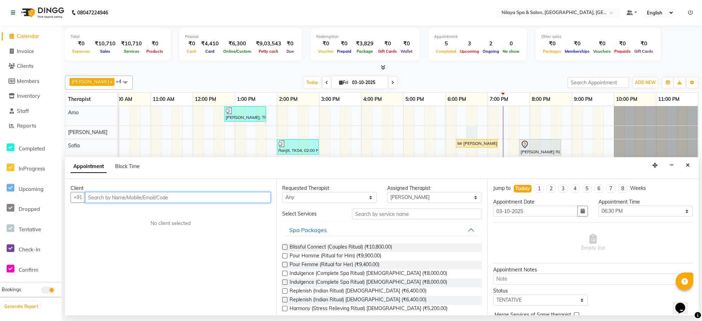
click at [171, 197] on input "text" at bounding box center [178, 197] width 186 height 11
click at [248, 197] on span "Add Client" at bounding box center [256, 197] width 24 height 6
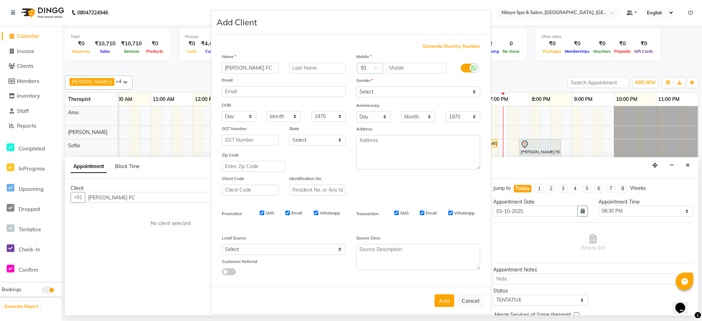
click at [445, 47] on span "Generate Dummy Number" at bounding box center [452, 46] width 58 height 7
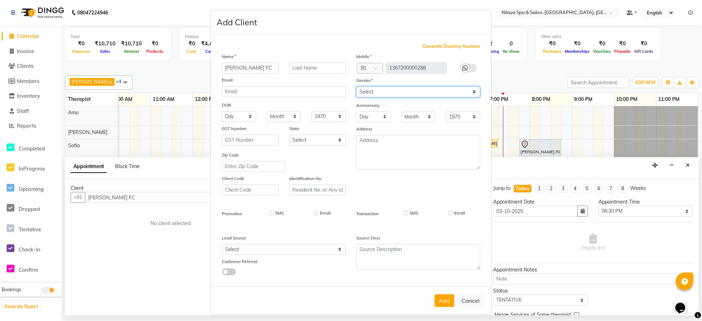
click at [438, 92] on select "Select [DEMOGRAPHIC_DATA] [DEMOGRAPHIC_DATA] Other Prefer Not To Say" at bounding box center [418, 91] width 124 height 11
click at [356, 86] on select "Select [DEMOGRAPHIC_DATA] [DEMOGRAPHIC_DATA] Other Prefer Not To Say" at bounding box center [418, 91] width 124 height 11
click at [442, 300] on button "Add" at bounding box center [445, 300] width 20 height 13
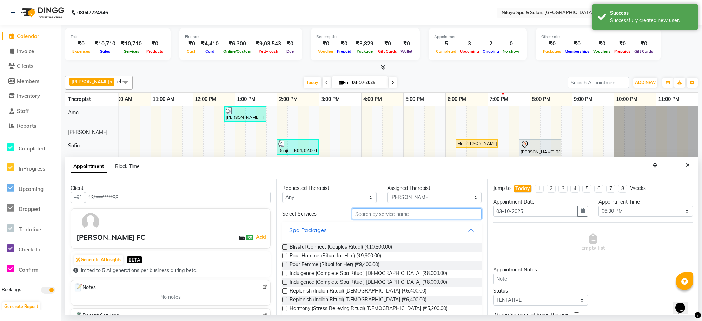
click at [404, 213] on input "text" at bounding box center [417, 213] width 130 height 11
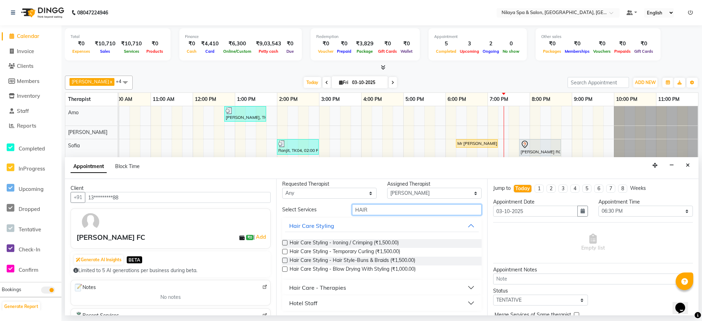
scroll to position [5, 0]
click at [464, 302] on button "Hotel Staff" at bounding box center [382, 301] width 194 height 13
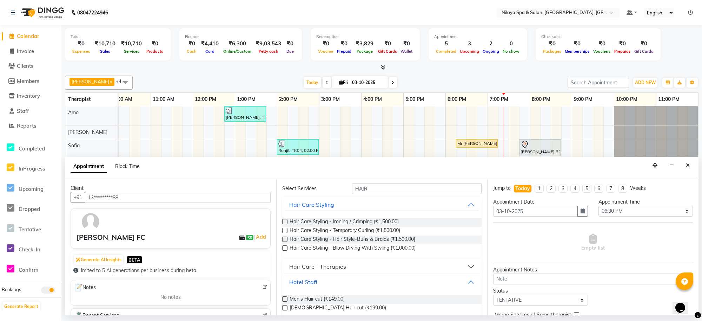
scroll to position [34, 0]
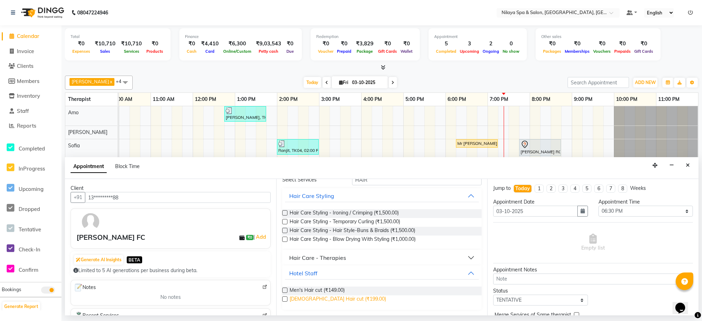
click at [343, 297] on span "[DEMOGRAPHIC_DATA] Hair cut (₹199.00)" at bounding box center [338, 299] width 97 height 9
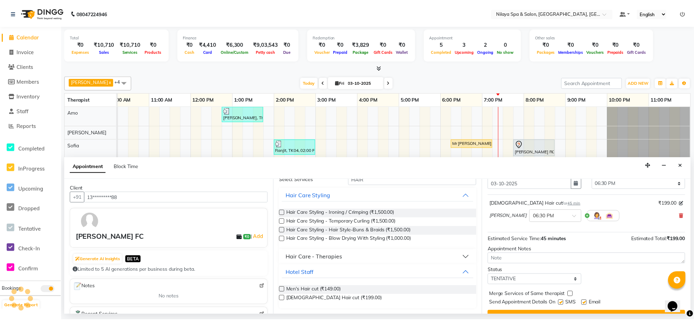
scroll to position [42, 0]
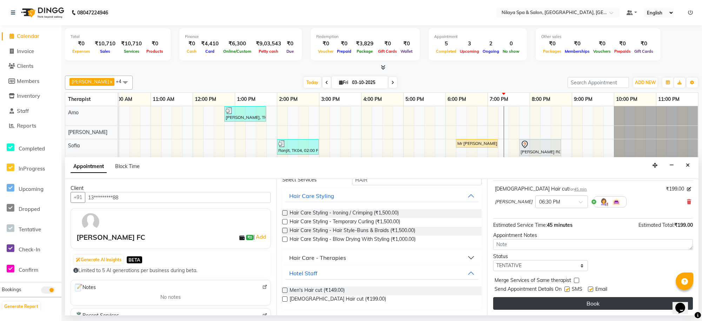
click at [585, 302] on button "Book" at bounding box center [593, 303] width 200 height 13
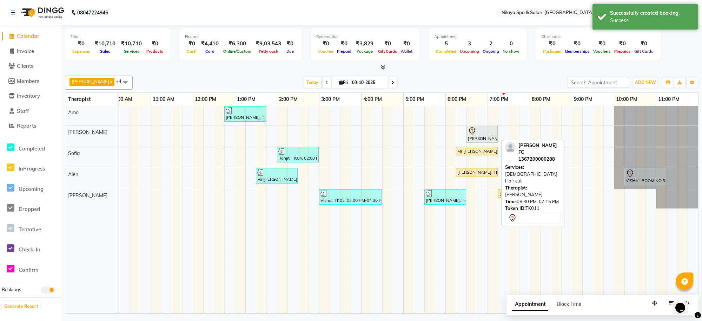
click at [479, 136] on div "[PERSON_NAME] FC, TK11, 06:30 PM-07:15 PM, [DEMOGRAPHIC_DATA] Hair cut" at bounding box center [482, 134] width 30 height 15
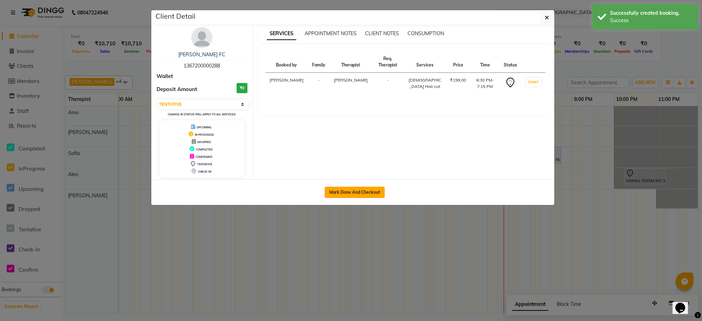
click at [359, 194] on button "Mark Done And Checkout" at bounding box center [355, 191] width 60 height 11
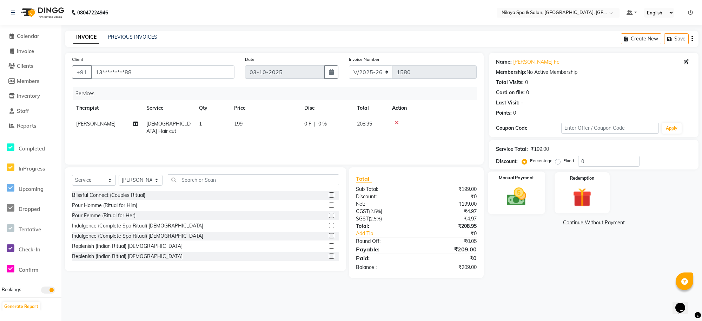
click at [513, 194] on img at bounding box center [517, 196] width 32 height 23
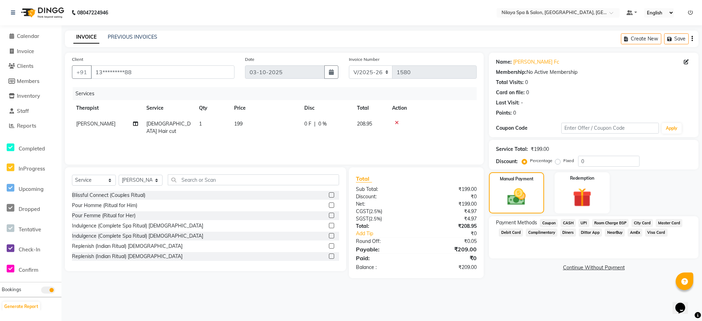
click at [572, 222] on span "CASH" at bounding box center [568, 223] width 15 height 8
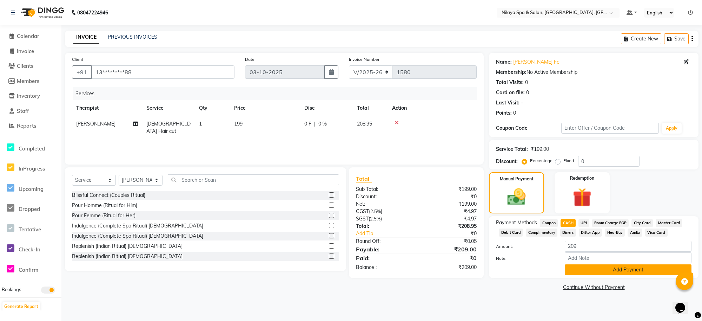
click at [585, 268] on button "Add Payment" at bounding box center [628, 269] width 127 height 11
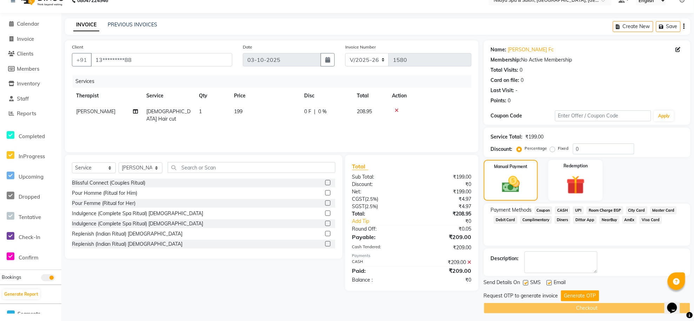
scroll to position [16, 0]
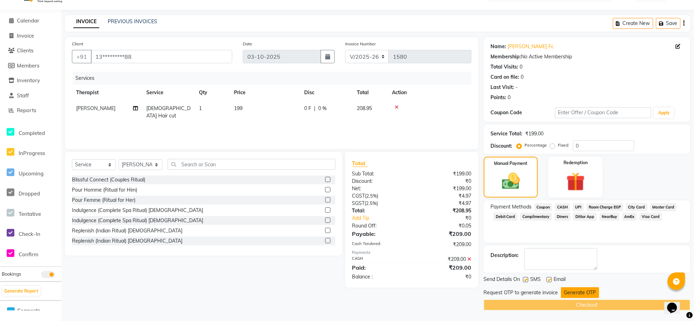
click at [578, 289] on button "Generate OTP" at bounding box center [580, 292] width 38 height 11
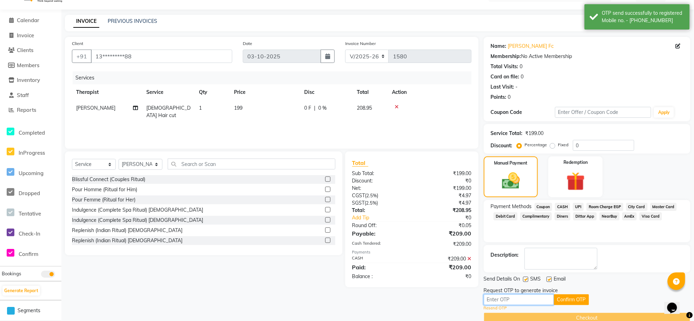
click at [538, 297] on input "text" at bounding box center [519, 299] width 70 height 11
click at [568, 301] on button "Confirm OTP" at bounding box center [571, 299] width 35 height 11
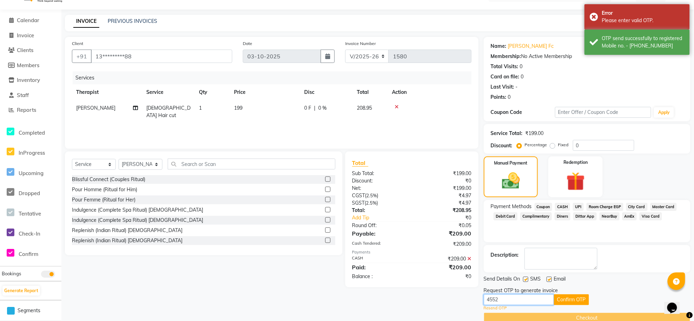
click at [549, 300] on input "4552" at bounding box center [519, 299] width 70 height 11
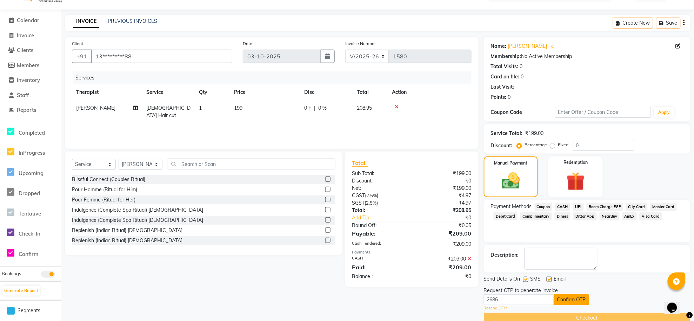
click at [562, 297] on button "Confirm OTP" at bounding box center [571, 299] width 35 height 11
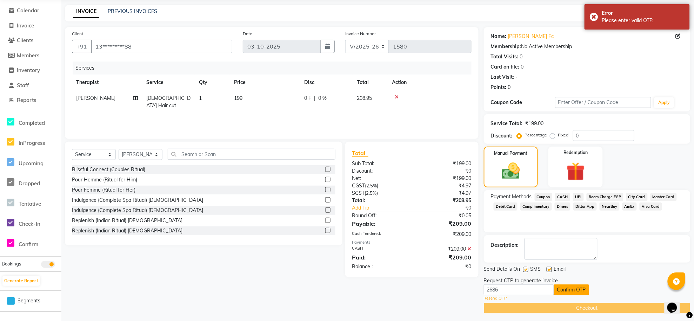
scroll to position [29, 0]
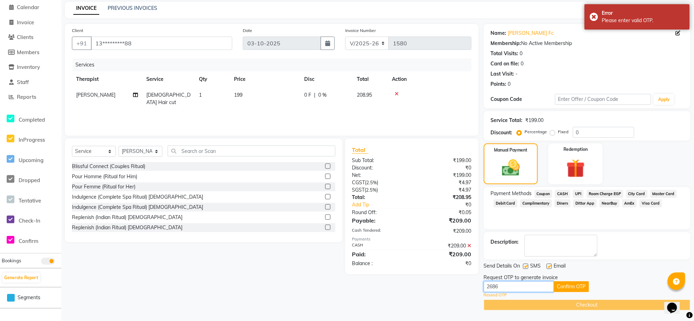
click at [533, 288] on input "2686" at bounding box center [519, 286] width 70 height 11
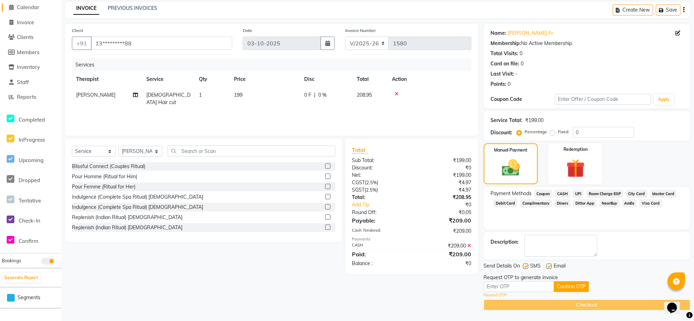
click at [25, 8] on span "Calendar" at bounding box center [28, 7] width 22 height 7
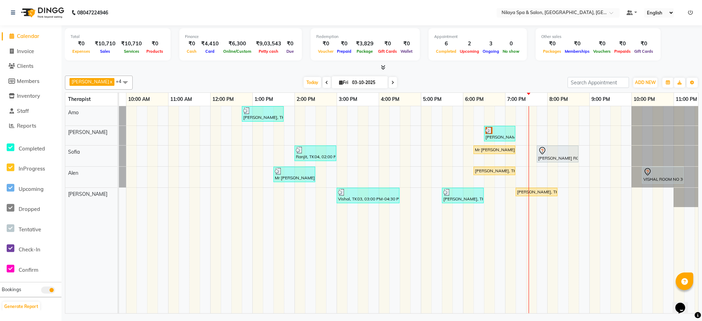
scroll to position [0, 134]
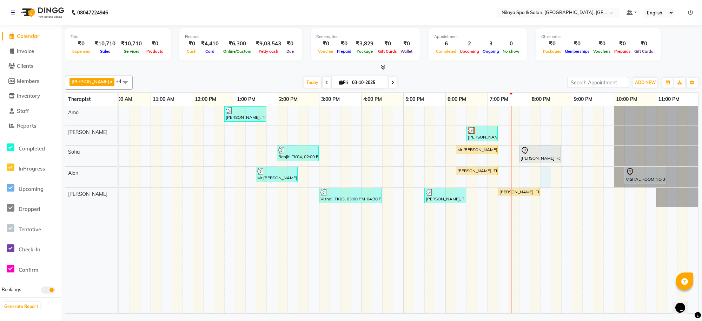
click at [550, 173] on div "[PERSON_NAME], TK01, 12:45 PM-01:45 PM, Deep Tissue Repair Therapy([DEMOGRAPHIC…" at bounding box center [340, 209] width 716 height 207
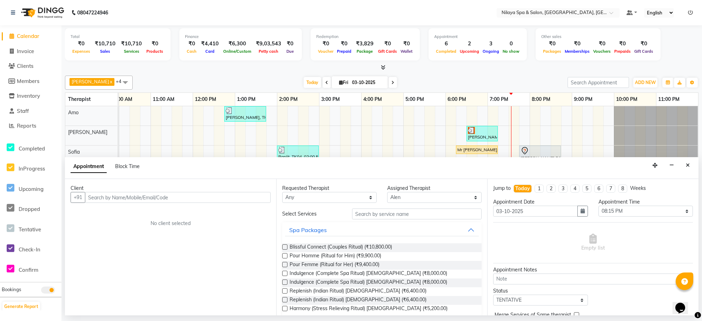
click at [244, 197] on input "text" at bounding box center [178, 197] width 186 height 11
click at [266, 191] on div "Client" at bounding box center [171, 187] width 200 height 7
click at [263, 197] on span "Add Client" at bounding box center [256, 197] width 24 height 6
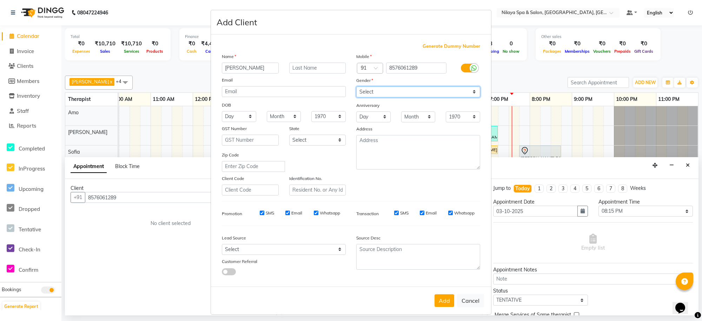
click at [401, 92] on select "Select [DEMOGRAPHIC_DATA] [DEMOGRAPHIC_DATA] Other Prefer Not To Say" at bounding box center [418, 91] width 124 height 11
click at [356, 86] on select "Select [DEMOGRAPHIC_DATA] [DEMOGRAPHIC_DATA] Other Prefer Not To Say" at bounding box center [418, 91] width 124 height 11
click at [441, 299] on button "Add" at bounding box center [445, 300] width 20 height 13
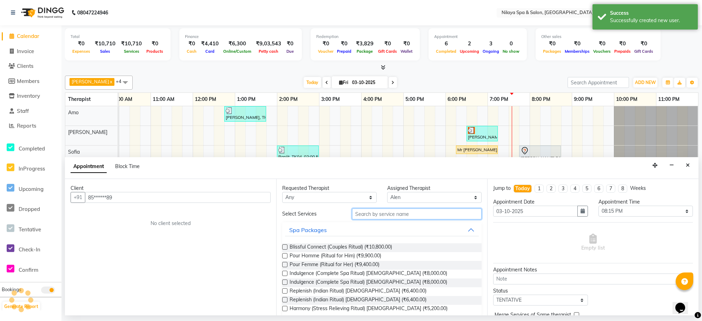
click at [406, 216] on input "text" at bounding box center [417, 213] width 130 height 11
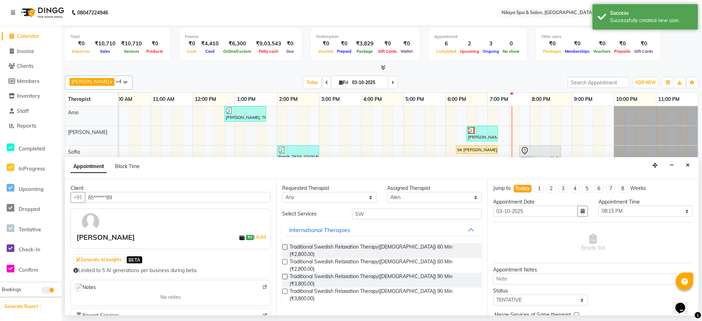
click at [285, 273] on label at bounding box center [284, 275] width 5 height 5
click at [285, 275] on input "checkbox" at bounding box center [284, 277] width 5 height 5
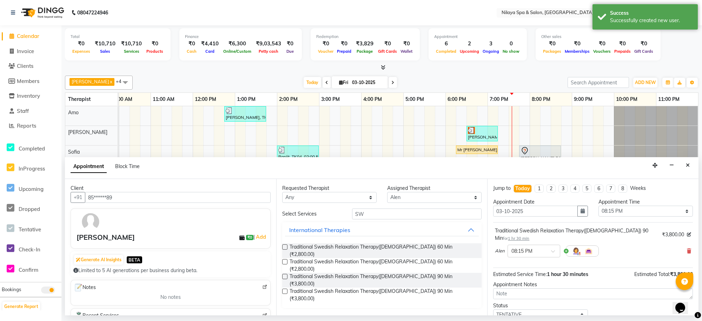
scroll to position [42, 0]
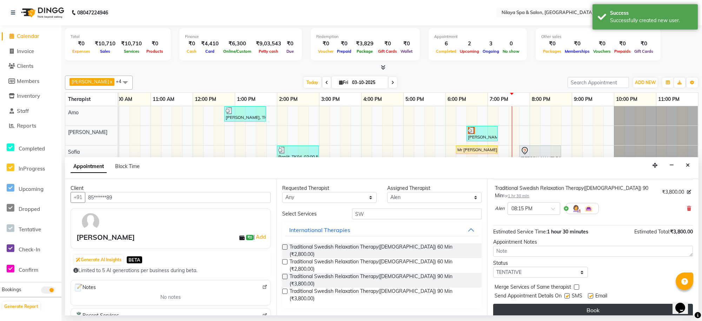
click at [562, 307] on button "Book" at bounding box center [593, 309] width 200 height 13
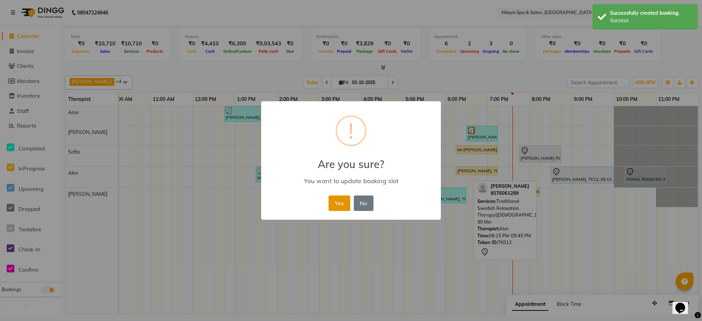
click at [346, 203] on button "Yes" at bounding box center [339, 202] width 21 height 15
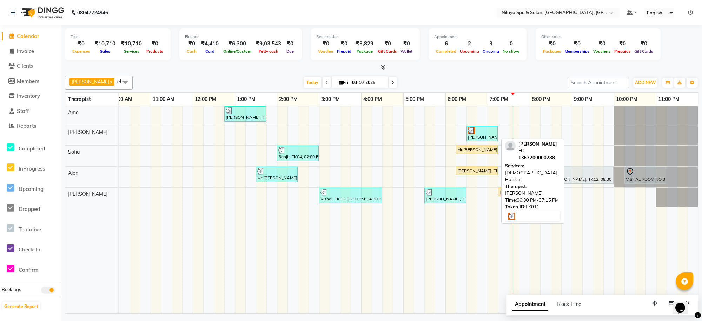
click at [486, 137] on div "[PERSON_NAME] FC, TK11, 06:30 PM-07:15 PM, [DEMOGRAPHIC_DATA] Hair cut" at bounding box center [482, 133] width 30 height 13
click at [482, 132] on div at bounding box center [482, 130] width 28 height 7
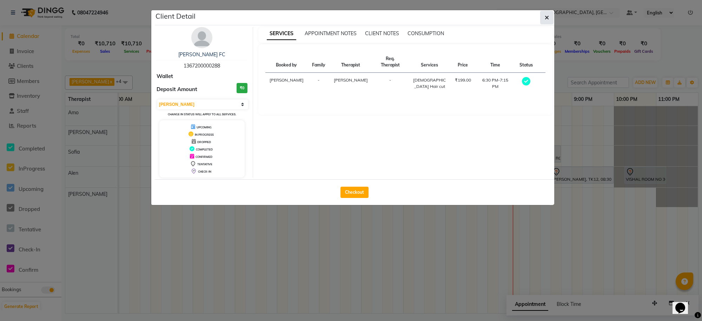
click at [549, 15] on button "button" at bounding box center [546, 17] width 13 height 13
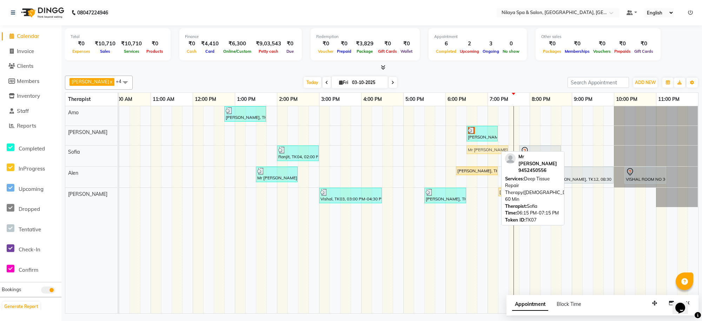
drag, startPoint x: 468, startPoint y: 152, endPoint x: 481, endPoint y: 151, distance: 13.0
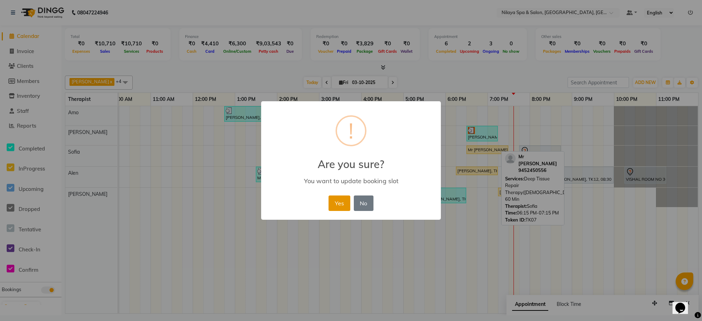
click at [334, 202] on button "Yes" at bounding box center [339, 202] width 21 height 15
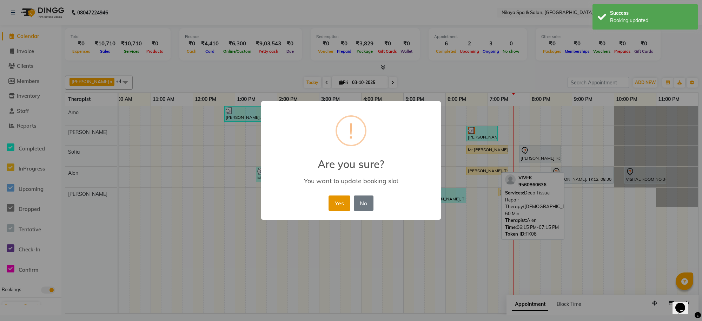
click at [341, 199] on button "Yes" at bounding box center [339, 202] width 21 height 15
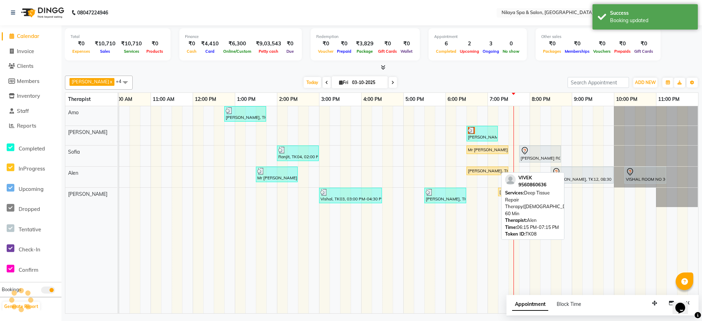
click at [418, 253] on td at bounding box center [419, 209] width 11 height 207
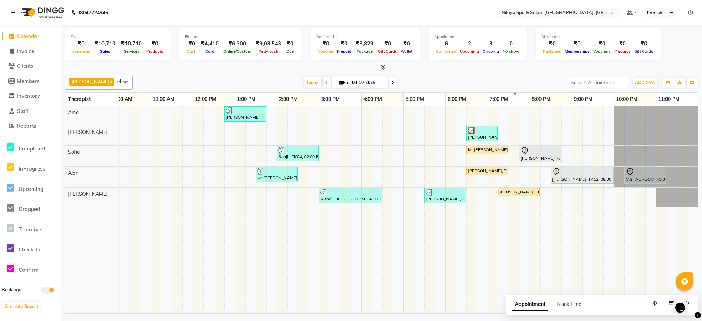
click at [325, 83] on icon at bounding box center [326, 82] width 3 height 4
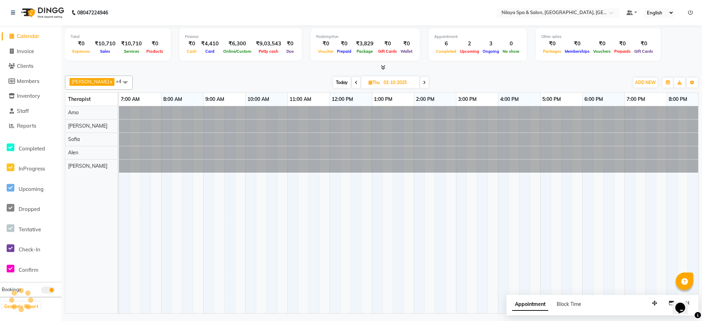
scroll to position [0, 137]
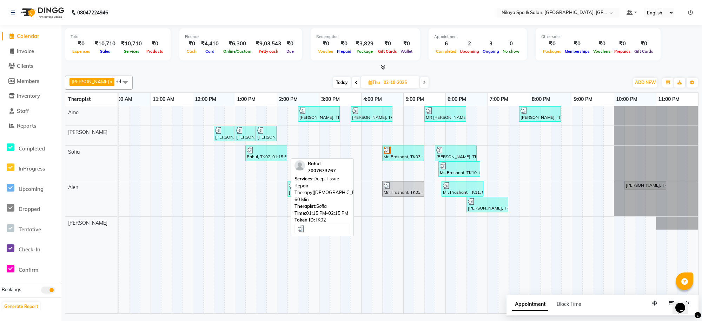
click at [277, 150] on div at bounding box center [266, 149] width 39 height 7
click at [269, 154] on div "Rahul, TK02, 01:15 PM-02:15 PM, Deep Tissue Repair Therapy([DEMOGRAPHIC_DATA]) …" at bounding box center [266, 152] width 40 height 13
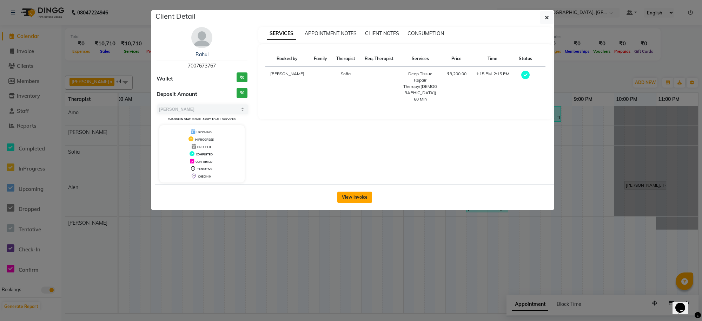
click at [350, 194] on button "View Invoice" at bounding box center [354, 196] width 35 height 11
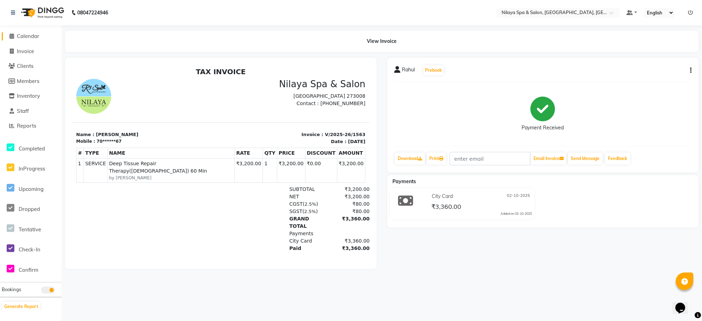
click at [32, 34] on span "Calendar" at bounding box center [28, 36] width 22 height 7
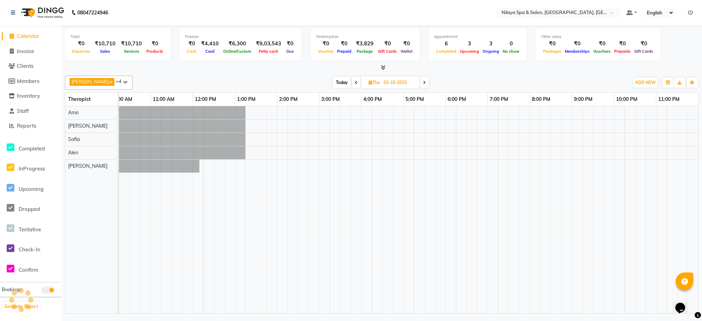
scroll to position [0, 137]
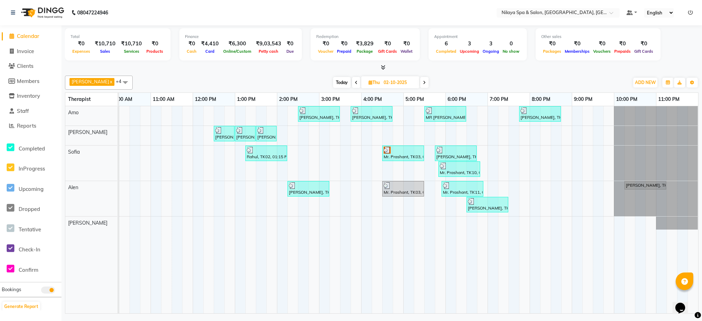
click at [420, 80] on span at bounding box center [424, 82] width 8 height 11
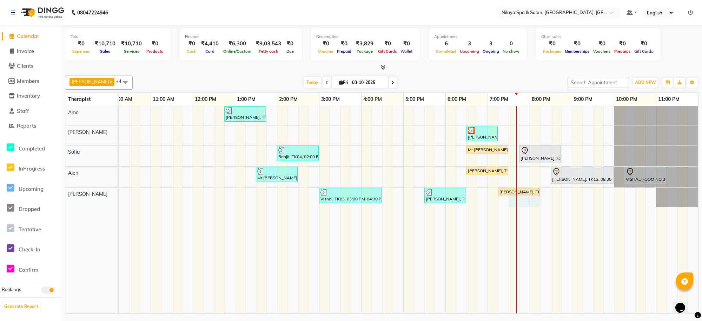
drag, startPoint x: 516, startPoint y: 193, endPoint x: 530, endPoint y: 200, distance: 15.5
click at [530, 200] on div "[PERSON_NAME], TK01, 12:45 PM-01:45 PM, Deep Tissue Repair Therapy([DEMOGRAPHIC…" at bounding box center [340, 209] width 716 height 207
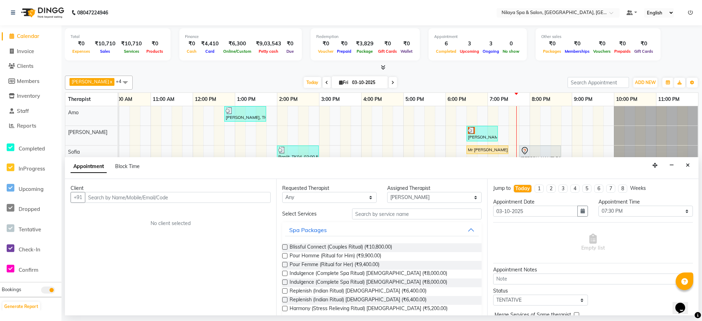
click at [364, 128] on div "[PERSON_NAME], TK01, 12:45 PM-01:45 PM, Deep Tissue Repair Therapy([DEMOGRAPHIC…" at bounding box center [340, 209] width 716 height 207
click at [688, 167] on icon "Close" at bounding box center [688, 165] width 4 height 5
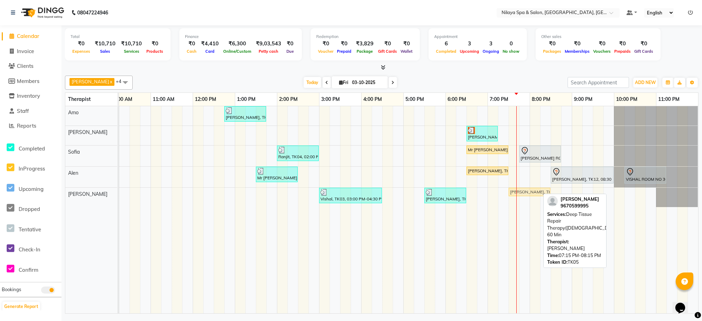
drag, startPoint x: 506, startPoint y: 192, endPoint x: 514, endPoint y: 198, distance: 9.8
click at [514, 198] on div "[PERSON_NAME], TK01, 12:45 PM-01:45 PM, Deep Tissue Repair Therapy([DEMOGRAPHIC…" at bounding box center [340, 209] width 716 height 207
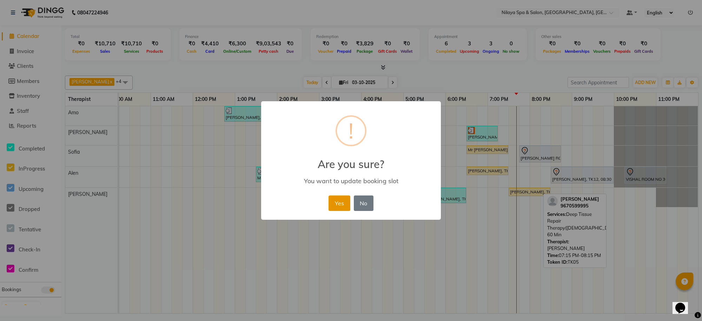
click at [342, 208] on button "Yes" at bounding box center [339, 202] width 21 height 15
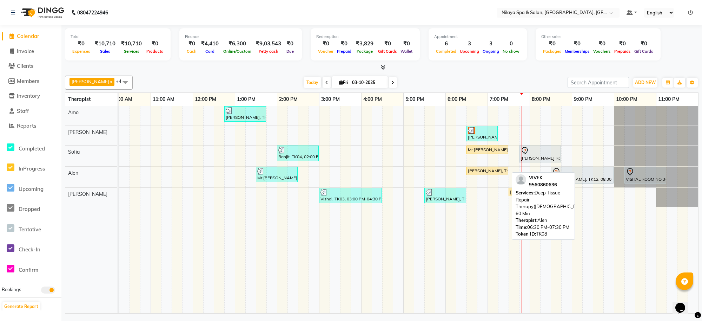
click at [496, 172] on div "[PERSON_NAME], TK08, 06:30 PM-07:30 PM, Deep Tissue Repair Therapy([DEMOGRAPHIC…" at bounding box center [487, 170] width 40 height 6
click at [496, 173] on div "[PERSON_NAME], TK08, 06:30 PM-07:30 PM, Deep Tissue Repair Therapy([DEMOGRAPHIC…" at bounding box center [487, 170] width 40 height 6
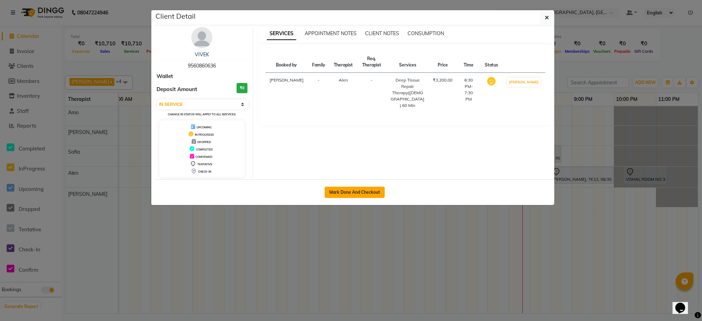
click at [358, 190] on button "Mark Done And Checkout" at bounding box center [355, 191] width 60 height 11
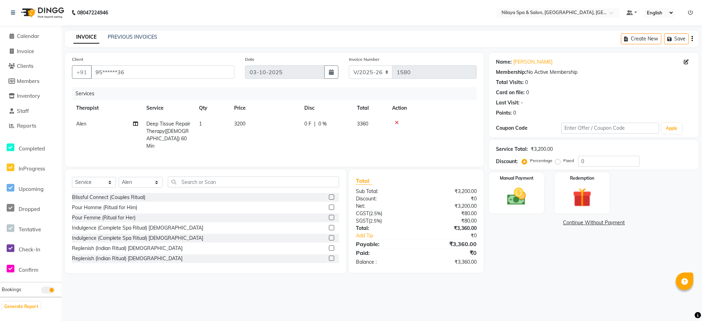
select select "8283"
select select "service"
select select "84325"
click at [525, 188] on img at bounding box center [517, 196] width 32 height 23
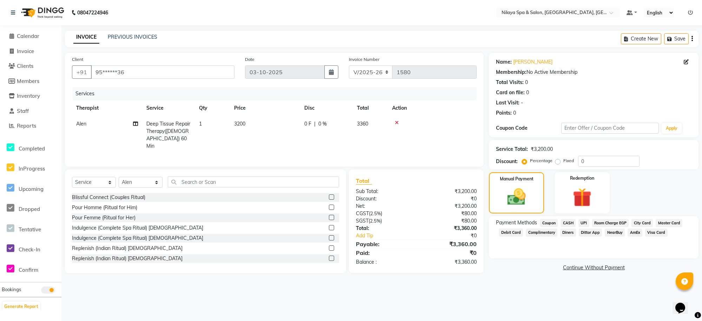
click at [583, 223] on span "UPI" at bounding box center [584, 223] width 11 height 8
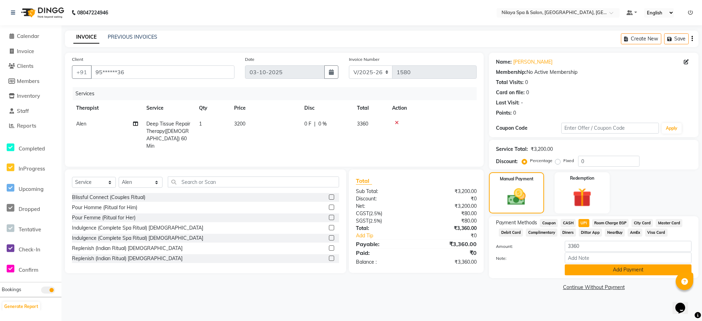
click at [606, 271] on button "Add Payment" at bounding box center [628, 269] width 127 height 11
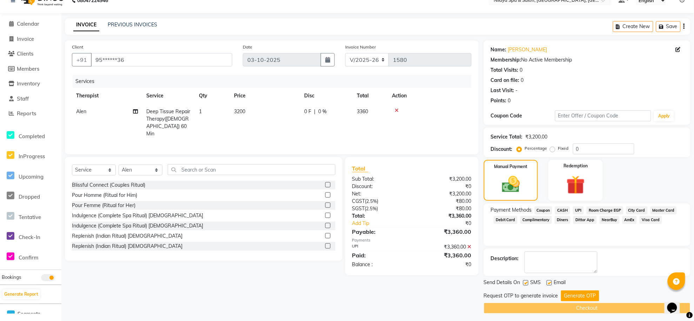
scroll to position [16, 0]
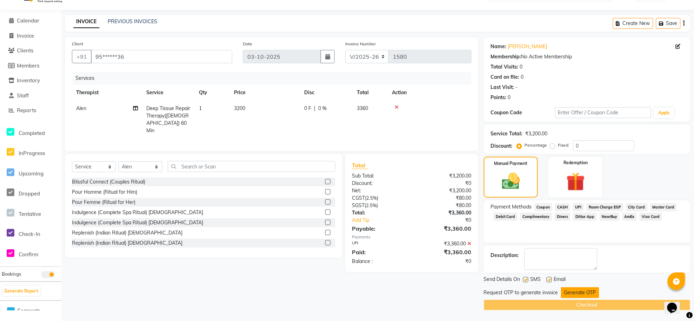
click at [588, 290] on button "Generate OTP" at bounding box center [580, 292] width 38 height 11
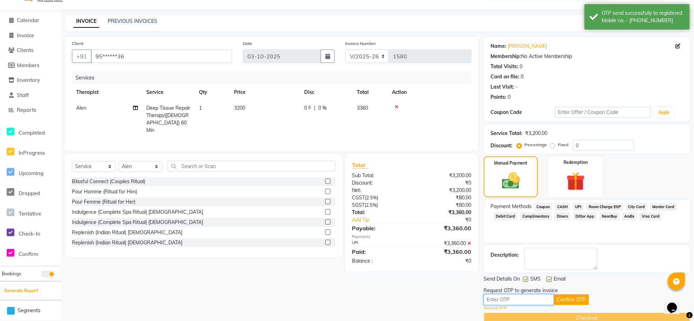
click at [504, 302] on input "text" at bounding box center [519, 299] width 70 height 11
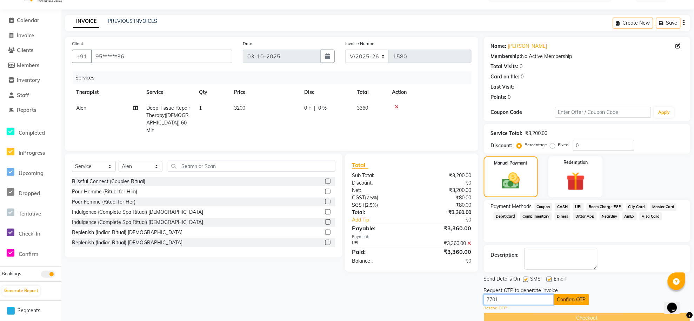
type input "7701"
click at [571, 297] on button "Confirm OTP" at bounding box center [571, 299] width 35 height 11
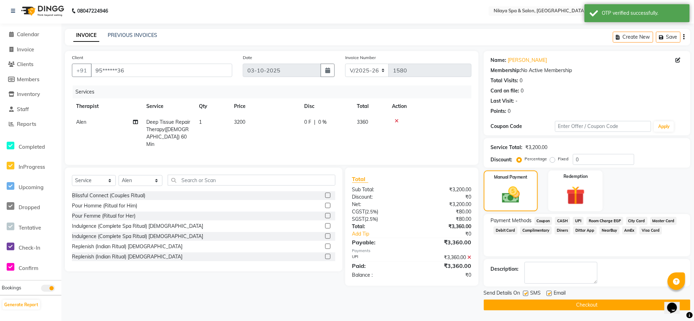
click at [586, 306] on button "Checkout" at bounding box center [587, 304] width 207 height 11
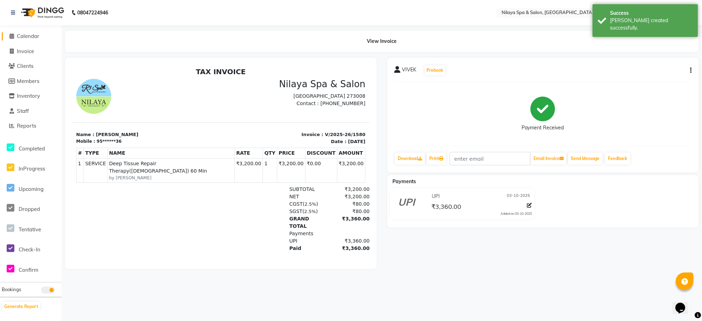
click at [24, 38] on span "Calendar" at bounding box center [28, 36] width 22 height 7
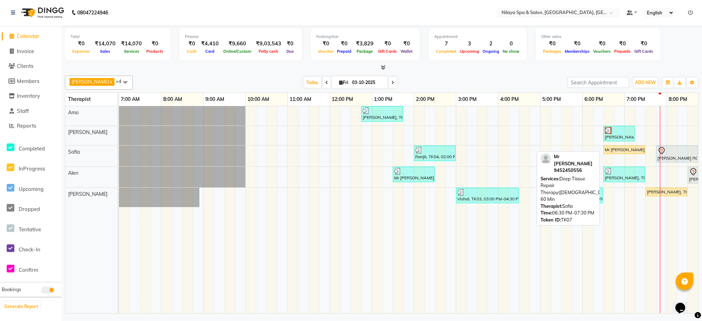
click at [624, 151] on div "Mr [PERSON_NAME], TK07, 06:30 PM-07:30 PM, Deep Tissue Repair Therapy([DEMOGRAP…" at bounding box center [624, 149] width 40 height 6
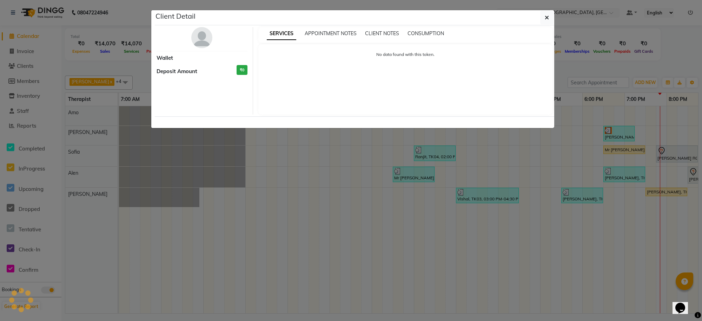
select select "1"
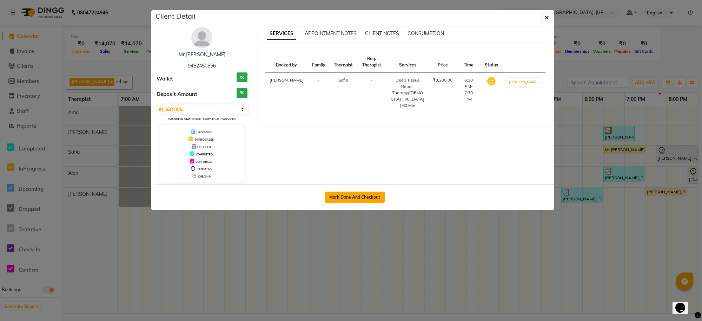
click at [359, 196] on button "Mark Done And Checkout" at bounding box center [355, 196] width 60 height 11
select select "service"
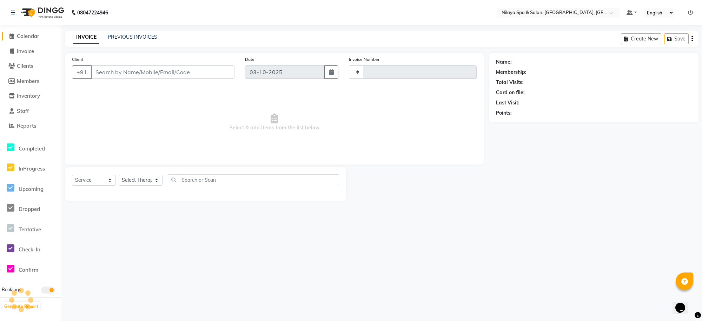
type input "1581"
select select "8283"
type input "94******56"
select select "84324"
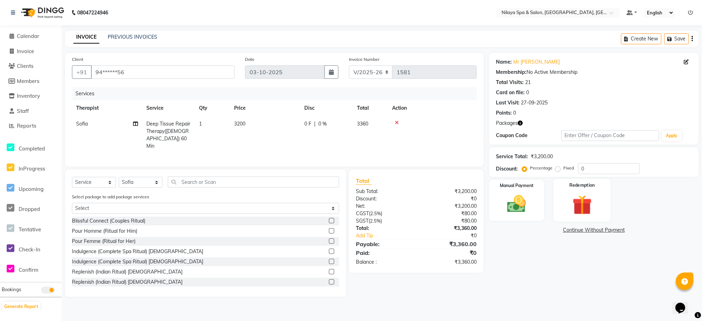
click at [583, 198] on img at bounding box center [582, 204] width 32 height 25
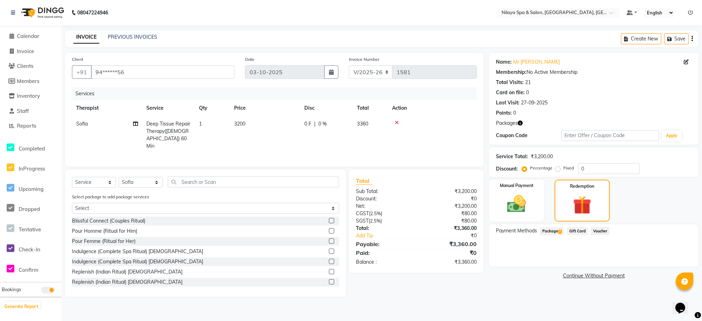
click at [548, 231] on span "Package 2" at bounding box center [552, 231] width 24 height 8
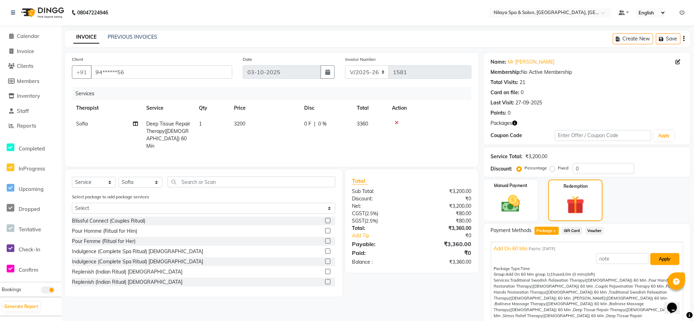
click at [663, 257] on button "Apply" at bounding box center [665, 259] width 29 height 12
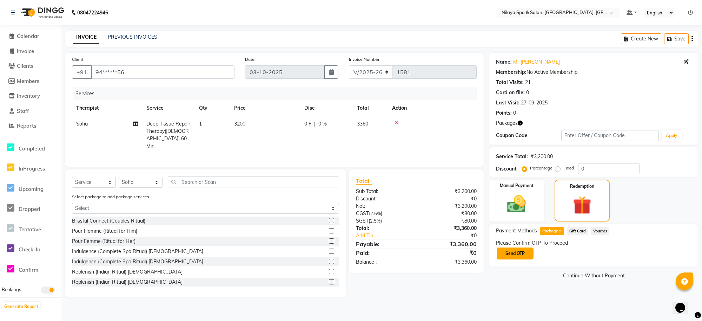
click at [514, 254] on button "Send OTP" at bounding box center [515, 253] width 37 height 12
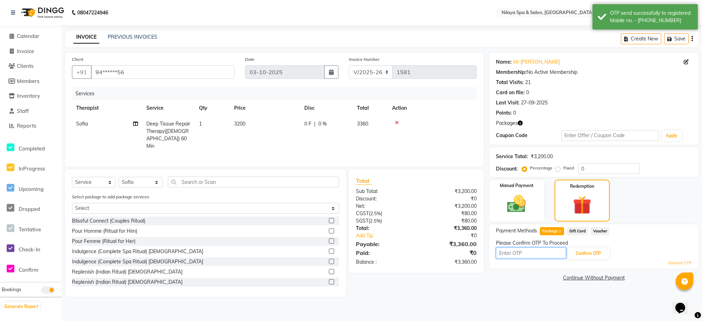
click at [503, 253] on input "text" at bounding box center [531, 252] width 70 height 11
type input "2120"
click at [588, 256] on button "Confirm OTP" at bounding box center [588, 253] width 43 height 12
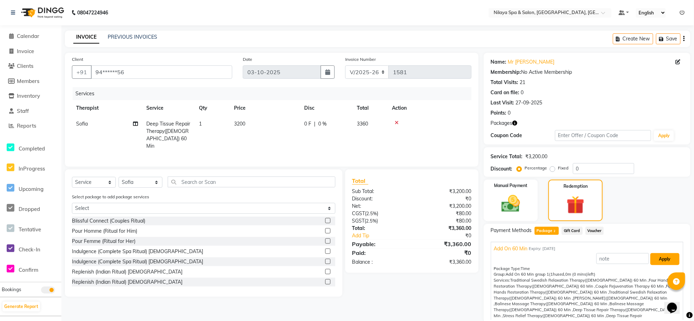
click at [658, 261] on button "Apply" at bounding box center [665, 259] width 29 height 12
type input "Add On 60 Min"
click at [585, 199] on img at bounding box center [576, 204] width 30 height 23
click at [547, 230] on span "Package 2" at bounding box center [547, 230] width 24 height 8
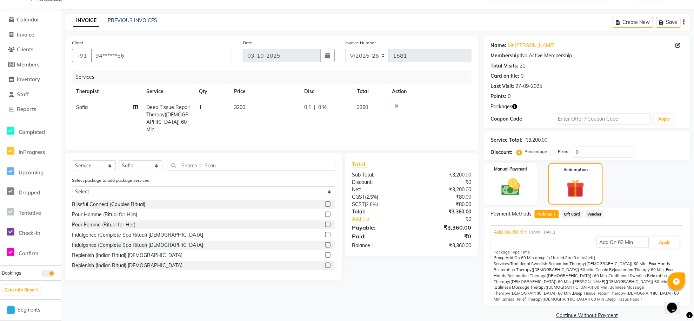
scroll to position [26, 0]
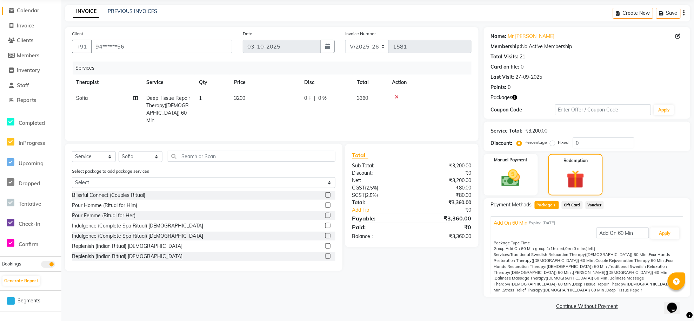
click at [33, 9] on span "Calendar" at bounding box center [28, 10] width 22 height 7
click at [585, 170] on img at bounding box center [576, 178] width 30 height 23
click at [545, 203] on span "Package 2" at bounding box center [547, 205] width 24 height 8
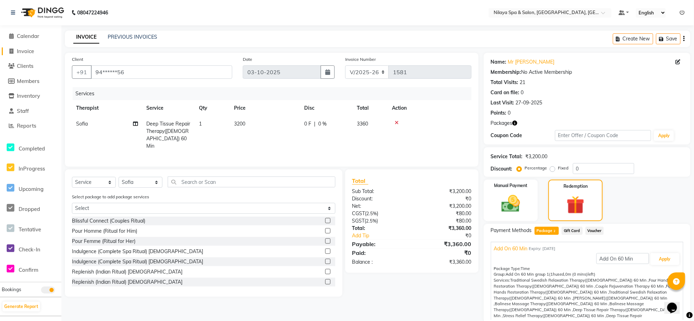
click at [31, 50] on span "Invoice" at bounding box center [25, 51] width 17 height 7
click at [660, 258] on button "Apply" at bounding box center [665, 259] width 29 height 12
click at [513, 249] on span "Add On 60 Min" at bounding box center [511, 248] width 34 height 7
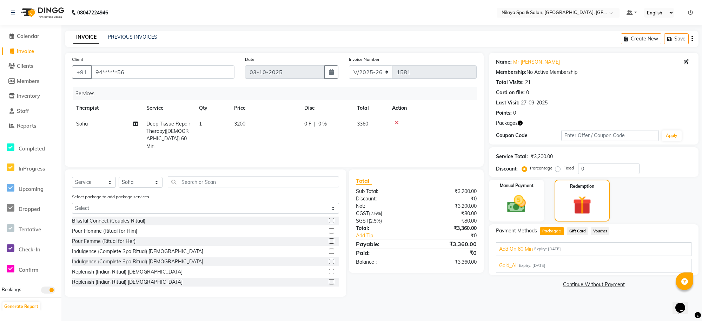
click at [508, 266] on span "Gold_All" at bounding box center [508, 265] width 18 height 7
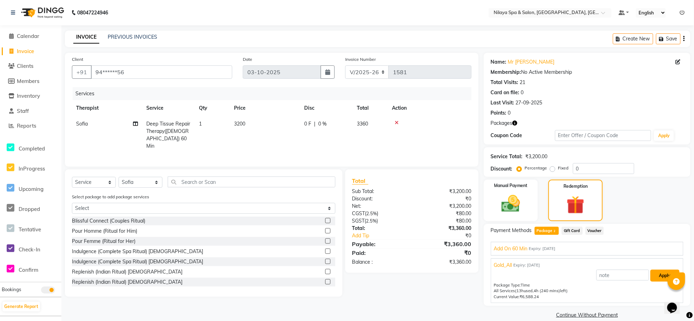
click at [665, 275] on button "Apply" at bounding box center [665, 275] width 29 height 12
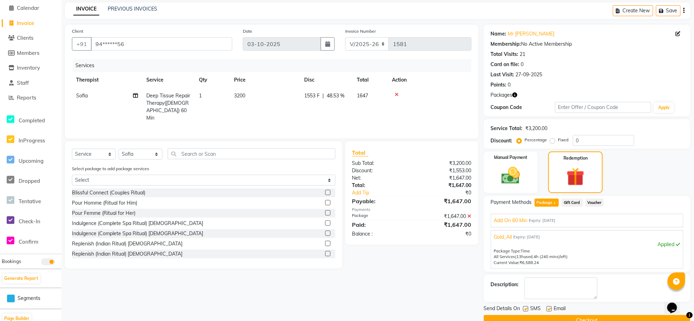
scroll to position [43, 0]
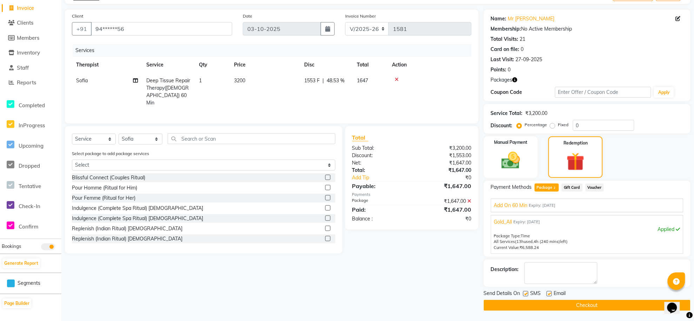
click at [587, 305] on button "Checkout" at bounding box center [587, 304] width 207 height 11
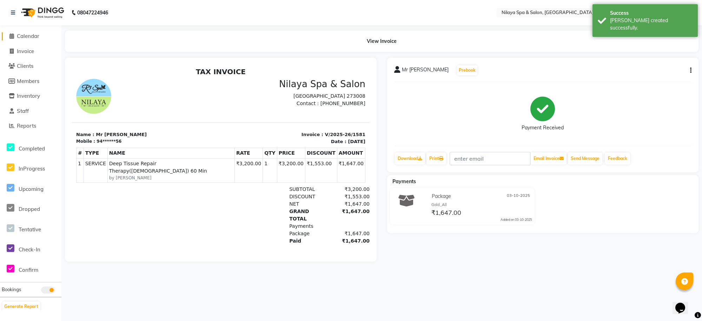
click at [23, 38] on span "Calendar" at bounding box center [28, 36] width 22 height 7
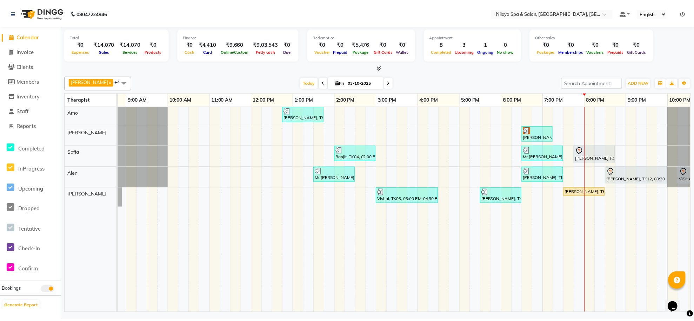
scroll to position [0, 94]
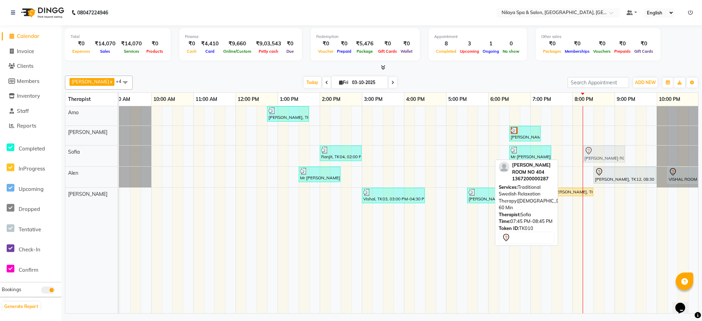
drag, startPoint x: 576, startPoint y: 153, endPoint x: 594, endPoint y: 153, distance: 17.6
click at [25, 153] on div "Ranjit, TK04, 02:00 PM-03:00 PM, Traditional Swedish Relaxation Therapy(Male) 6…" at bounding box center [25, 155] width 0 height 21
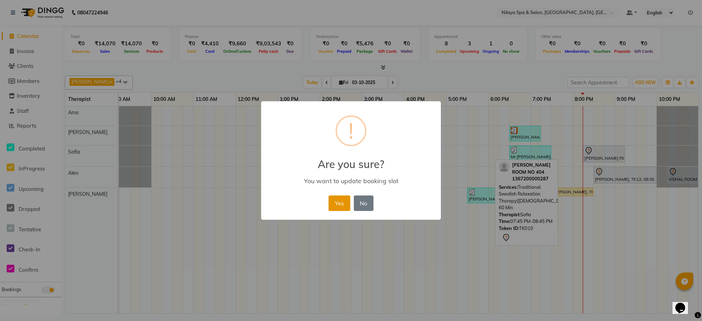
click at [342, 198] on button "Yes" at bounding box center [339, 202] width 21 height 15
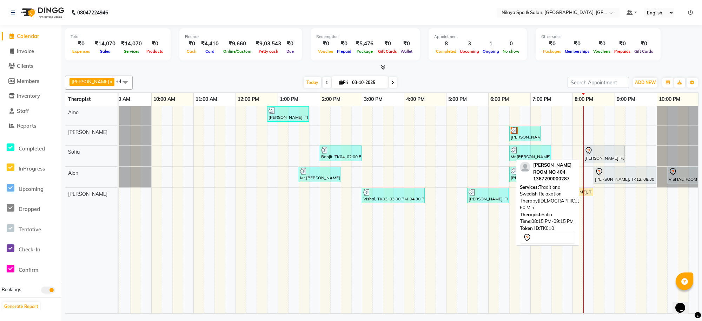
click at [592, 153] on icon at bounding box center [589, 150] width 8 height 8
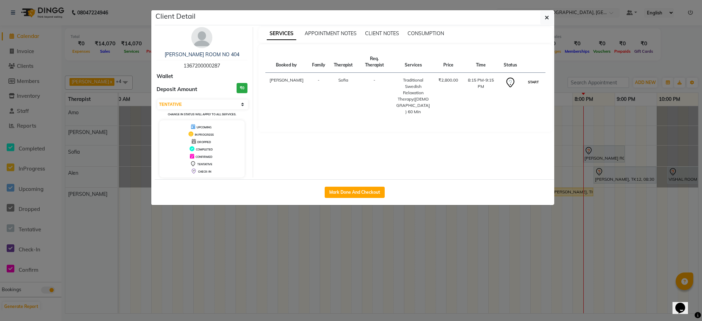
click at [534, 84] on button "START" at bounding box center [533, 82] width 14 height 9
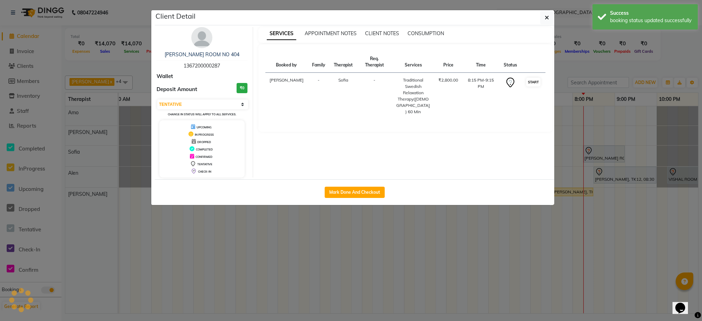
select select "1"
click at [549, 14] on button "button" at bounding box center [546, 17] width 13 height 13
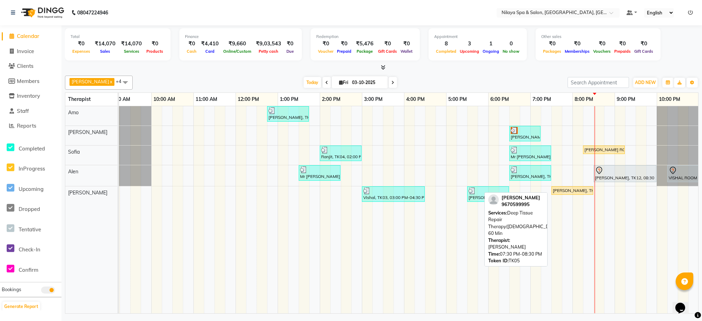
click at [560, 187] on link "[PERSON_NAME], TK05, 07:30 PM-08:30 PM, Deep Tissue Repair Therapy([DEMOGRAPHIC…" at bounding box center [573, 190] width 42 height 8
select select "1"
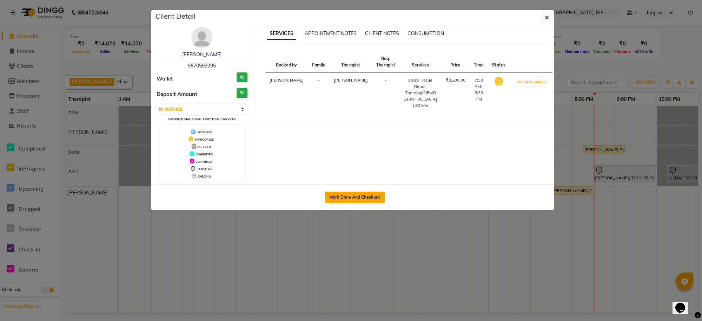
click at [359, 198] on button "Mark Done And Checkout" at bounding box center [355, 196] width 60 height 11
select select "service"
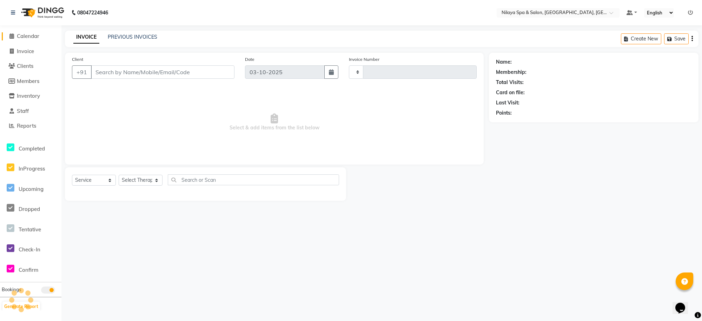
type input "1582"
select select "8283"
type input "96******95"
select select "93640"
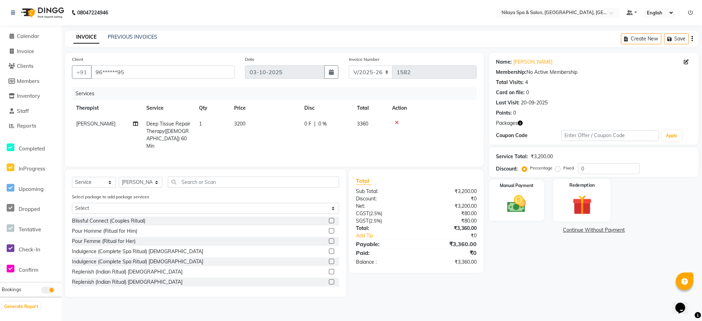
click at [595, 204] on img at bounding box center [582, 204] width 32 height 25
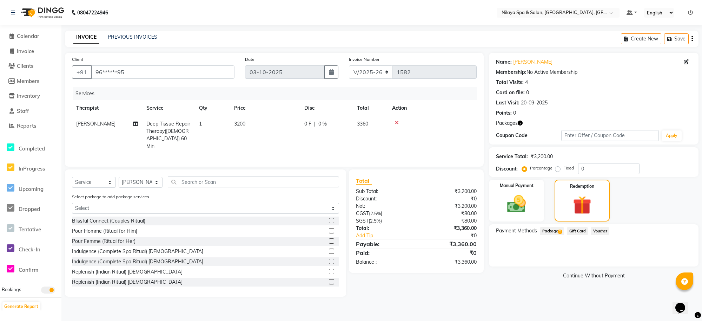
click at [555, 232] on span "Package 2" at bounding box center [552, 231] width 24 height 8
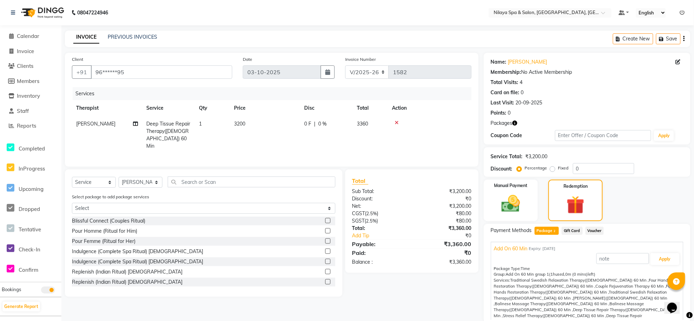
click at [509, 245] on span "Add On 60 Min" at bounding box center [511, 248] width 34 height 7
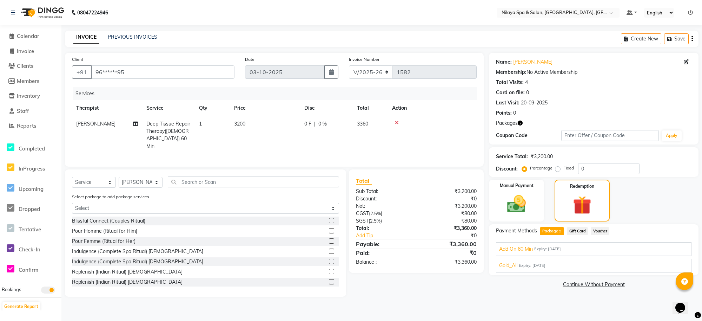
click at [535, 263] on span "Expiry: 05-03-2026" at bounding box center [532, 265] width 27 height 6
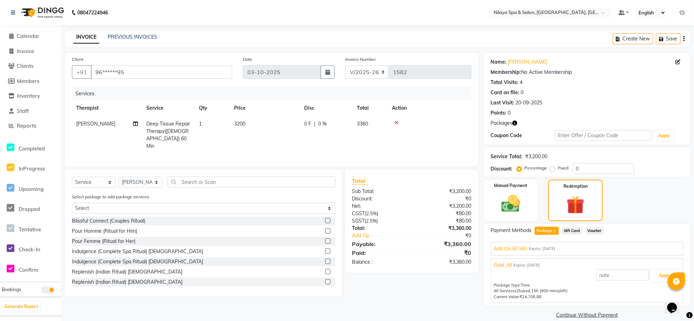
click at [515, 246] on span "Add On 60 Min" at bounding box center [511, 248] width 34 height 7
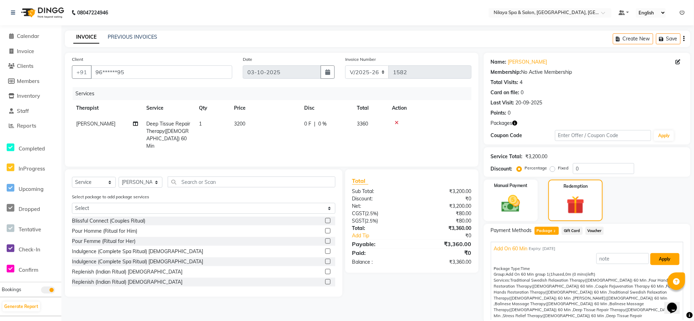
click at [659, 258] on button "Apply" at bounding box center [665, 259] width 29 height 12
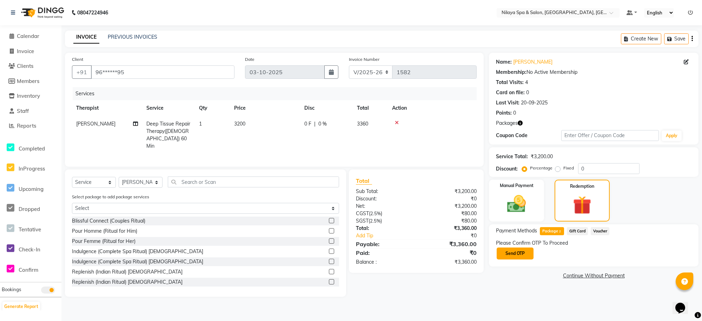
click at [518, 257] on button "Send OTP" at bounding box center [515, 253] width 37 height 12
click at [515, 252] on input "text" at bounding box center [531, 252] width 70 height 11
type input "3727"
click at [594, 255] on button "Confirm OTP" at bounding box center [588, 253] width 43 height 12
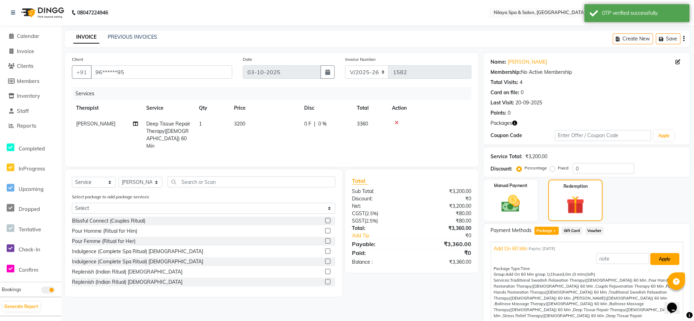
click at [659, 261] on button "Apply" at bounding box center [665, 259] width 29 height 12
type input "Add On 60 Min"
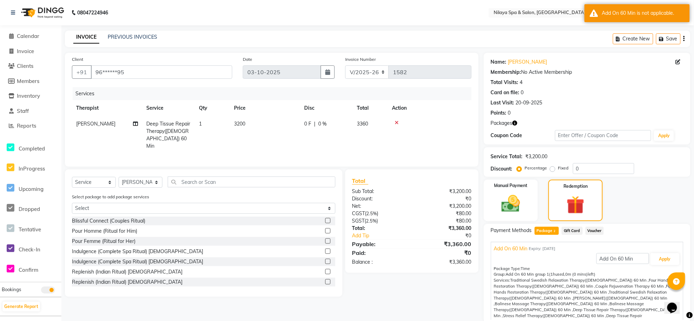
click at [524, 248] on span "Add On 60 Min" at bounding box center [511, 248] width 34 height 7
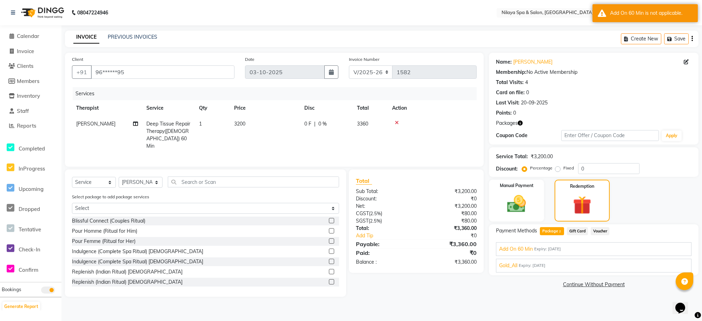
click at [517, 265] on span "Gold_All" at bounding box center [508, 265] width 18 height 7
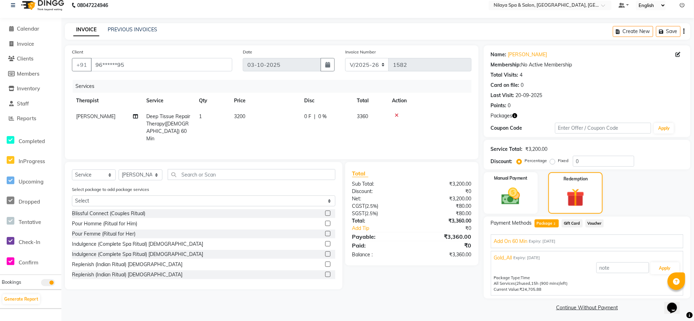
scroll to position [9, 0]
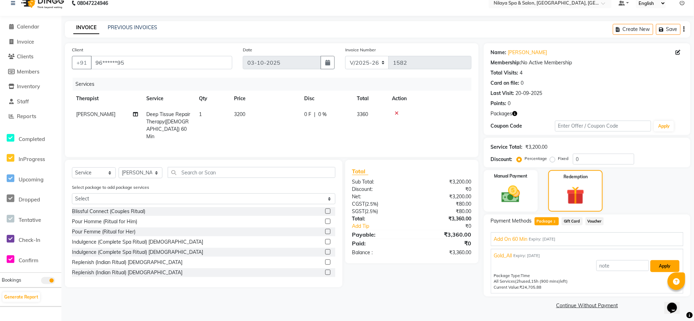
click at [660, 265] on button "Apply" at bounding box center [665, 266] width 29 height 12
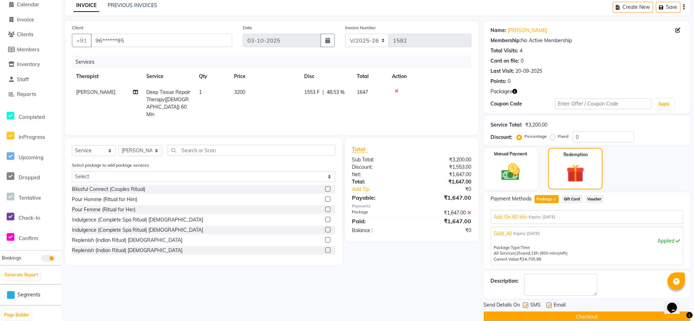
scroll to position [43, 0]
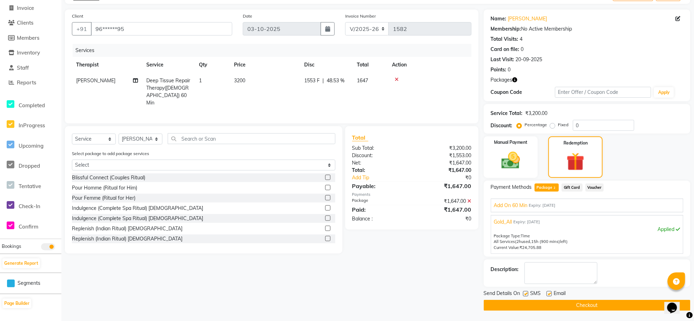
click at [602, 304] on button "Checkout" at bounding box center [587, 304] width 207 height 11
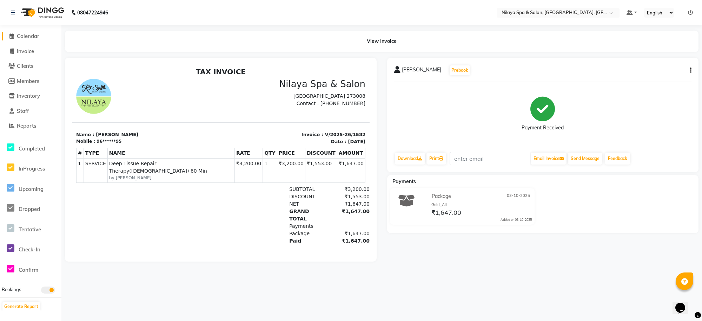
click at [26, 33] on span "Calendar" at bounding box center [28, 36] width 22 height 7
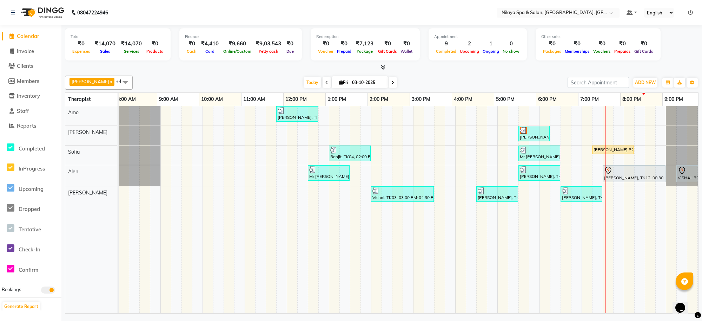
scroll to position [0, 85]
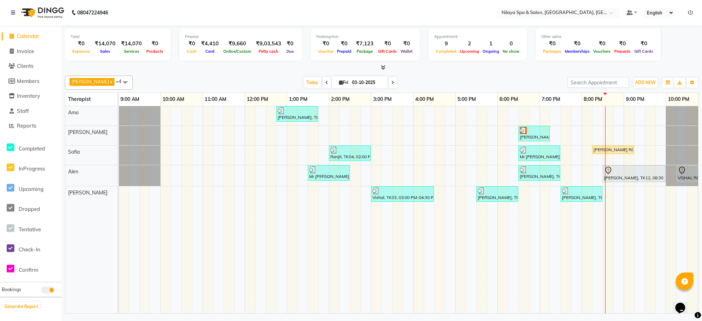
click at [323, 83] on span at bounding box center [327, 82] width 8 height 11
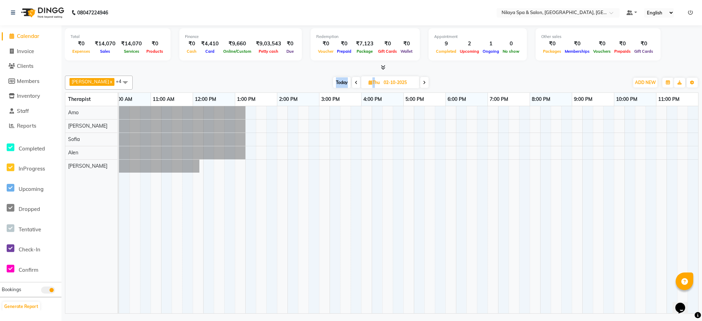
scroll to position [0, 137]
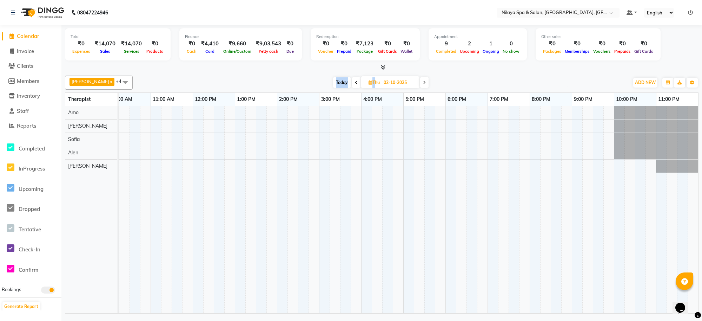
click at [315, 83] on div "Today Thu 02-10-2025" at bounding box center [380, 82] width 489 height 11
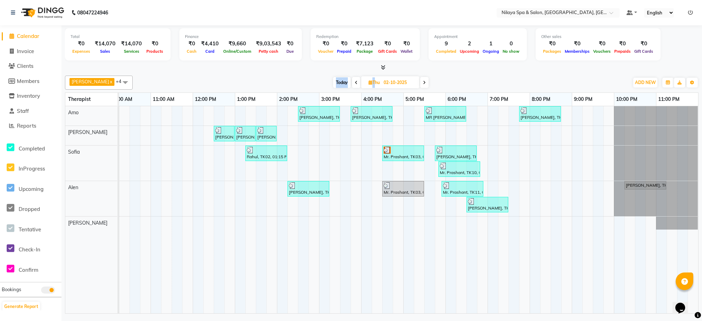
click at [355, 81] on icon at bounding box center [356, 82] width 3 height 4
type input "01-10-2025"
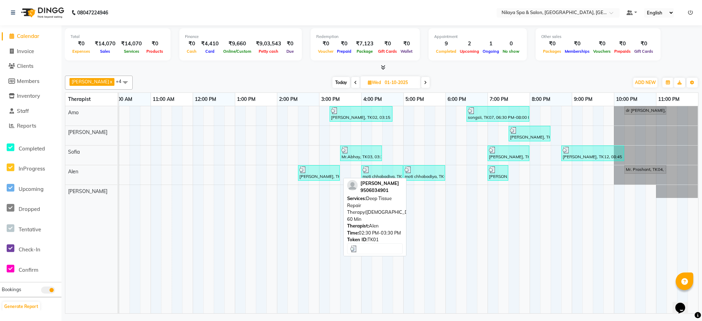
click at [322, 177] on div "[PERSON_NAME], TK01, 02:30 PM-03:30 PM, Deep Tissue Repair Therapy([DEMOGRAPHIC…" at bounding box center [319, 172] width 40 height 13
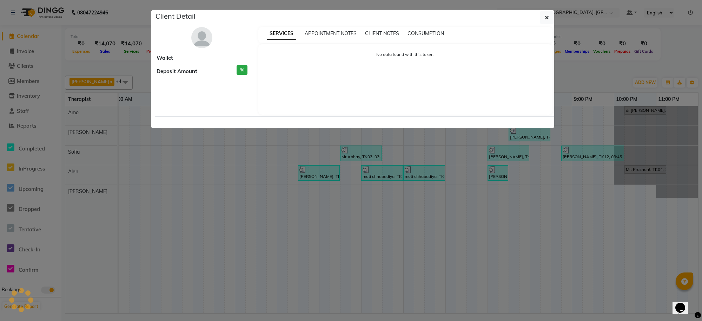
select select "3"
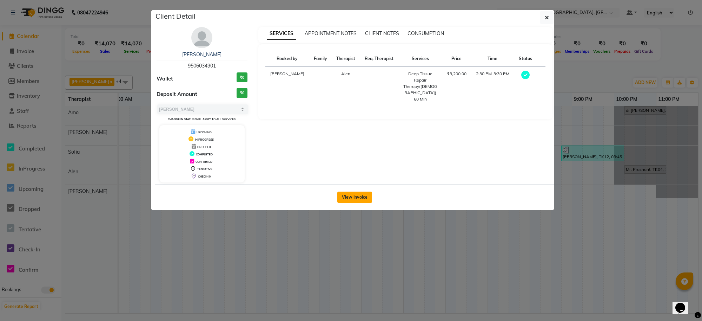
click at [355, 199] on button "View Invoice" at bounding box center [354, 196] width 35 height 11
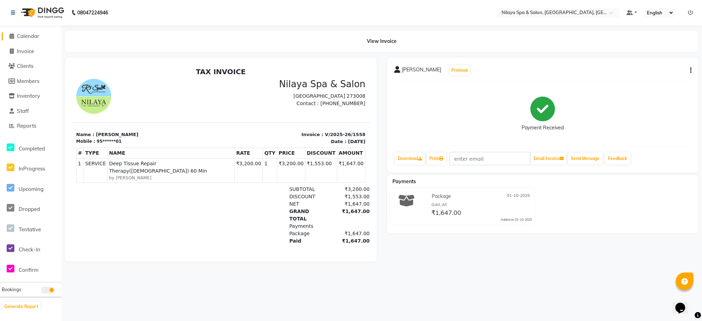
click at [27, 39] on link "Calendar" at bounding box center [31, 36] width 58 height 8
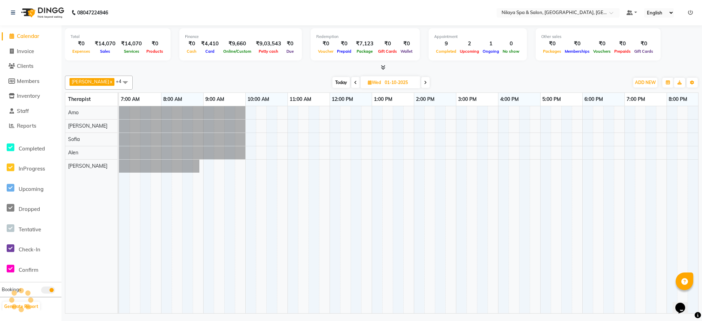
scroll to position [0, 137]
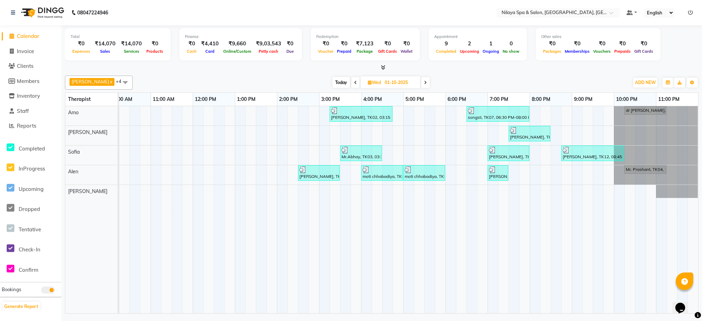
click at [424, 83] on icon at bounding box center [425, 82] width 3 height 4
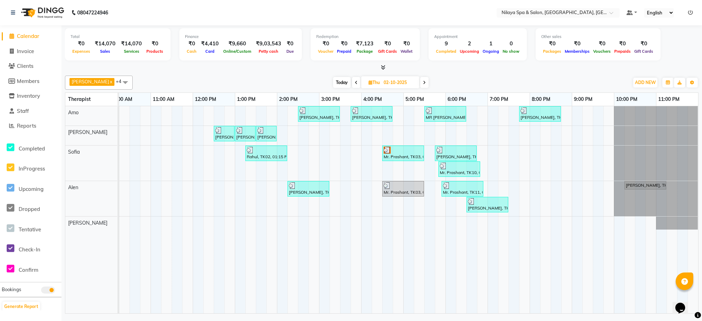
click at [423, 83] on icon at bounding box center [424, 82] width 3 height 4
type input "03-10-2025"
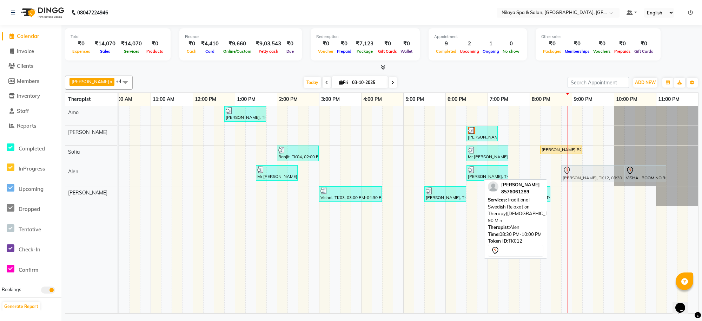
drag, startPoint x: 563, startPoint y: 174, endPoint x: 573, endPoint y: 174, distance: 9.5
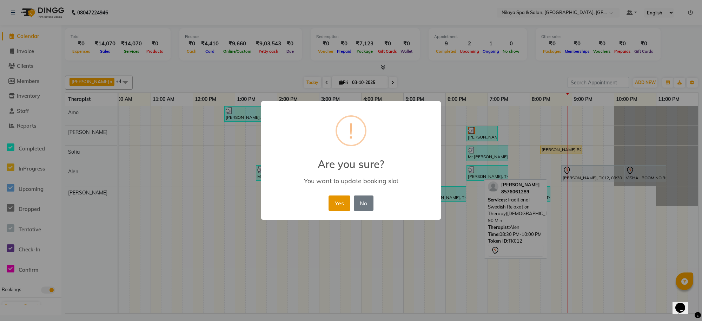
click at [343, 201] on button "Yes" at bounding box center [339, 202] width 21 height 15
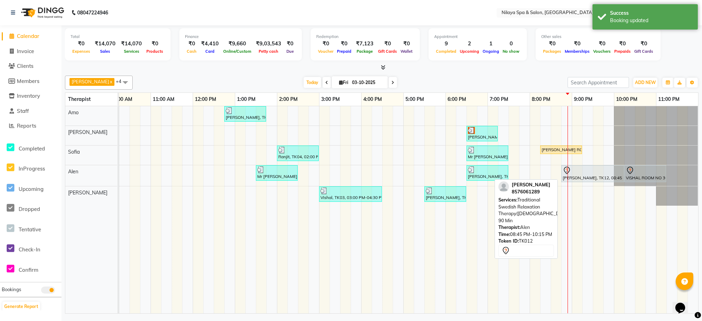
click at [583, 171] on div at bounding box center [593, 170] width 60 height 8
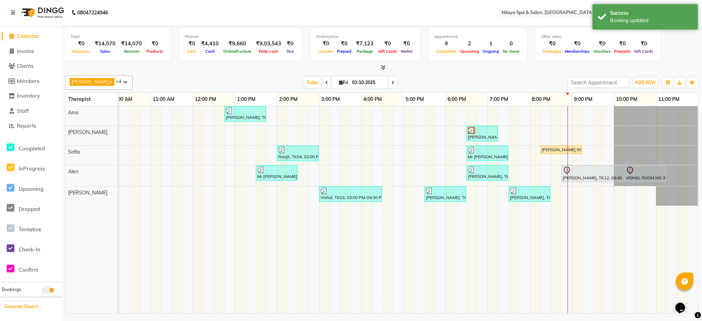
click at [535, 242] on td at bounding box center [535, 209] width 11 height 207
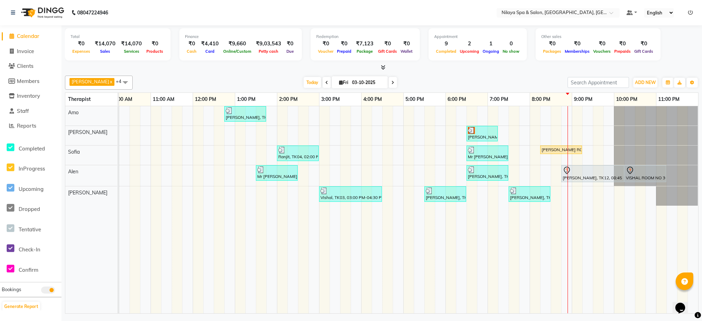
click at [447, 246] on td at bounding box center [451, 209] width 11 height 207
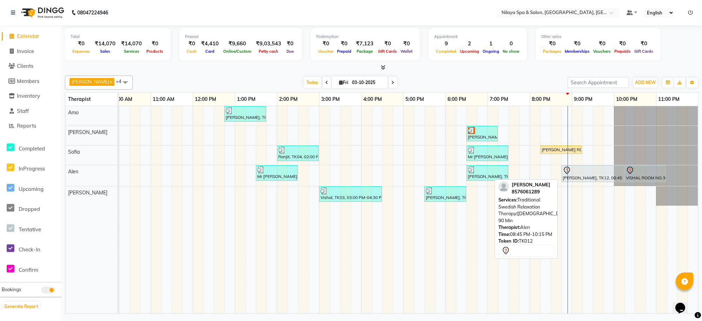
click at [577, 174] on div at bounding box center [593, 170] width 60 height 8
select select "7"
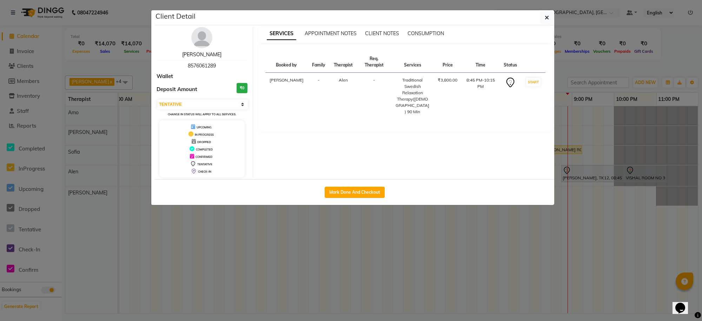
click at [204, 53] on link "[PERSON_NAME]" at bounding box center [201, 54] width 39 height 6
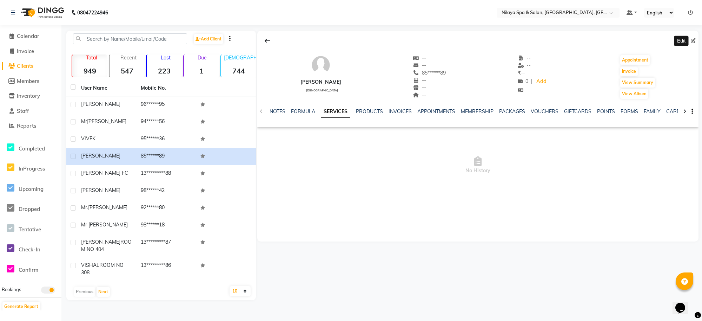
click at [692, 39] on icon at bounding box center [693, 40] width 5 height 5
select select "[DEMOGRAPHIC_DATA]"
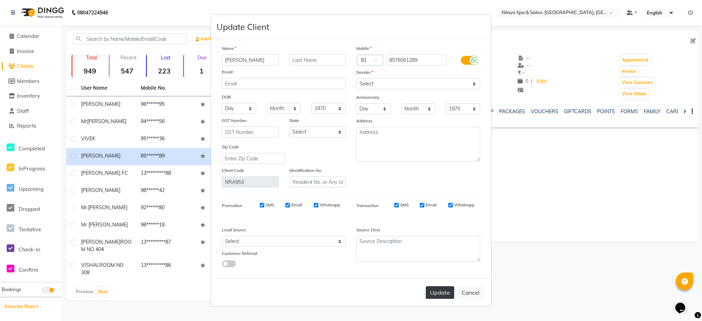
click at [429, 291] on button "Update" at bounding box center [440, 292] width 28 height 13
select select
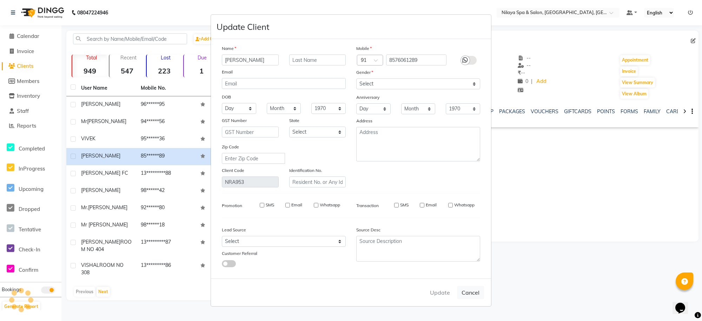
select select
checkbox input "false"
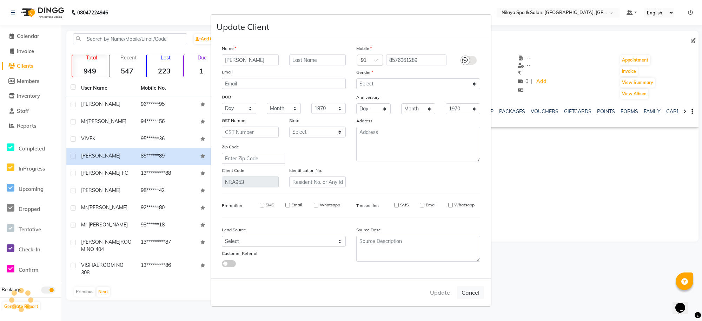
checkbox input "false"
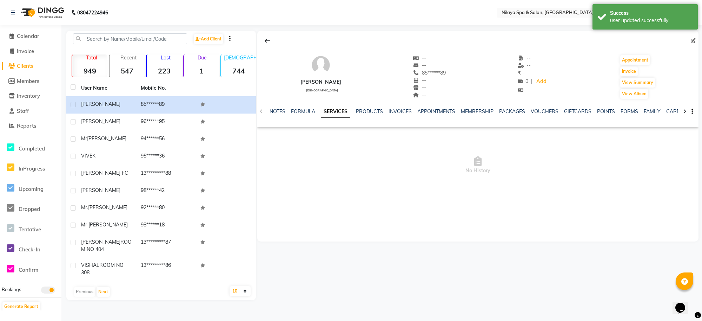
click at [341, 110] on link "SERVICES" at bounding box center [335, 111] width 29 height 13
click at [325, 83] on div "[PERSON_NAME]" at bounding box center [321, 81] width 41 height 7
click at [691, 38] on icon at bounding box center [693, 40] width 5 height 5
select select "[DEMOGRAPHIC_DATA]"
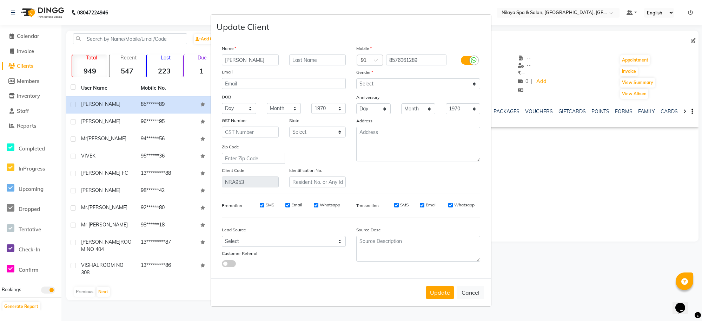
click at [542, 174] on ngb-modal-window "Update Client Name HASHAN KHAN Email DOB Day 01 02 03 04 05 06 07 08 09 10 11 1…" at bounding box center [351, 160] width 702 height 321
click at [467, 292] on button "Cancel" at bounding box center [470, 291] width 27 height 13
select select
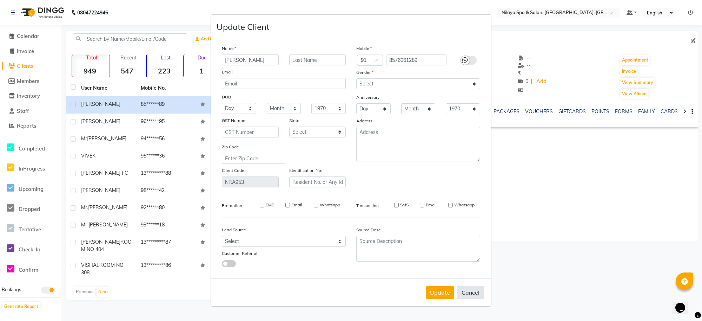
select select
checkbox input "false"
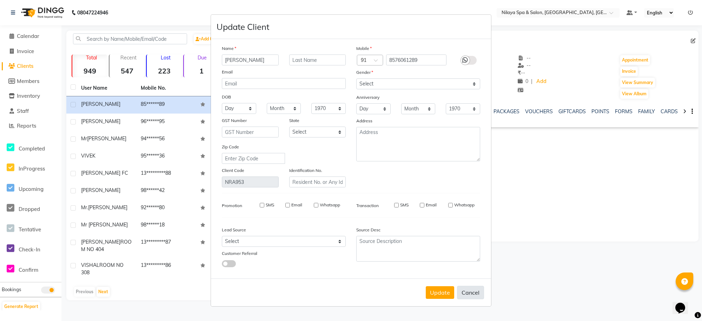
checkbox input "false"
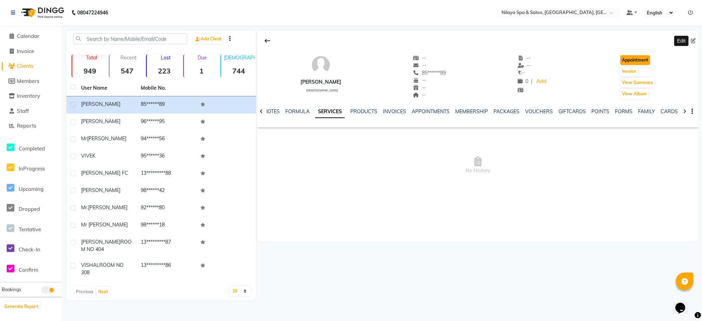
click at [636, 61] on button "Appointment" at bounding box center [635, 60] width 30 height 10
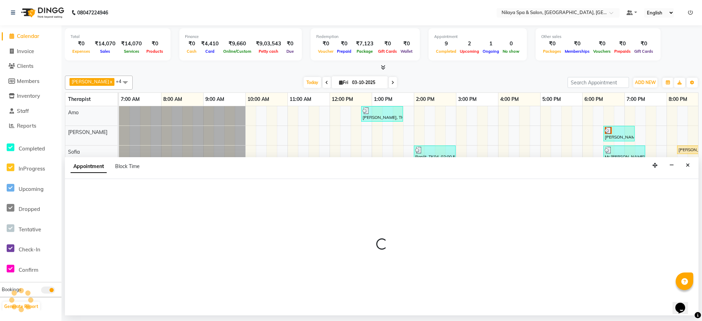
select select "tentative"
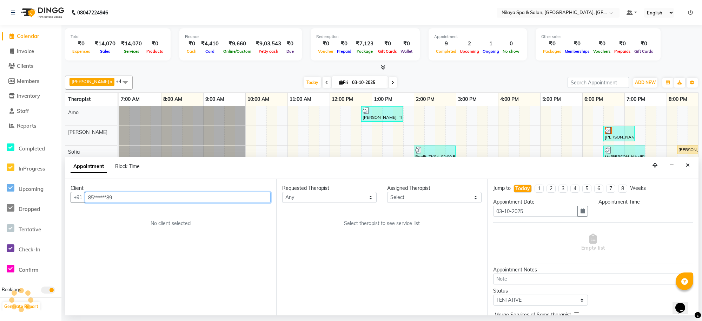
scroll to position [0, 137]
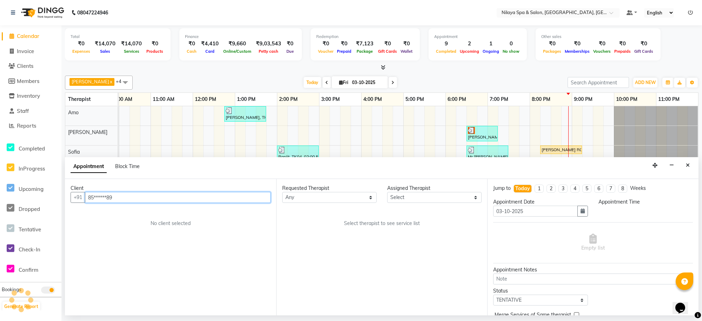
select select "480"
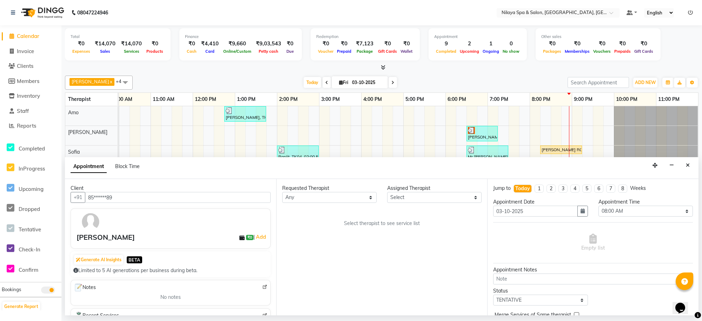
click at [91, 237] on div "[PERSON_NAME]" at bounding box center [106, 237] width 58 height 11
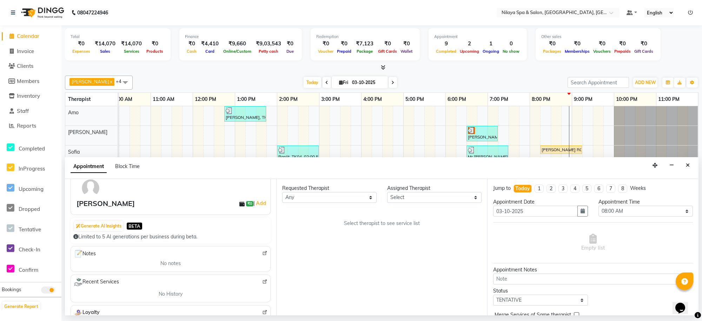
scroll to position [0, 0]
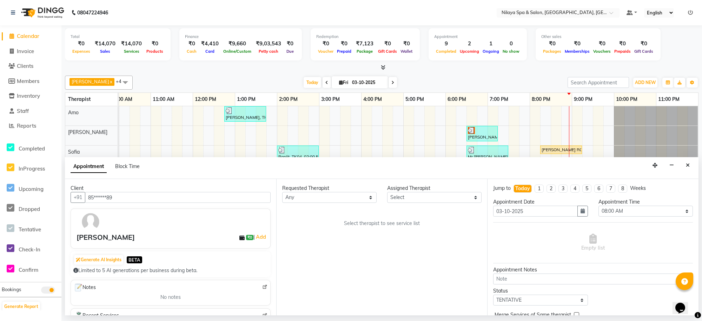
click at [377, 130] on div "RISHAB, TK01, 12:45 PM-01:45 PM, Deep Tissue Repair Therapy(Male) 60 Min RAMU T…" at bounding box center [340, 209] width 716 height 207
click at [686, 164] on icon "Close" at bounding box center [688, 165] width 4 height 5
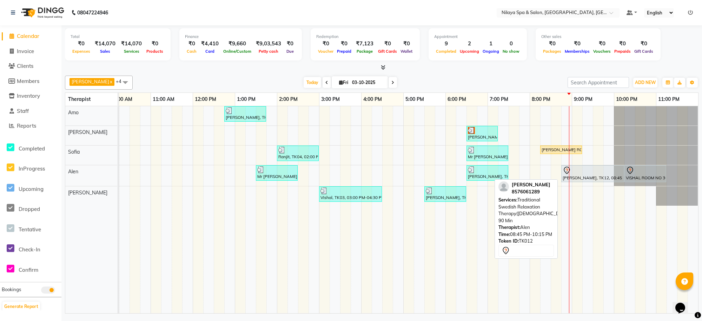
click at [574, 176] on div "HASHAN KHAN, TK12, 08:45 PM-10:15 PM, Traditional Swedish Relaxation Therapy(Ma…" at bounding box center [592, 173] width 61 height 15
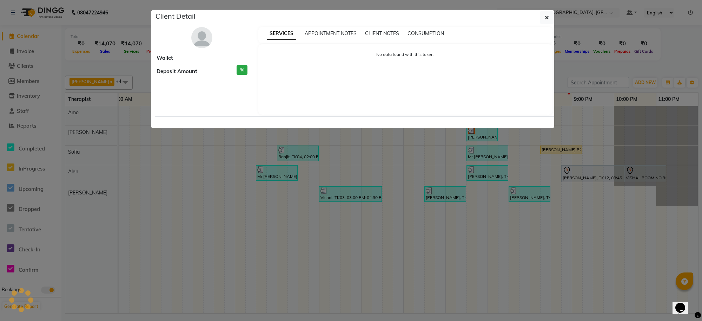
select select "7"
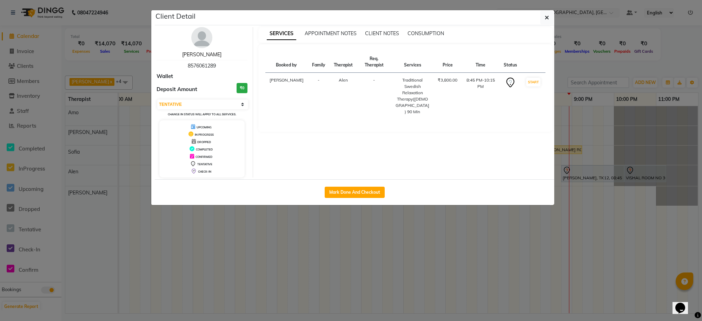
click at [200, 55] on link "[PERSON_NAME]" at bounding box center [201, 54] width 39 height 6
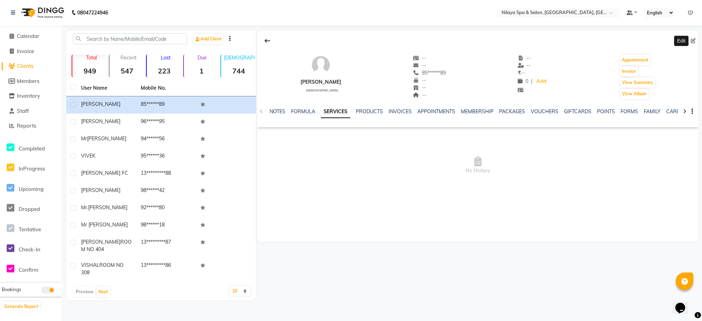
click at [693, 37] on span at bounding box center [695, 40] width 8 height 7
click at [694, 40] on icon at bounding box center [693, 40] width 5 height 5
select select "[DEMOGRAPHIC_DATA]"
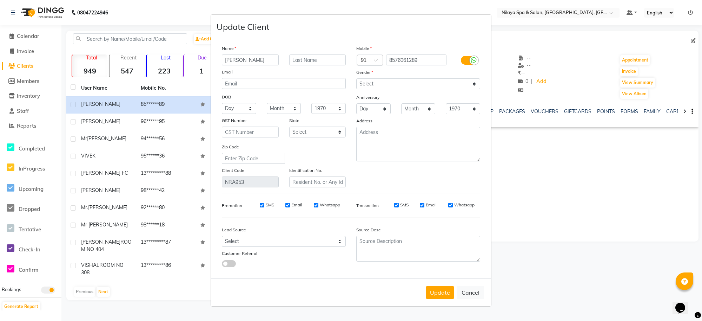
click at [239, 62] on input "[PERSON_NAME]" at bounding box center [250, 59] width 57 height 11
type input "HASSAN KHAN"
click at [442, 290] on button "Update" at bounding box center [440, 292] width 28 height 13
select select
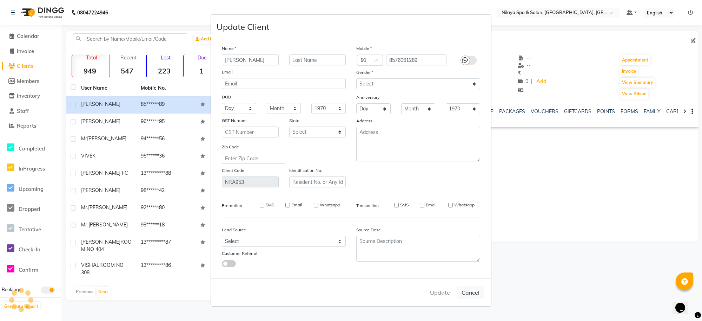
select select
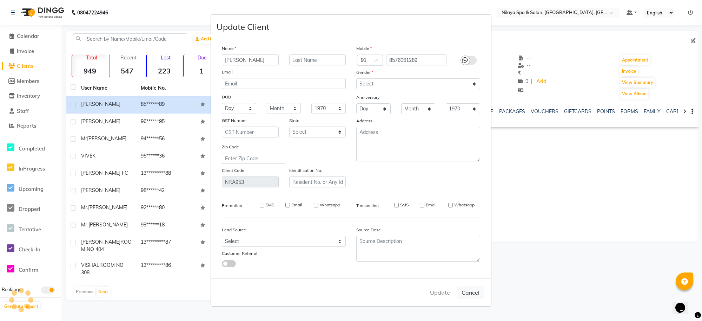
checkbox input "false"
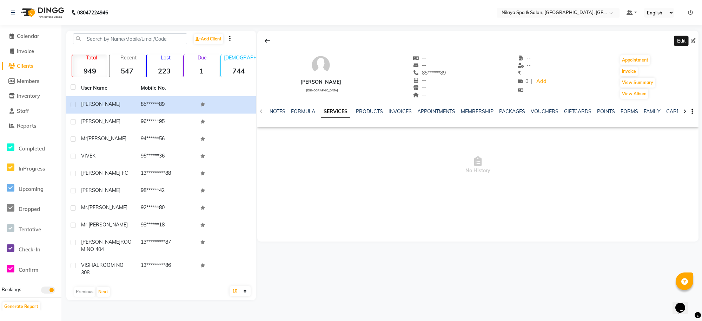
click at [695, 40] on icon at bounding box center [693, 40] width 5 height 5
select select "[DEMOGRAPHIC_DATA]"
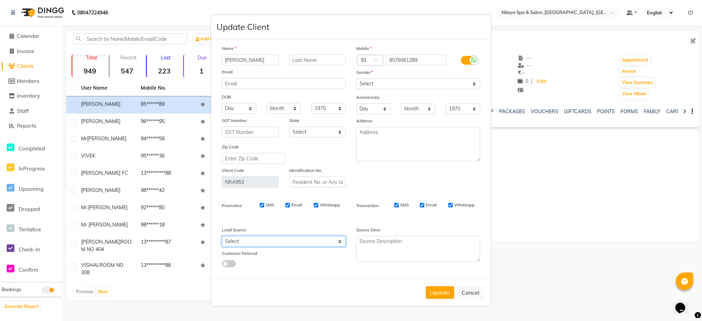
click at [341, 240] on select "Select Walk-in Referral Internet Friend Word of Mouth Advertisement Facebook Ju…" at bounding box center [284, 241] width 124 height 11
click at [505, 247] on ngb-modal-window "Update Client Name HASSAN KHAN Email DOB Day 01 02 03 04 05 06 07 08 09 10 11 1…" at bounding box center [351, 160] width 702 height 321
click at [436, 293] on button "Update" at bounding box center [440, 292] width 28 height 13
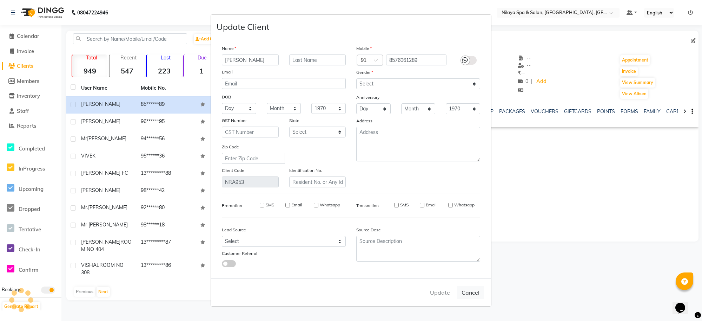
select select
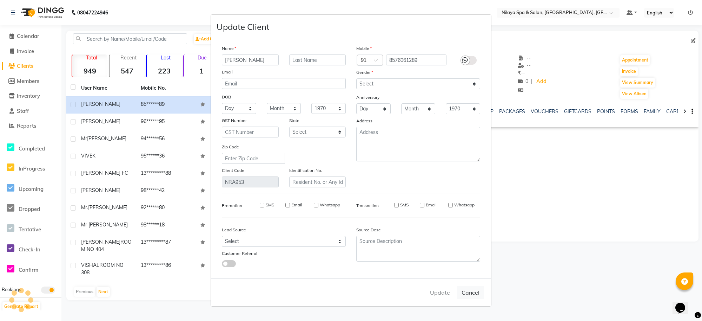
select select
checkbox input "false"
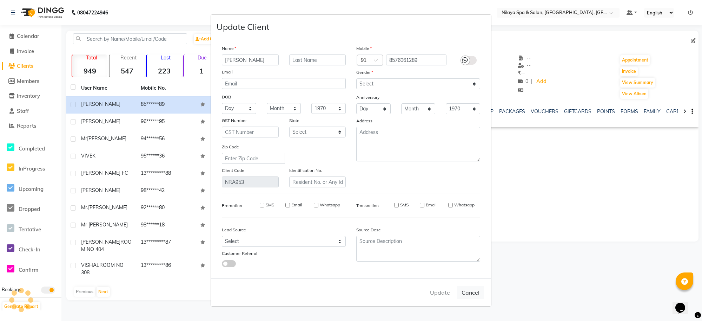
checkbox input "false"
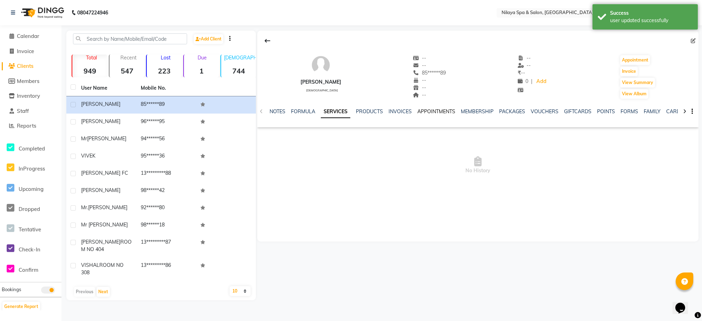
click at [427, 112] on link "APPOINTMENTS" at bounding box center [436, 111] width 38 height 6
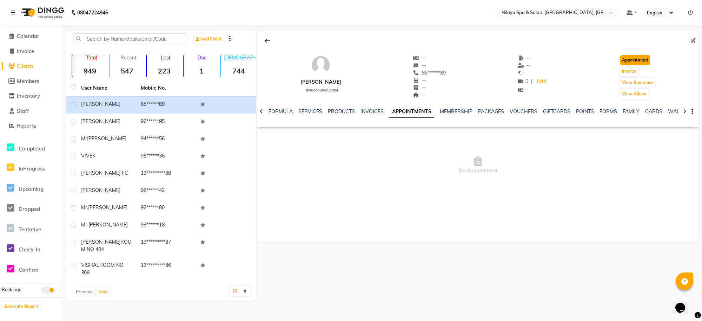
click at [637, 64] on button "Appointment" at bounding box center [635, 60] width 30 height 10
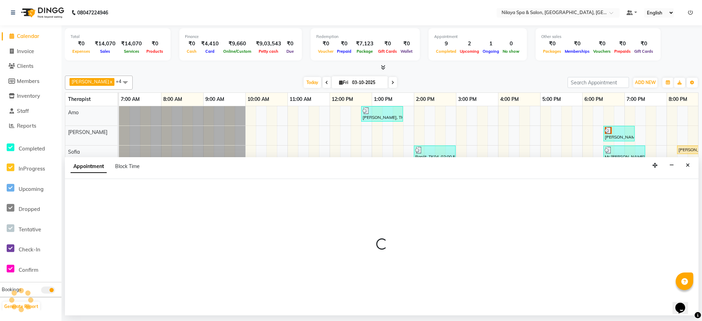
select select "480"
select select "tentative"
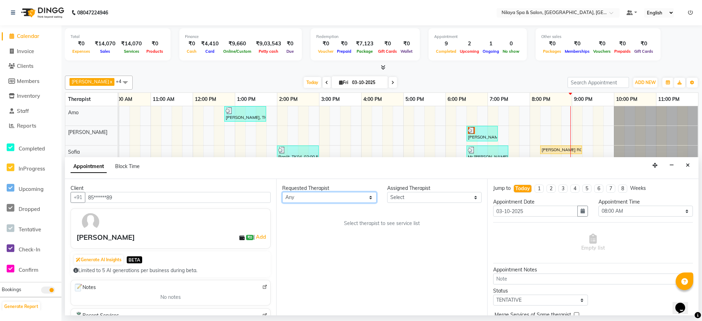
click at [371, 197] on select "Any Alen Amo Diana shoaib Sofia Vijay" at bounding box center [329, 197] width 94 height 11
click at [408, 269] on div "Requested Therapist Any Alen Amo Diana shoaib Sofia Vijay Assigned Therapist Se…" at bounding box center [381, 247] width 211 height 136
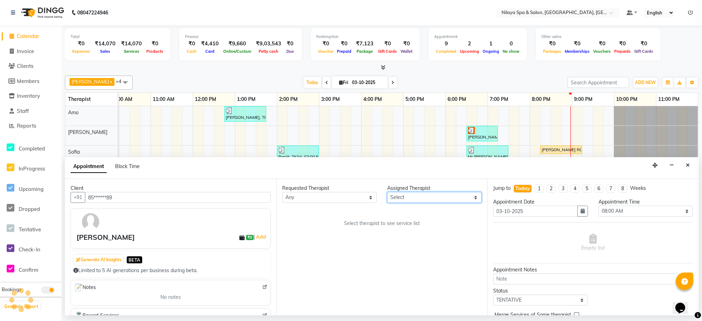
click at [474, 197] on select "Select Alen Amo Diana shoaib Sofia Vijay" at bounding box center [434, 197] width 94 height 11
click at [441, 287] on div "Requested Therapist Any Alen Amo Diana shoaib Sofia Vijay Assigned Therapist Se…" at bounding box center [381, 247] width 211 height 136
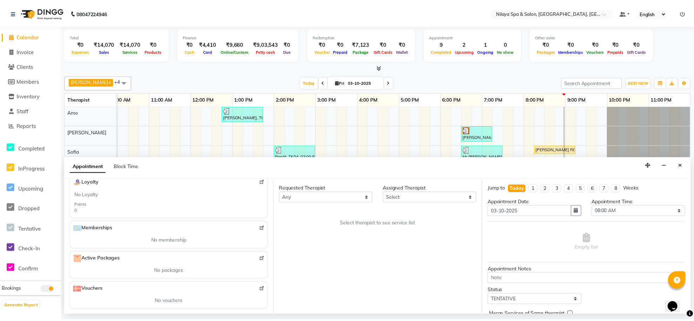
scroll to position [165, 0]
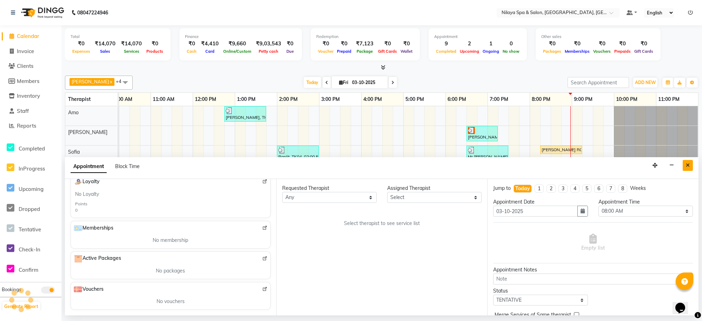
click at [690, 167] on button "Close" at bounding box center [688, 165] width 10 height 11
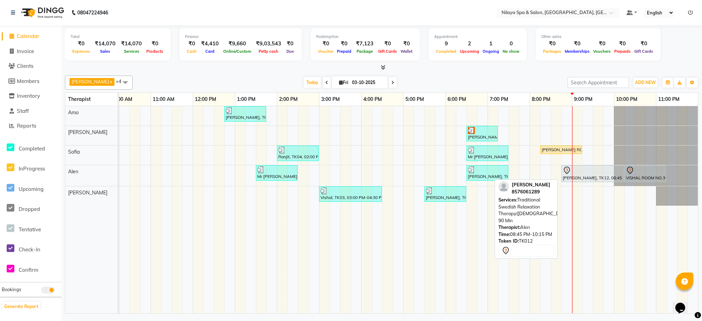
click at [580, 171] on div at bounding box center [593, 170] width 60 height 8
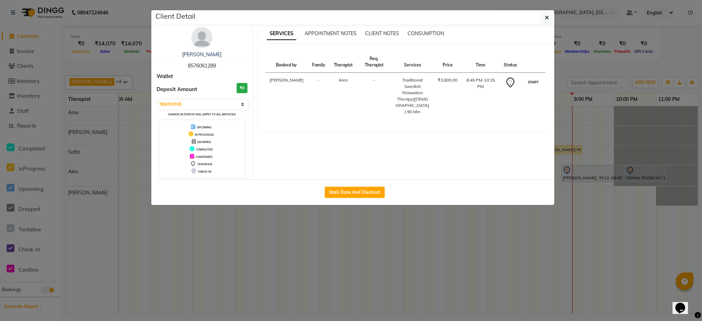
click at [534, 81] on button "START" at bounding box center [533, 82] width 14 height 9
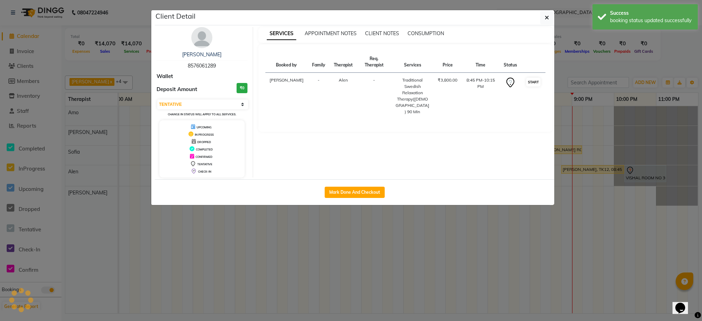
select select "1"
click at [548, 21] on button "button" at bounding box center [546, 17] width 13 height 13
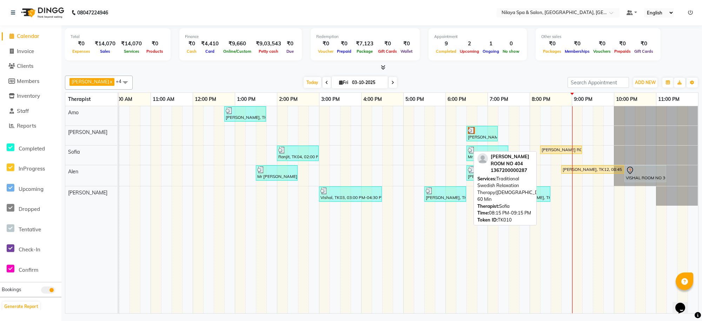
click at [562, 147] on div "MR SHUKLA ROOM NO 404, TK10, 08:15 PM-09:15 PM, Traditional Swedish Relaxation …" at bounding box center [561, 149] width 40 height 6
select select "1"
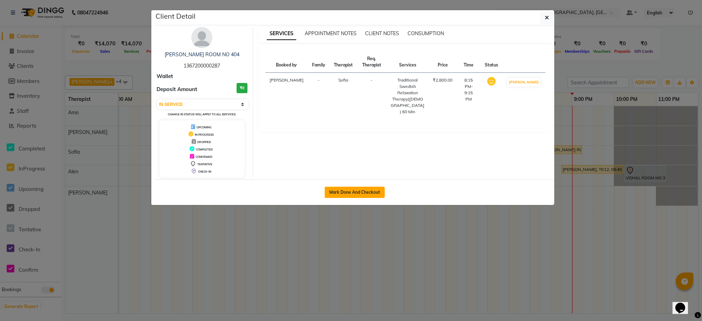
click at [367, 187] on button "Mark Done And Checkout" at bounding box center [355, 191] width 60 height 11
select select "service"
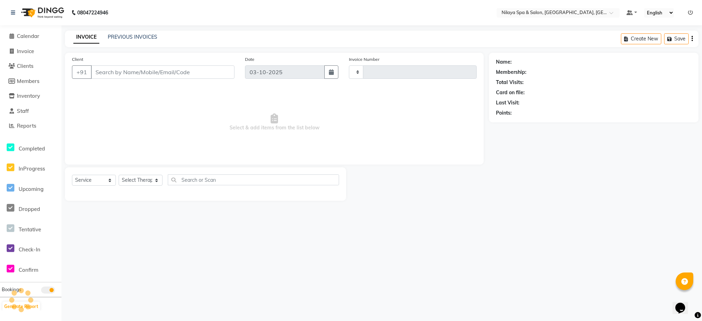
type input "1583"
select select "8283"
type input "13*********87"
select select "84324"
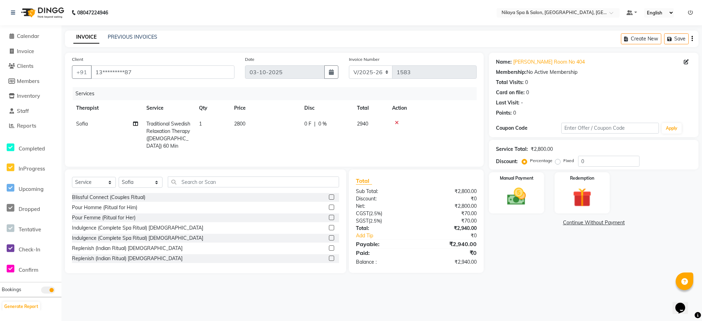
click at [396, 123] on icon at bounding box center [397, 122] width 4 height 5
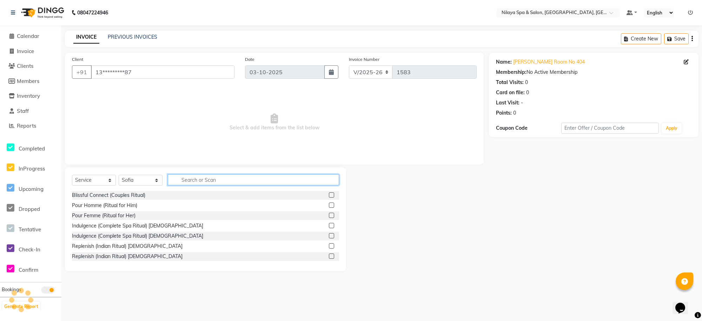
click at [262, 180] on input "text" at bounding box center [253, 179] width 171 height 11
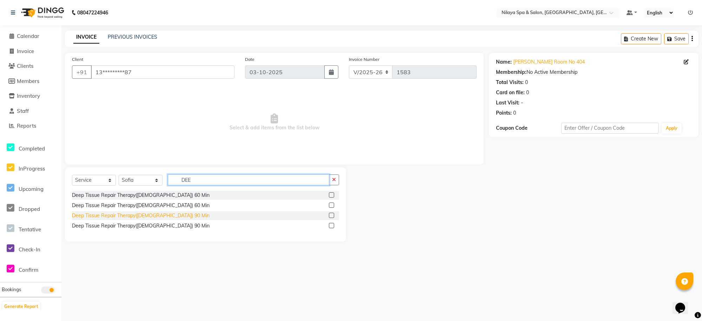
type input "DEE"
click at [138, 214] on div "Deep Tissue Repair Therapy([DEMOGRAPHIC_DATA]) 90 Min" at bounding box center [141, 215] width 138 height 7
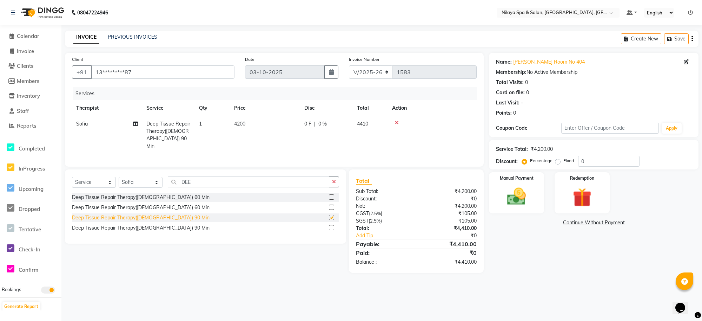
checkbox input "false"
click at [533, 197] on div "Manual Payment" at bounding box center [516, 192] width 57 height 43
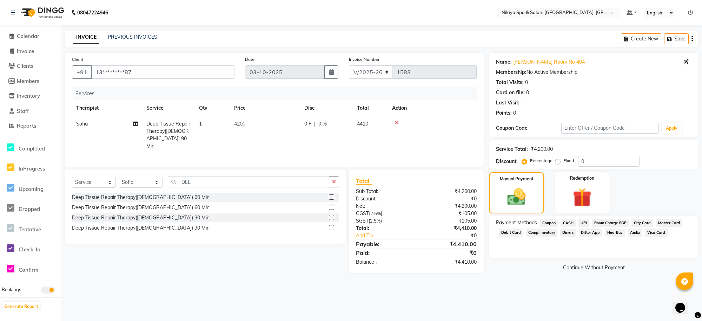
click at [569, 220] on span "CASH" at bounding box center [568, 223] width 15 height 8
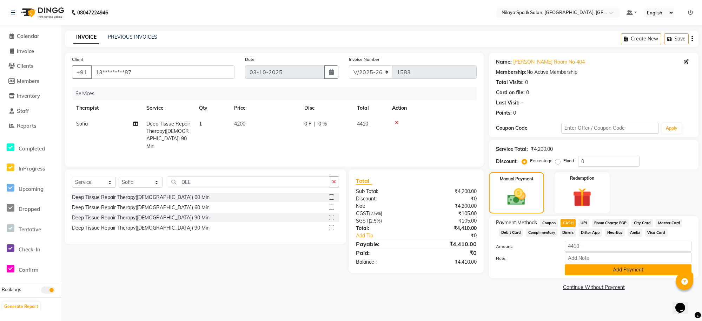
click at [600, 269] on button "Add Payment" at bounding box center [628, 269] width 127 height 11
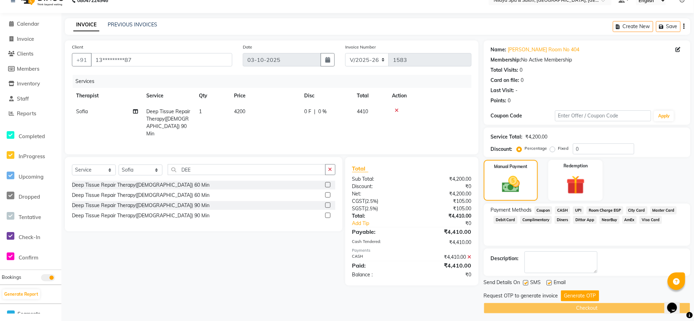
scroll to position [16, 0]
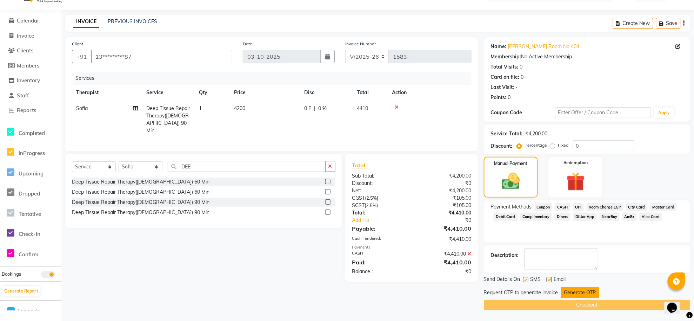
click at [574, 290] on button "Generate OTP" at bounding box center [580, 292] width 38 height 11
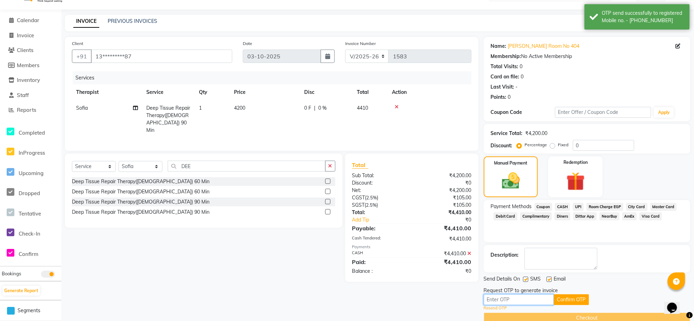
click at [496, 299] on input "text" at bounding box center [519, 299] width 70 height 11
click at [17, 19] on body "08047224946 Select Location × Nilaya Spa & Salon, Radisson Blu Hotel, Gorakhpur…" at bounding box center [347, 144] width 694 height 321
click at [8, 18] on span at bounding box center [11, 21] width 11 height 8
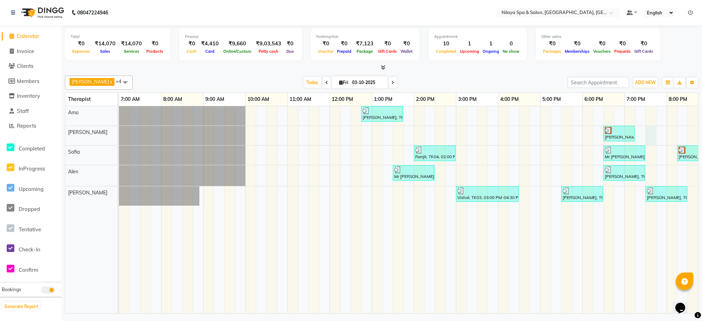
click at [647, 128] on div "RISHAB, TK01, 12:45 PM-01:45 PM, Deep Tissue Repair Therapy(Male) 60 Min RAMU T…" at bounding box center [477, 209] width 716 height 207
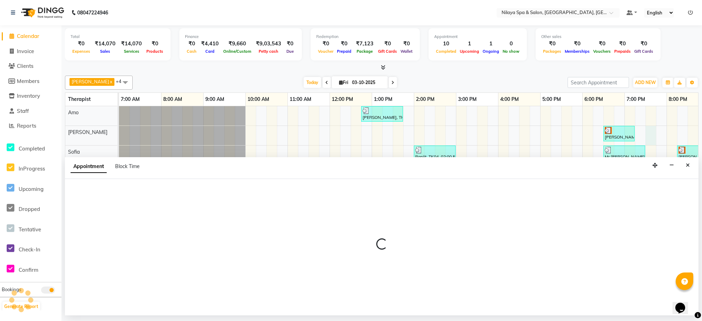
select select "80704"
select select "1170"
select select "tentative"
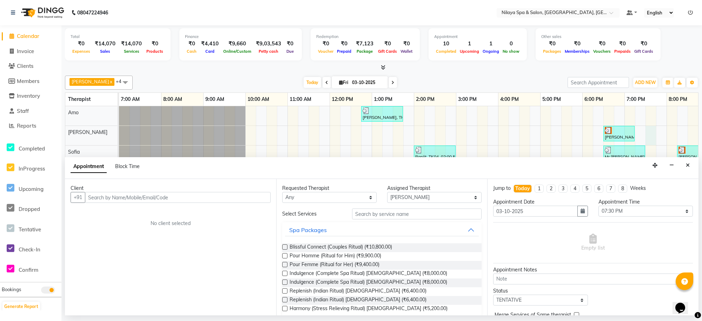
click at [232, 196] on input "text" at bounding box center [178, 197] width 186 height 11
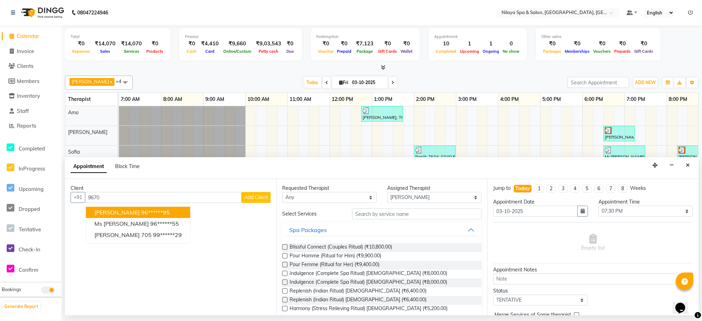
click at [150, 216] on button "sourabh 96******95" at bounding box center [138, 211] width 104 height 11
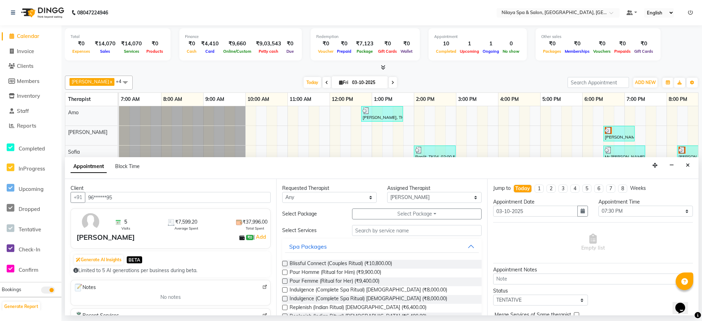
type input "96******95"
click at [394, 230] on input "text" at bounding box center [417, 230] width 130 height 11
type input "S"
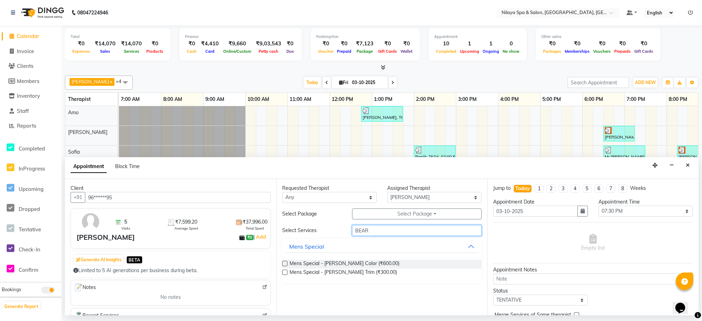
type input "BEAR"
click at [283, 273] on label at bounding box center [284, 271] width 5 height 5
click at [283, 273] on input "checkbox" at bounding box center [284, 272] width 5 height 5
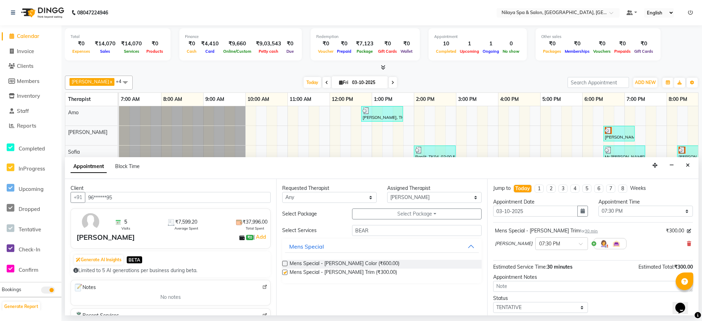
checkbox input "false"
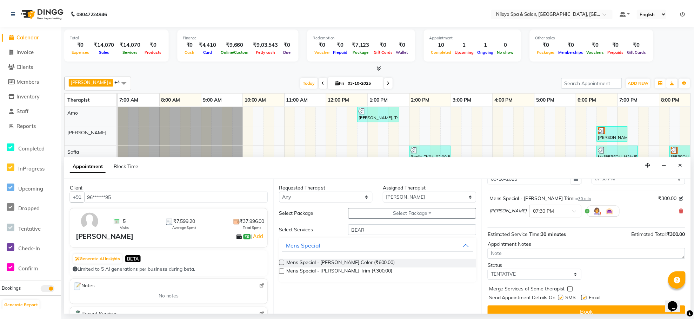
scroll to position [42, 0]
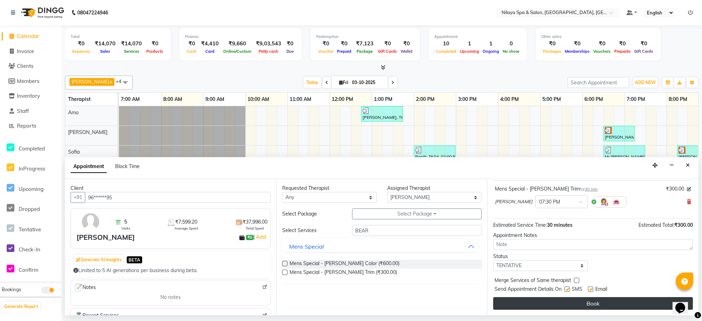
click at [549, 298] on button "Book" at bounding box center [593, 303] width 200 height 13
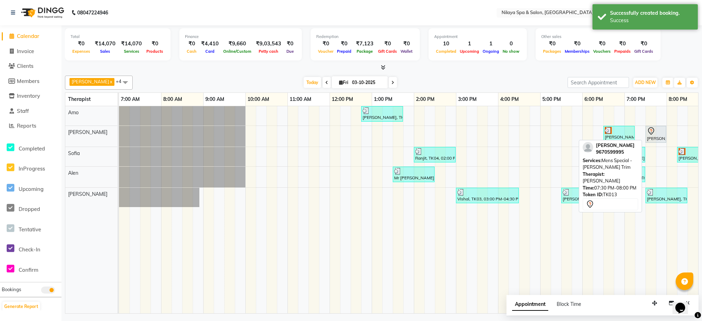
click at [658, 134] on div at bounding box center [656, 131] width 18 height 8
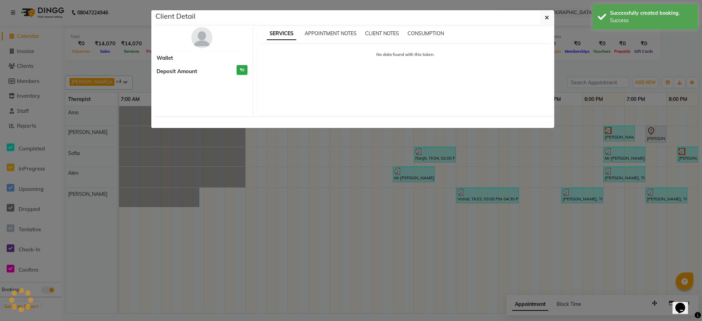
select select "7"
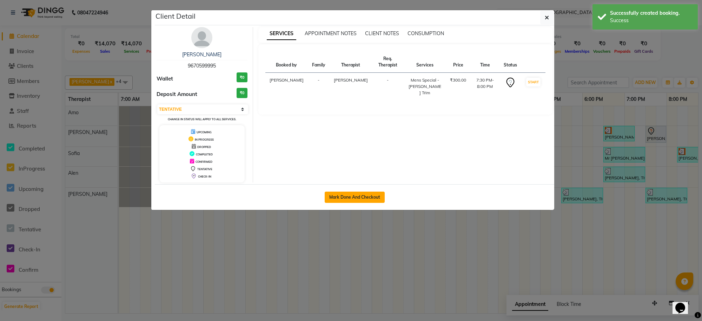
click at [369, 192] on button "Mark Done And Checkout" at bounding box center [355, 196] width 60 height 11
select select "8283"
select select "service"
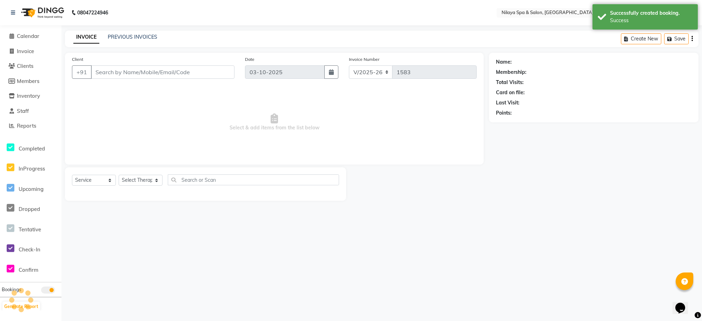
type input "96******95"
select select "80704"
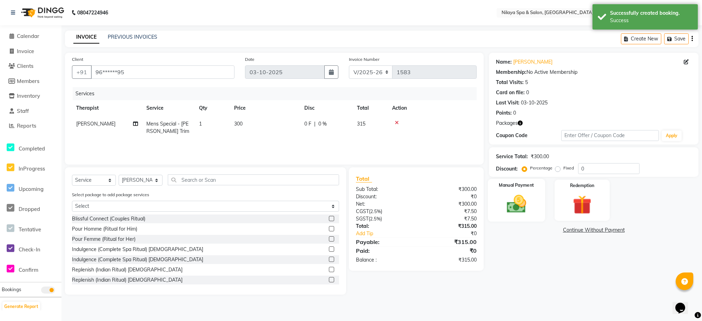
click at [516, 201] on img at bounding box center [517, 203] width 32 height 23
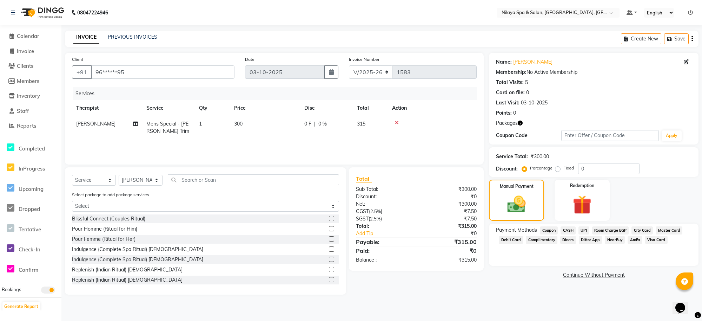
click at [585, 229] on span "UPI" at bounding box center [584, 230] width 11 height 8
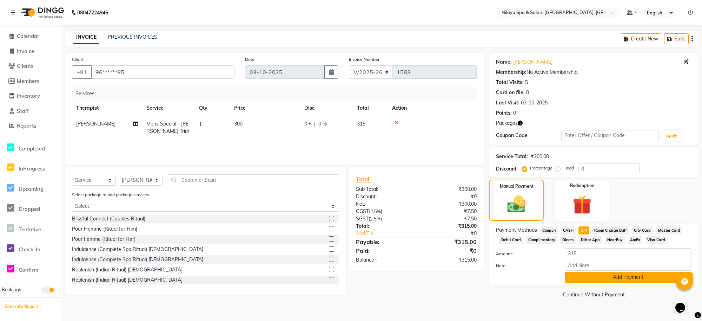
click at [594, 275] on button "Add Payment" at bounding box center [628, 276] width 127 height 11
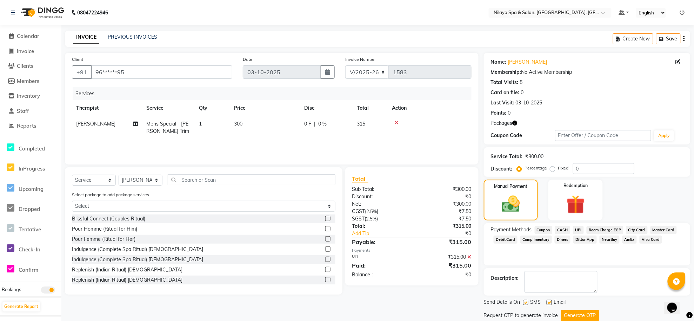
scroll to position [23, 0]
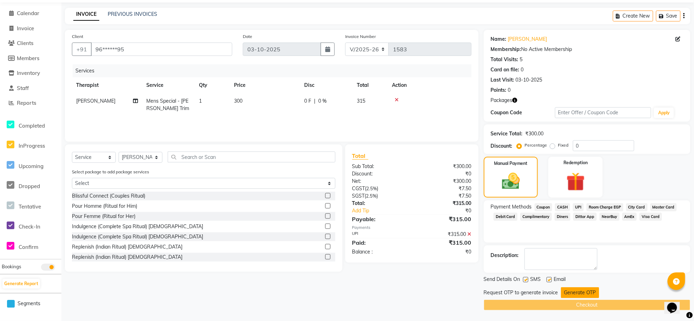
click at [580, 290] on button "Generate OTP" at bounding box center [580, 292] width 38 height 11
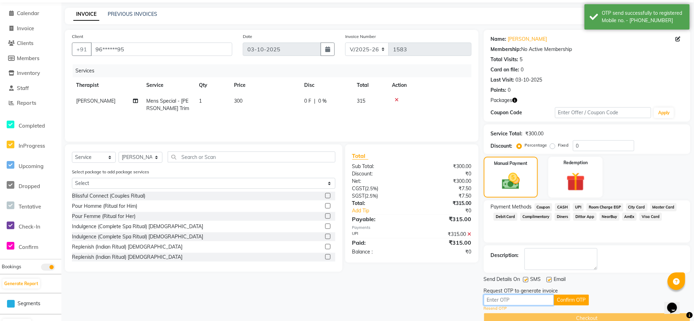
click at [508, 300] on input "text" at bounding box center [519, 299] width 70 height 11
click at [562, 299] on button "Confirm OTP" at bounding box center [571, 299] width 35 height 11
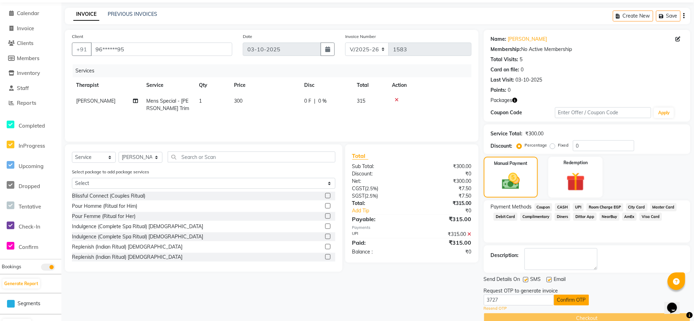
click at [562, 299] on button "Confirm OTP" at bounding box center [571, 299] width 35 height 11
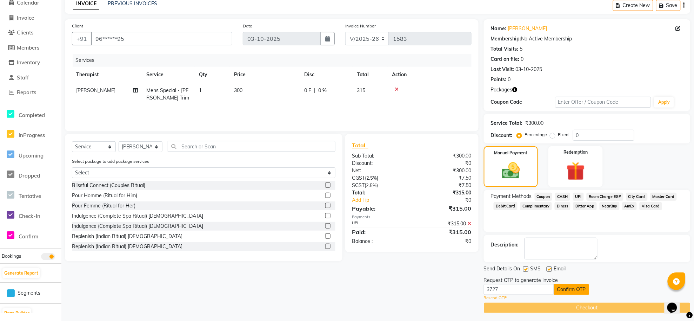
scroll to position [36, 0]
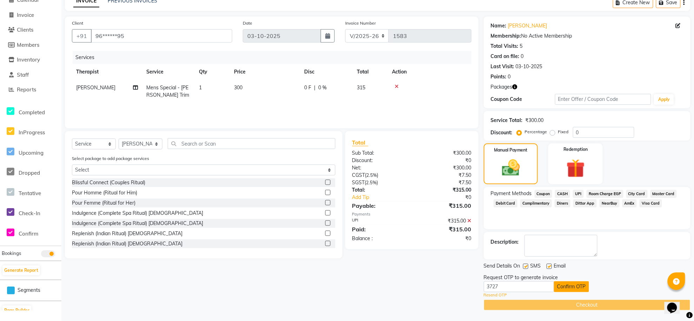
click at [576, 283] on button "Confirm OTP" at bounding box center [571, 286] width 35 height 11
click at [540, 289] on input "3727" at bounding box center [519, 286] width 70 height 11
type input "3"
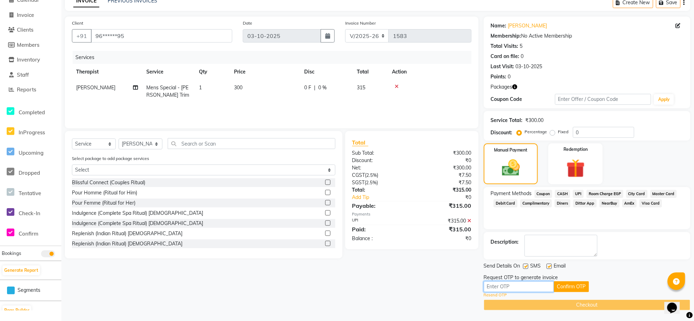
click at [499, 284] on input "text" at bounding box center [519, 286] width 70 height 11
type input "4166"
click at [567, 285] on button "Confirm OTP" at bounding box center [571, 286] width 35 height 11
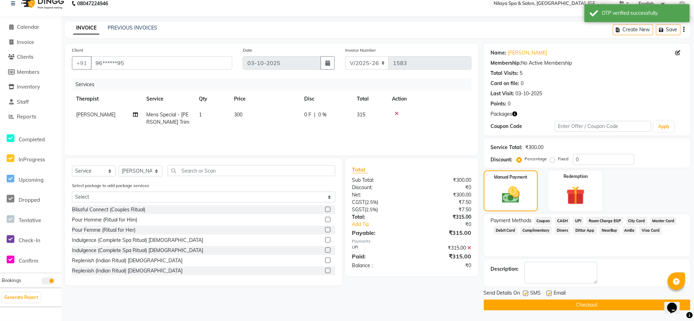
click at [564, 304] on button "Checkout" at bounding box center [587, 304] width 207 height 11
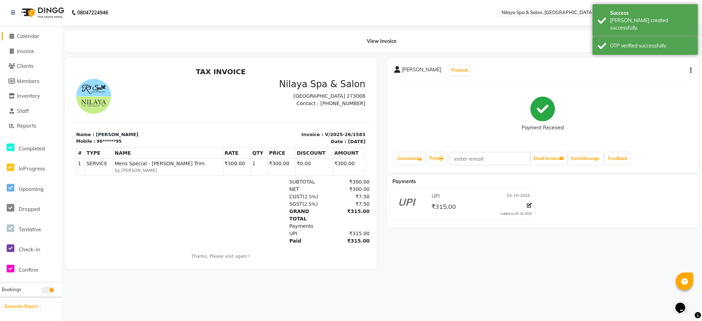
click at [10, 37] on icon at bounding box center [11, 35] width 5 height 5
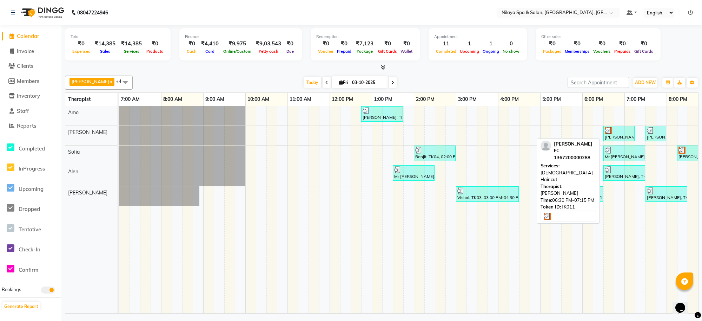
click at [618, 132] on div at bounding box center [619, 130] width 28 height 7
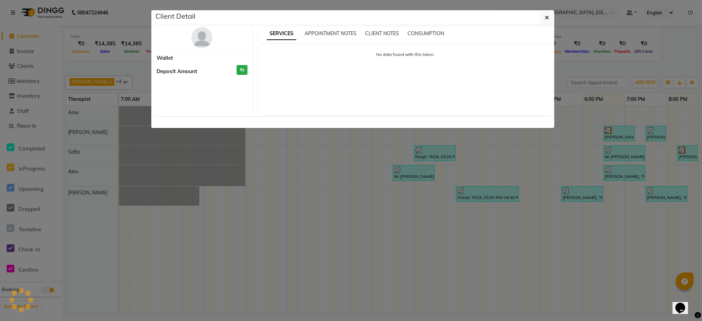
select select "3"
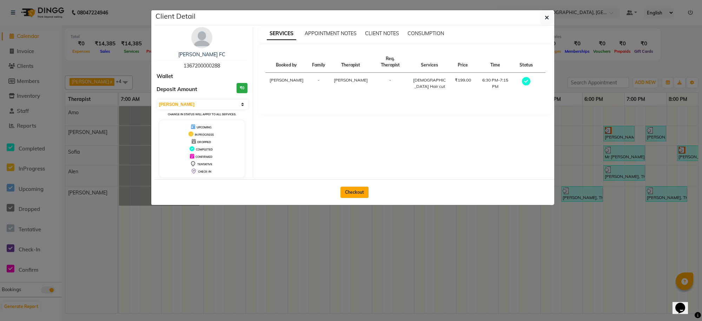
click at [351, 187] on button "Checkout" at bounding box center [355, 191] width 28 height 11
select select "service"
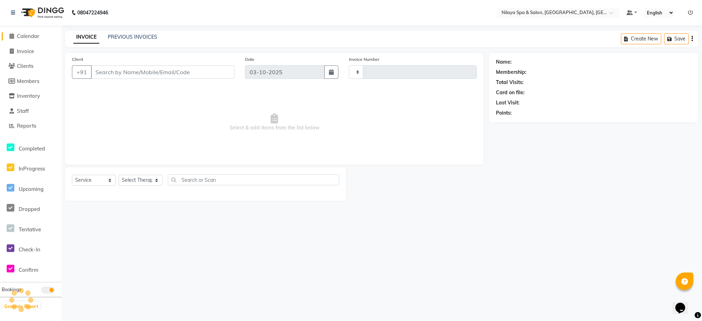
type input "1584"
select select "8283"
type input "13*********88"
select select "80704"
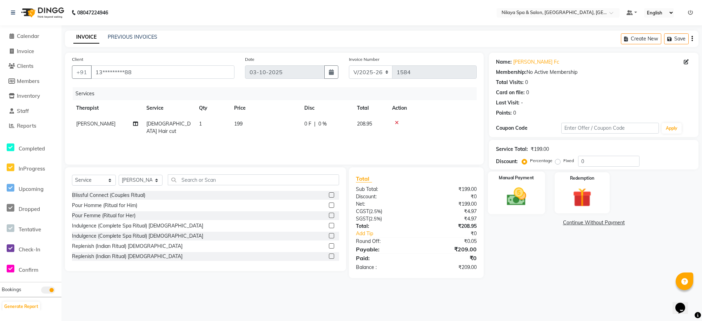
click at [513, 193] on img at bounding box center [517, 196] width 32 height 23
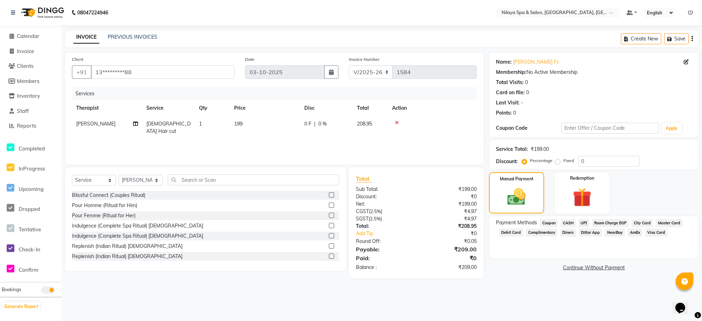
click at [585, 222] on span "UPI" at bounding box center [584, 223] width 11 height 8
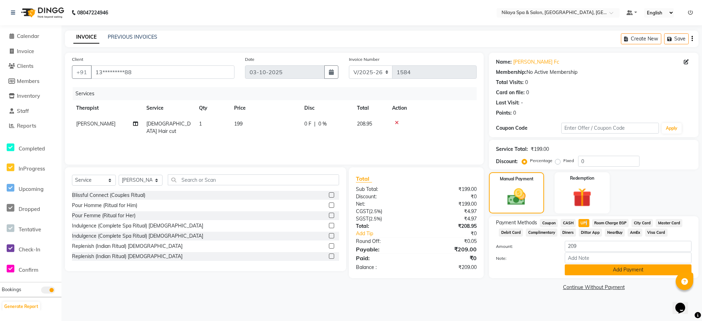
click at [617, 271] on button "Add Payment" at bounding box center [628, 269] width 127 height 11
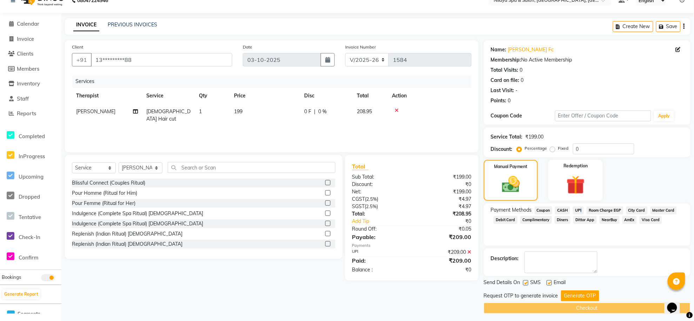
scroll to position [16, 0]
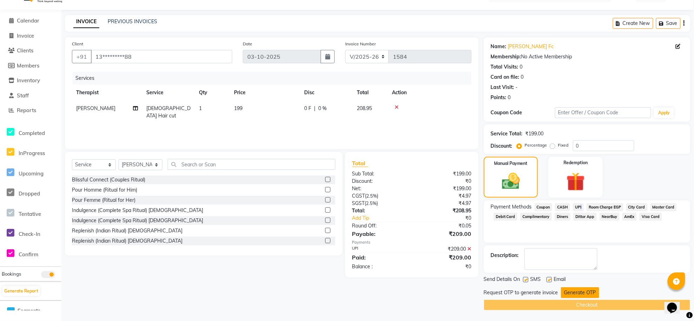
click at [575, 287] on button "Generate OTP" at bounding box center [580, 292] width 38 height 11
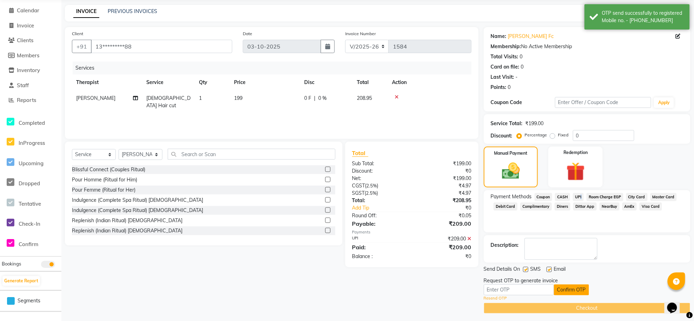
scroll to position [29, 0]
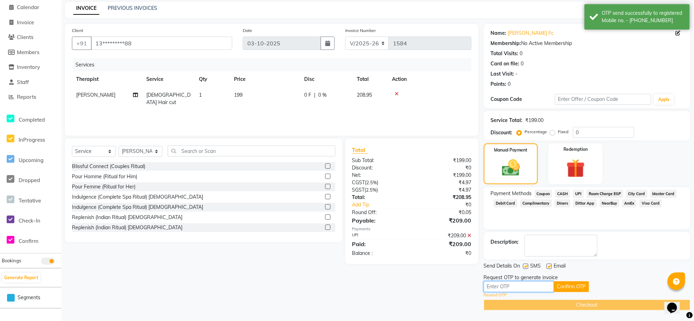
click at [523, 290] on input "text" at bounding box center [519, 286] width 70 height 11
type input "4166"
click at [573, 283] on button "Confirm OTP" at bounding box center [571, 286] width 35 height 11
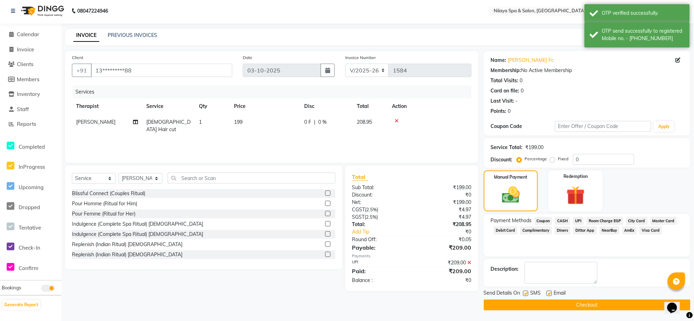
scroll to position [2, 0]
click at [574, 304] on button "Checkout" at bounding box center [587, 304] width 207 height 11
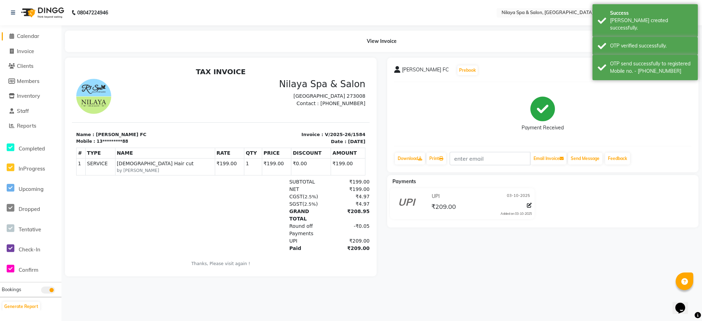
click at [15, 34] on span at bounding box center [11, 36] width 11 height 8
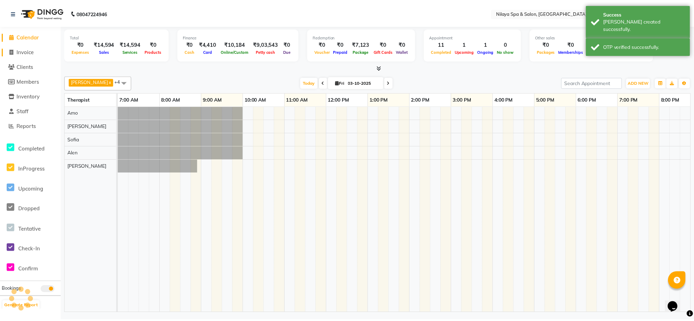
scroll to position [0, 137]
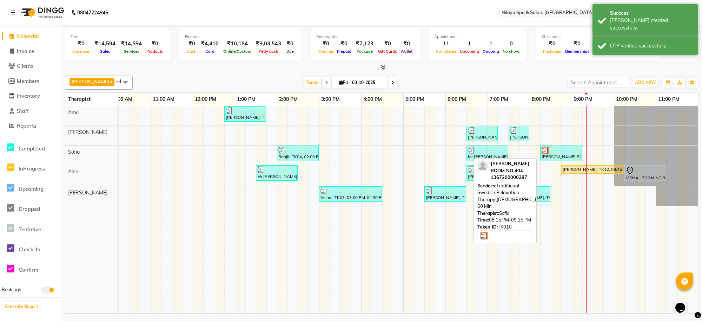
click at [557, 154] on div "MR SHUKLA ROOM NO 404, TK10, 08:15 PM-09:15 PM, Traditional Swedish Relaxation …" at bounding box center [561, 152] width 40 height 13
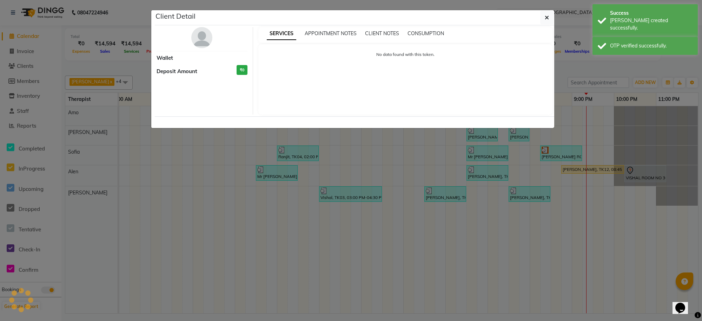
select select "3"
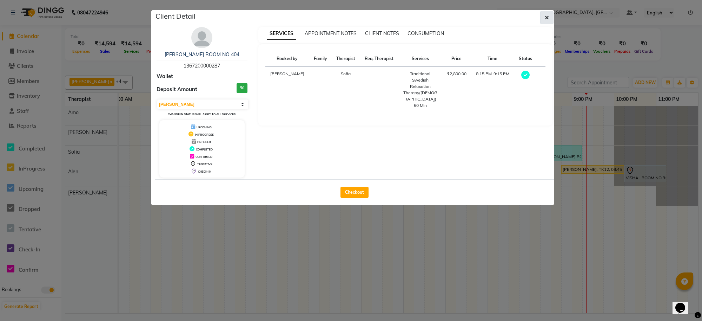
click at [548, 18] on icon "button" at bounding box center [547, 18] width 4 height 6
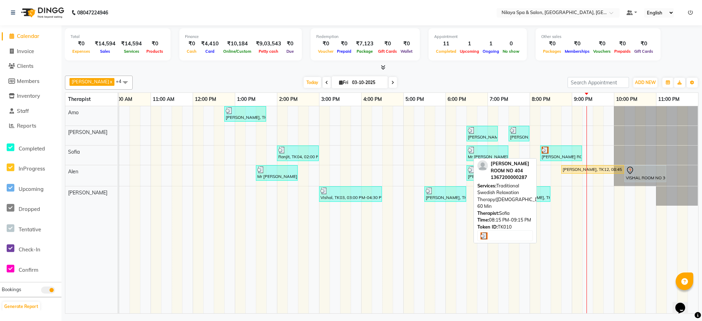
click at [552, 155] on div "MR SHUKLA ROOM NO 404, TK10, 08:15 PM-09:15 PM, Traditional Swedish Relaxation …" at bounding box center [561, 152] width 40 height 13
select select "3"
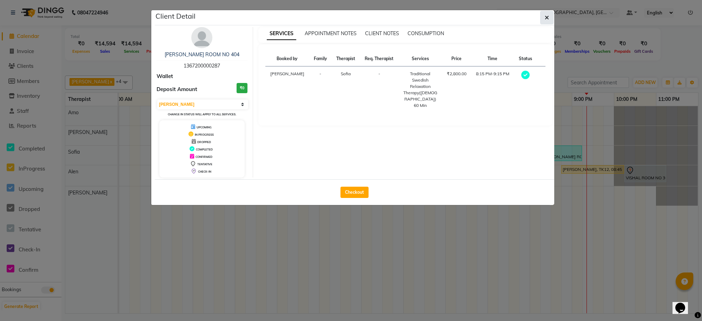
click at [545, 14] on span "button" at bounding box center [547, 17] width 4 height 7
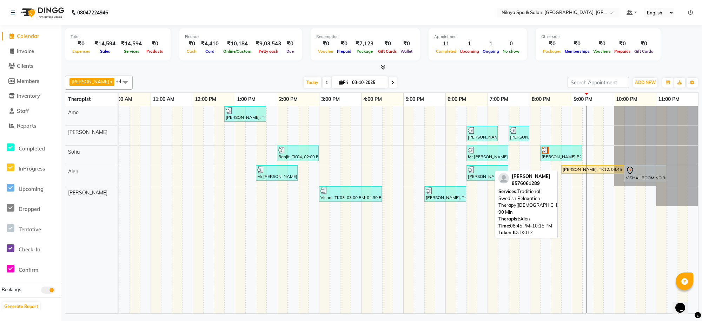
click at [571, 169] on div "HASSAN KHAN, TK12, 08:45 PM-10:15 PM, Traditional Swedish Relaxation Therapy(Ma…" at bounding box center [592, 169] width 61 height 6
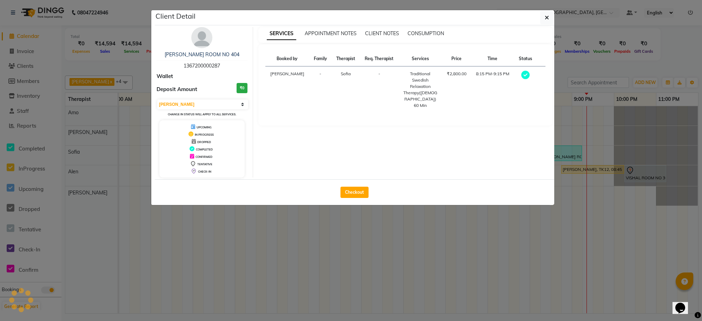
select select "1"
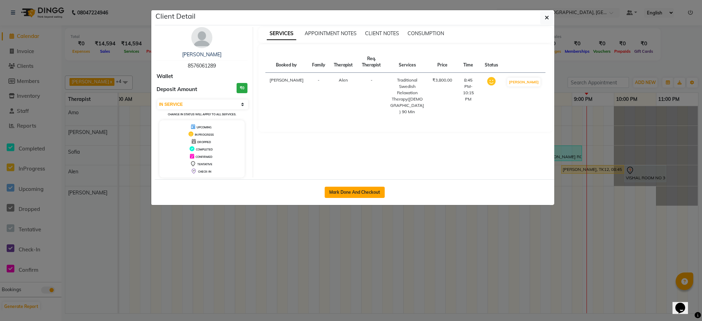
click at [346, 193] on button "Mark Done And Checkout" at bounding box center [355, 191] width 60 height 11
select select "8283"
select select "service"
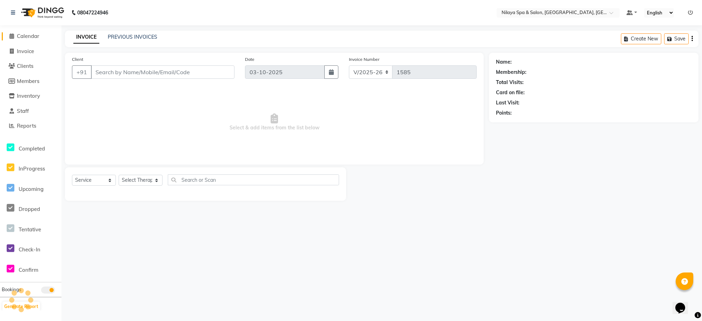
type input "85******89"
select select "84325"
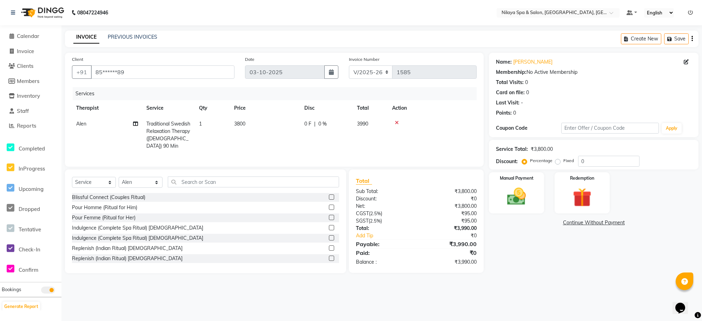
click at [396, 120] on icon at bounding box center [397, 122] width 4 height 5
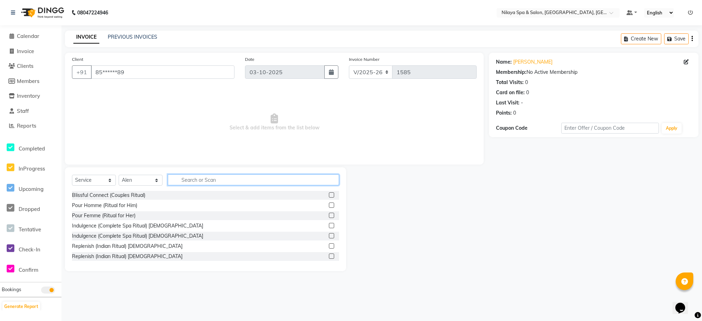
click at [273, 174] on input "text" at bounding box center [253, 179] width 171 height 11
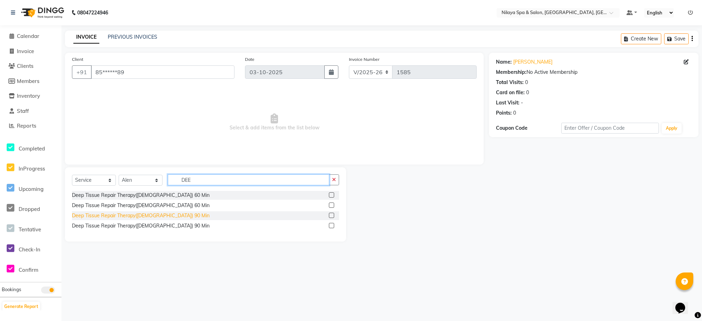
type input "DEE"
click at [89, 214] on div "Deep Tissue Repair Therapy([DEMOGRAPHIC_DATA]) 90 Min" at bounding box center [141, 215] width 138 height 7
checkbox input "false"
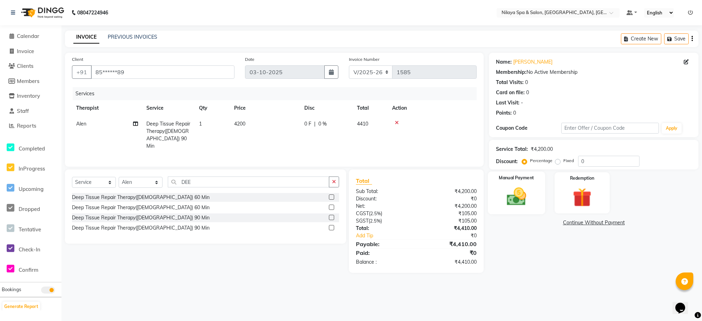
click at [518, 192] on img at bounding box center [517, 196] width 32 height 23
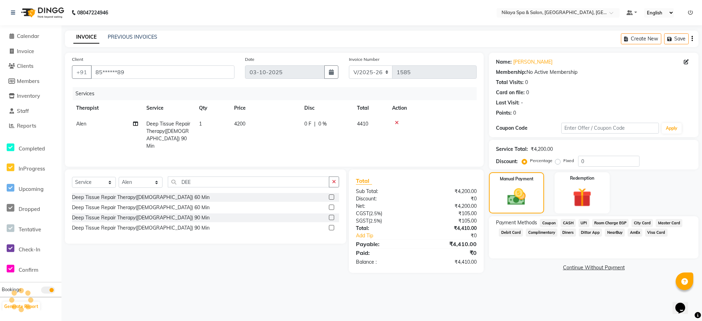
click at [568, 222] on span "CASH" at bounding box center [568, 223] width 15 height 8
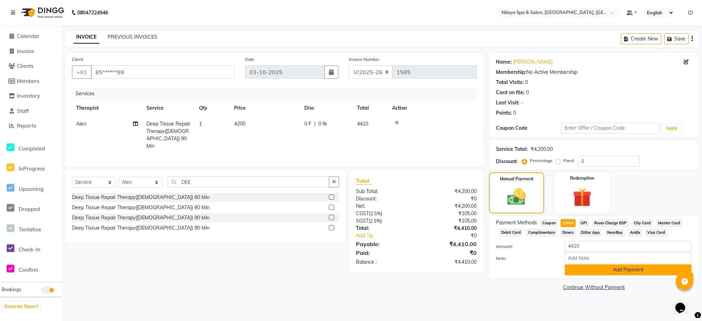
click at [607, 267] on button "Add Payment" at bounding box center [628, 269] width 127 height 11
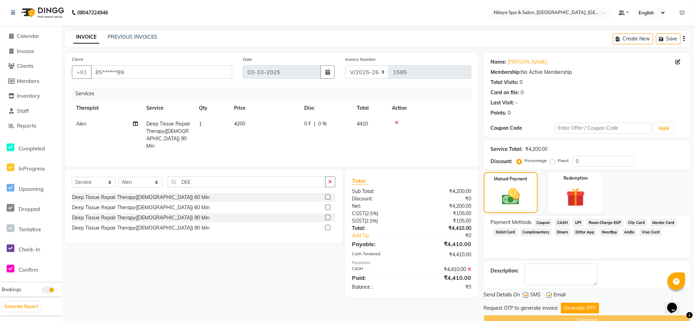
scroll to position [16, 0]
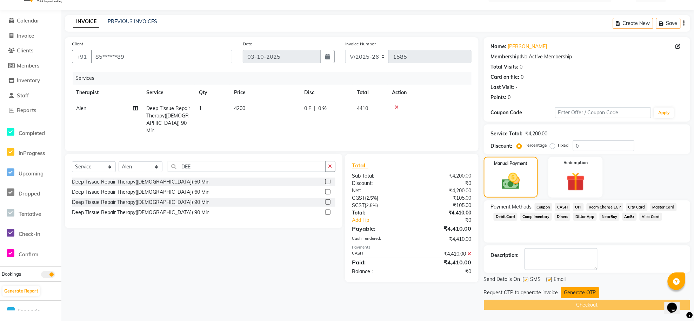
click at [568, 290] on button "Generate OTP" at bounding box center [580, 292] width 38 height 11
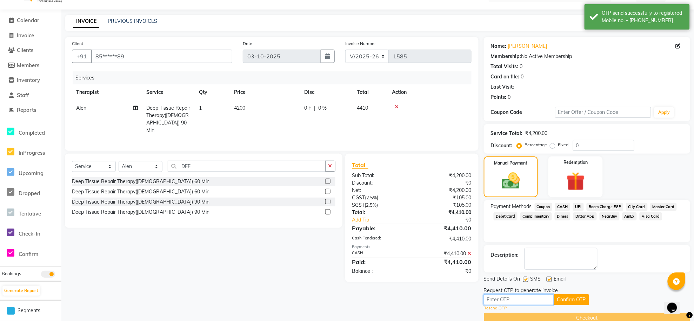
click at [529, 297] on input "text" at bounding box center [519, 299] width 70 height 11
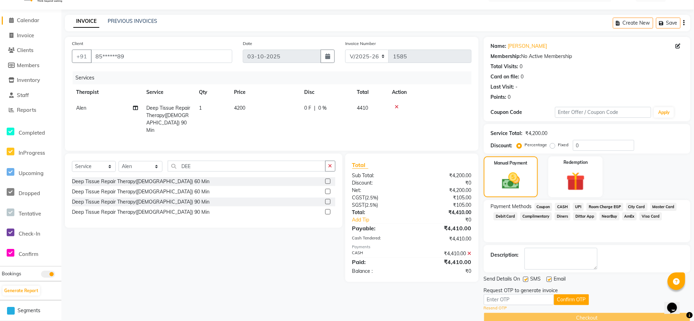
click at [30, 23] on span "Calendar" at bounding box center [28, 20] width 22 height 7
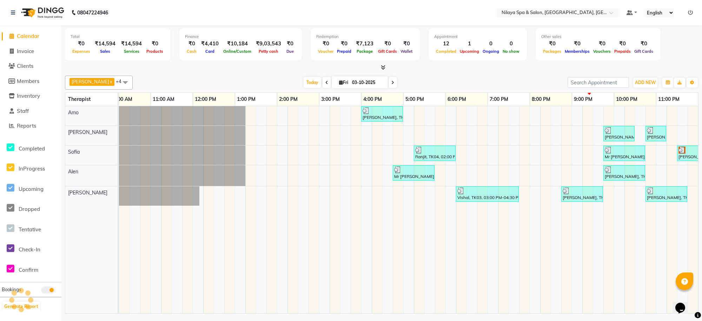
scroll to position [0, 137]
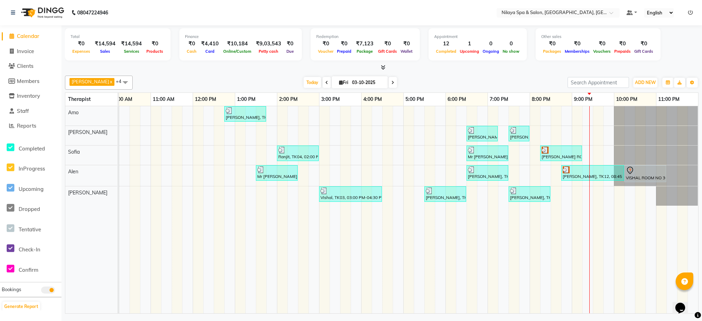
click at [325, 82] on icon at bounding box center [326, 82] width 3 height 4
type input "02-10-2025"
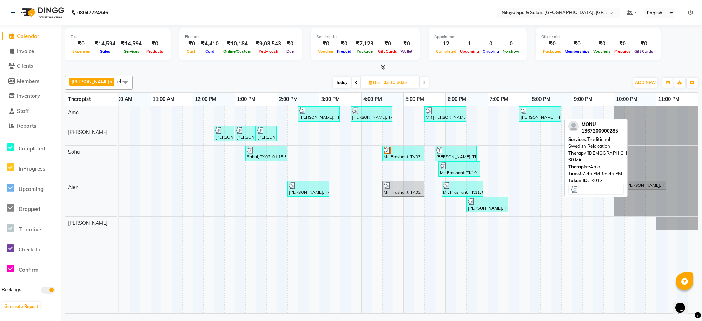
click at [541, 118] on div "[PERSON_NAME], TK13, 07:45 PM-08:45 PM, Traditional Swedish Relaxation Therapy(…" at bounding box center [540, 113] width 40 height 13
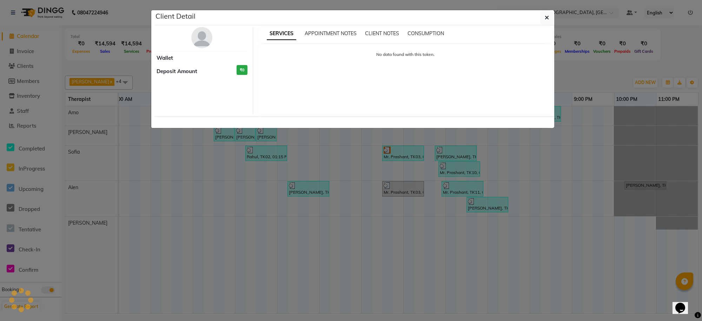
select select "3"
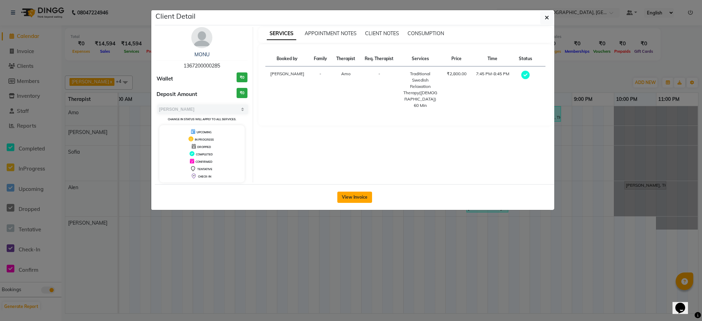
click at [349, 198] on button "View Invoice" at bounding box center [354, 196] width 35 height 11
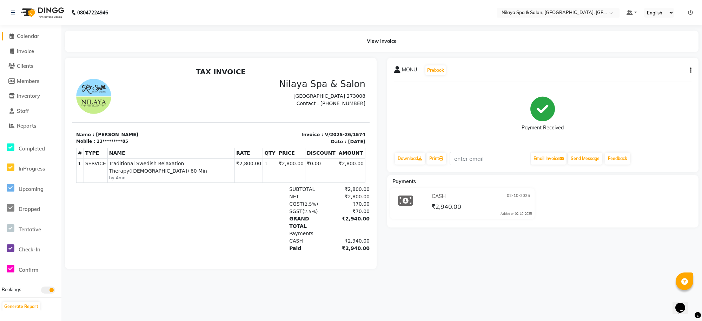
click at [33, 39] on span "Calendar" at bounding box center [28, 36] width 22 height 7
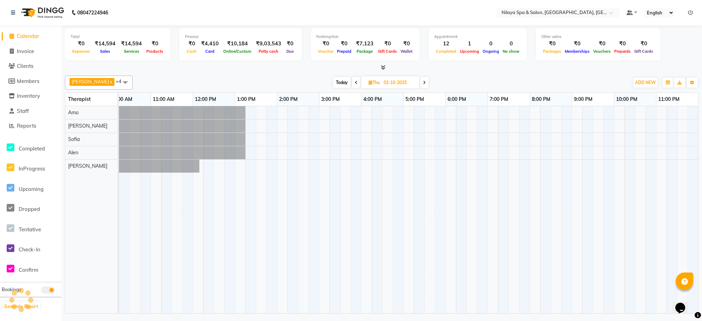
scroll to position [0, 137]
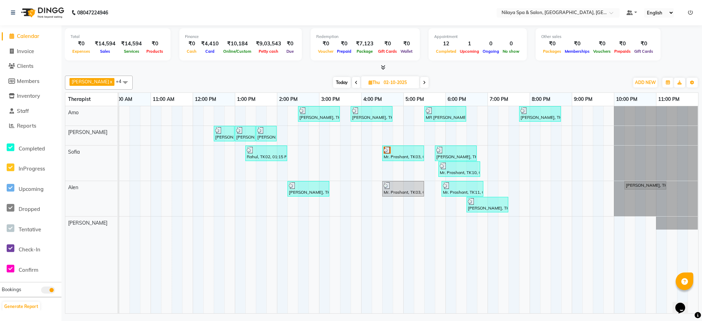
click at [420, 79] on span at bounding box center [424, 82] width 8 height 11
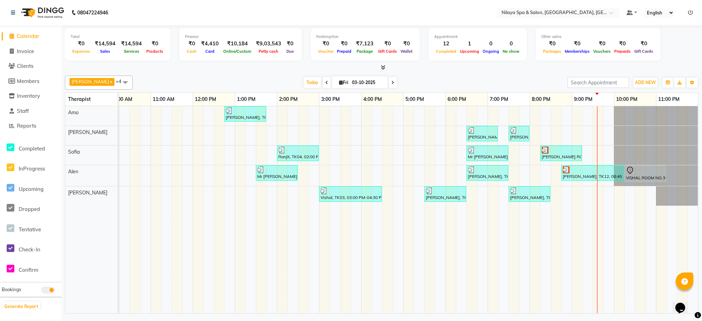
click at [391, 83] on icon at bounding box center [392, 82] width 3 height 4
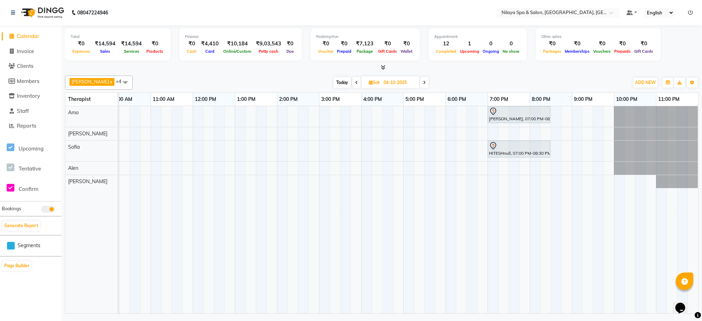
click at [355, 81] on icon at bounding box center [356, 82] width 3 height 4
type input "03-10-2025"
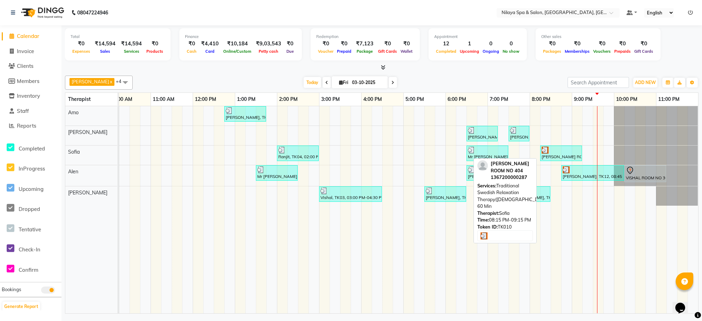
click at [560, 152] on div at bounding box center [561, 149] width 39 height 7
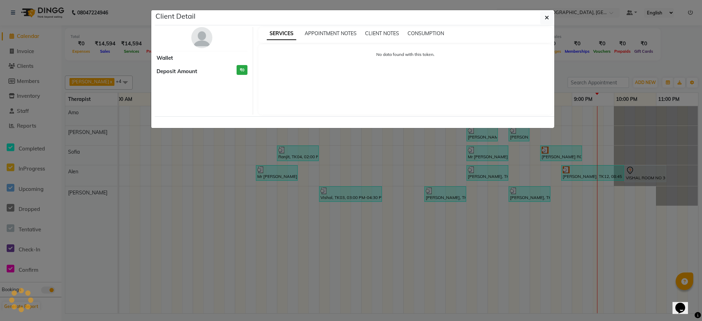
select select "3"
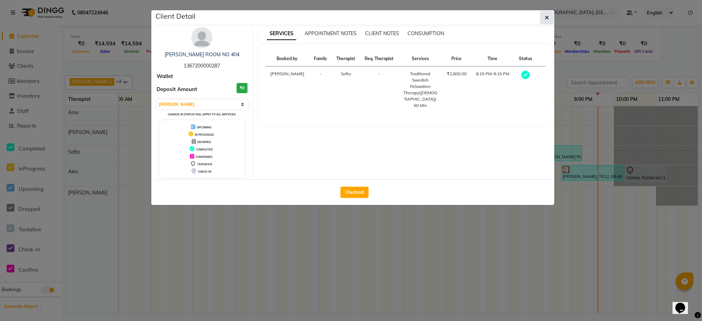
click at [545, 20] on icon "button" at bounding box center [547, 18] width 4 height 6
click at [545, 20] on button "button" at bounding box center [546, 17] width 13 height 13
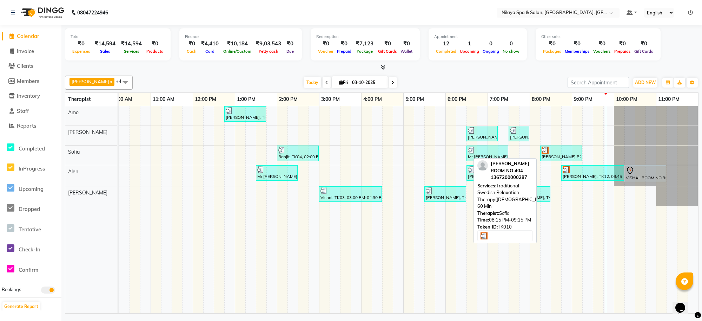
click at [552, 152] on div at bounding box center [561, 149] width 39 height 7
select select "3"
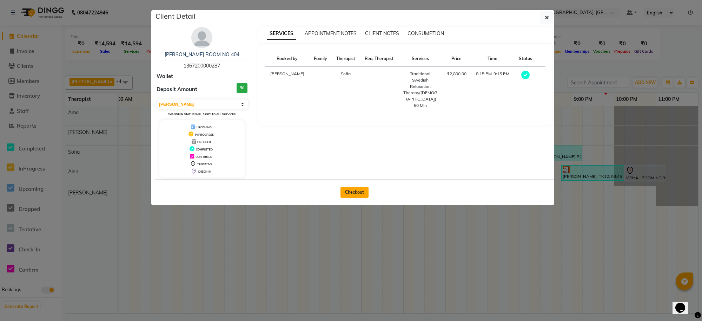
click at [359, 192] on button "Checkout" at bounding box center [355, 191] width 28 height 11
select select "service"
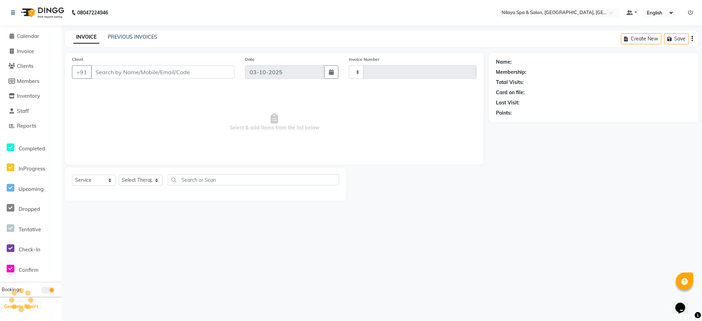
type input "1585"
select select "8283"
type input "13*********87"
select select "84324"
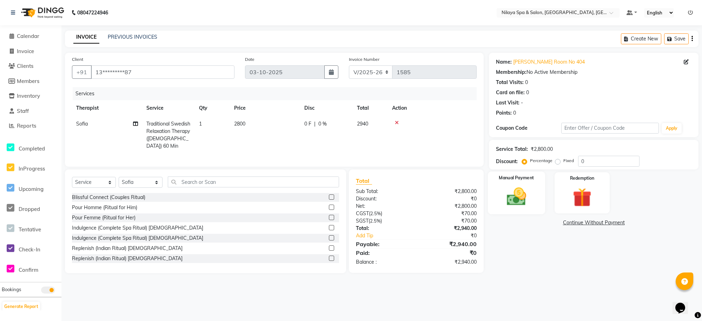
click at [524, 200] on img at bounding box center [517, 196] width 32 height 23
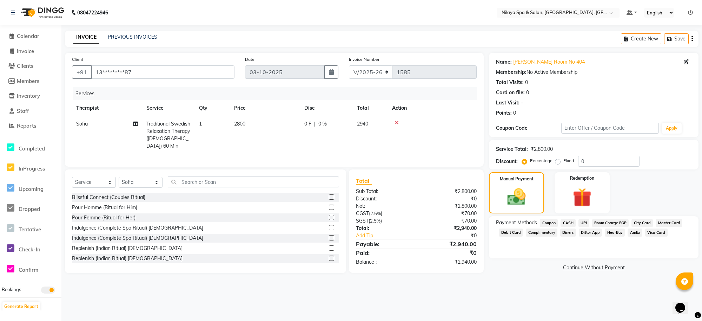
click at [566, 222] on span "CASH" at bounding box center [568, 223] width 15 height 8
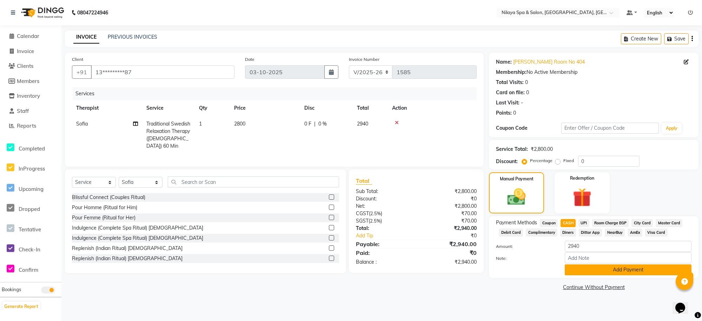
click at [591, 270] on button "Add Payment" at bounding box center [628, 269] width 127 height 11
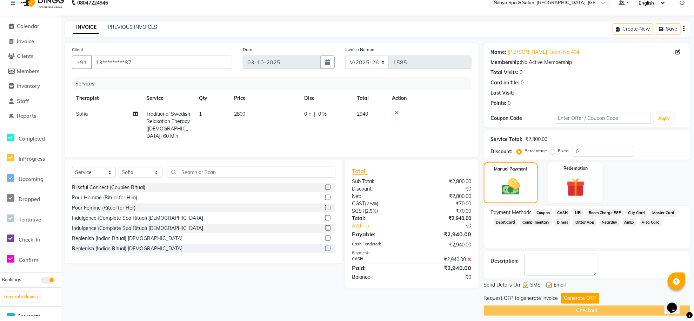
scroll to position [16, 0]
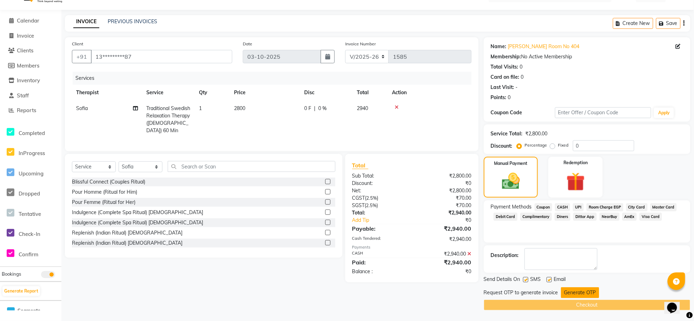
click at [585, 292] on button "Generate OTP" at bounding box center [580, 292] width 38 height 11
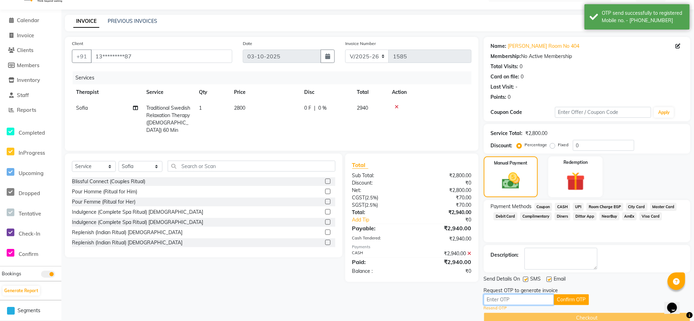
click at [541, 299] on input "text" at bounding box center [519, 299] width 70 height 11
type input "4166"
click at [562, 298] on button "Confirm OTP" at bounding box center [571, 299] width 35 height 11
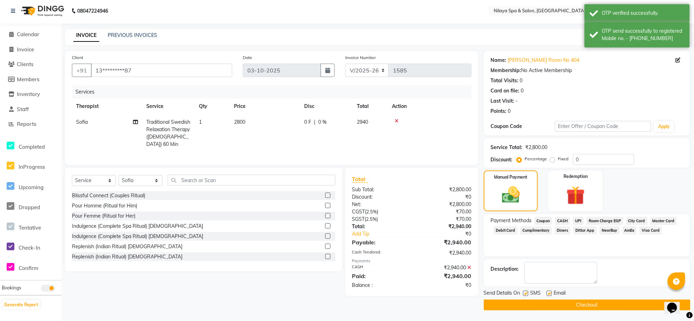
click at [563, 306] on button "Checkout" at bounding box center [587, 304] width 207 height 11
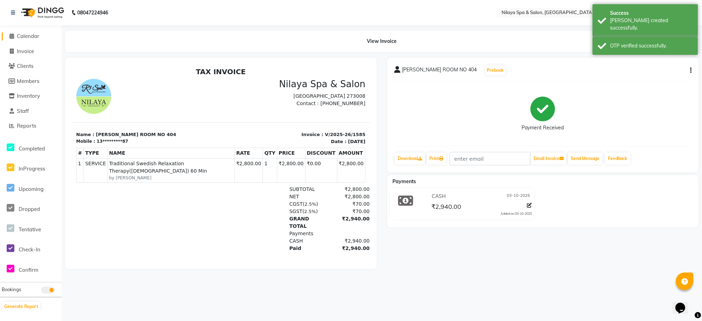
click at [13, 34] on icon at bounding box center [11, 35] width 5 height 5
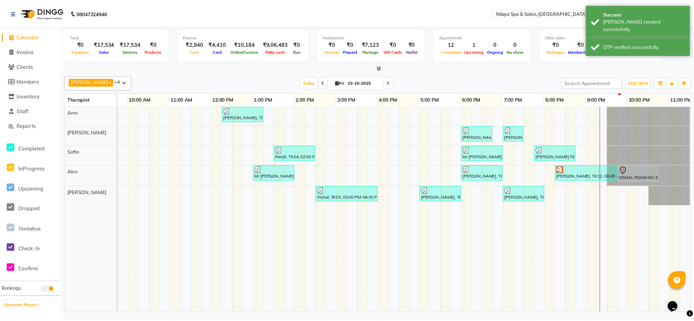
scroll to position [0, 137]
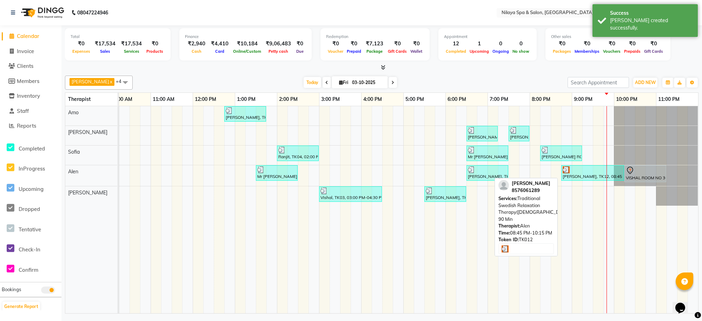
click at [587, 171] on div at bounding box center [593, 169] width 60 height 7
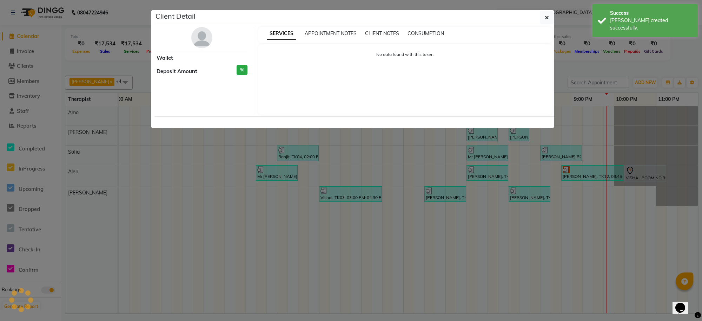
select select "3"
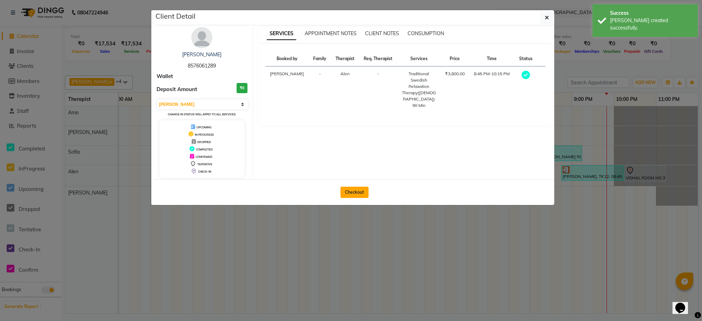
click at [355, 191] on button "Checkout" at bounding box center [355, 191] width 28 height 11
select select "8283"
select select "service"
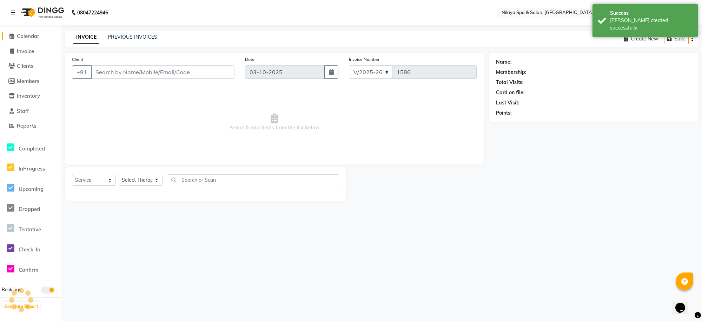
type input "85******89"
select select "84325"
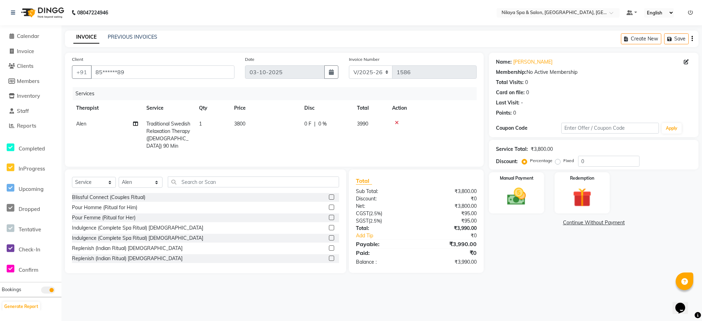
click at [396, 122] on icon at bounding box center [397, 122] width 4 height 5
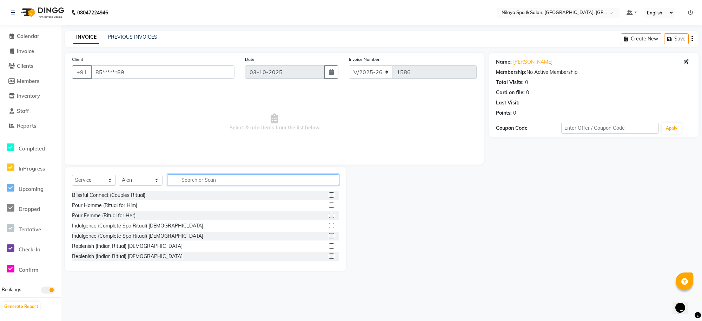
click at [304, 175] on input "text" at bounding box center [253, 179] width 171 height 11
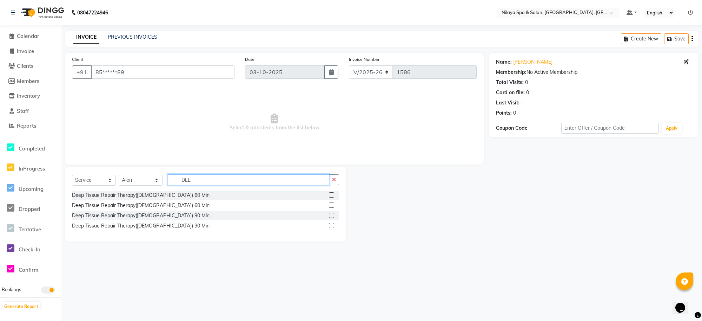
type input "DEE"
click at [331, 216] on label at bounding box center [331, 214] width 5 height 5
click at [331, 216] on input "checkbox" at bounding box center [331, 215] width 5 height 5
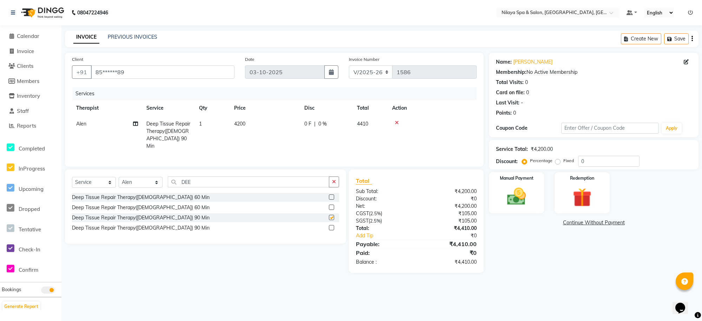
checkbox input "false"
click at [516, 197] on img at bounding box center [517, 196] width 32 height 23
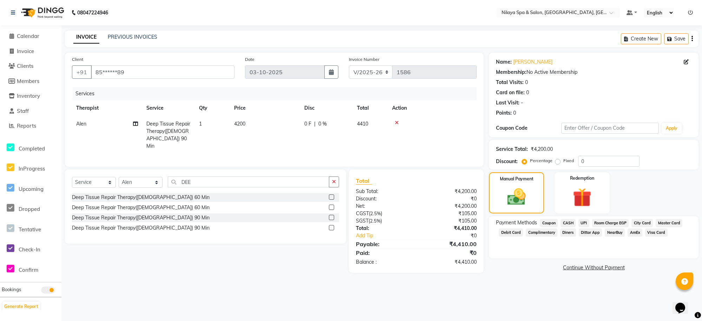
click at [569, 221] on span "CASH" at bounding box center [568, 223] width 15 height 8
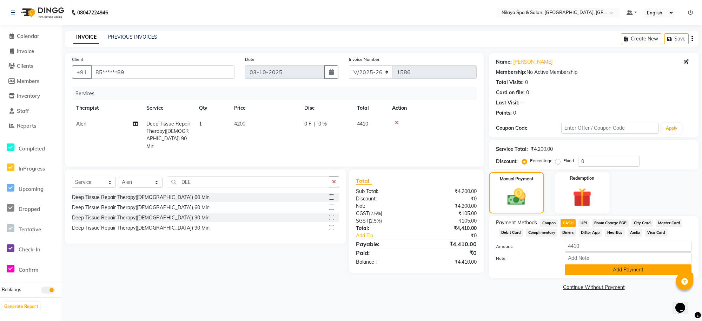
click at [596, 270] on button "Add Payment" at bounding box center [628, 269] width 127 height 11
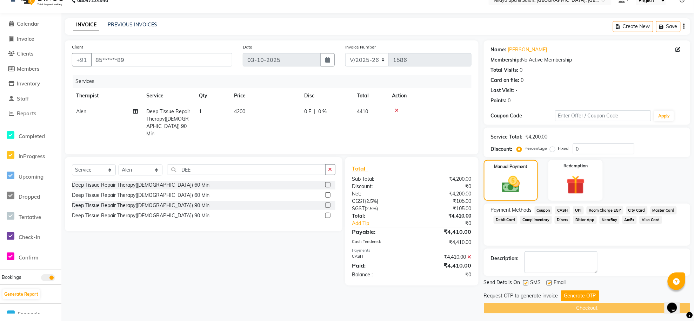
scroll to position [16, 0]
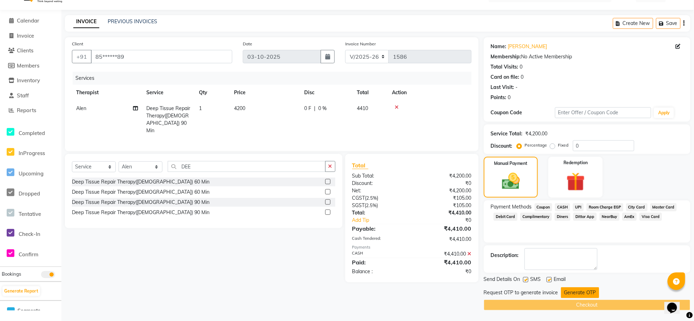
click at [585, 290] on button "Generate OTP" at bounding box center [580, 292] width 38 height 11
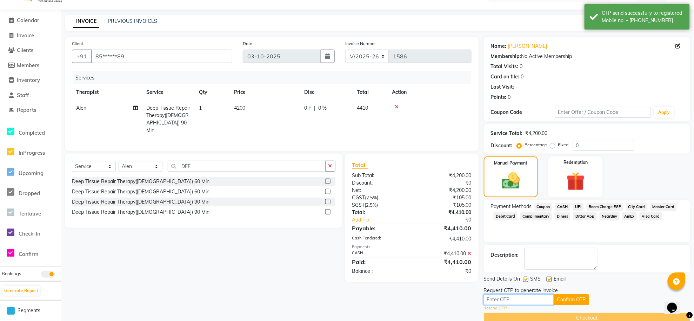
click at [522, 299] on input "text" at bounding box center [519, 299] width 70 height 11
type input "4166"
click at [558, 298] on button "Confirm OTP" at bounding box center [571, 299] width 35 height 11
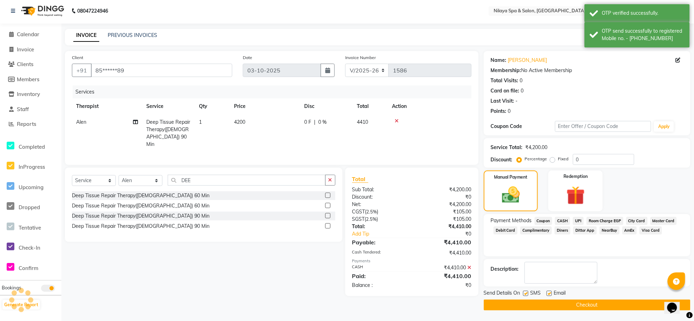
scroll to position [2, 0]
click at [563, 305] on button "Checkout" at bounding box center [587, 304] width 207 height 11
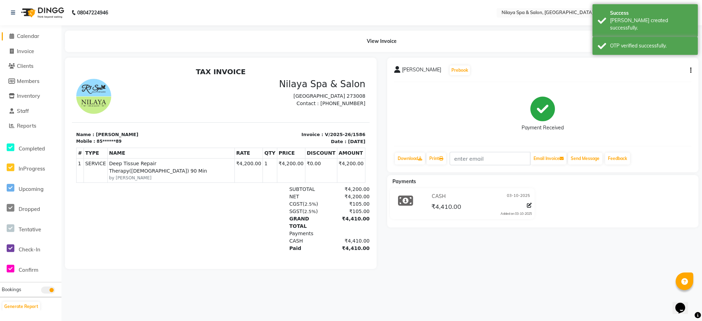
click at [26, 36] on span "Calendar" at bounding box center [28, 36] width 22 height 7
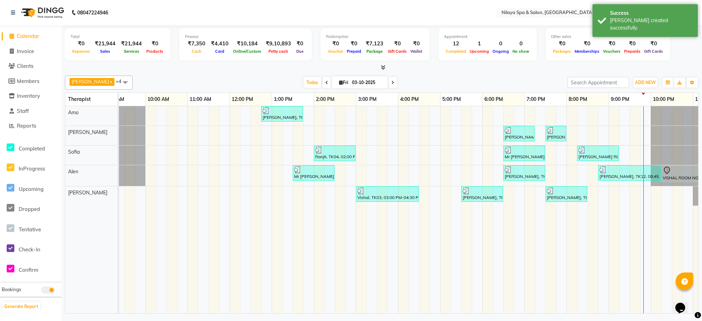
scroll to position [0, 137]
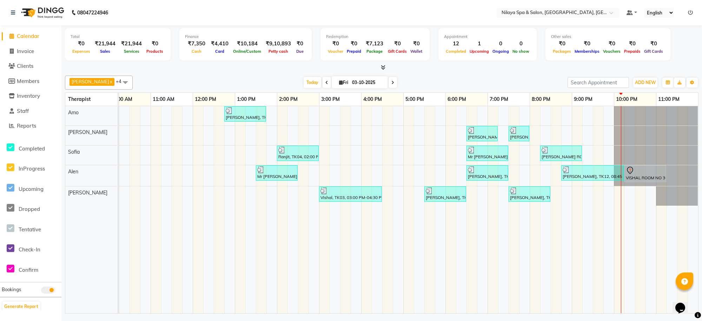
click at [323, 85] on span at bounding box center [327, 82] width 8 height 11
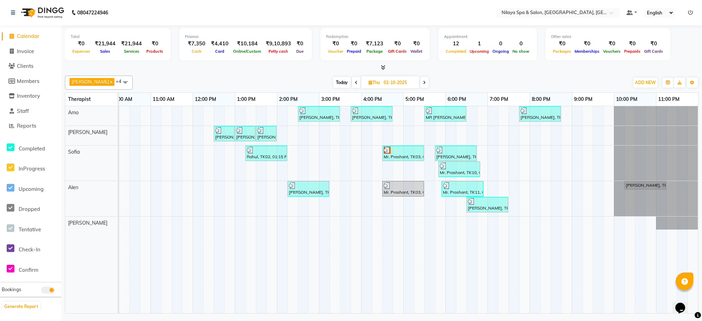
click at [420, 84] on span at bounding box center [424, 82] width 8 height 11
type input "03-10-2025"
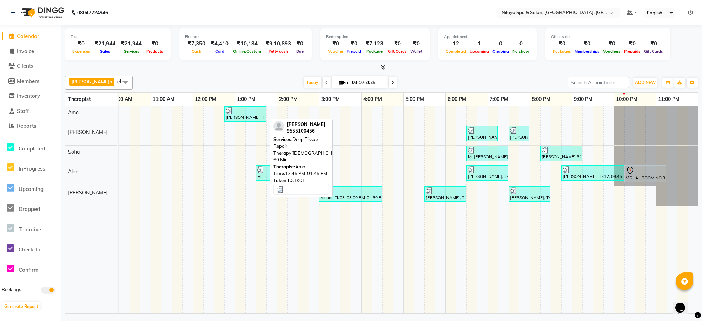
click at [257, 114] on div "[PERSON_NAME], TK01, 12:45 PM-01:45 PM, Deep Tissue Repair Therapy([DEMOGRAPHIC…" at bounding box center [245, 113] width 40 height 13
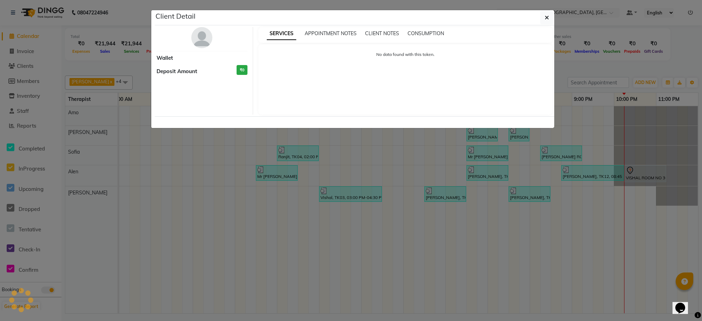
select select "3"
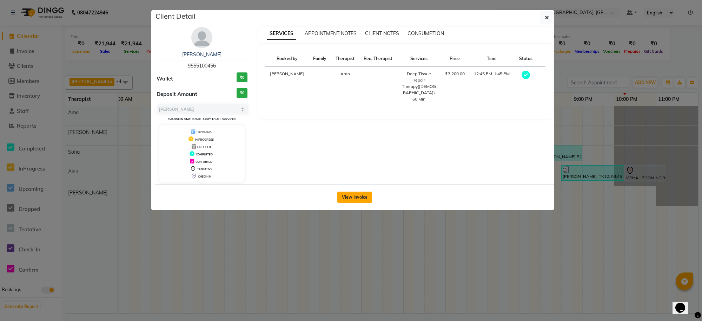
click at [348, 196] on button "View Invoice" at bounding box center [354, 196] width 35 height 11
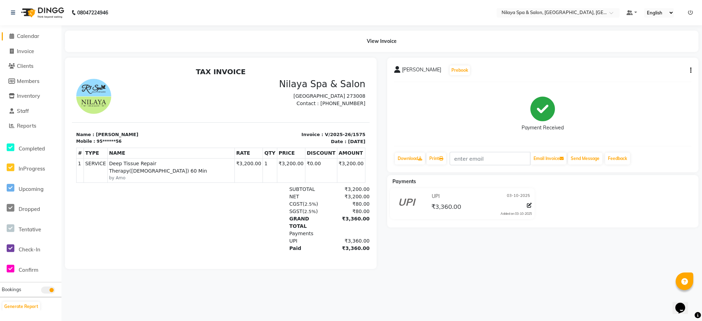
click at [38, 39] on span "Calendar" at bounding box center [28, 36] width 22 height 7
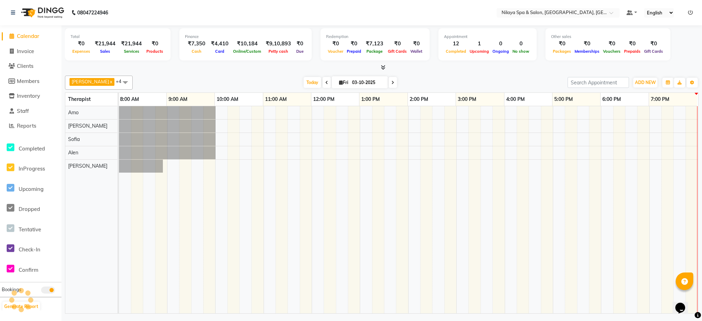
scroll to position [0, 137]
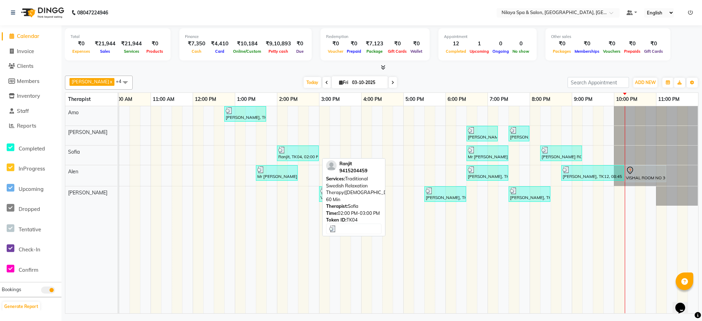
click at [298, 158] on div "Ranjit, TK04, 02:00 PM-03:00 PM, Traditional Swedish Relaxation Therapy([DEMOGR…" at bounding box center [298, 152] width 40 height 13
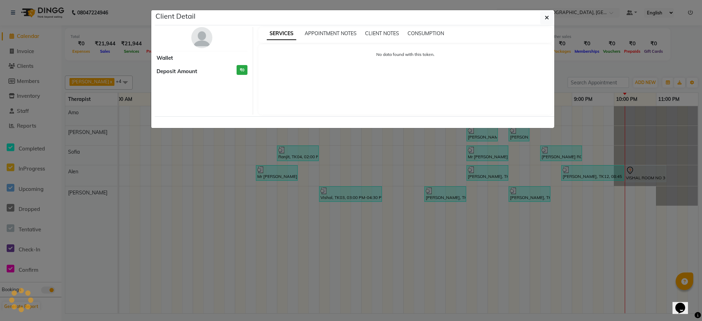
select select "3"
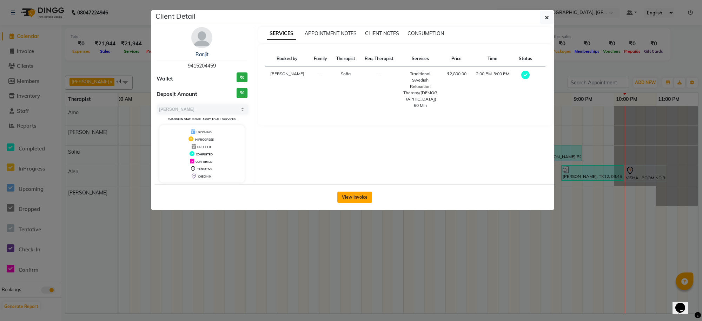
click at [352, 199] on button "View Invoice" at bounding box center [354, 196] width 35 height 11
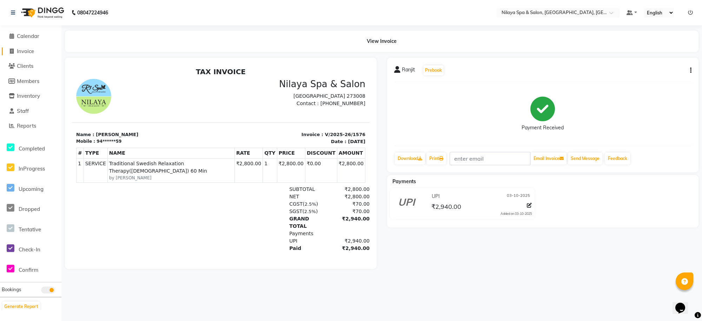
click at [26, 50] on span "Invoice" at bounding box center [25, 51] width 17 height 7
select select "service"
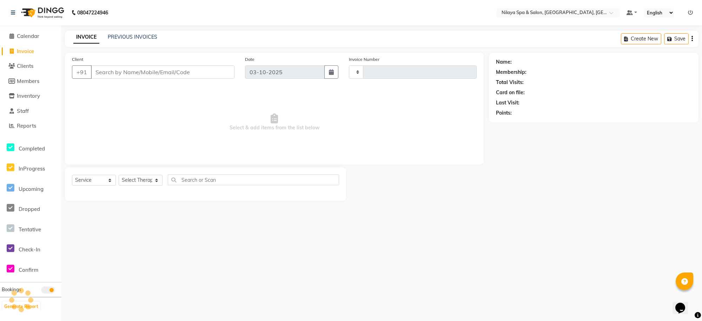
type input "1587"
select select "8283"
click at [122, 39] on link "PREVIOUS INVOICES" at bounding box center [133, 37] width 50 height 6
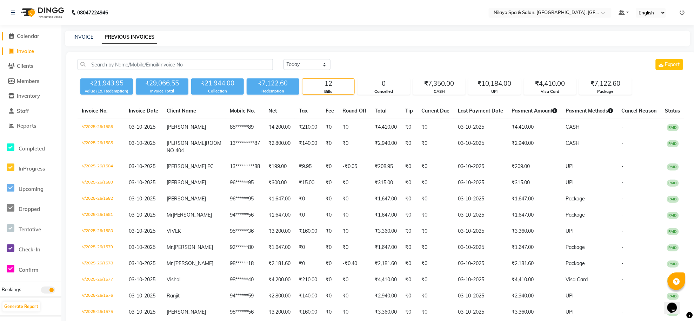
click at [28, 39] on span "Calendar" at bounding box center [28, 36] width 22 height 7
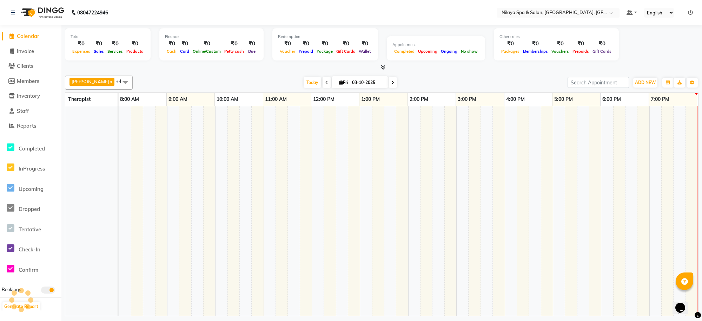
scroll to position [0, 137]
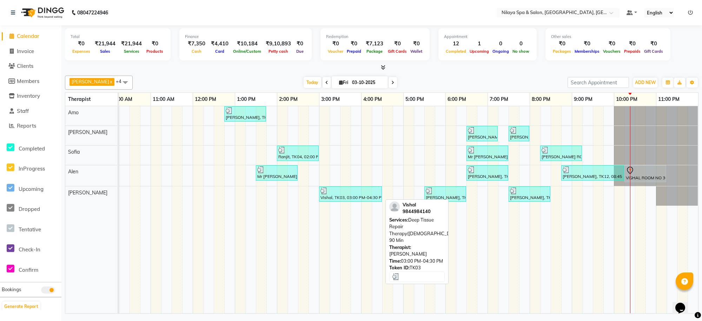
click at [350, 198] on div "Vishal, TK03, 03:00 PM-04:30 PM, Deep Tissue Repair Therapy([DEMOGRAPHIC_DATA])…" at bounding box center [350, 193] width 61 height 13
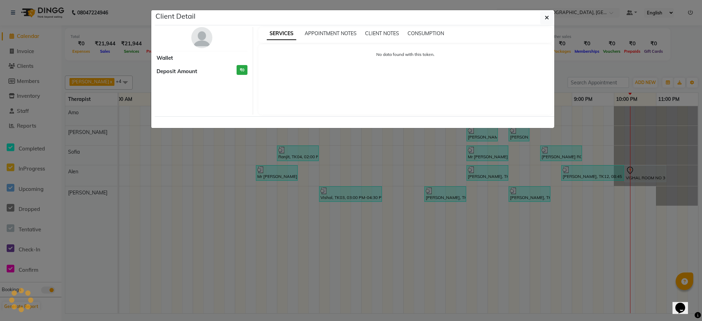
select select "3"
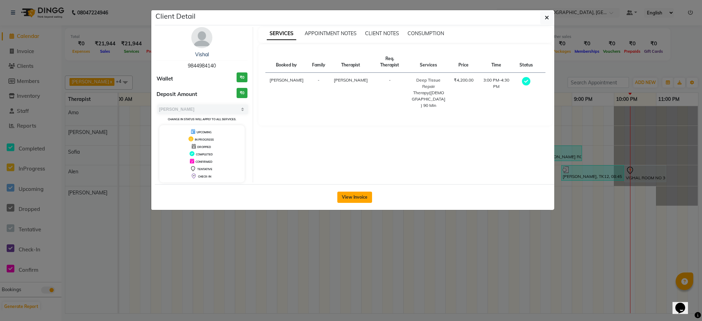
click at [361, 193] on button "View Invoice" at bounding box center [354, 196] width 35 height 11
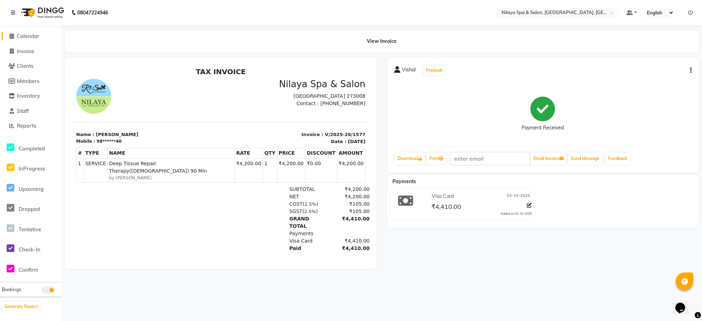
click at [26, 33] on span "Calendar" at bounding box center [28, 36] width 22 height 7
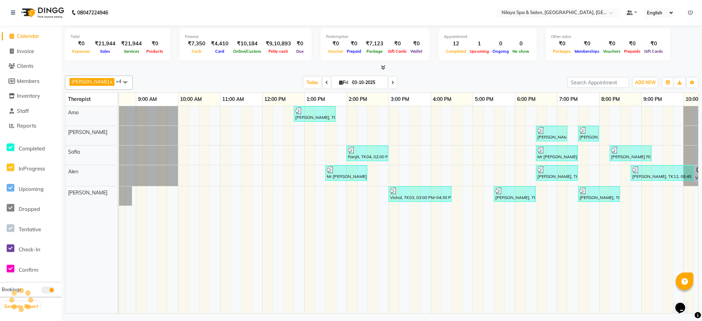
scroll to position [0, 73]
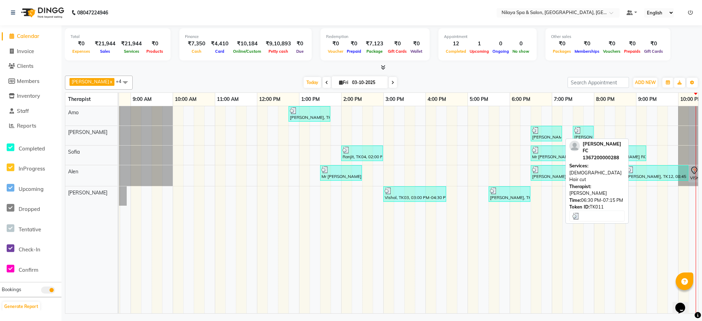
click at [556, 138] on div "[PERSON_NAME] FC, TK11, 06:30 PM-07:15 PM, [DEMOGRAPHIC_DATA] Hair cut" at bounding box center [547, 133] width 30 height 13
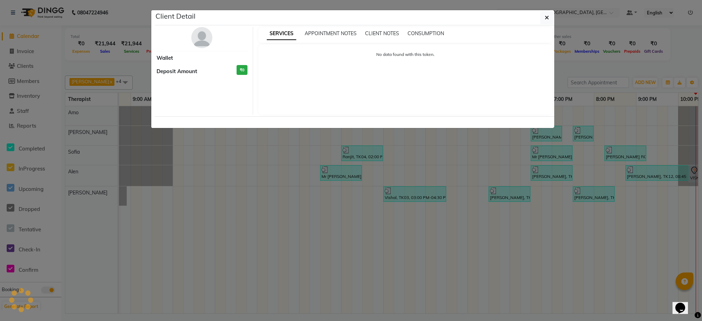
select select "3"
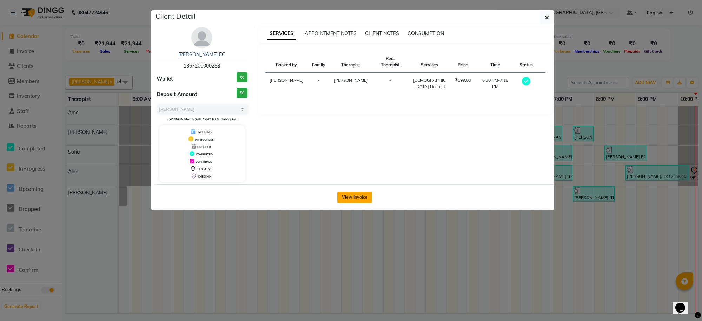
click at [343, 196] on button "View Invoice" at bounding box center [354, 196] width 35 height 11
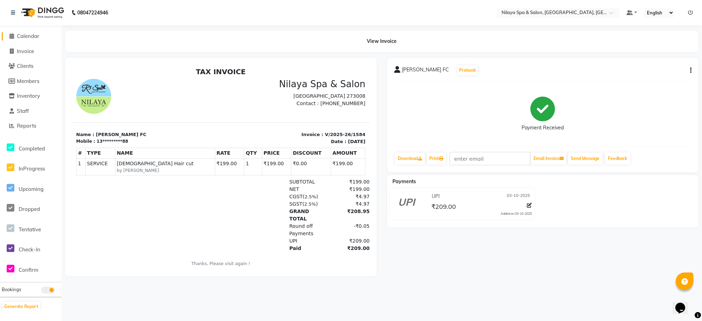
click at [31, 35] on span "Calendar" at bounding box center [28, 36] width 22 height 7
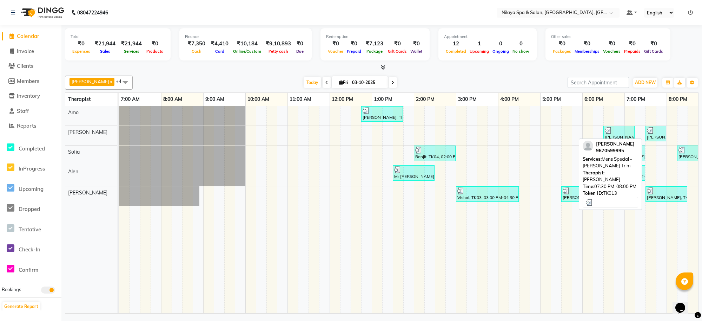
click at [660, 136] on div "sourabh, TK13, 07:30 PM-08:00 PM, Mens Special - Beard Trim" at bounding box center [655, 133] width 19 height 13
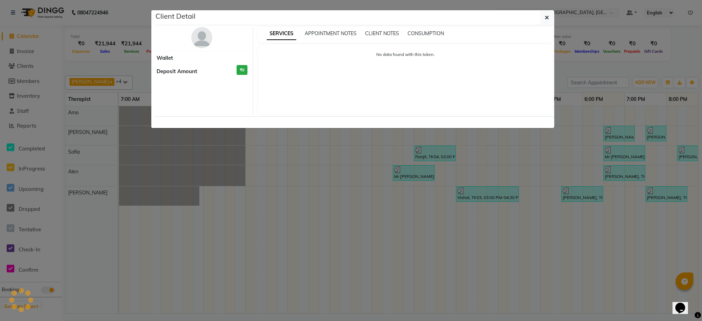
select select "3"
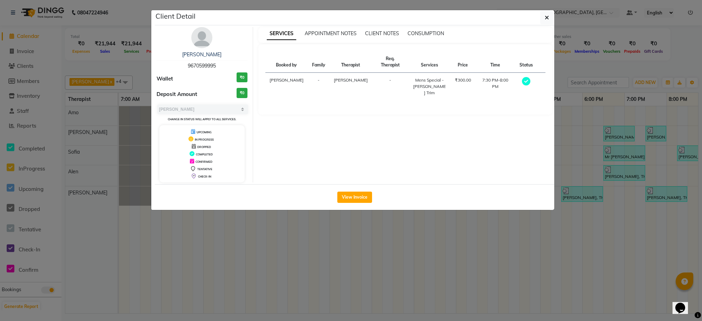
click at [351, 190] on div "View Invoice" at bounding box center [355, 197] width 400 height 26
click at [355, 200] on button "View Invoice" at bounding box center [354, 196] width 35 height 11
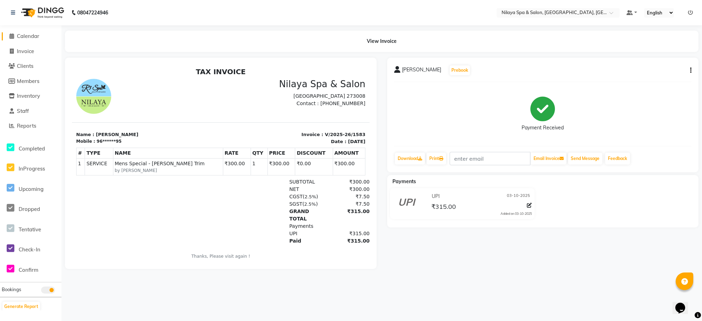
click at [16, 34] on span at bounding box center [11, 36] width 11 height 8
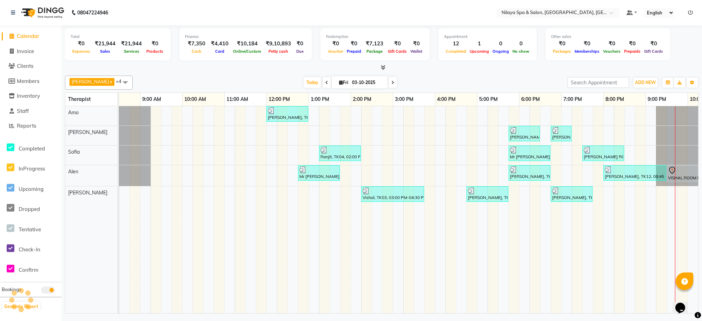
scroll to position [0, 95]
